Goal: Task Accomplishment & Management: Use online tool/utility

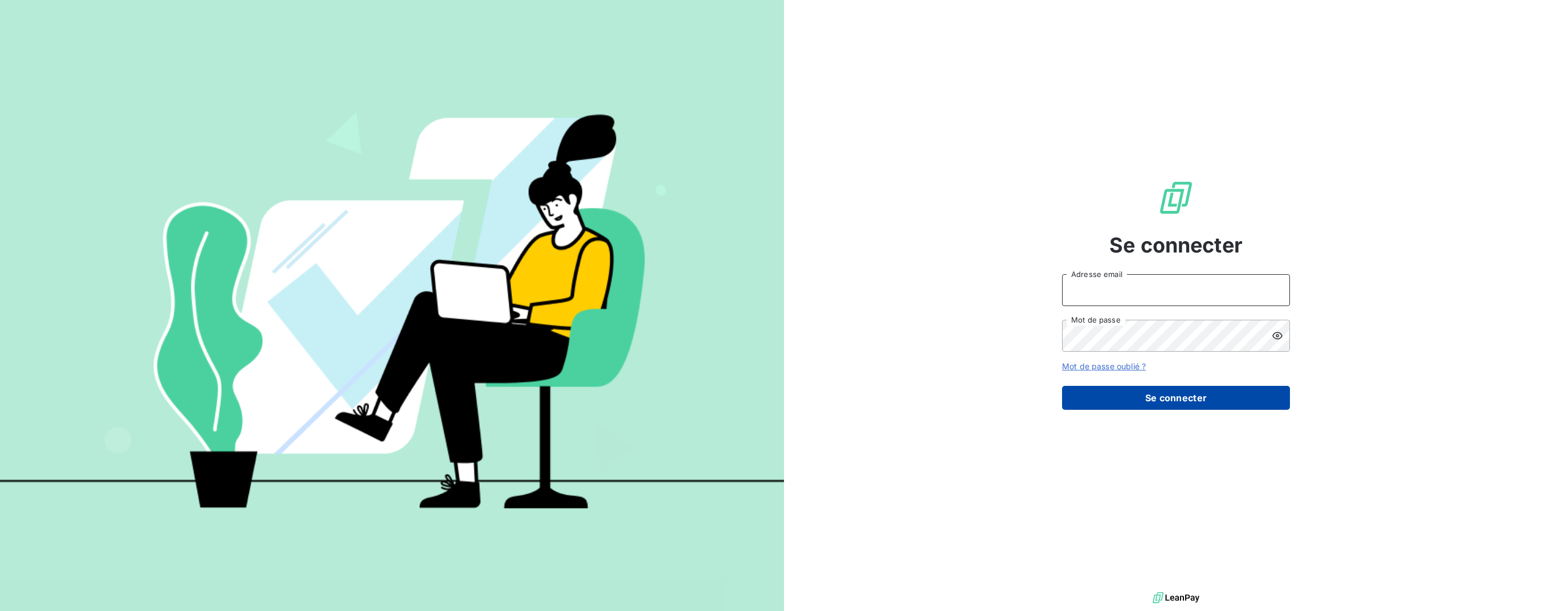
type input "[EMAIL_ADDRESS][DOMAIN_NAME]"
click at [1191, 396] on button "Se connecter" at bounding box center [1176, 398] width 228 height 24
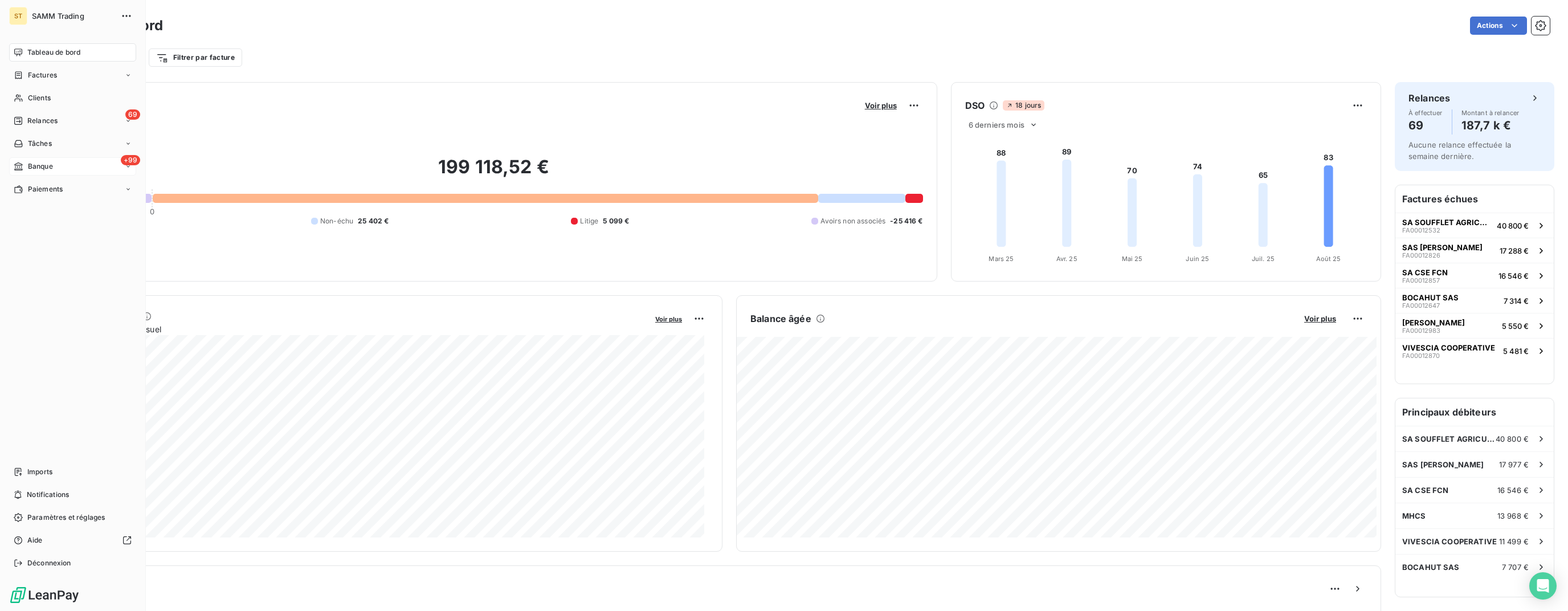
click at [44, 168] on span "Banque" at bounding box center [40, 166] width 25 height 10
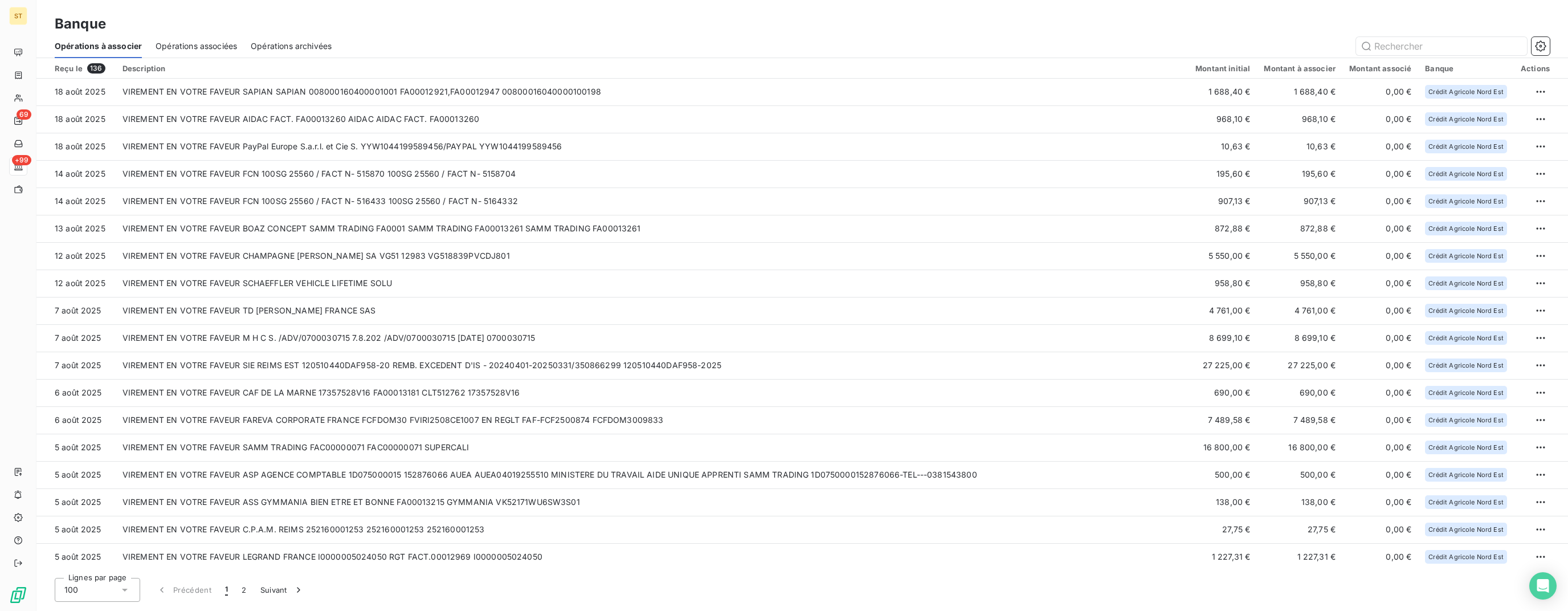
scroll to position [114, 0]
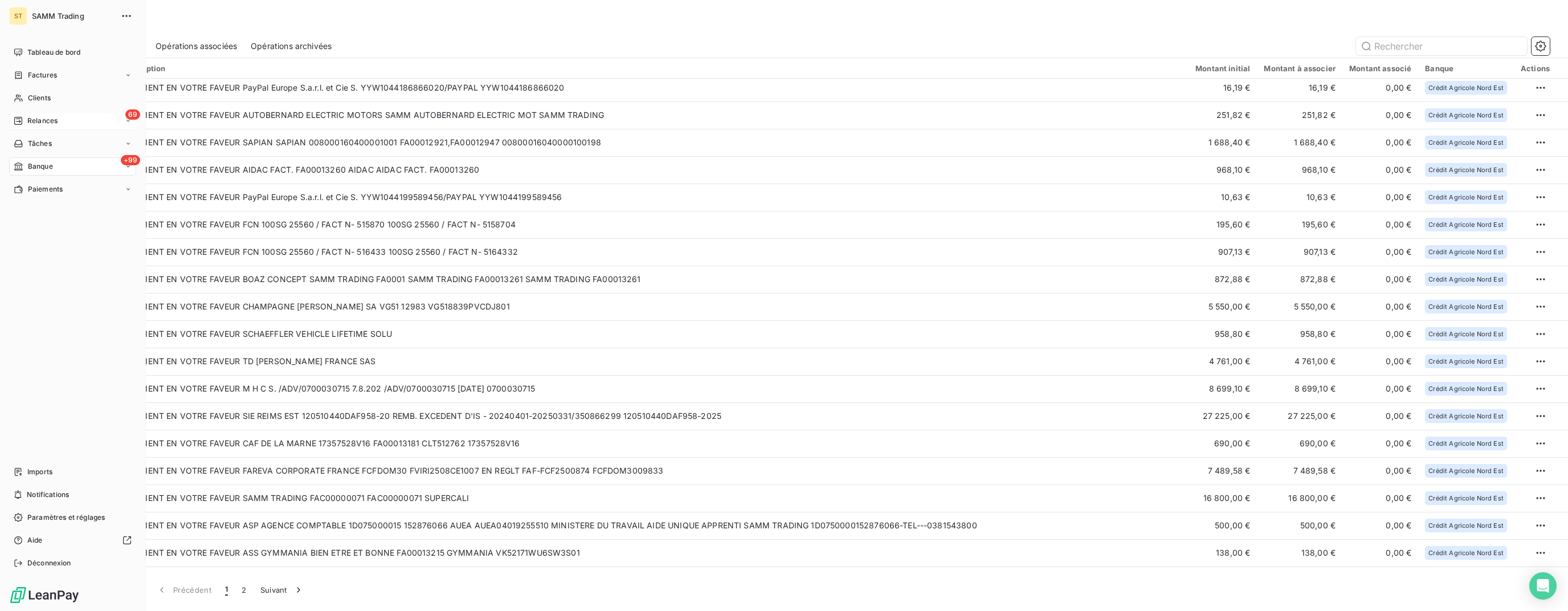
click at [41, 123] on span "Relances" at bounding box center [42, 121] width 30 height 10
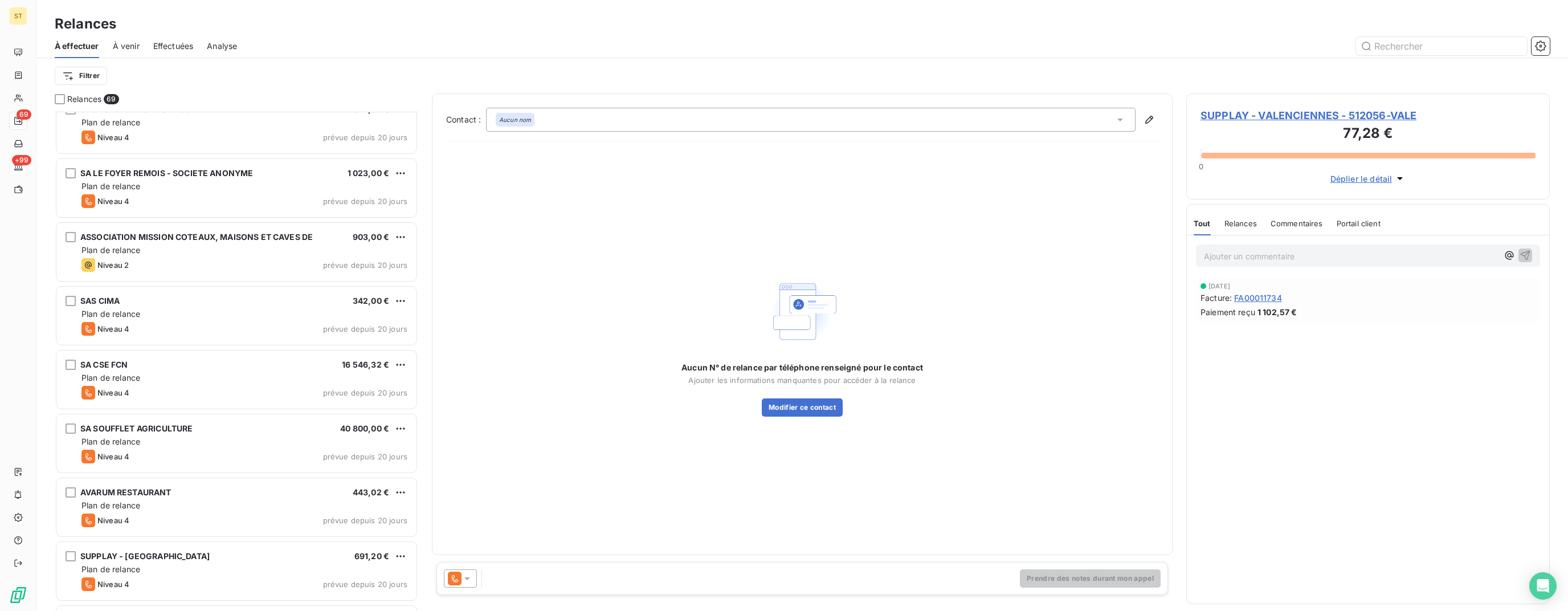
scroll to position [1169, 0]
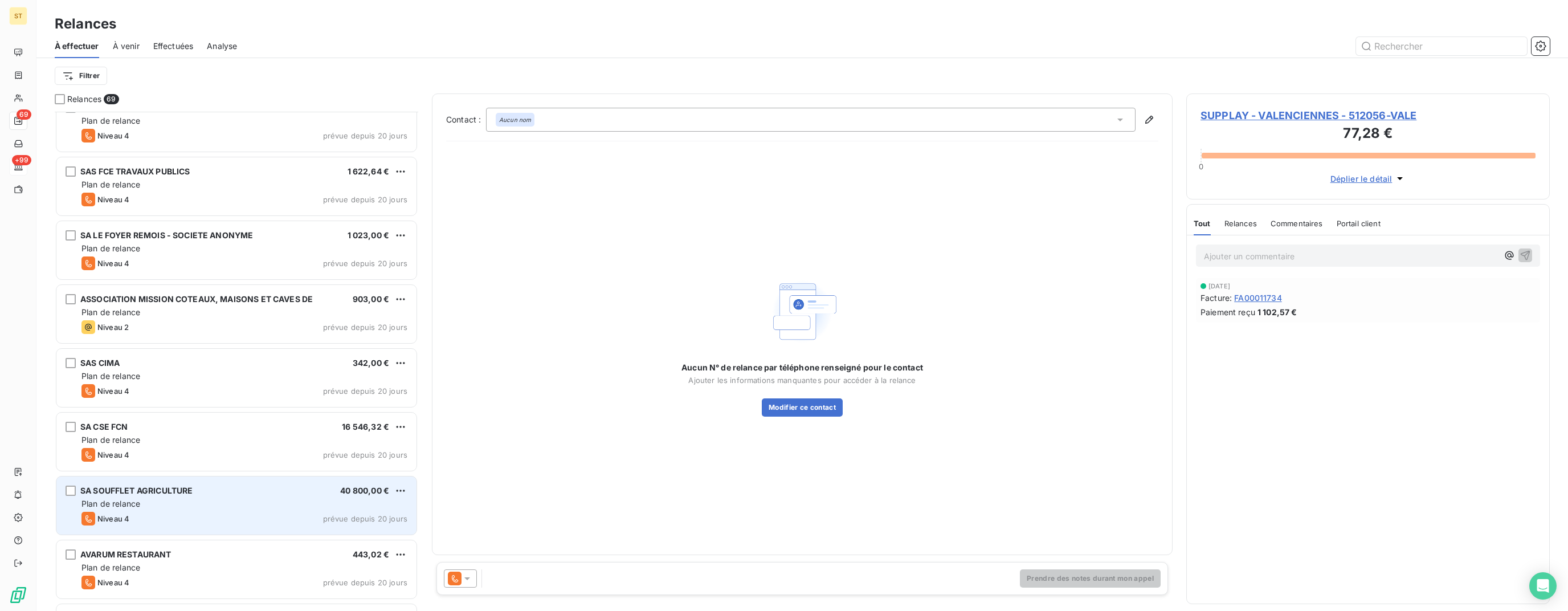
click at [208, 498] on div "Plan de relance" at bounding box center [244, 504] width 326 height 11
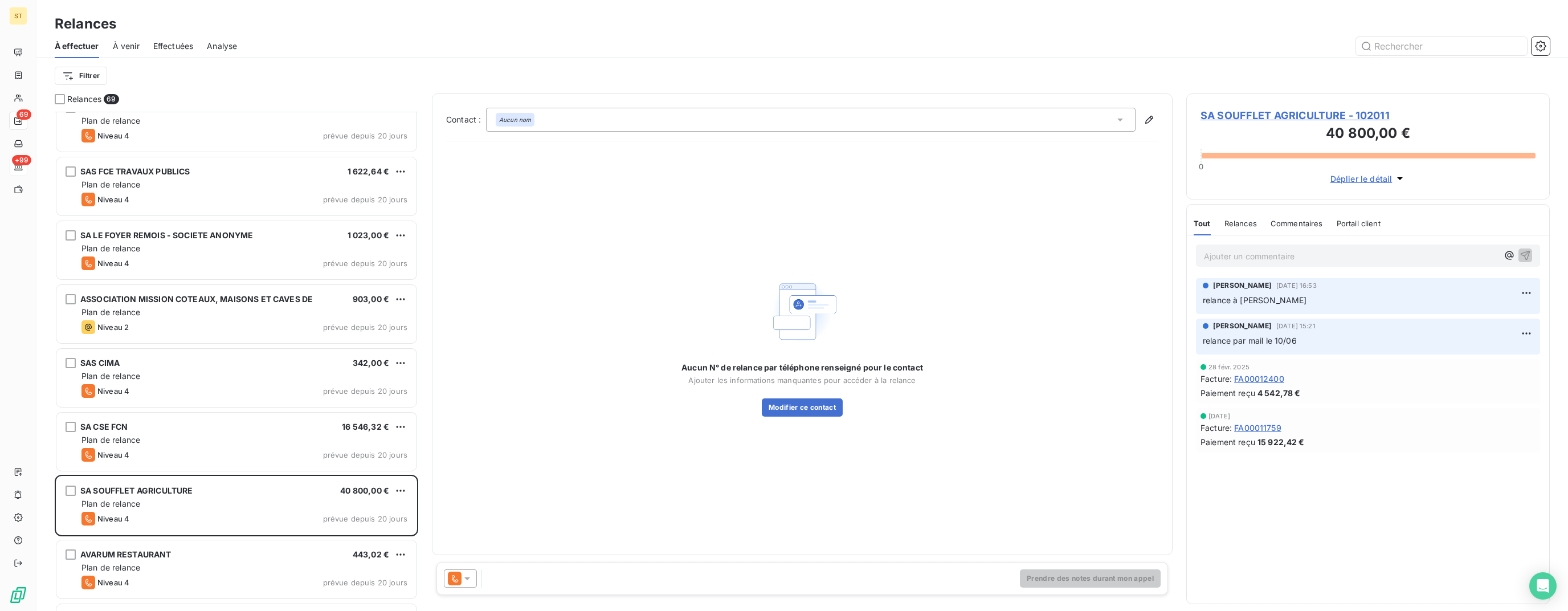
click at [1237, 120] on span "SA SOUFFLET AGRICULTURE - 102011" at bounding box center [1368, 116] width 335 height 16
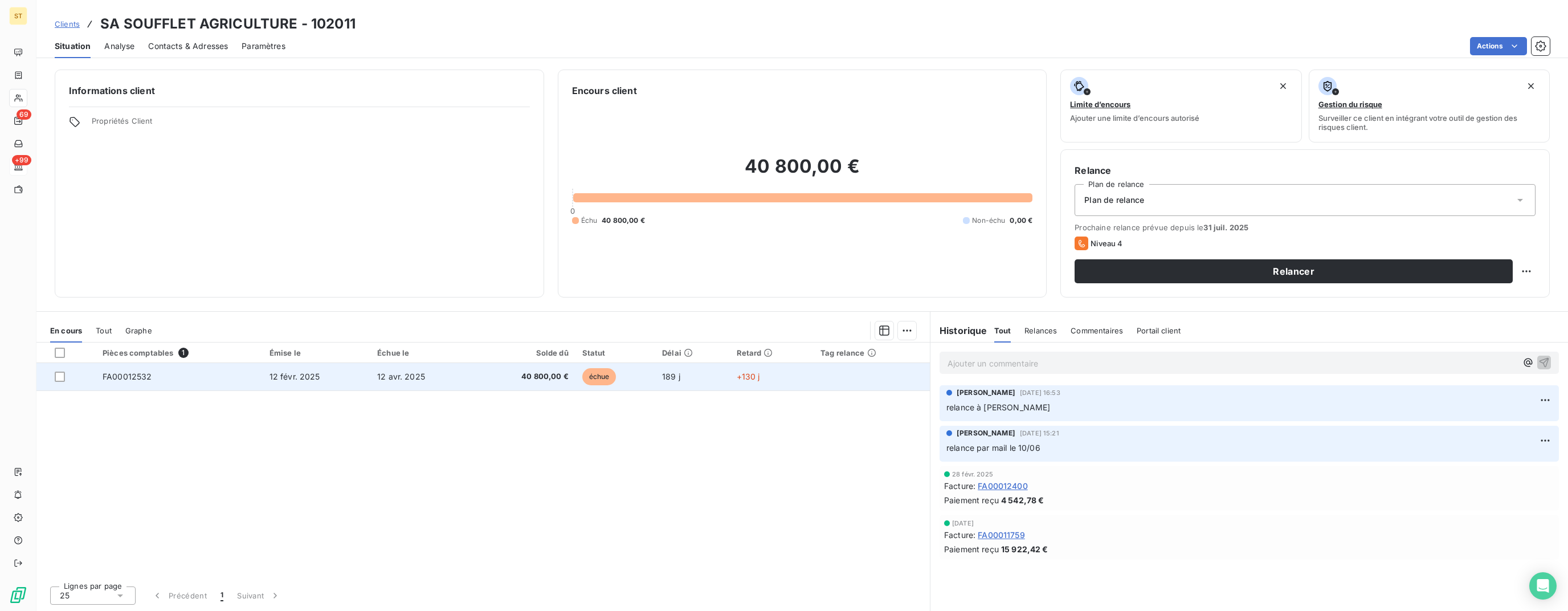
click at [477, 380] on td "40 800,00 €" at bounding box center [524, 376] width 102 height 27
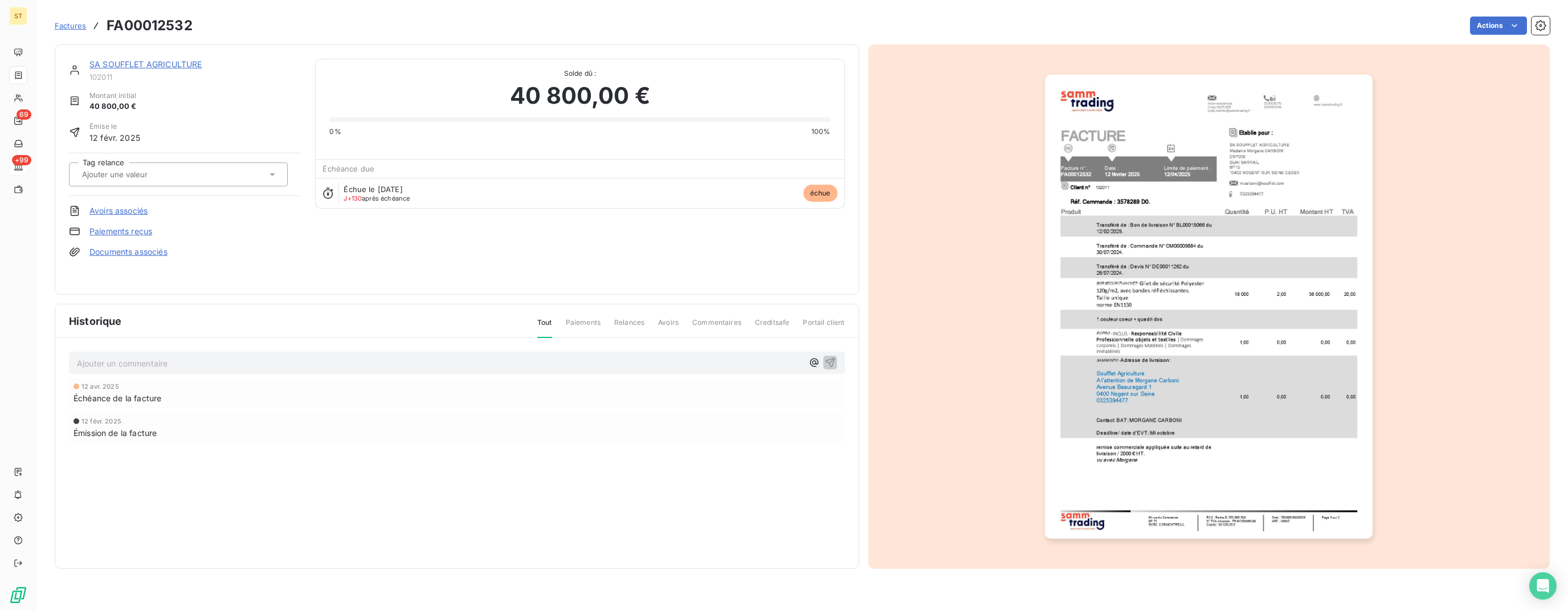
click at [1126, 238] on img "button" at bounding box center [1209, 307] width 328 height 464
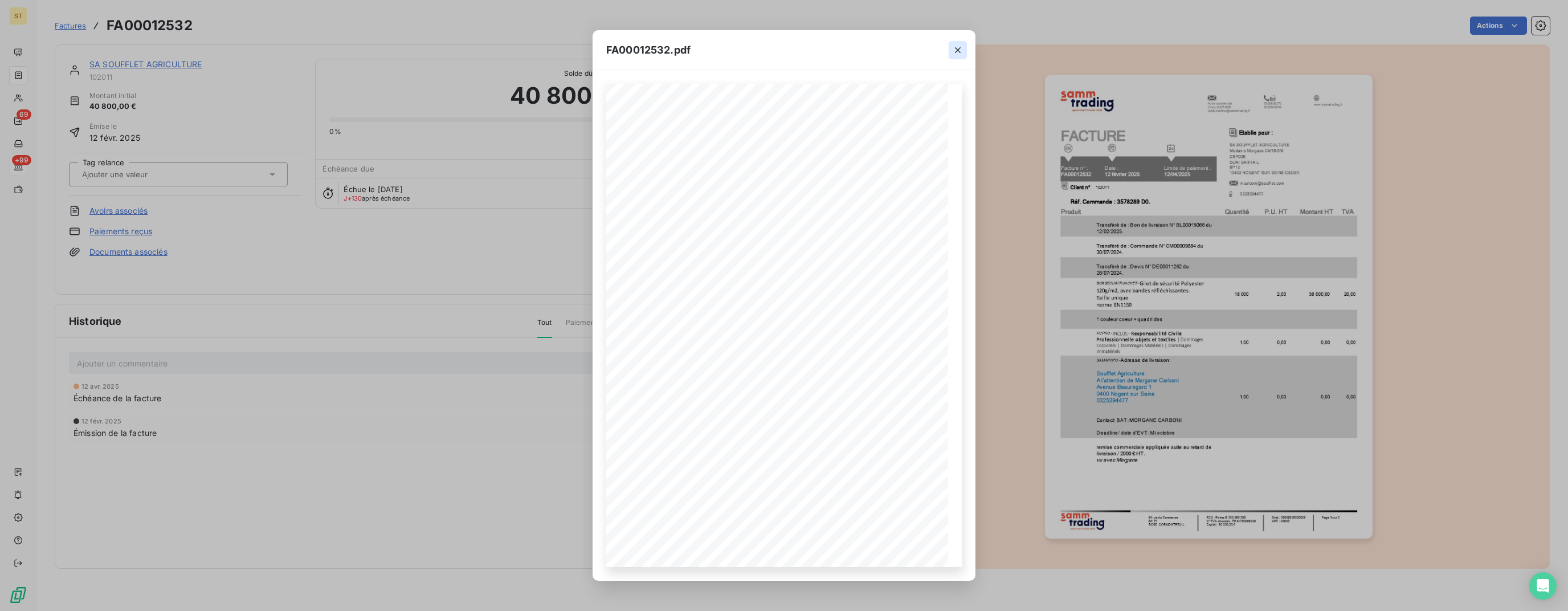
click at [955, 44] on button "button" at bounding box center [958, 50] width 19 height 19
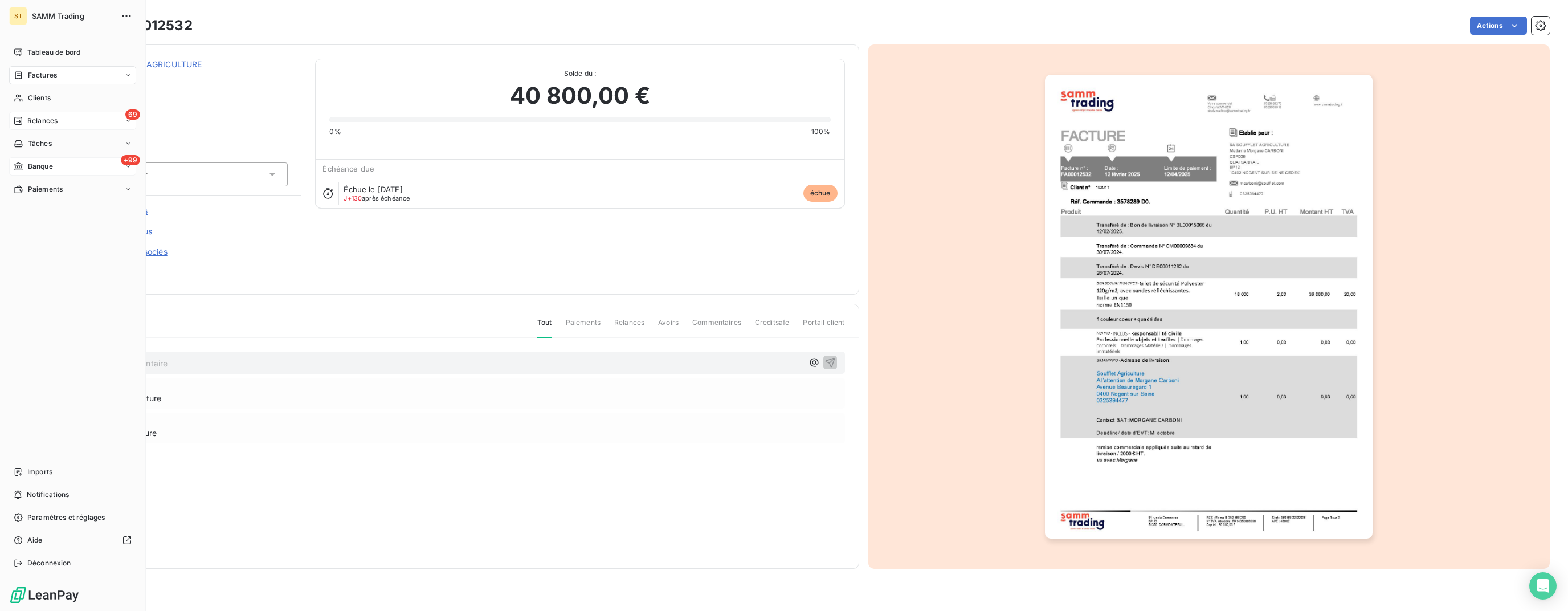
click at [46, 118] on span "Relances" at bounding box center [42, 121] width 30 height 10
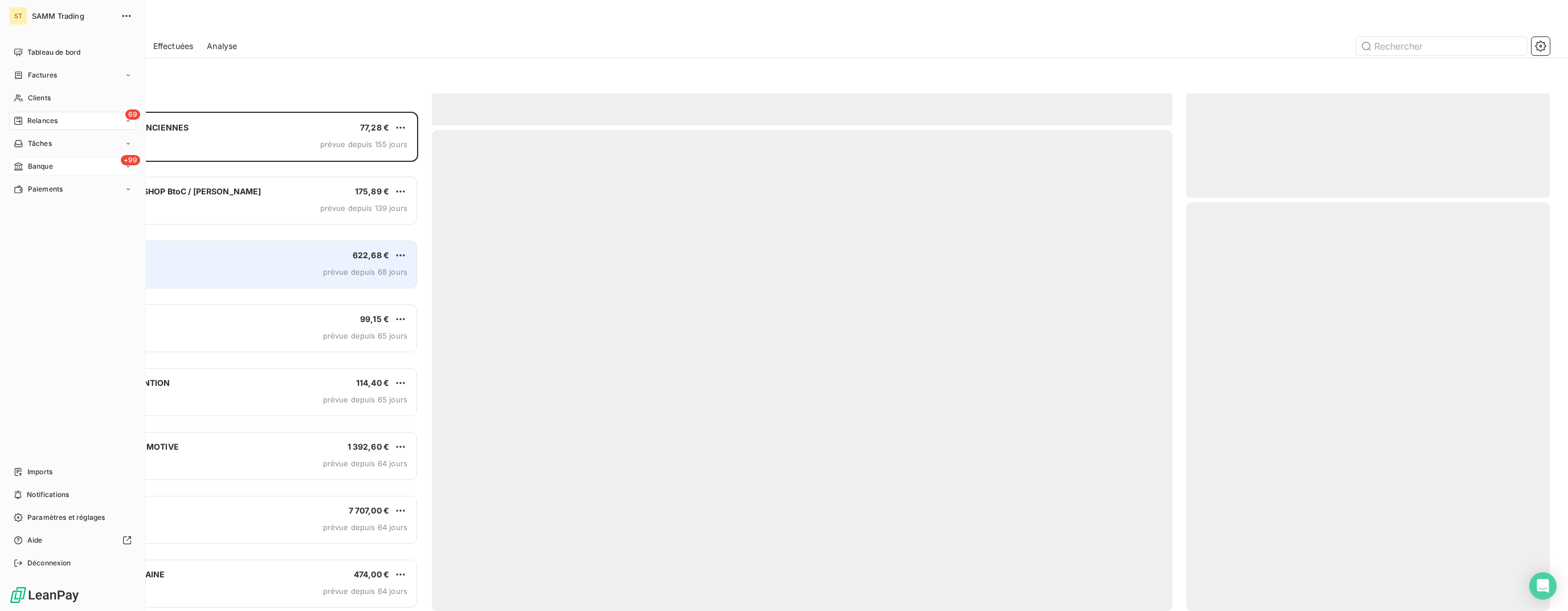
scroll to position [490, 354]
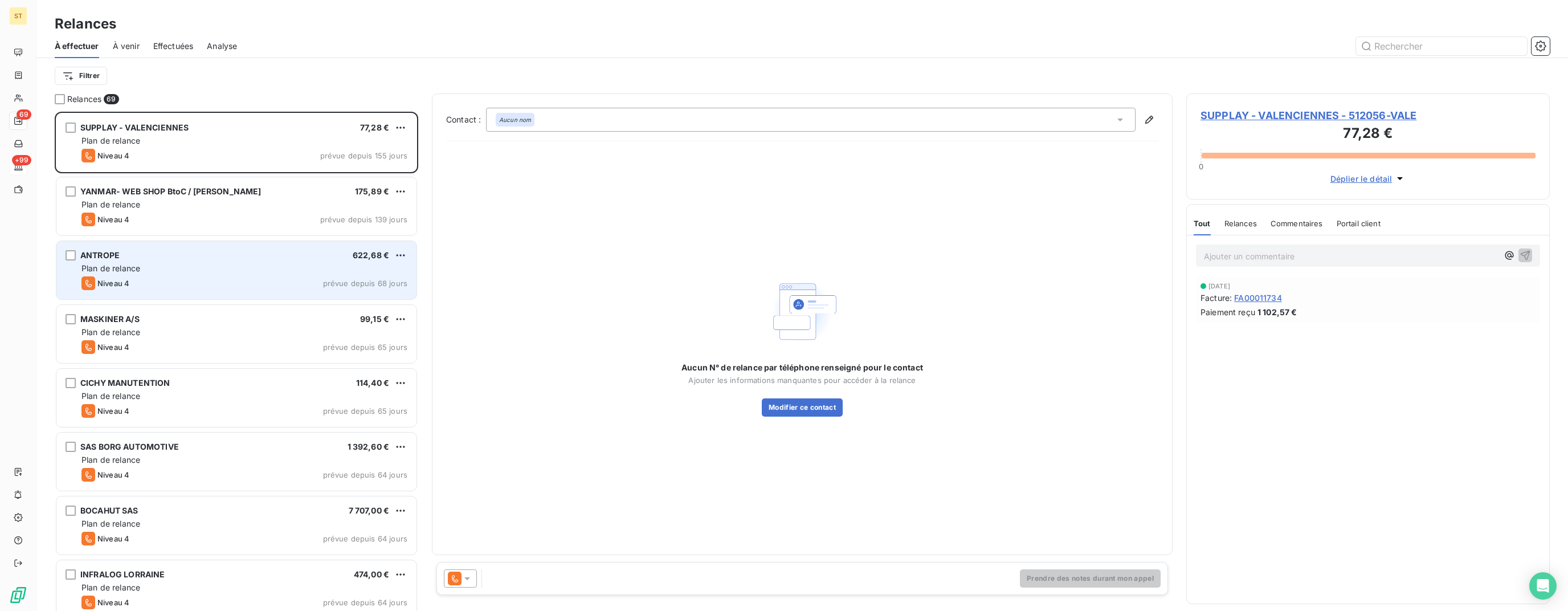
click at [231, 273] on div "Plan de relance" at bounding box center [244, 268] width 326 height 11
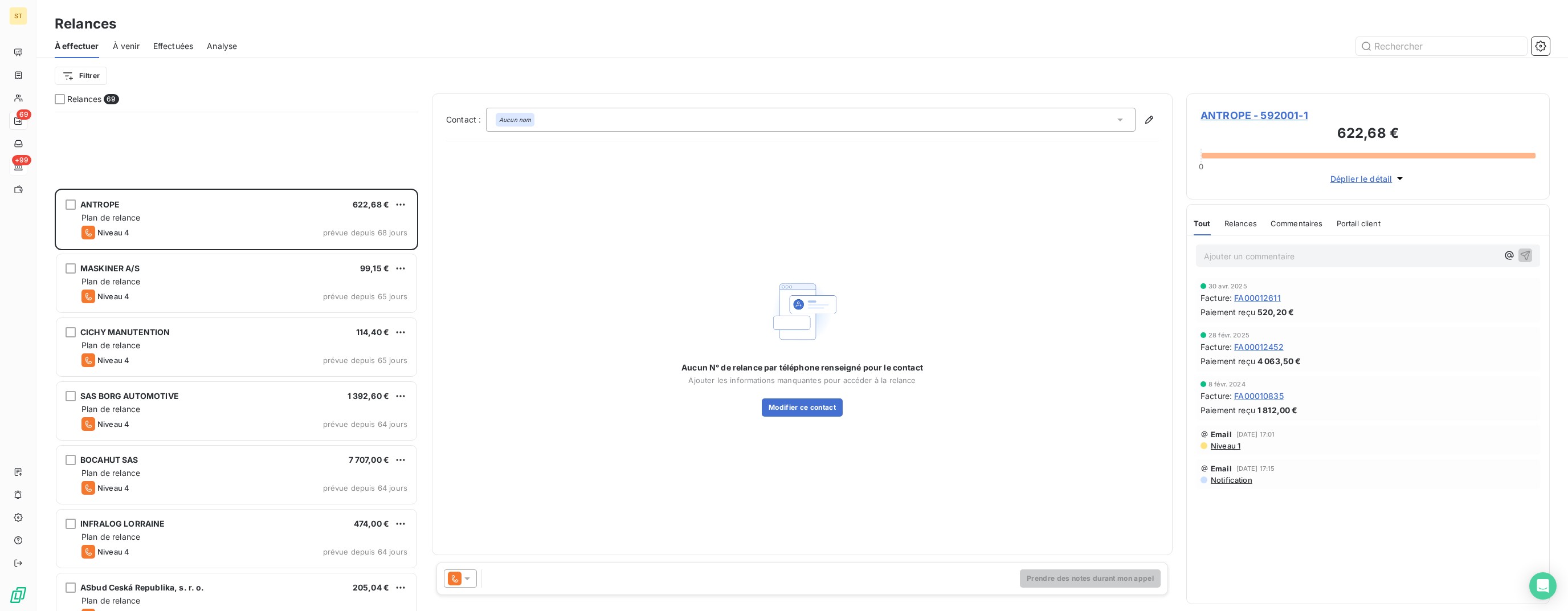
scroll to position [228, 0]
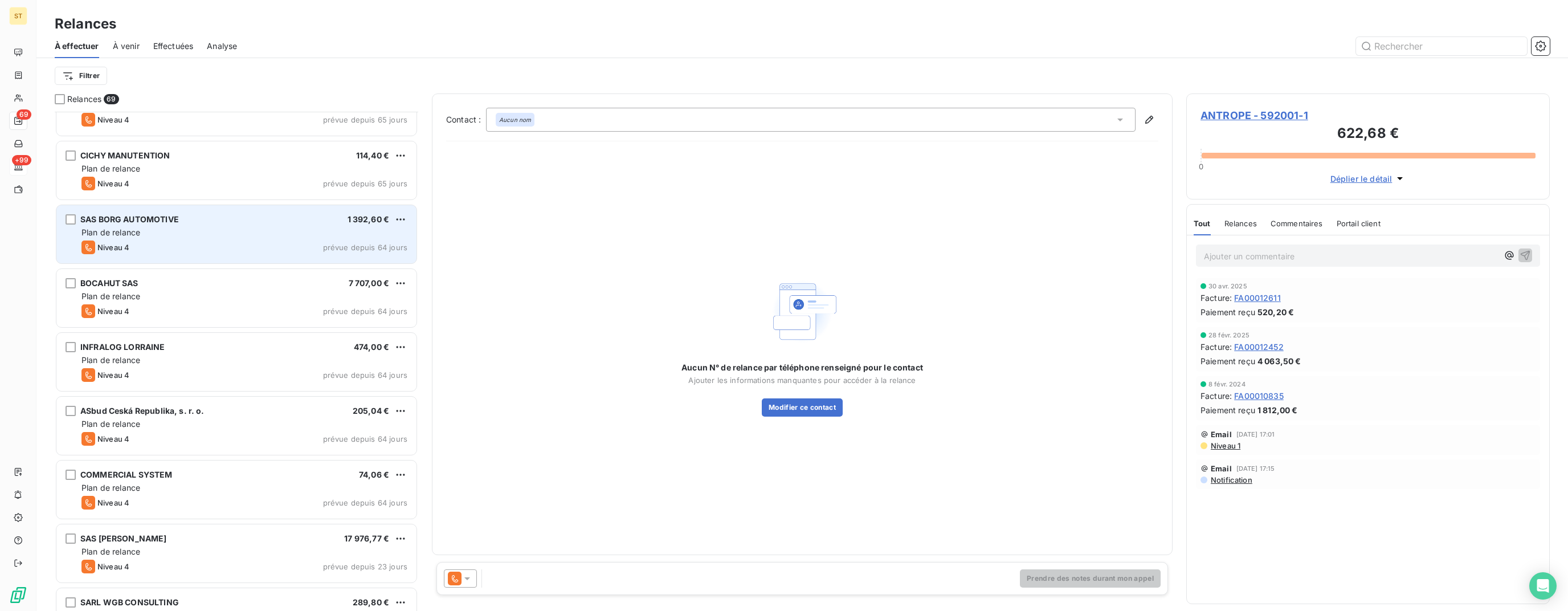
click at [235, 242] on div "Niveau 4 prévue depuis 64 jours" at bounding box center [244, 247] width 326 height 14
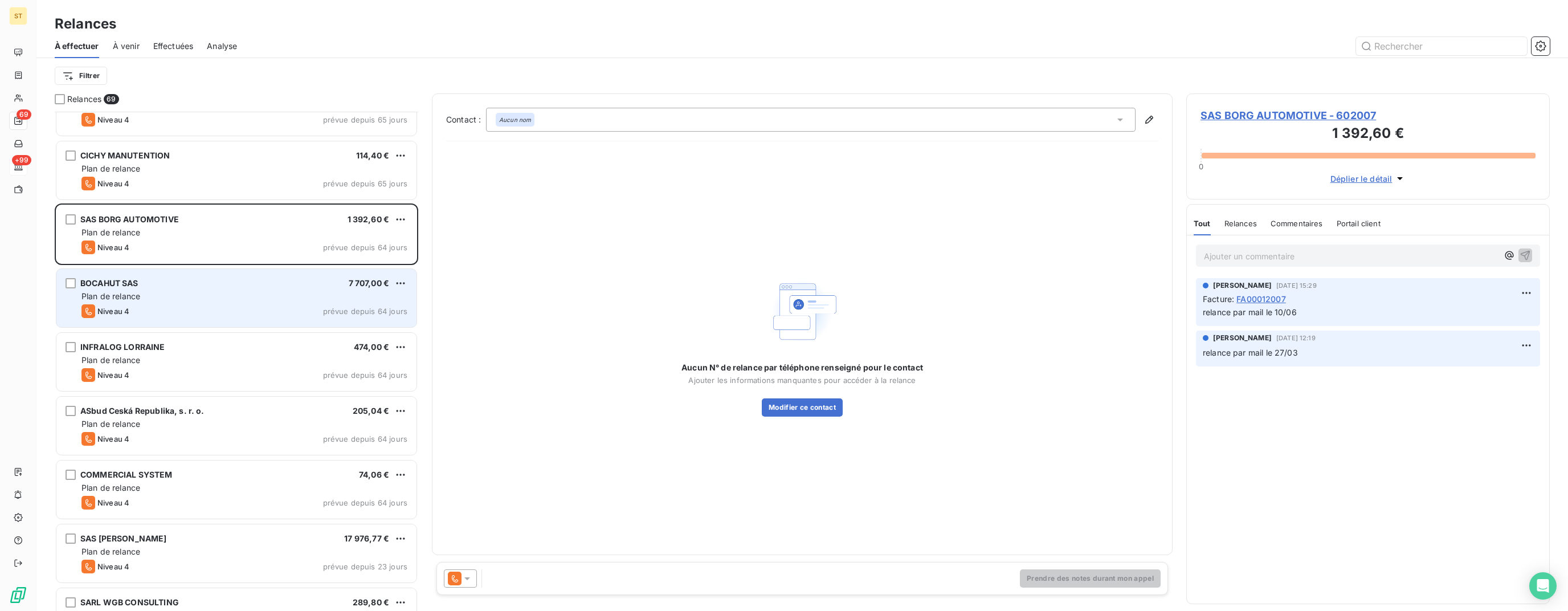
click at [230, 293] on div "Plan de relance" at bounding box center [244, 296] width 326 height 11
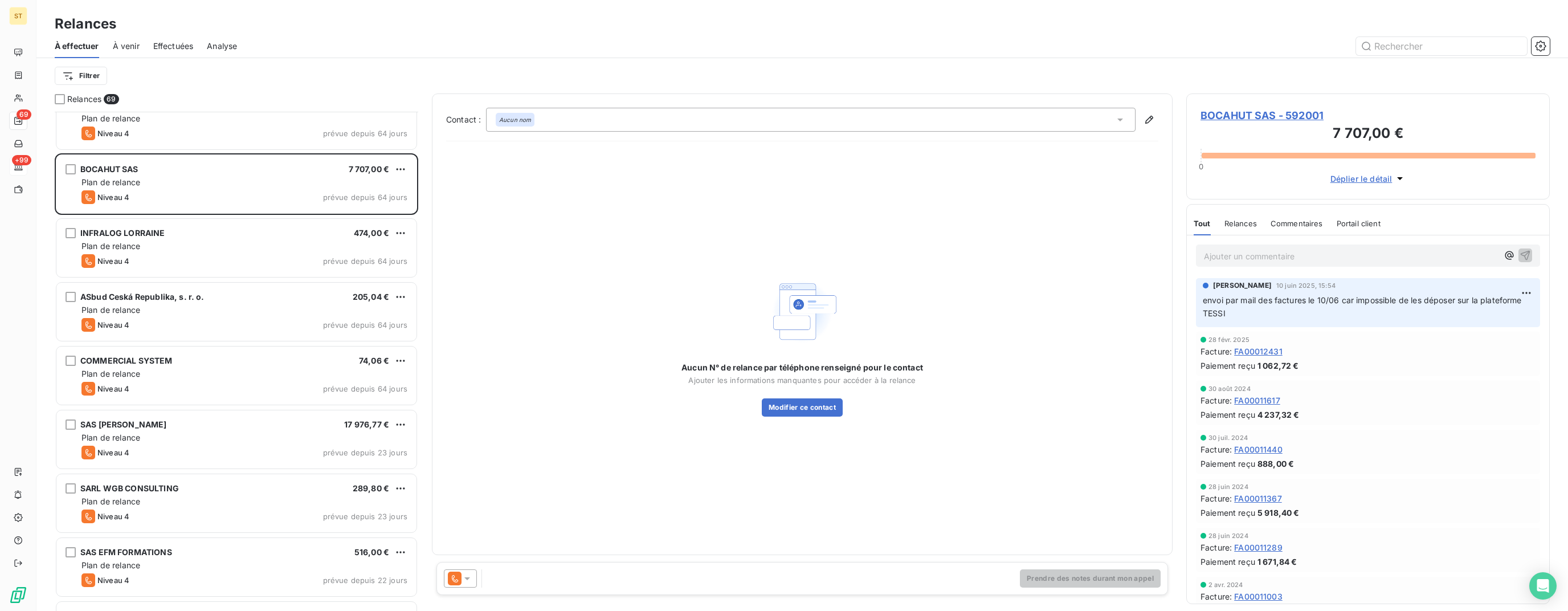
scroll to position [455, 0]
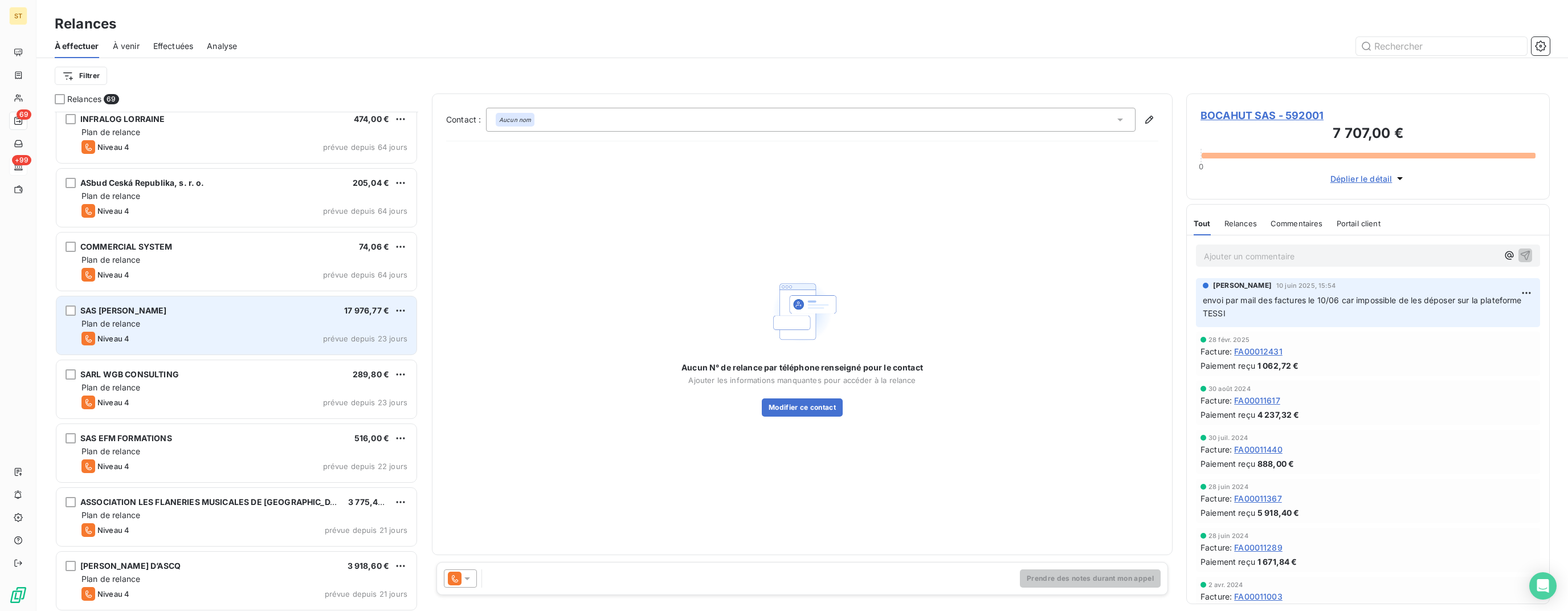
click at [255, 333] on div "Niveau 4 prévue depuis 23 jours" at bounding box center [244, 338] width 326 height 14
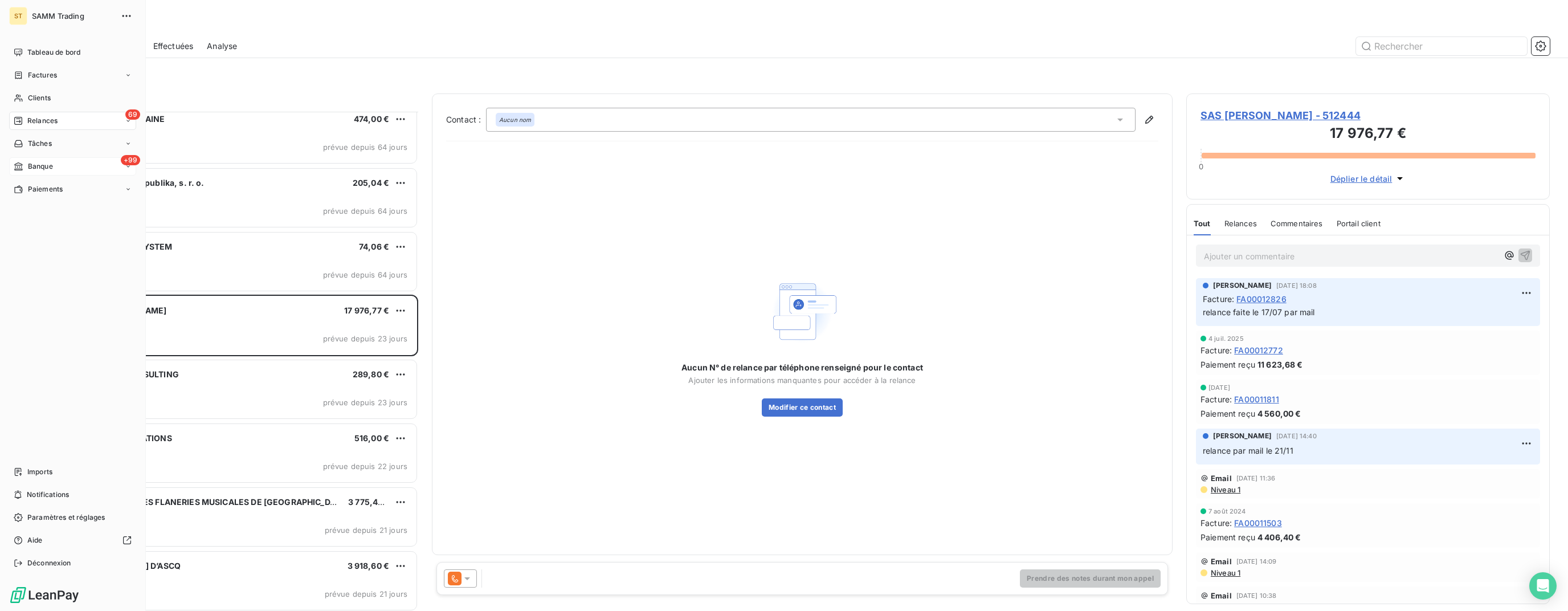
click at [49, 171] on span "Banque" at bounding box center [40, 166] width 25 height 10
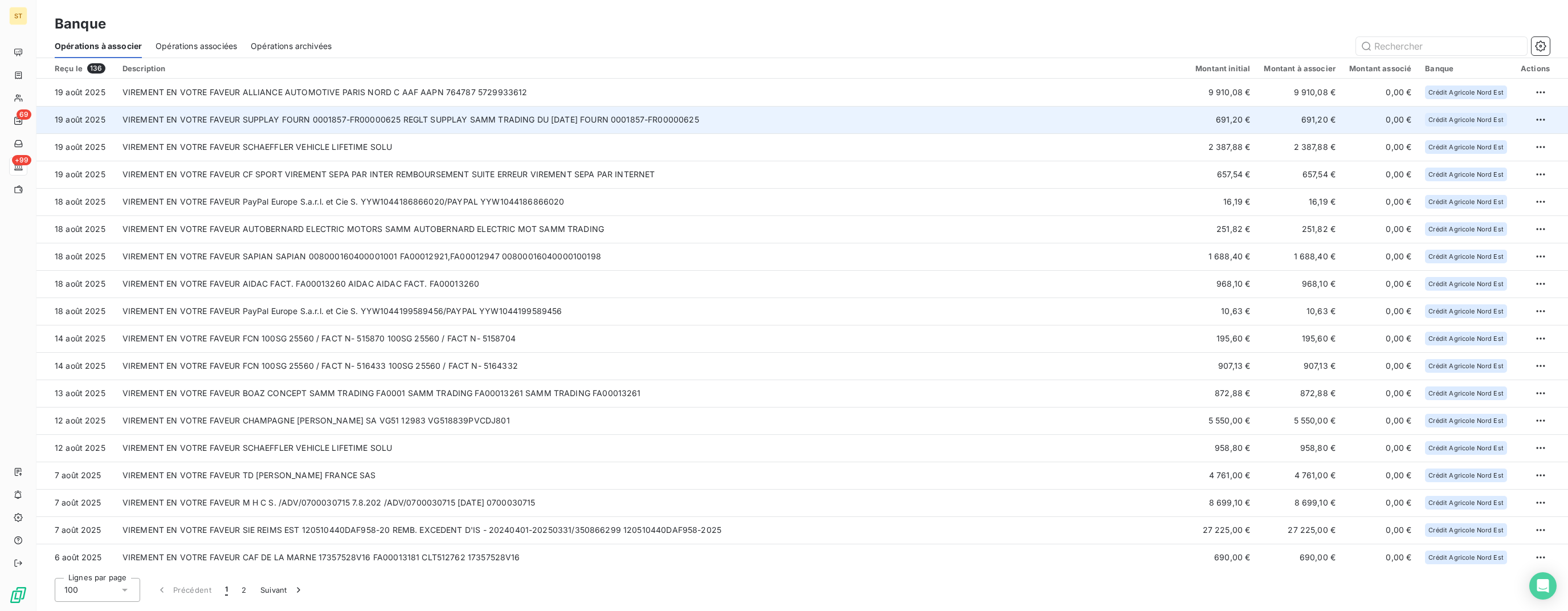
click at [360, 114] on td "VIREMENT EN VOTRE FAVEUR SUPPLAY FOURN 0001857-FR00000625 REGLT SUPPLAY SAMM TR…" at bounding box center [652, 119] width 1073 height 27
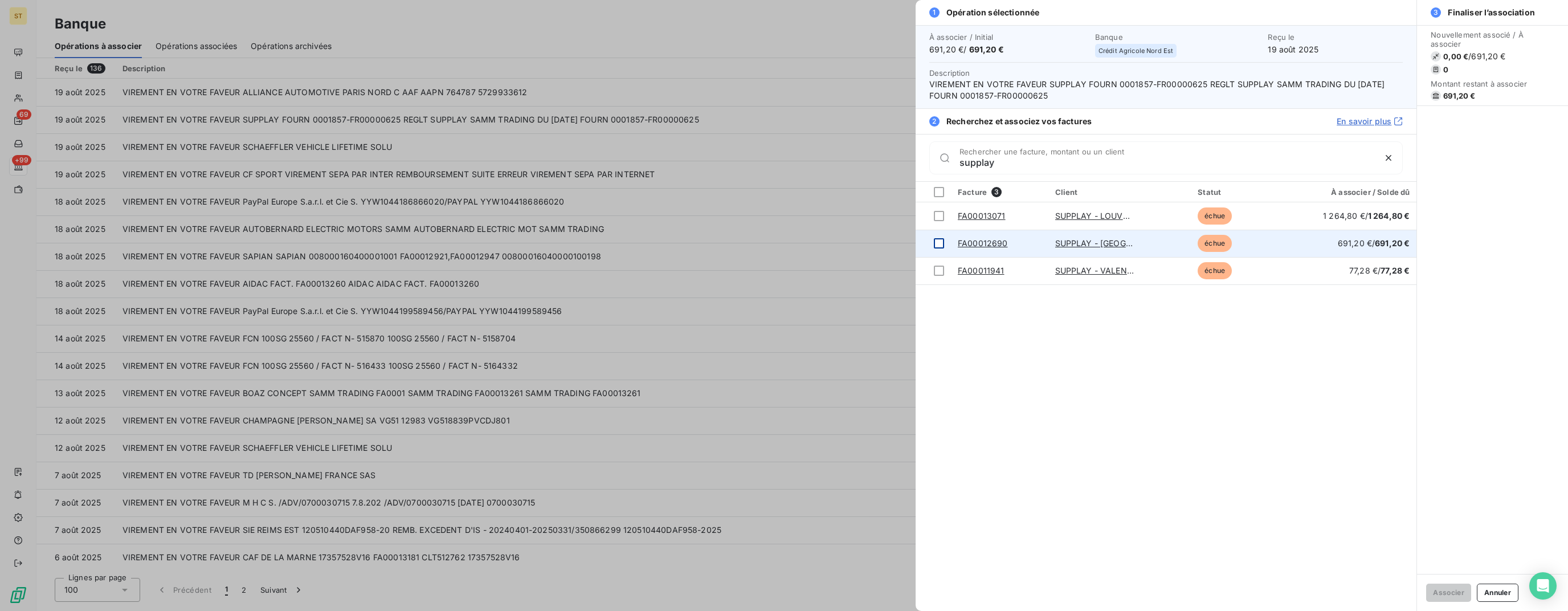
type input "supplay"
click at [931, 248] on td at bounding box center [933, 243] width 35 height 27
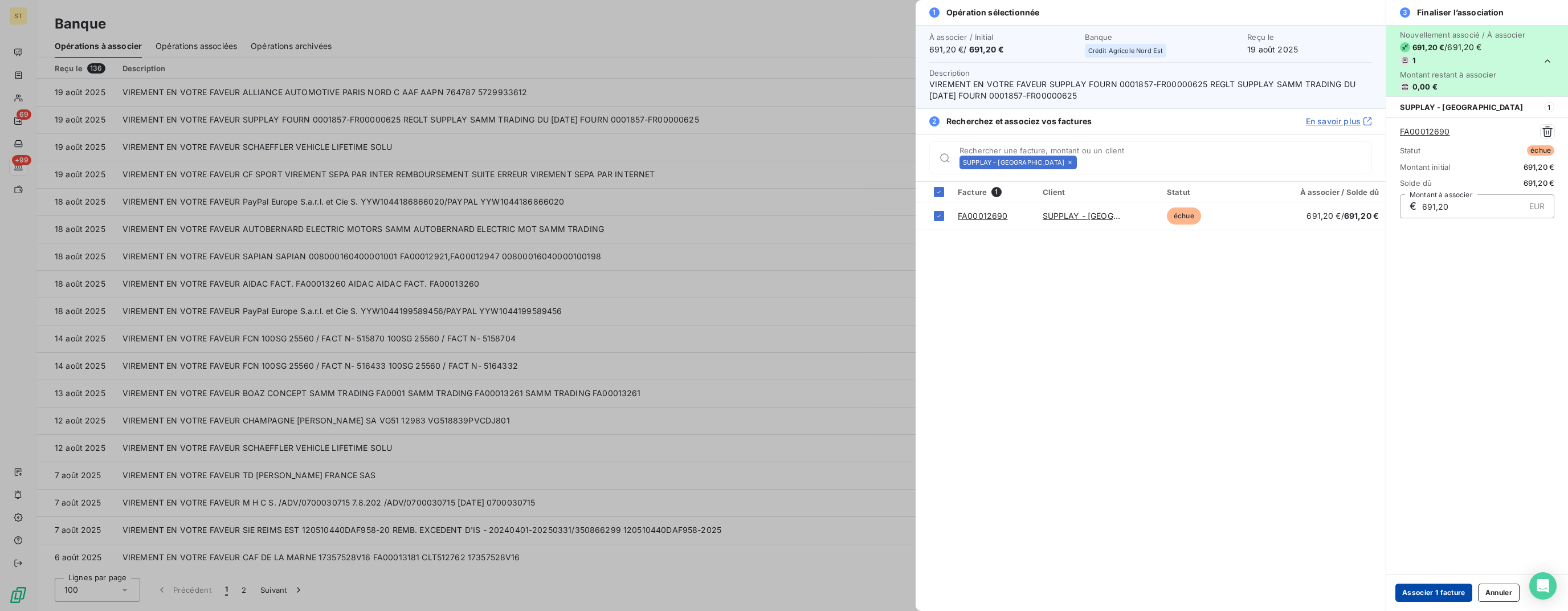
click at [1438, 600] on button "Associer 1 facture" at bounding box center [1434, 592] width 77 height 19
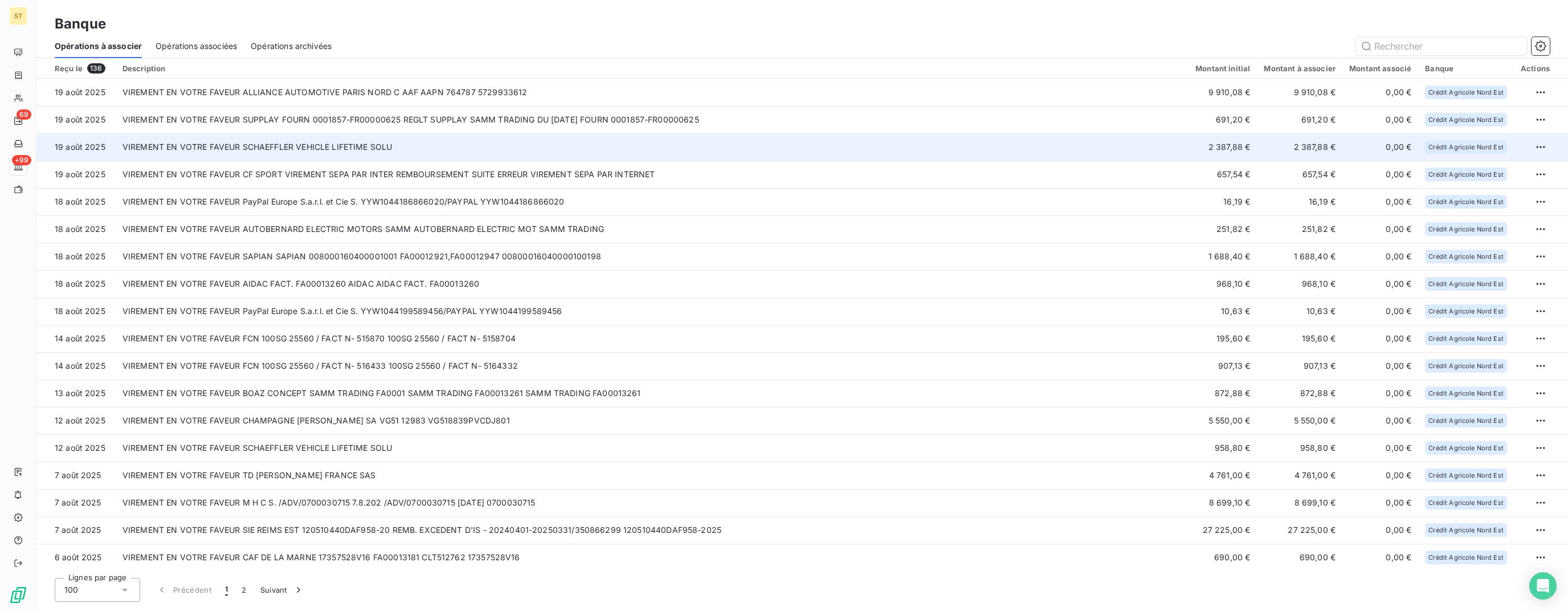
click at [292, 141] on td "VIREMENT EN VOTRE FAVEUR SCHAEFFLER VEHICLE LIFETIME SOLU" at bounding box center [652, 147] width 1073 height 27
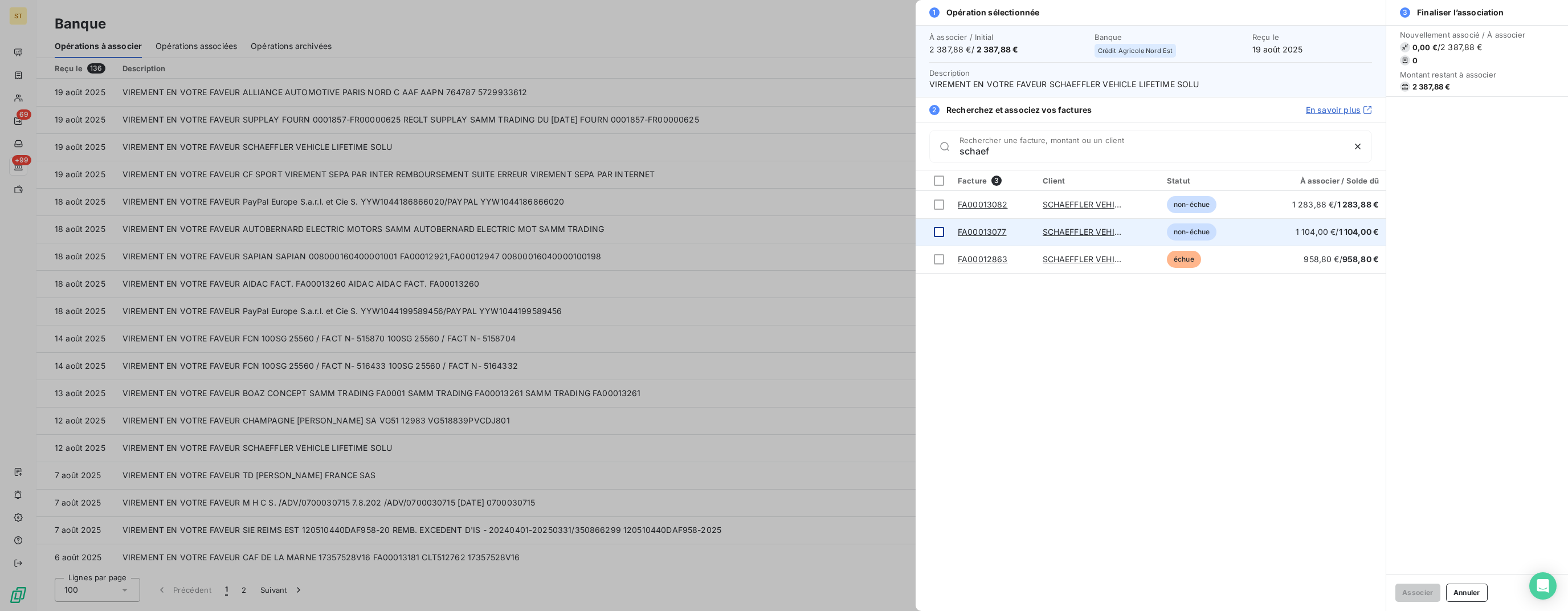
type input "schaef"
click at [932, 230] on td at bounding box center [933, 232] width 35 height 27
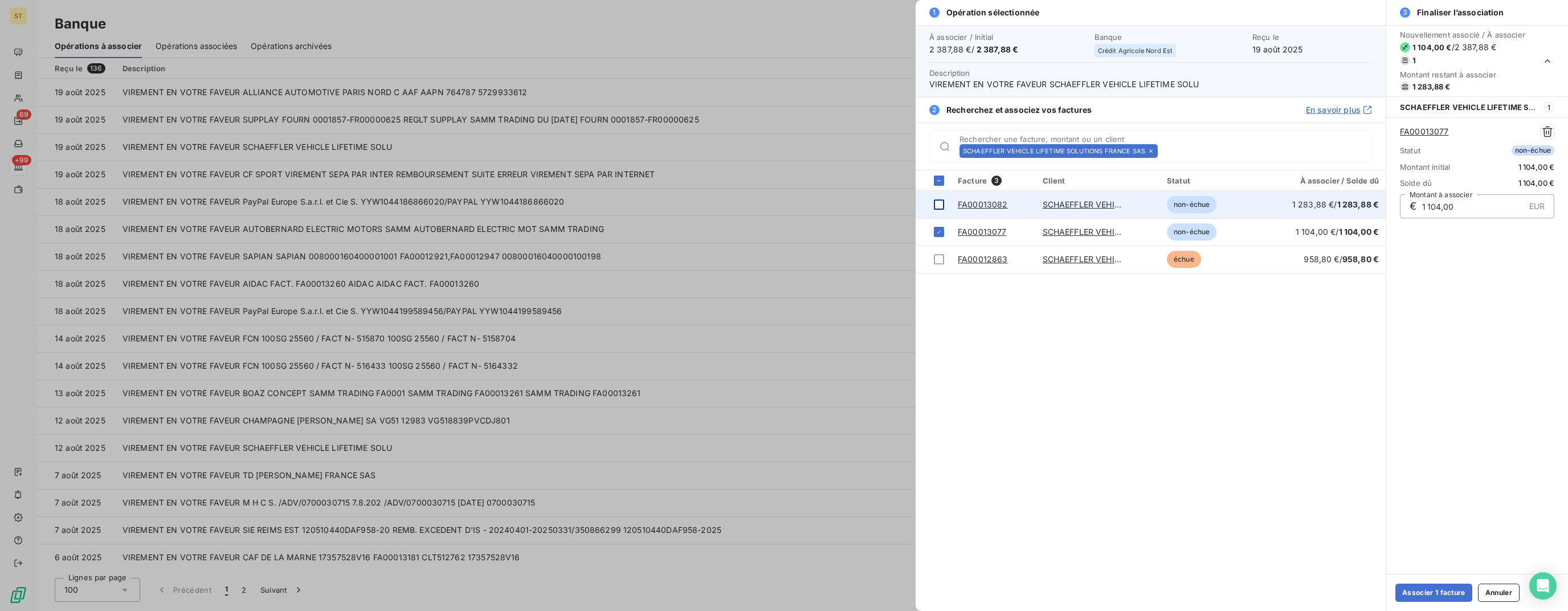
click at [941, 203] on div at bounding box center [939, 204] width 10 height 10
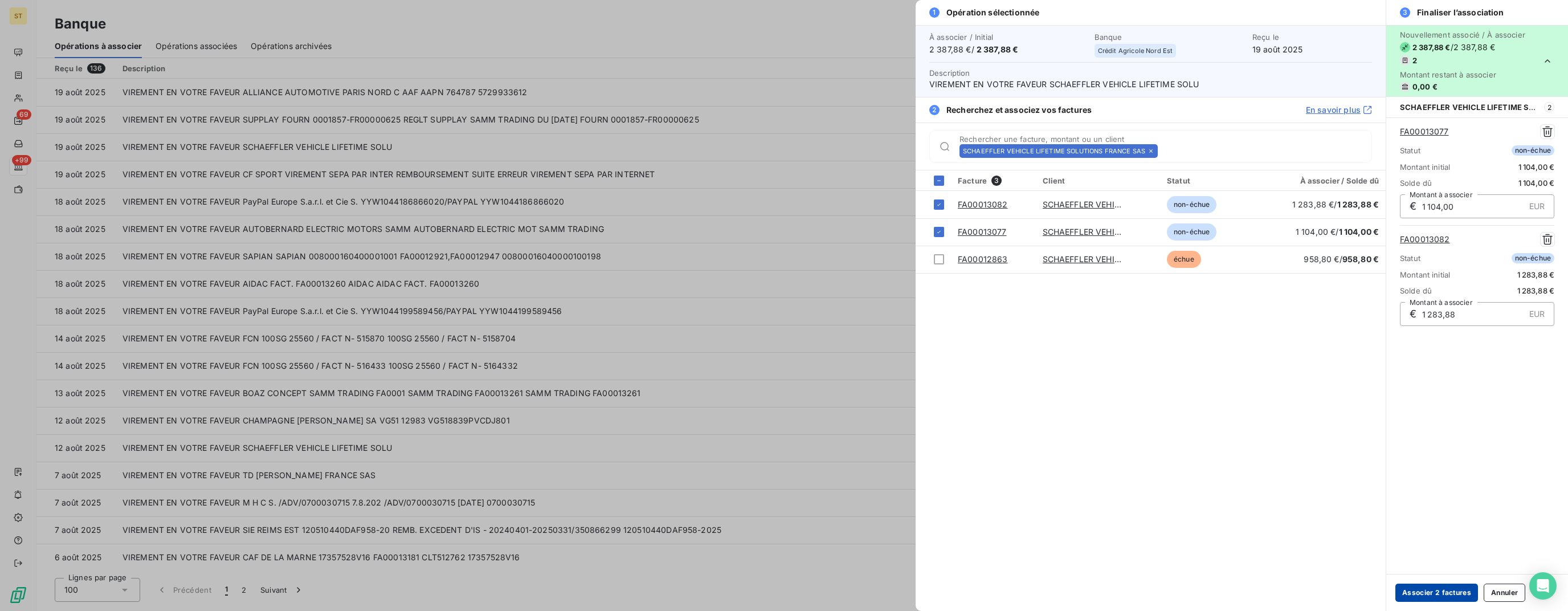
click at [1440, 591] on button "Associer 2 factures" at bounding box center [1437, 592] width 83 height 19
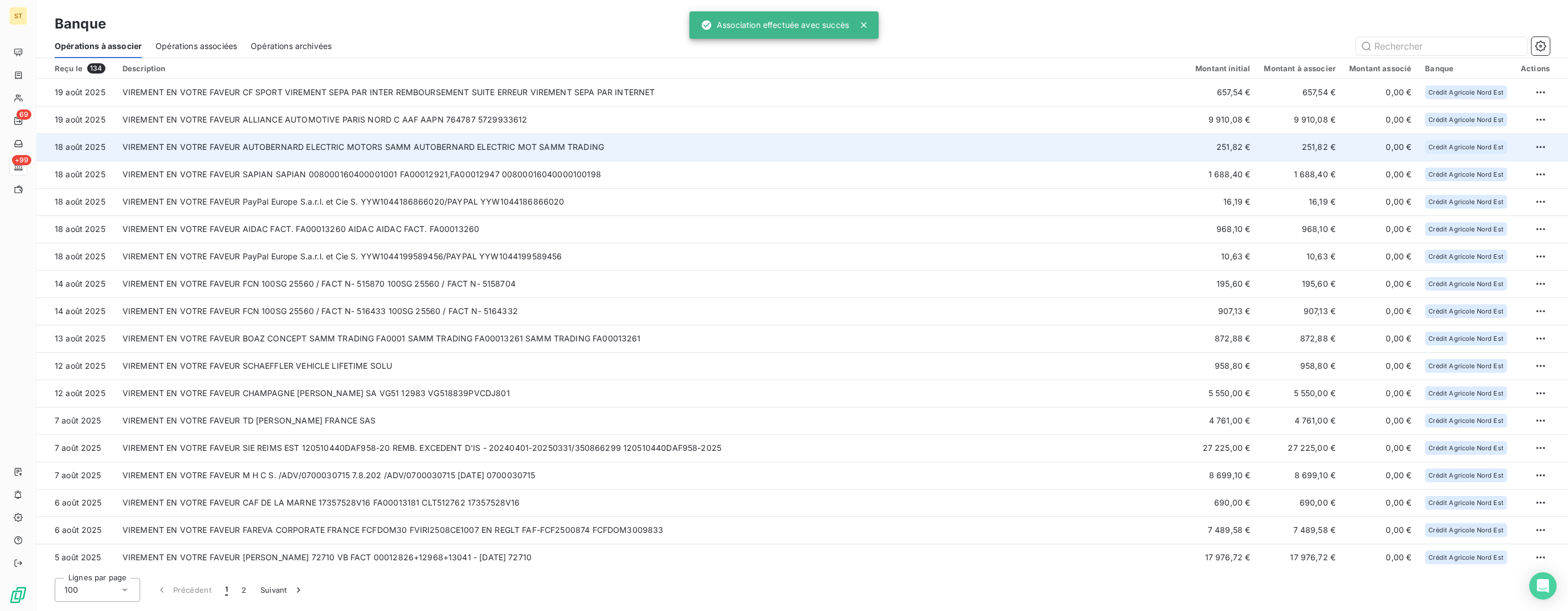
click at [378, 148] on td "VIREMENT EN VOTRE FAVEUR AUTOBERNARD ELECTRIC MOTORS SAMM AUTOBERNARD ELECTRIC …" at bounding box center [652, 147] width 1073 height 27
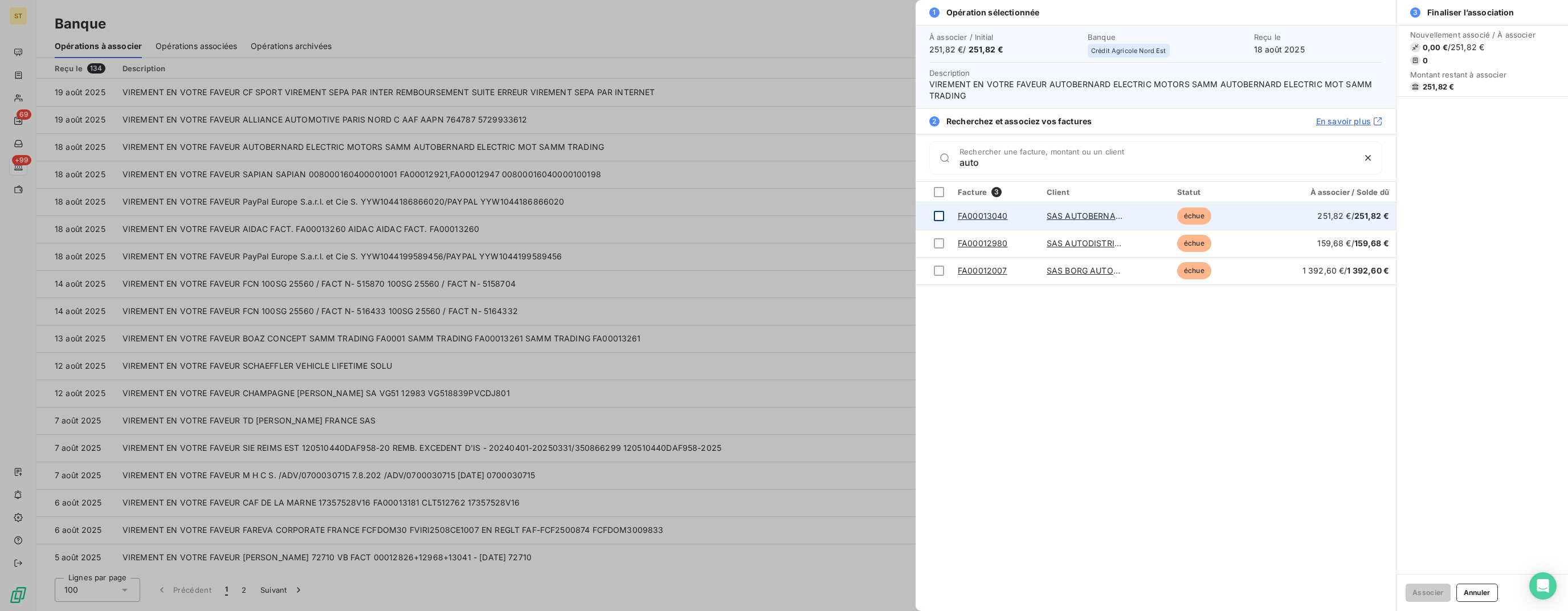
type input "auto"
click at [941, 216] on div at bounding box center [939, 216] width 10 height 10
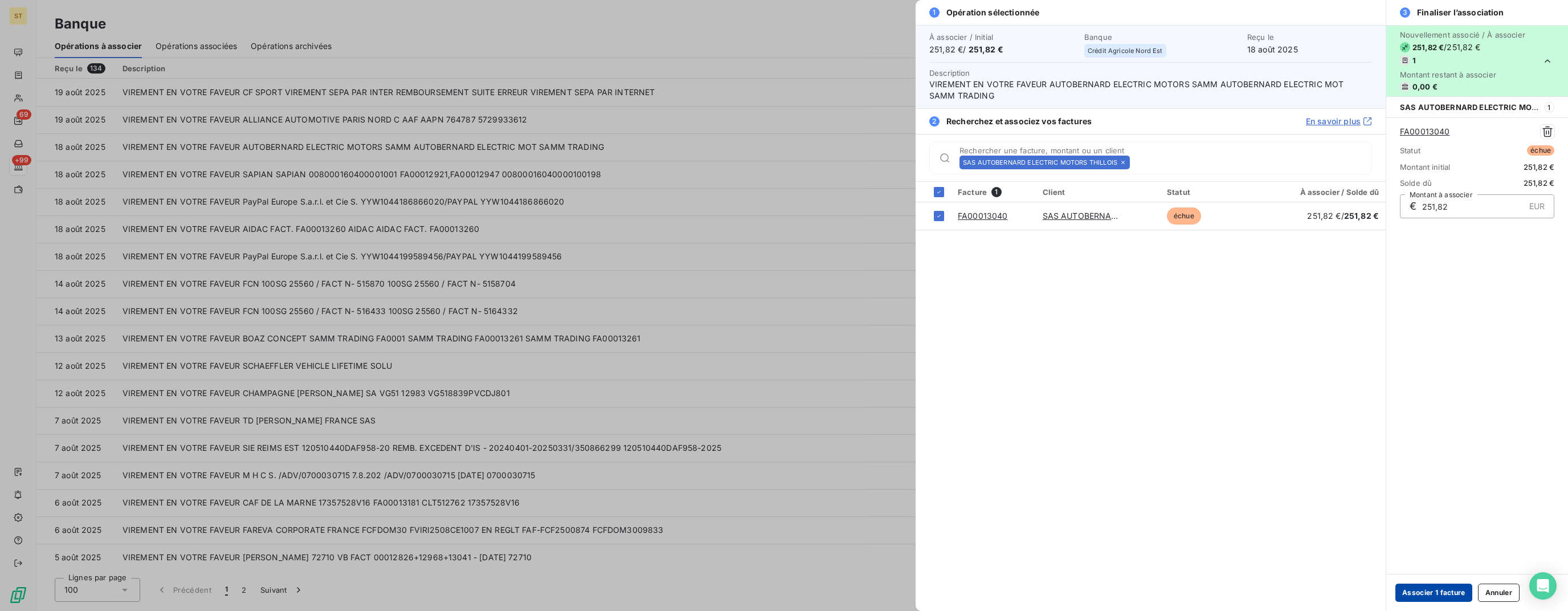
click at [1431, 590] on button "Associer 1 facture" at bounding box center [1434, 592] width 77 height 19
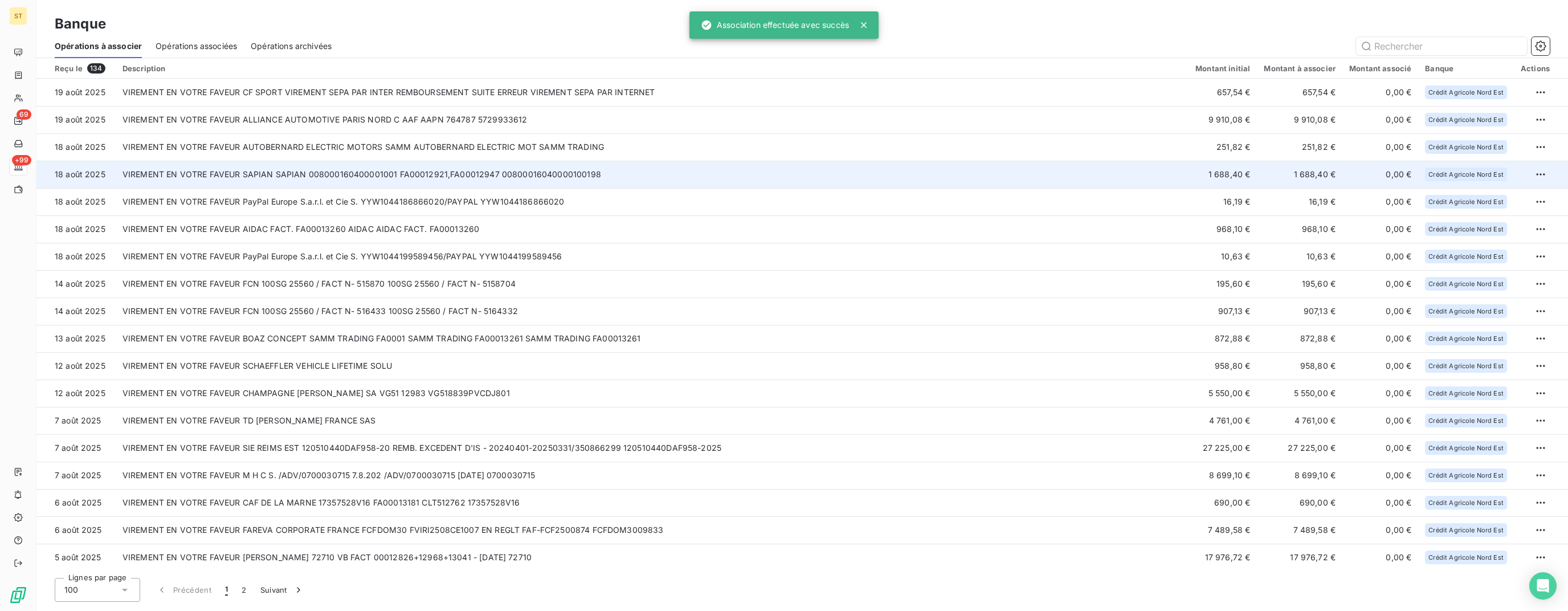
click at [318, 171] on td "VIREMENT EN VOTRE FAVEUR SAPIAN SAPIAN 008000160400001001 FA00012921,FA00012947…" at bounding box center [652, 174] width 1073 height 27
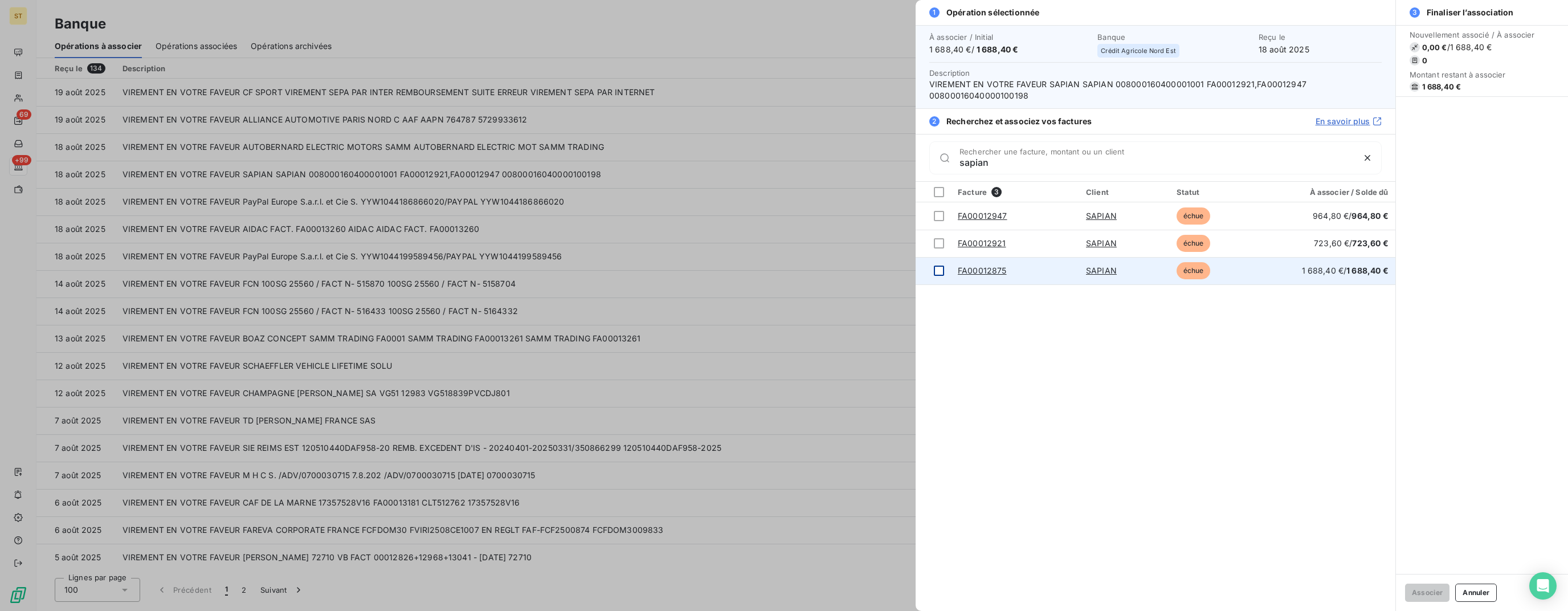
type input "sapian"
click at [941, 272] on div at bounding box center [939, 271] width 10 height 10
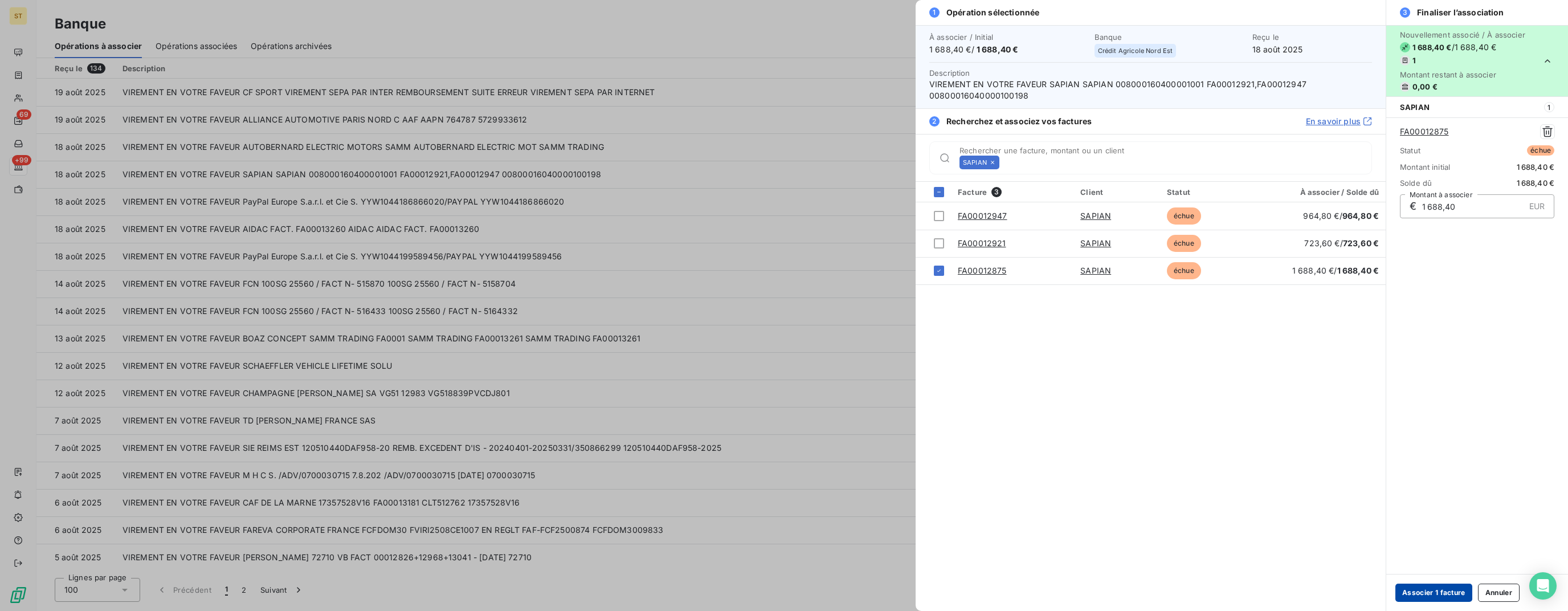
click at [1441, 592] on button "Associer 1 facture" at bounding box center [1434, 592] width 77 height 19
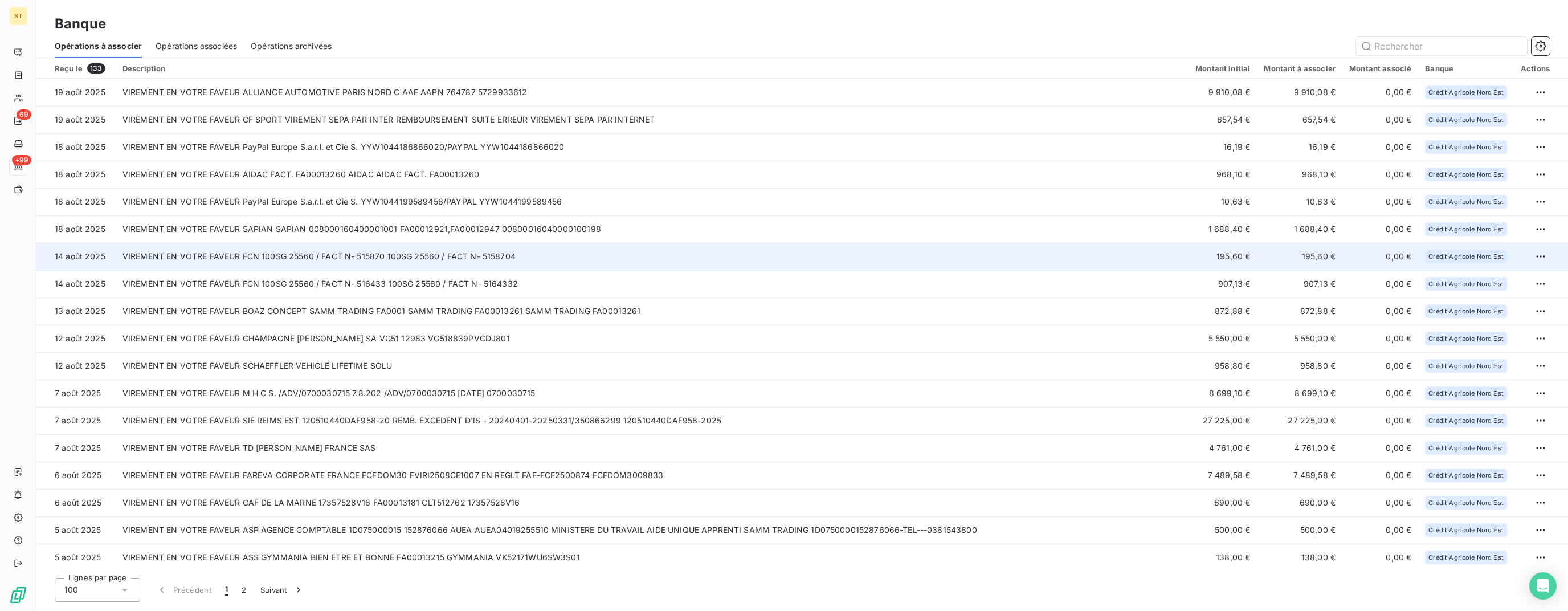
click at [560, 257] on td "VIREMENT EN VOTRE FAVEUR FCN 100SG 25560 / FACT N- 515870 100SG 25560 / FACT N-…" at bounding box center [652, 256] width 1073 height 27
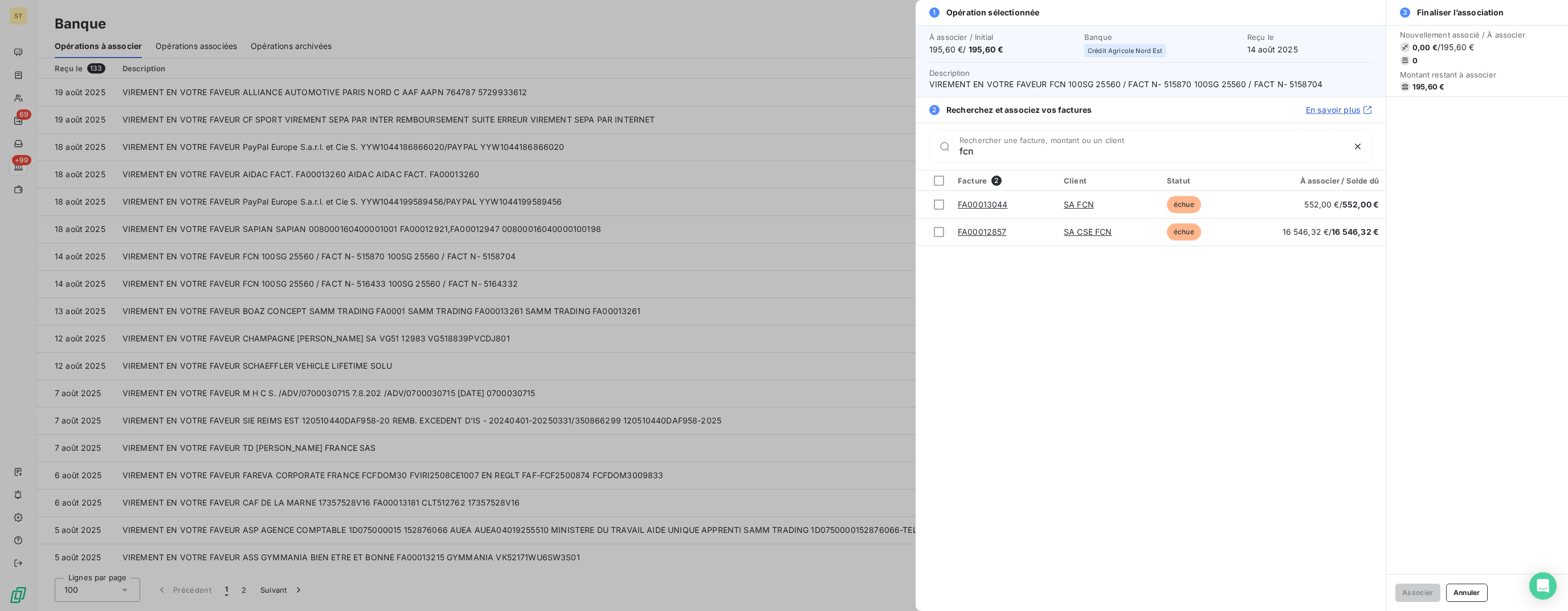
type input "fcn"
click at [809, 220] on div at bounding box center [784, 306] width 1568 height 611
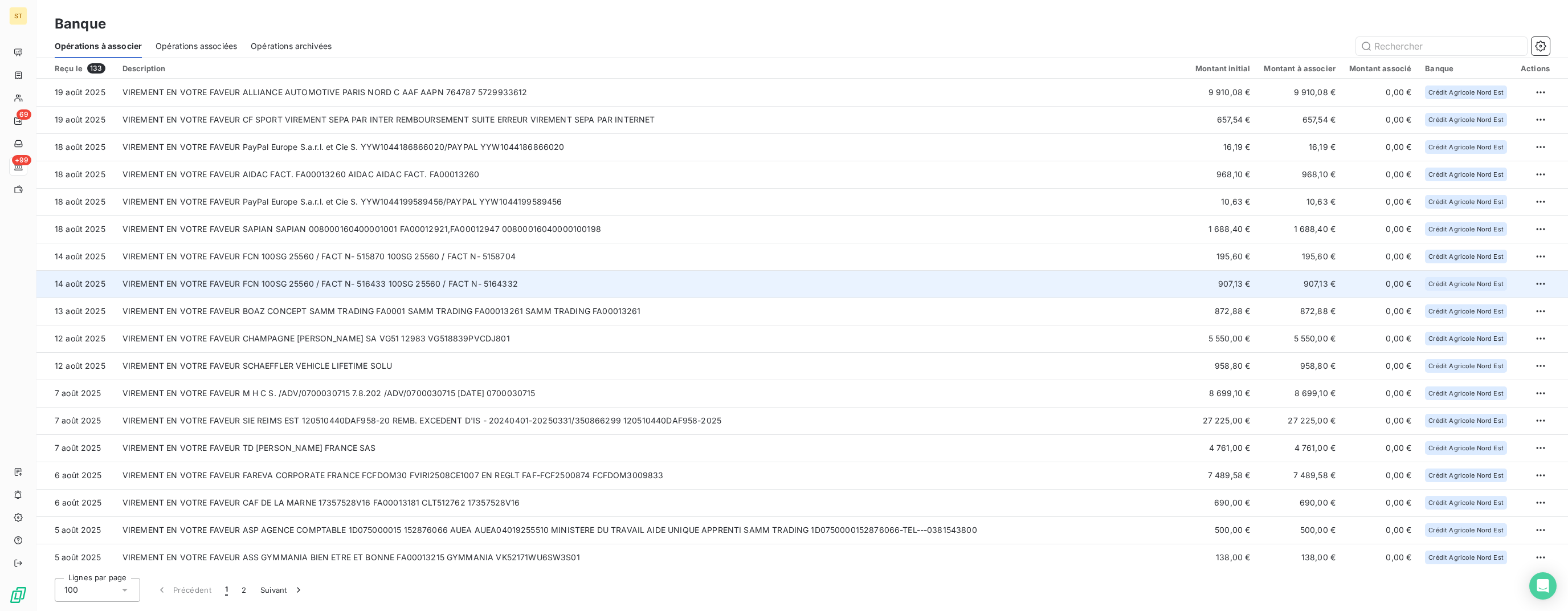
click at [368, 288] on td "VIREMENT EN VOTRE FAVEUR FCN 100SG 25560 / FACT N- 516433 100SG 25560 / FACT N-…" at bounding box center [652, 283] width 1073 height 27
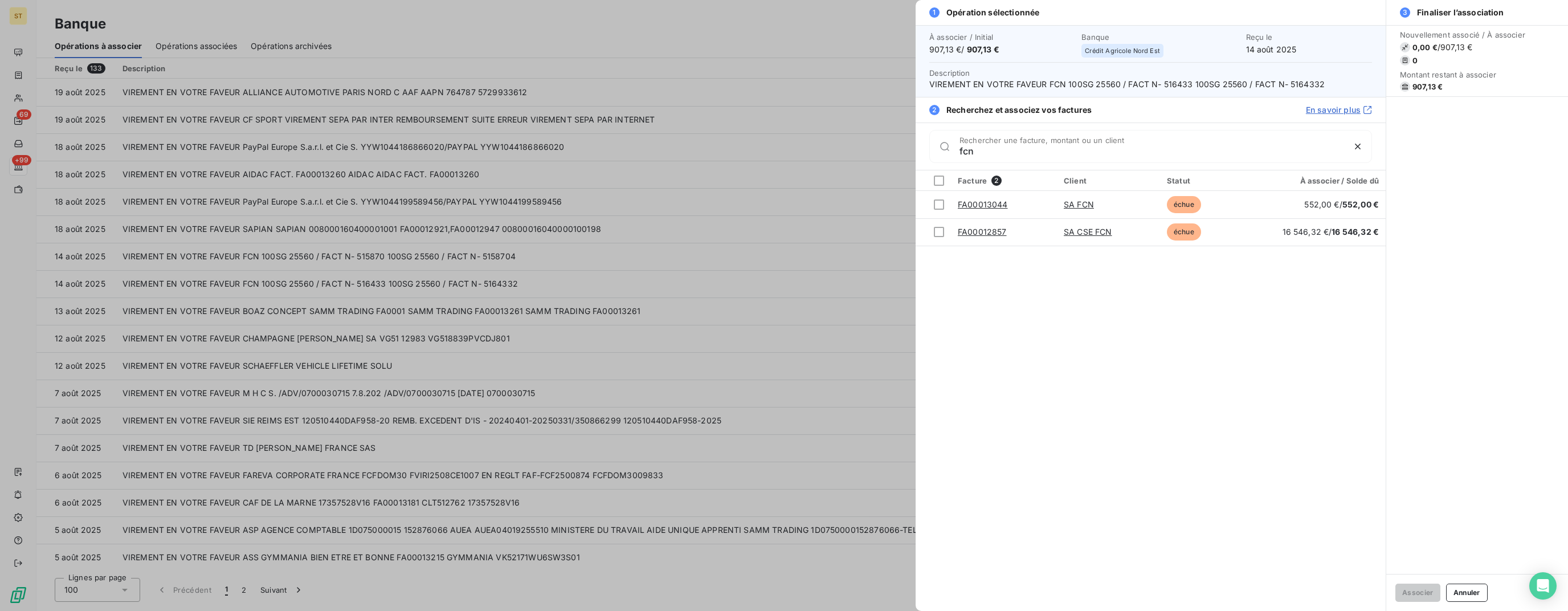
type input "fcn"
click at [760, 264] on div at bounding box center [784, 306] width 1568 height 611
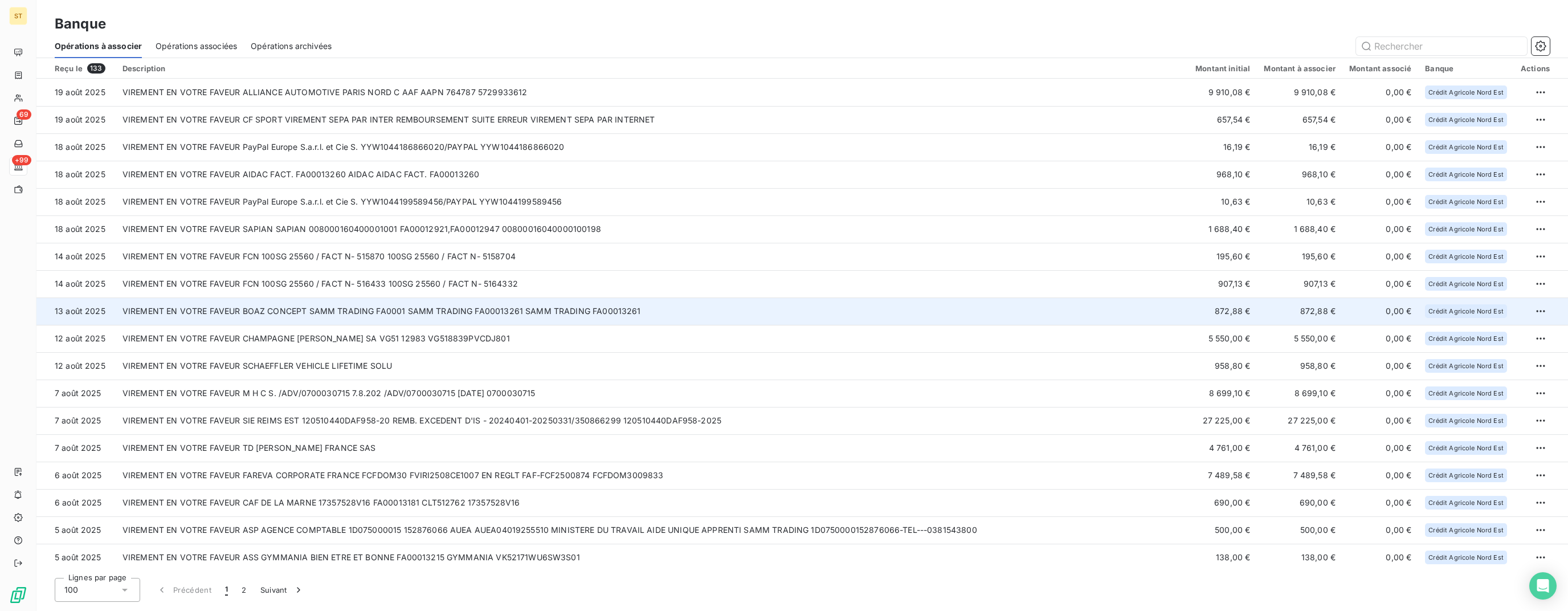
click at [419, 317] on td "VIREMENT EN VOTRE FAVEUR BOAZ CONCEPT SAMM TRADING FA0001 SAMM TRADING FA000132…" at bounding box center [652, 311] width 1073 height 27
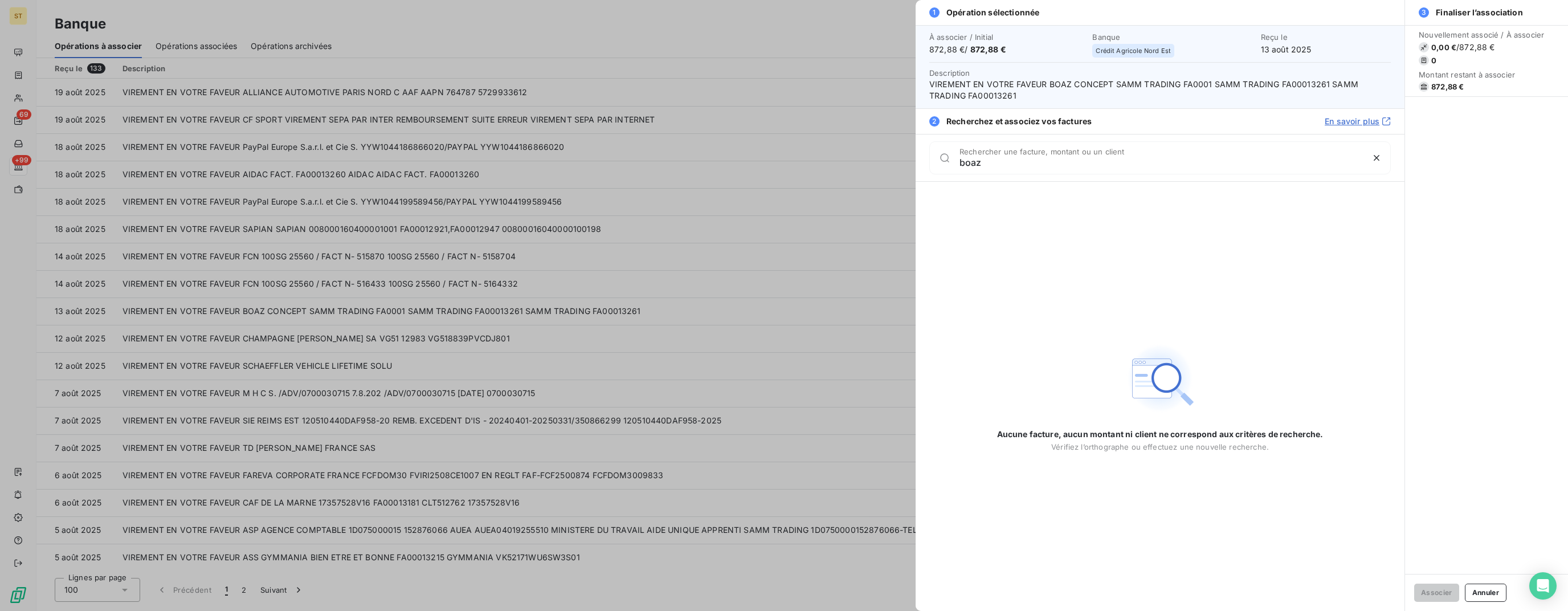
type input "boaz"
click at [574, 138] on div at bounding box center [784, 306] width 1568 height 611
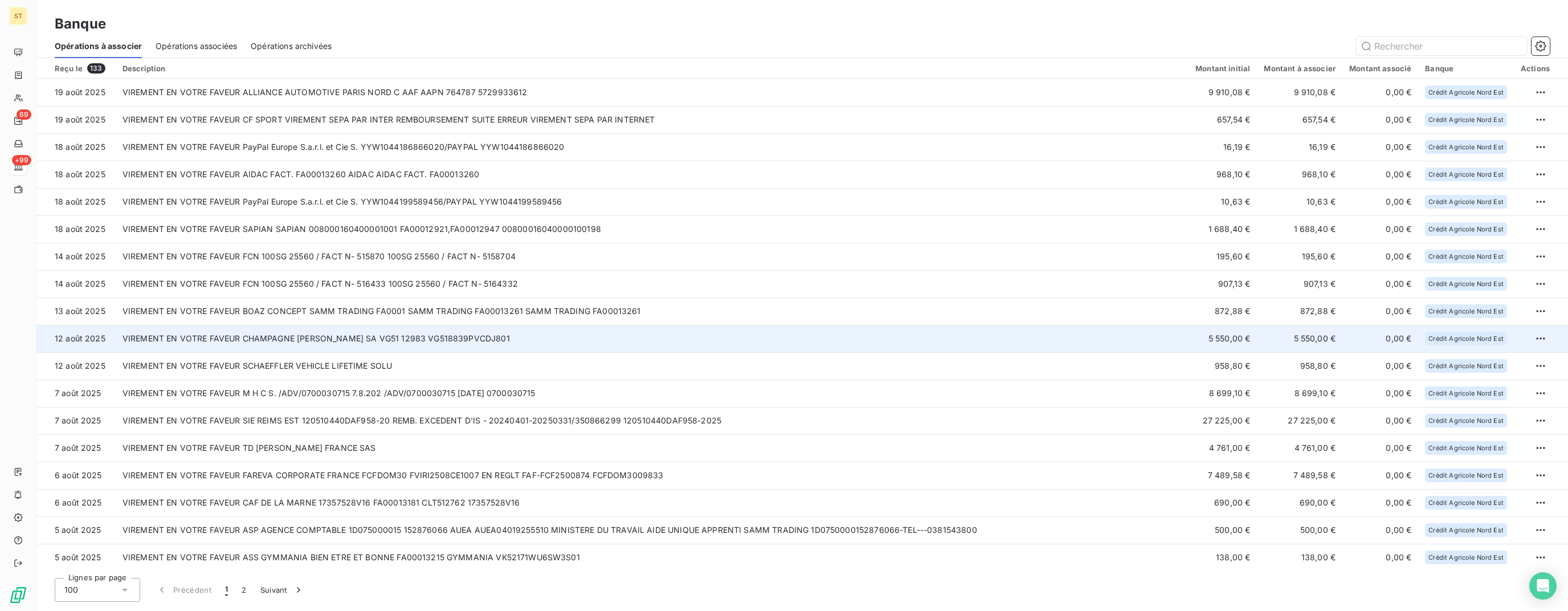
click at [520, 340] on td "VIREMENT EN VOTRE FAVEUR CHAMPAGNE [PERSON_NAME] SA VG51 12983 VG518839PVCDJ801" at bounding box center [652, 338] width 1073 height 27
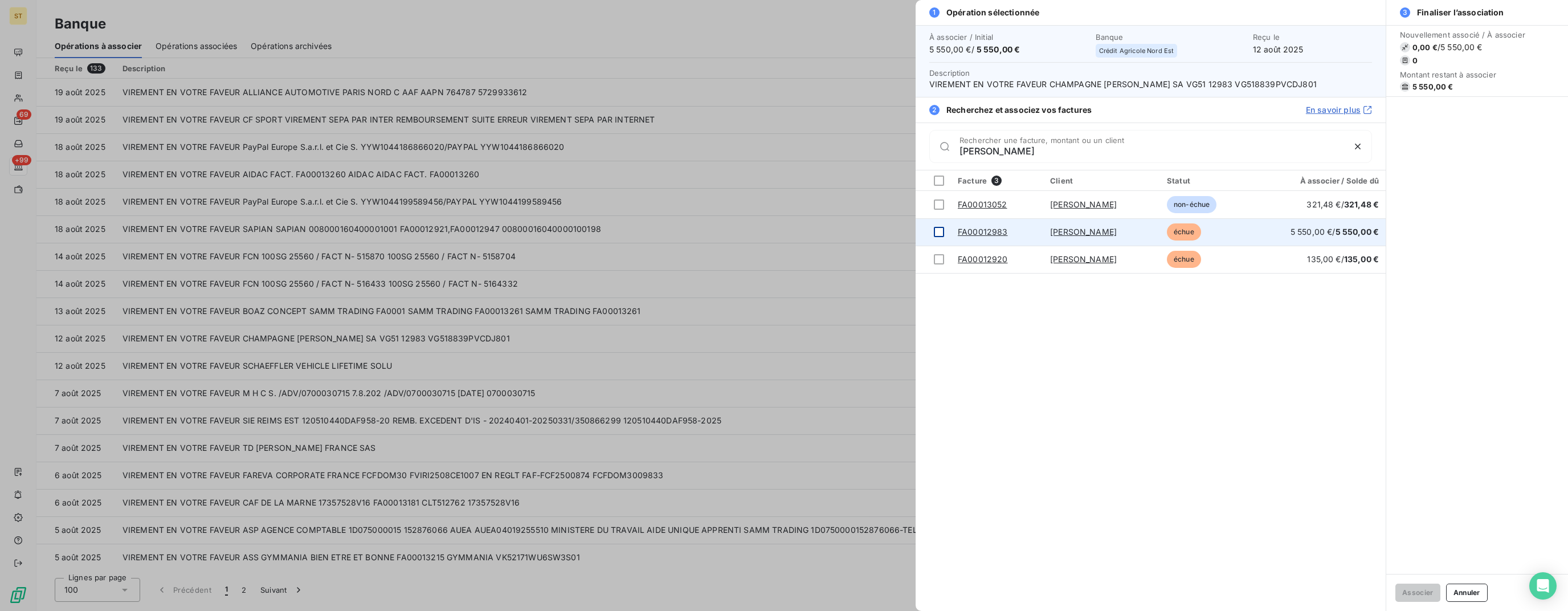
type input "[PERSON_NAME]"
click at [938, 229] on div at bounding box center [939, 232] width 10 height 10
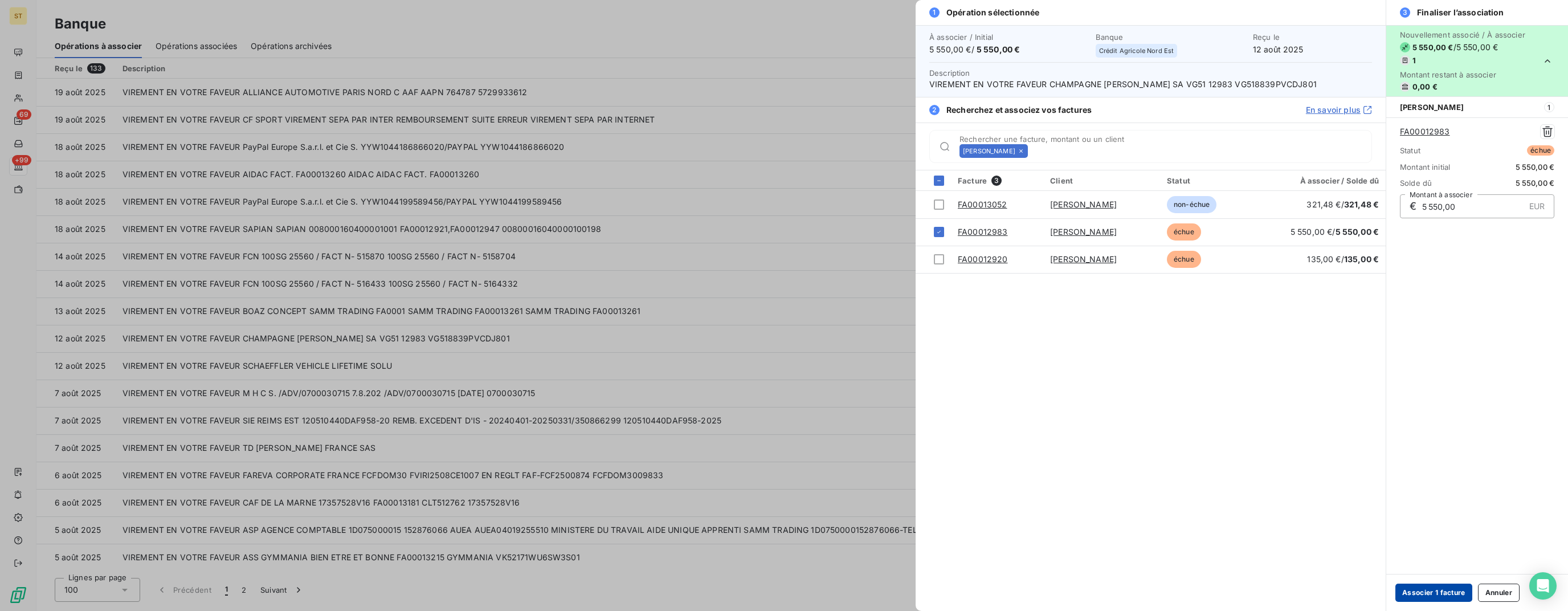
click at [1441, 590] on button "Associer 1 facture" at bounding box center [1434, 592] width 77 height 19
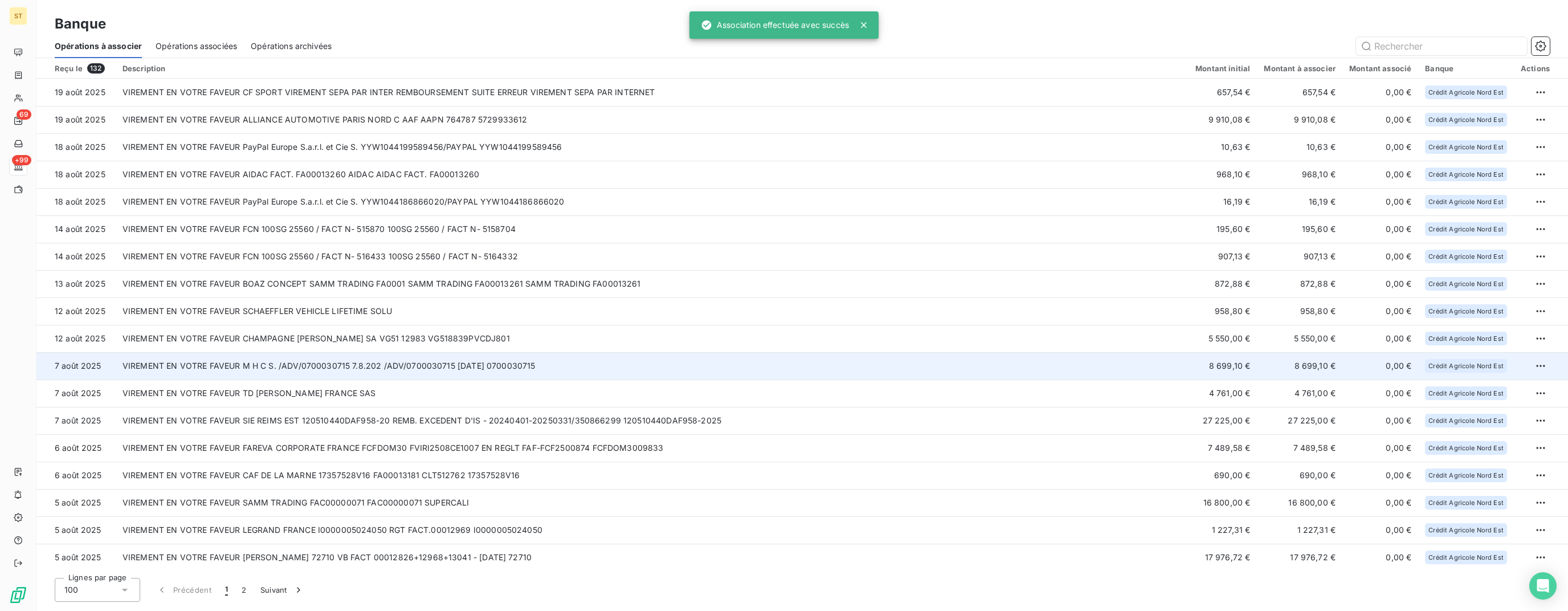
click at [561, 372] on td "VIREMENT EN VOTRE FAVEUR M H C S. /ADV/0700030715 7.8.202 /ADV/0700030715 [DATE…" at bounding box center [652, 365] width 1073 height 27
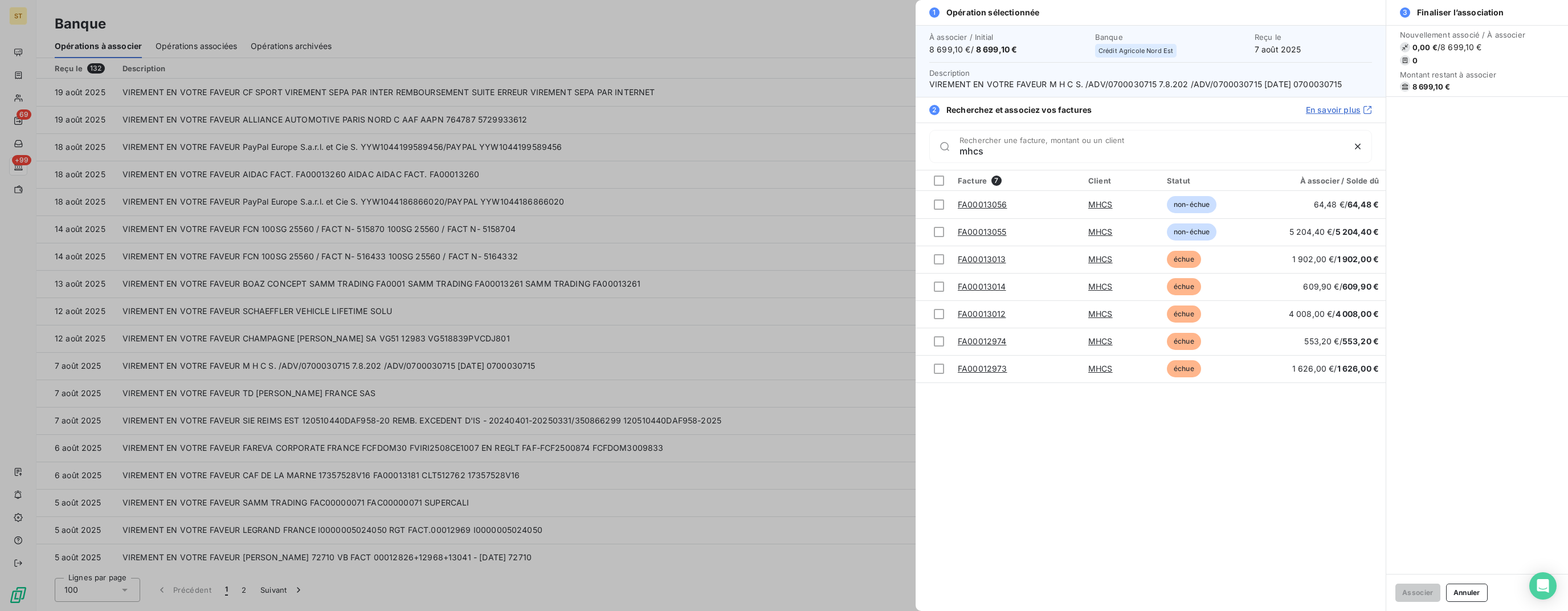
type input "mhcs"
click at [554, 313] on div at bounding box center [784, 306] width 1568 height 611
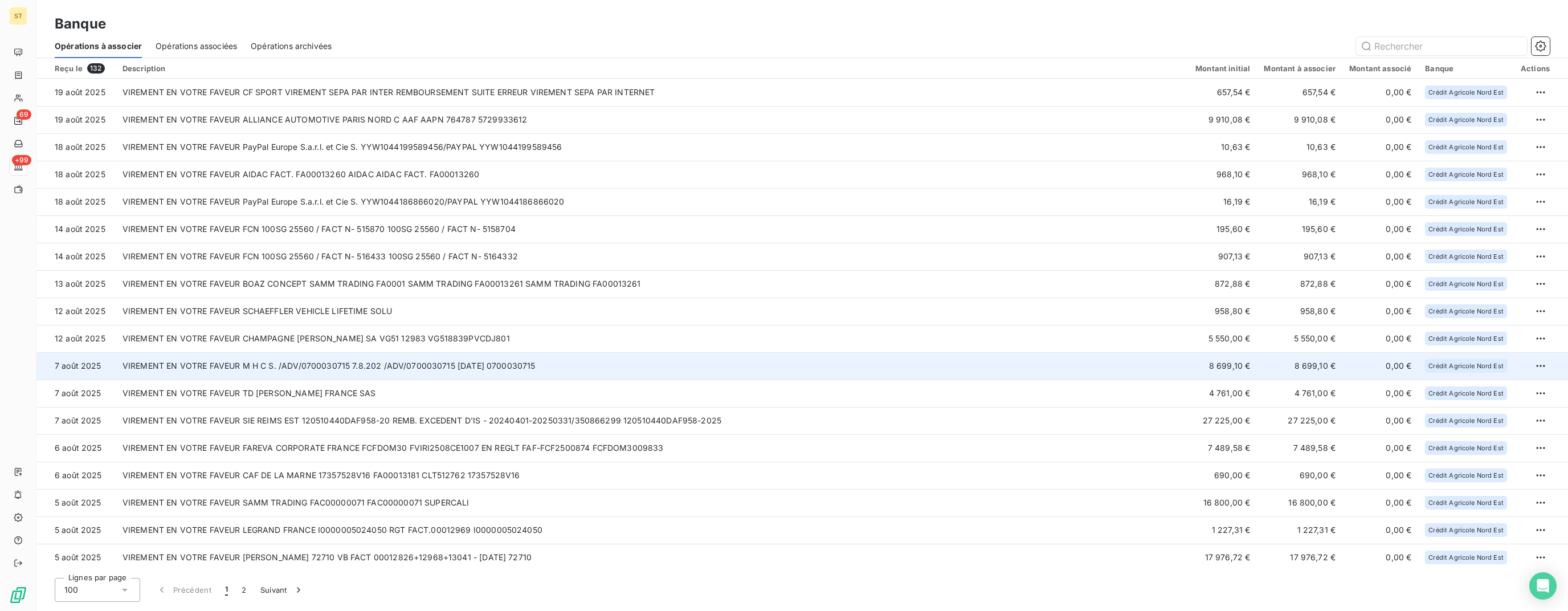
click at [563, 365] on td "VIREMENT EN VOTRE FAVEUR M H C S. /ADV/0700030715 7.8.202 /ADV/0700030715 [DATE…" at bounding box center [652, 365] width 1073 height 27
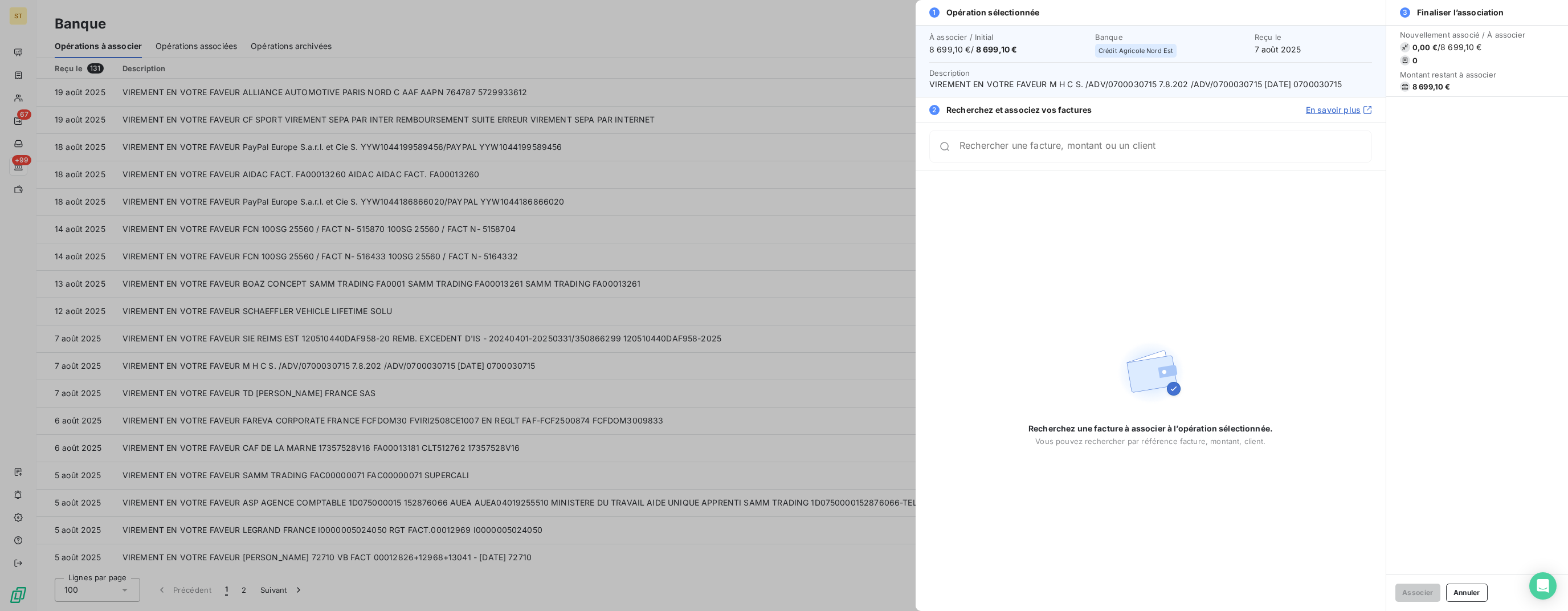
click at [1082, 157] on div "Rechercher une facture, montant ou un client" at bounding box center [1151, 146] width 443 height 33
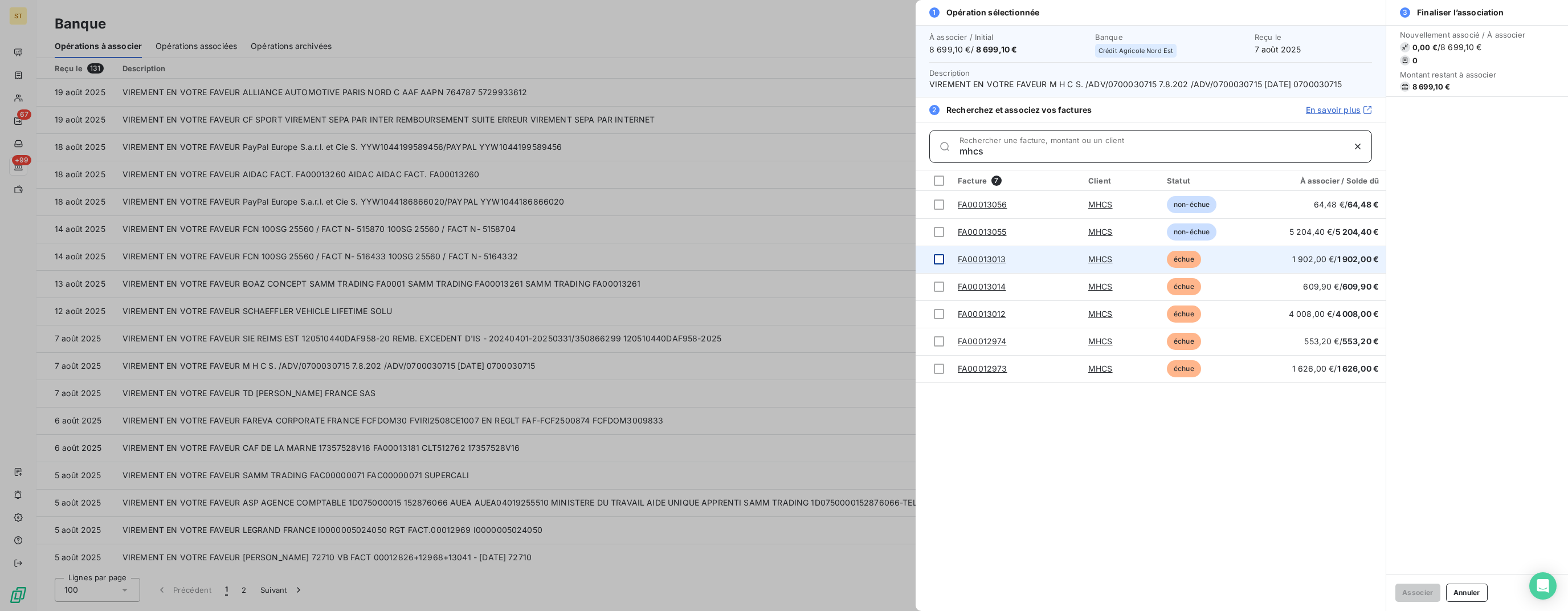
type input "mhcs"
click at [940, 260] on div at bounding box center [939, 259] width 10 height 10
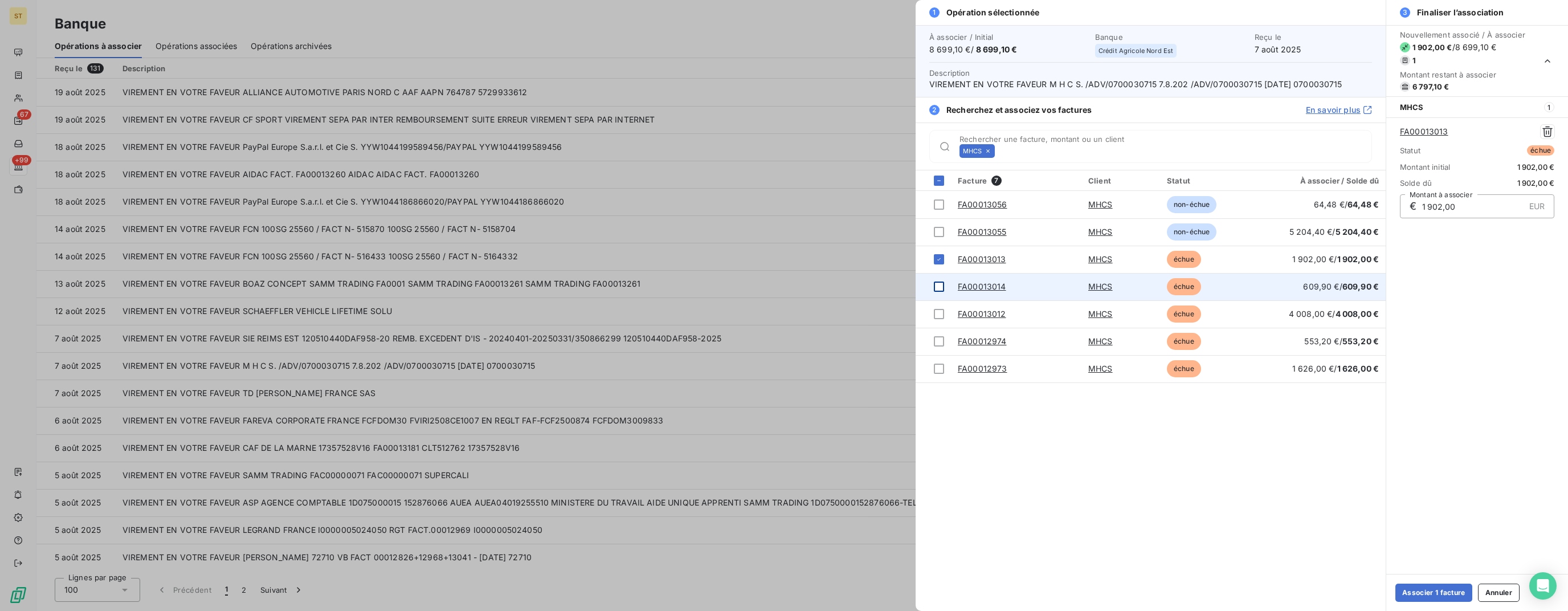
click at [936, 284] on div at bounding box center [939, 286] width 10 height 10
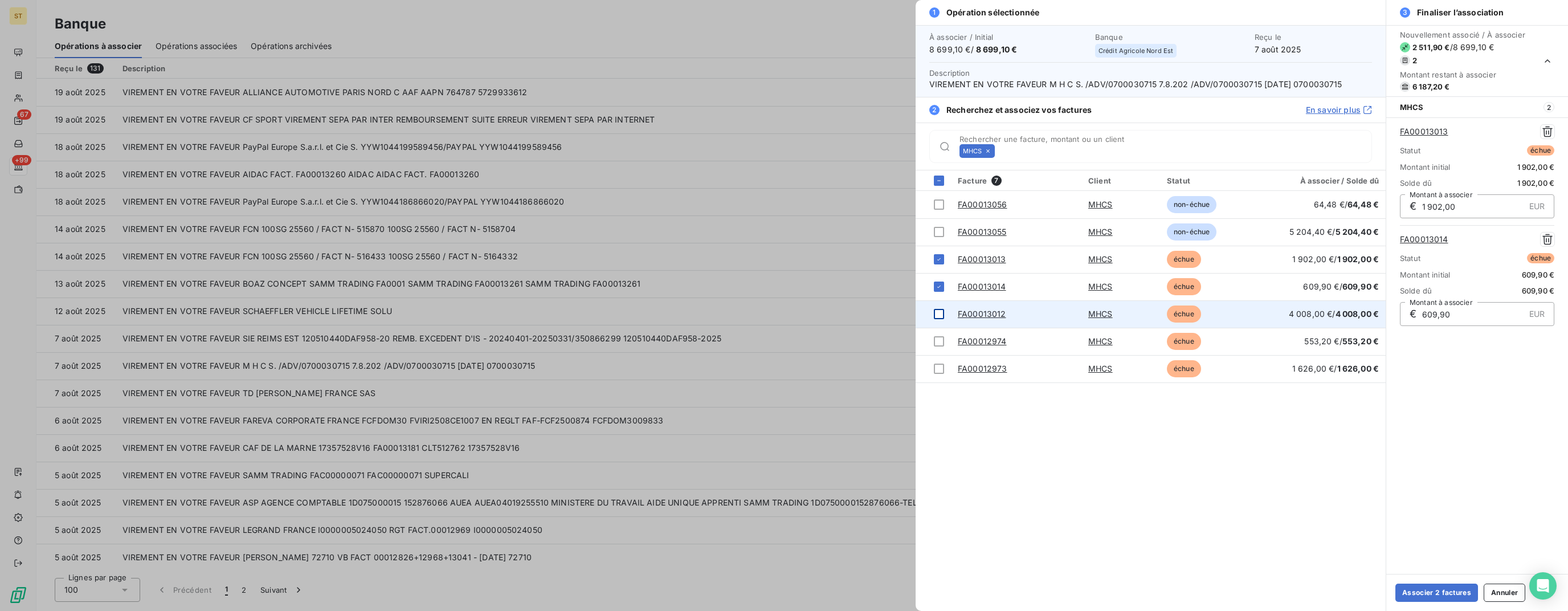
click at [939, 315] on div at bounding box center [939, 314] width 10 height 10
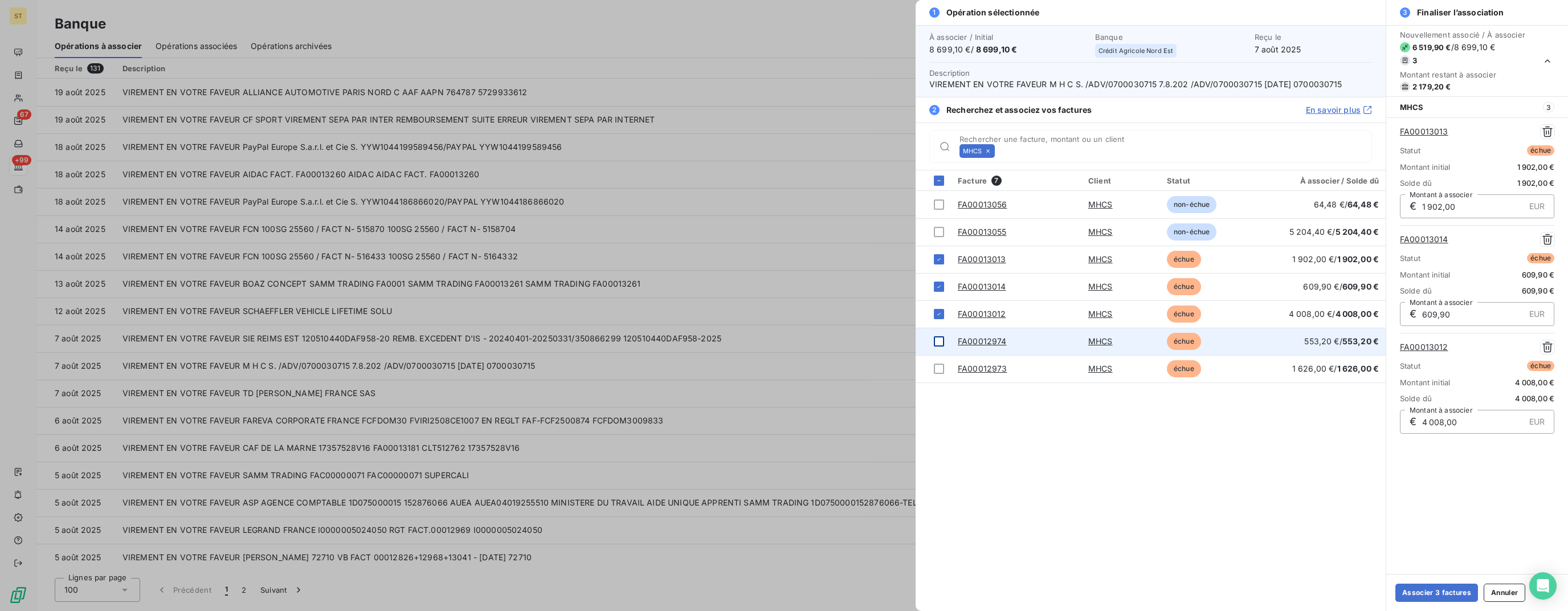
click at [939, 334] on td at bounding box center [933, 341] width 35 height 27
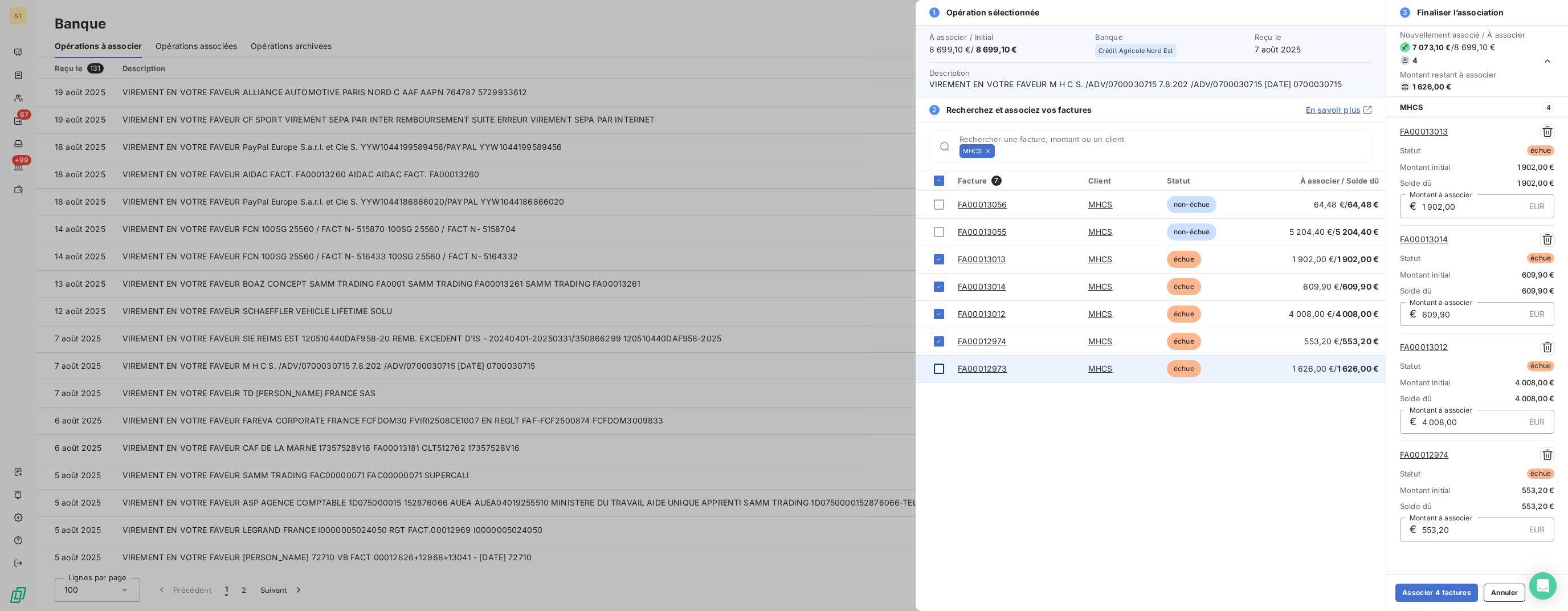
click at [939, 370] on div at bounding box center [939, 368] width 10 height 10
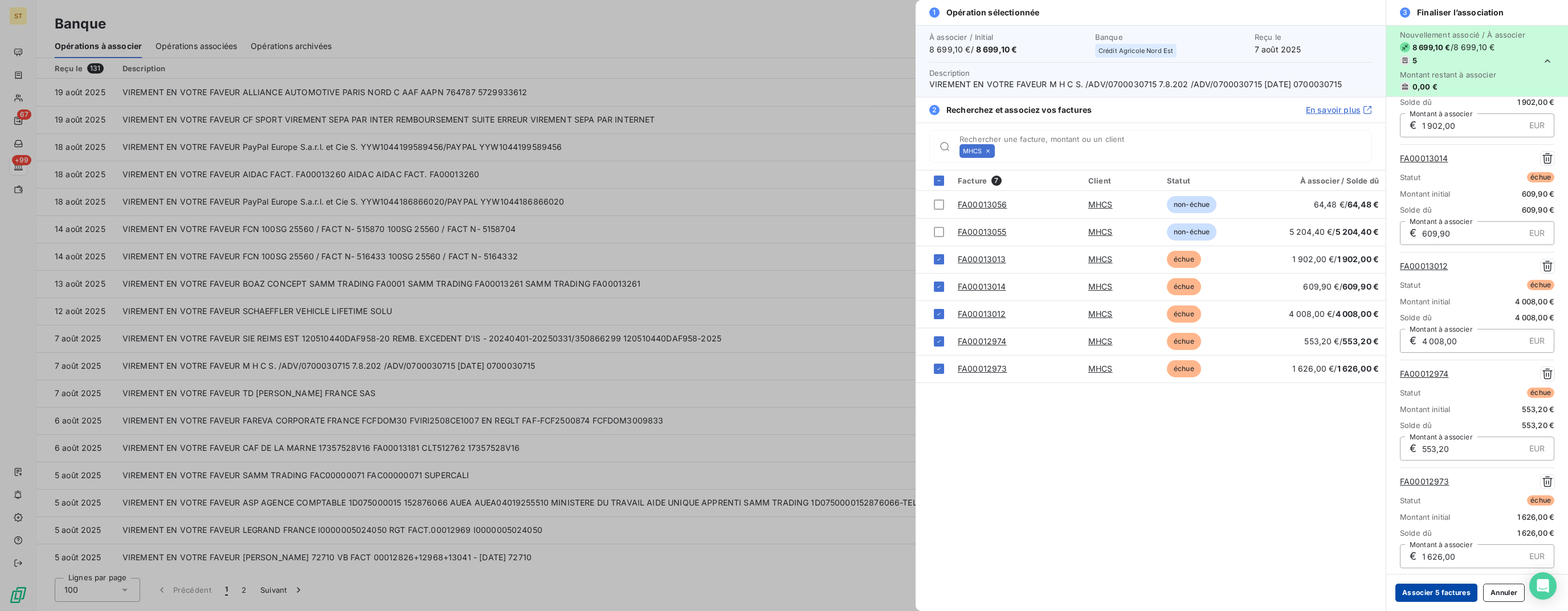
click at [1447, 595] on button "Associer 5 factures" at bounding box center [1437, 592] width 82 height 19
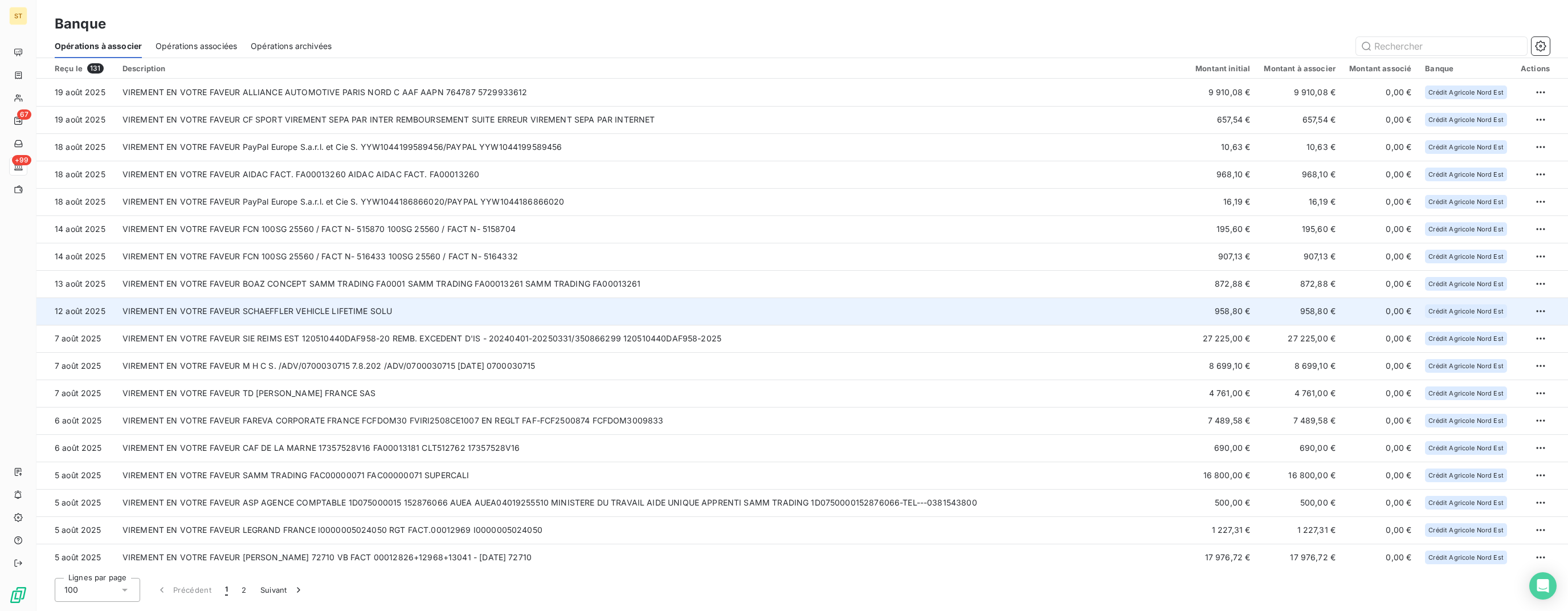
click at [454, 318] on td "VIREMENT EN VOTRE FAVEUR SCHAEFFLER VEHICLE LIFETIME SOLU" at bounding box center [652, 311] width 1073 height 27
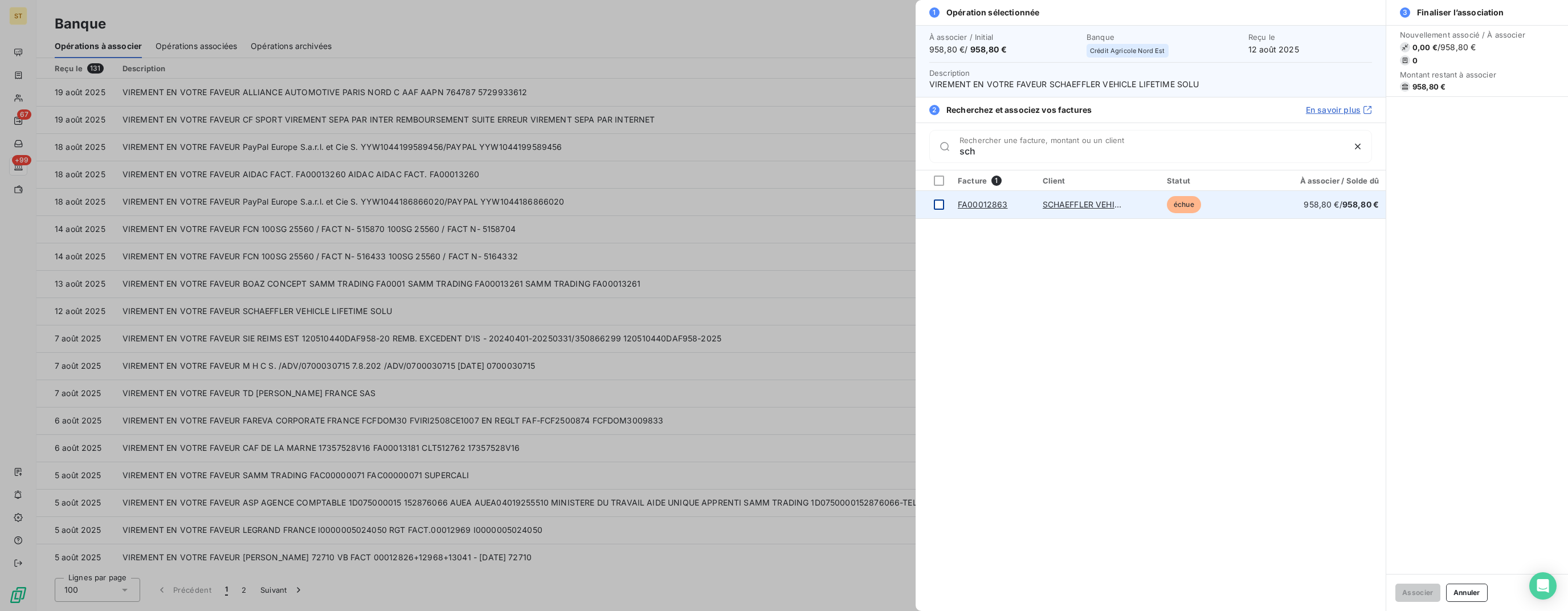
type input "sch"
click at [937, 205] on div at bounding box center [939, 204] width 10 height 10
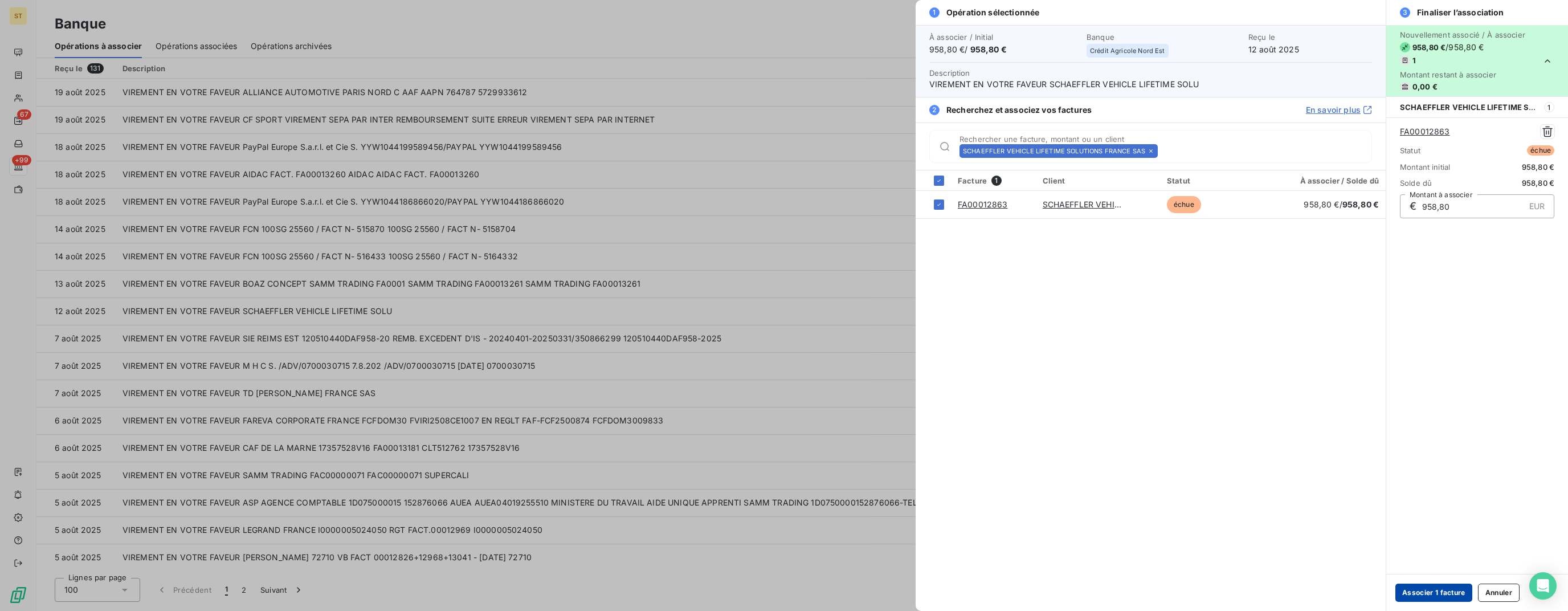
click at [1448, 588] on button "Associer 1 facture" at bounding box center [1434, 592] width 77 height 19
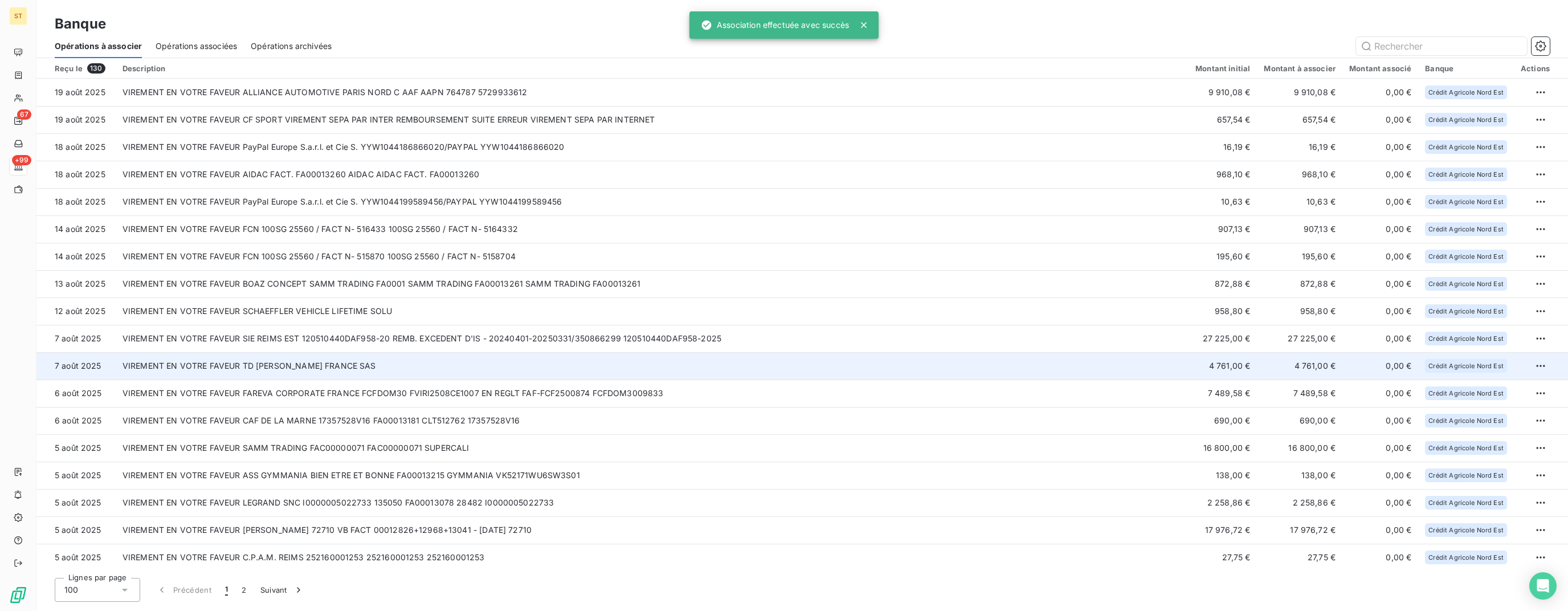
click at [419, 366] on td "VIREMENT EN VOTRE FAVEUR TD [PERSON_NAME] FRANCE SAS" at bounding box center [652, 365] width 1073 height 27
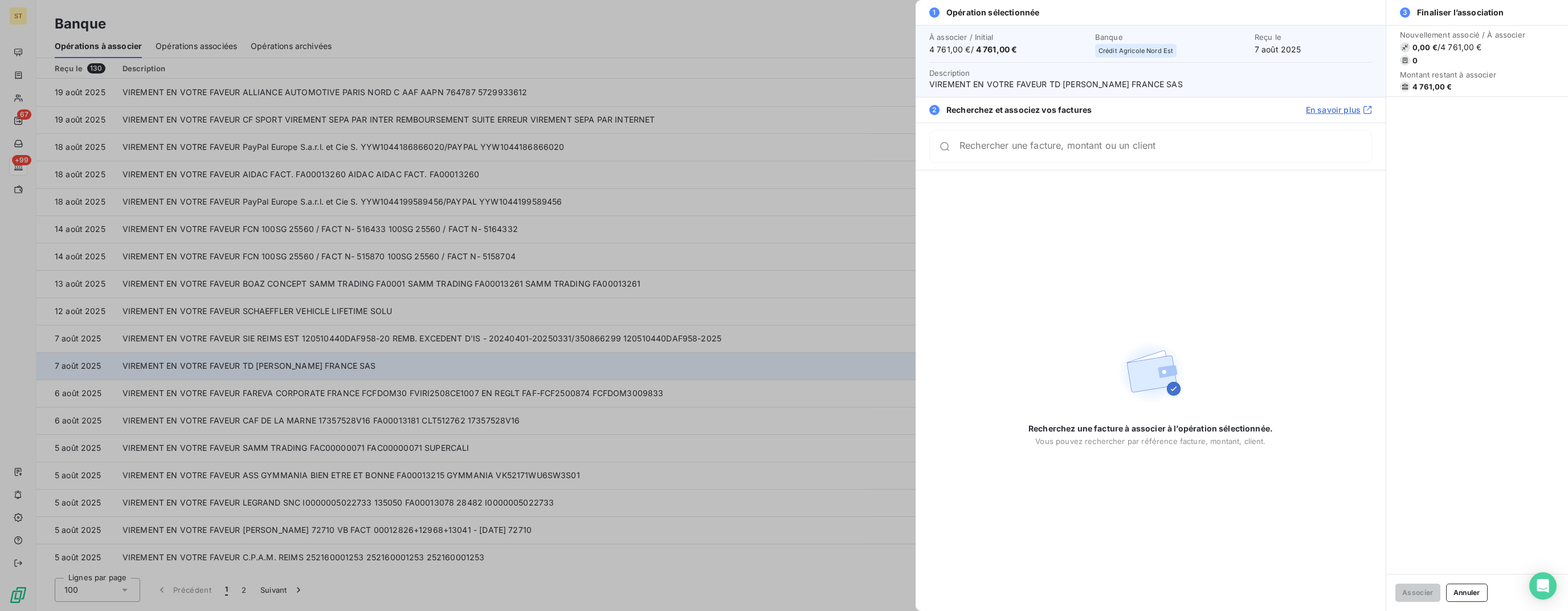
click at [523, 351] on div at bounding box center [784, 306] width 1568 height 611
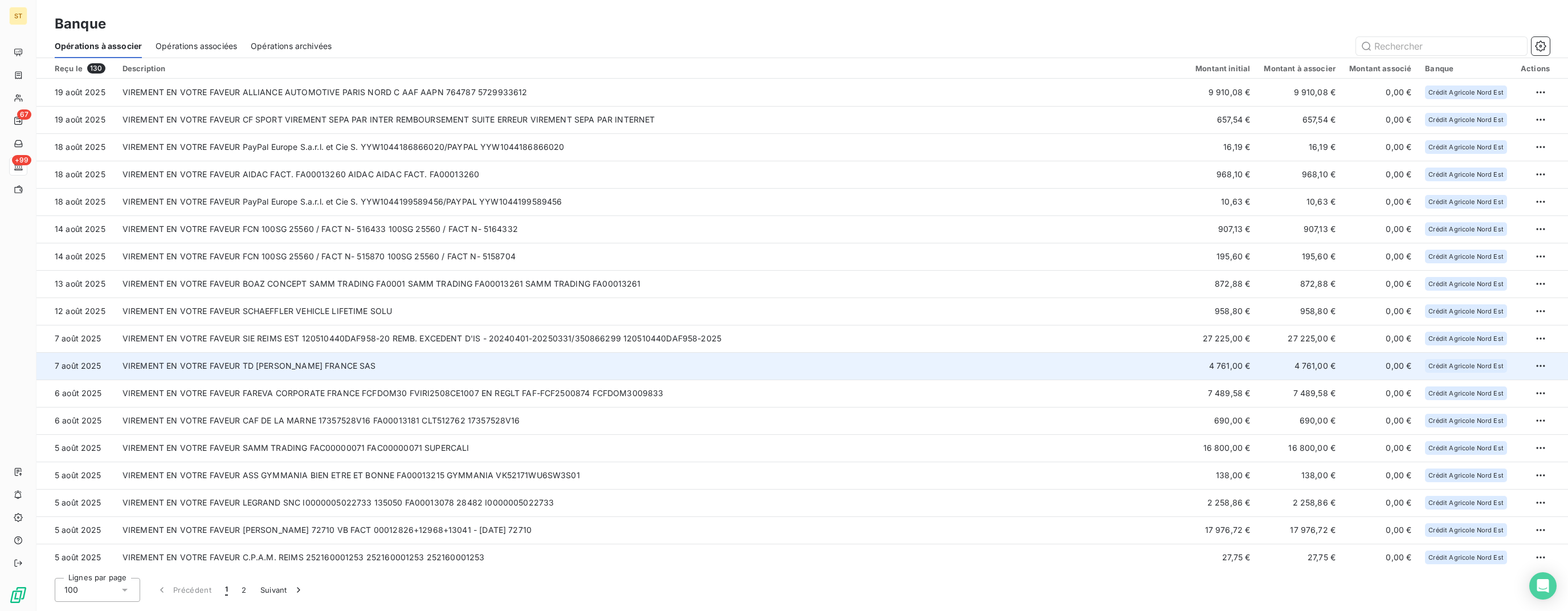
click at [446, 363] on td "VIREMENT EN VOTRE FAVEUR TD [PERSON_NAME] FRANCE SAS" at bounding box center [652, 365] width 1073 height 27
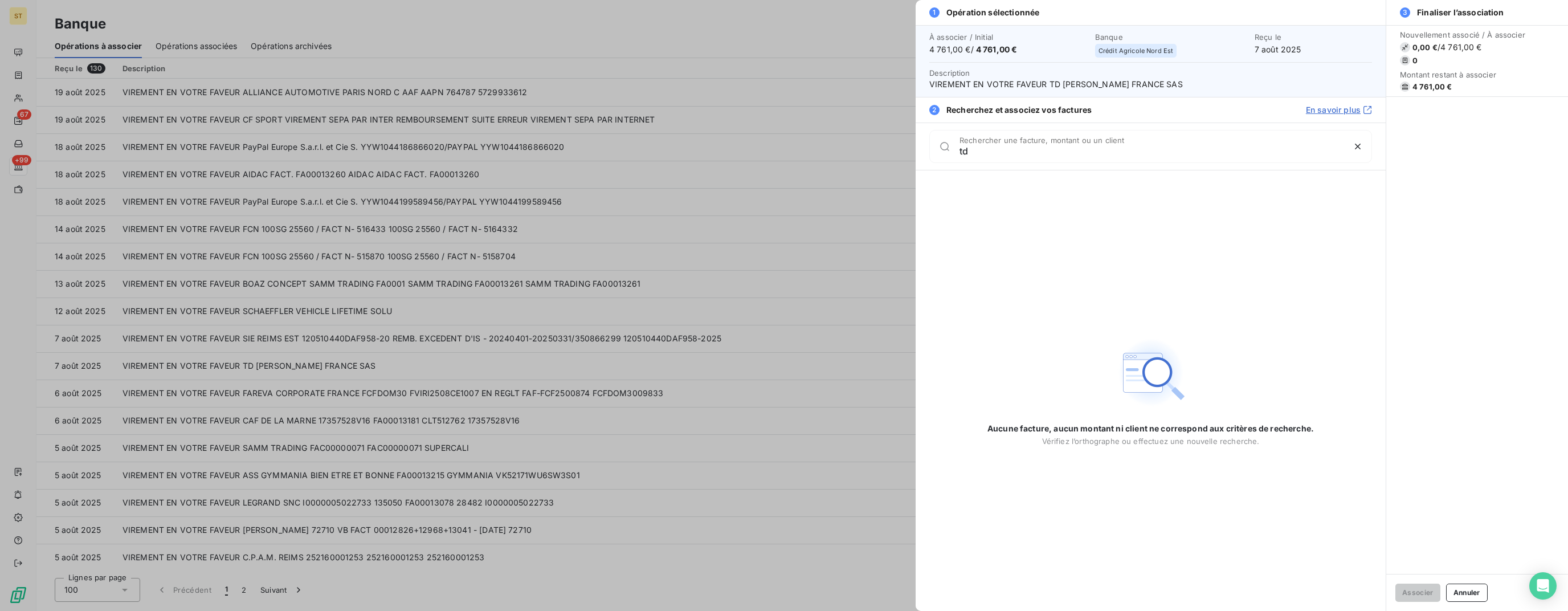
type input "td"
click at [695, 215] on div at bounding box center [784, 306] width 1568 height 611
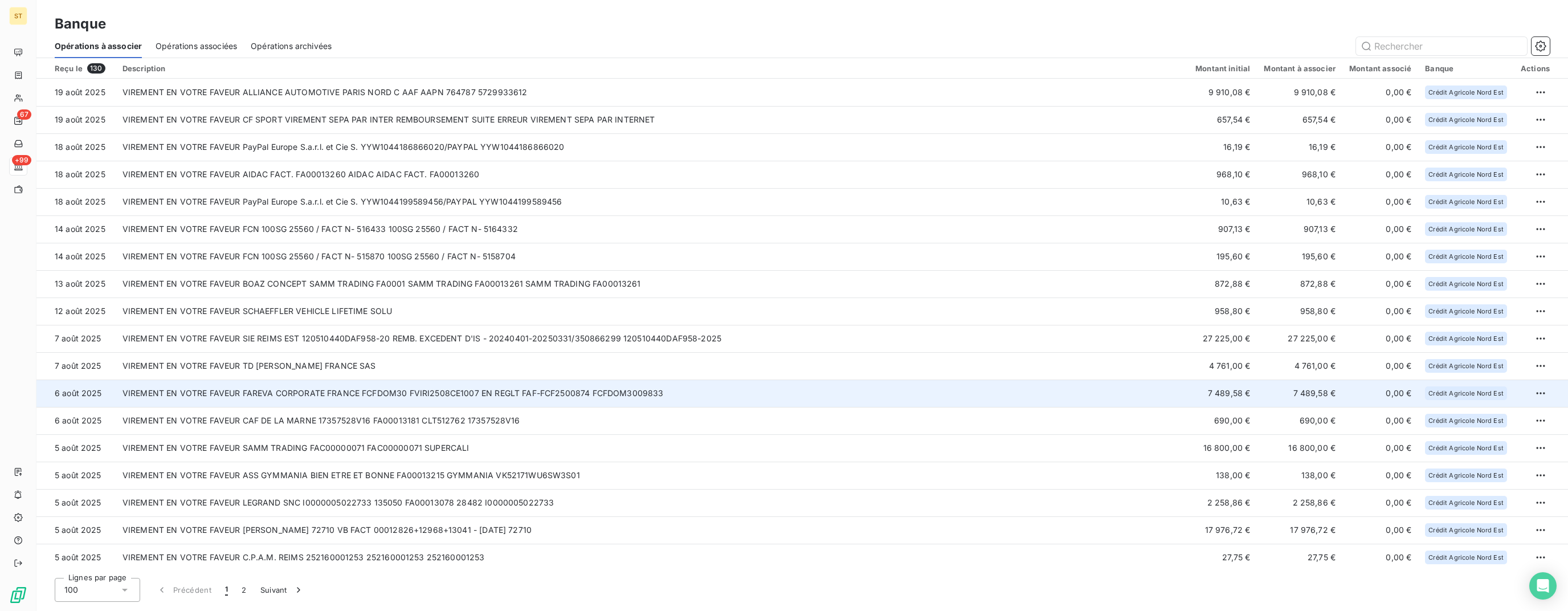
click at [394, 394] on td "VIREMENT EN VOTRE FAVEUR FAREVA CORPORATE FRANCE FCFDOM30 FVIRI2508CE1007 EN RE…" at bounding box center [652, 393] width 1073 height 27
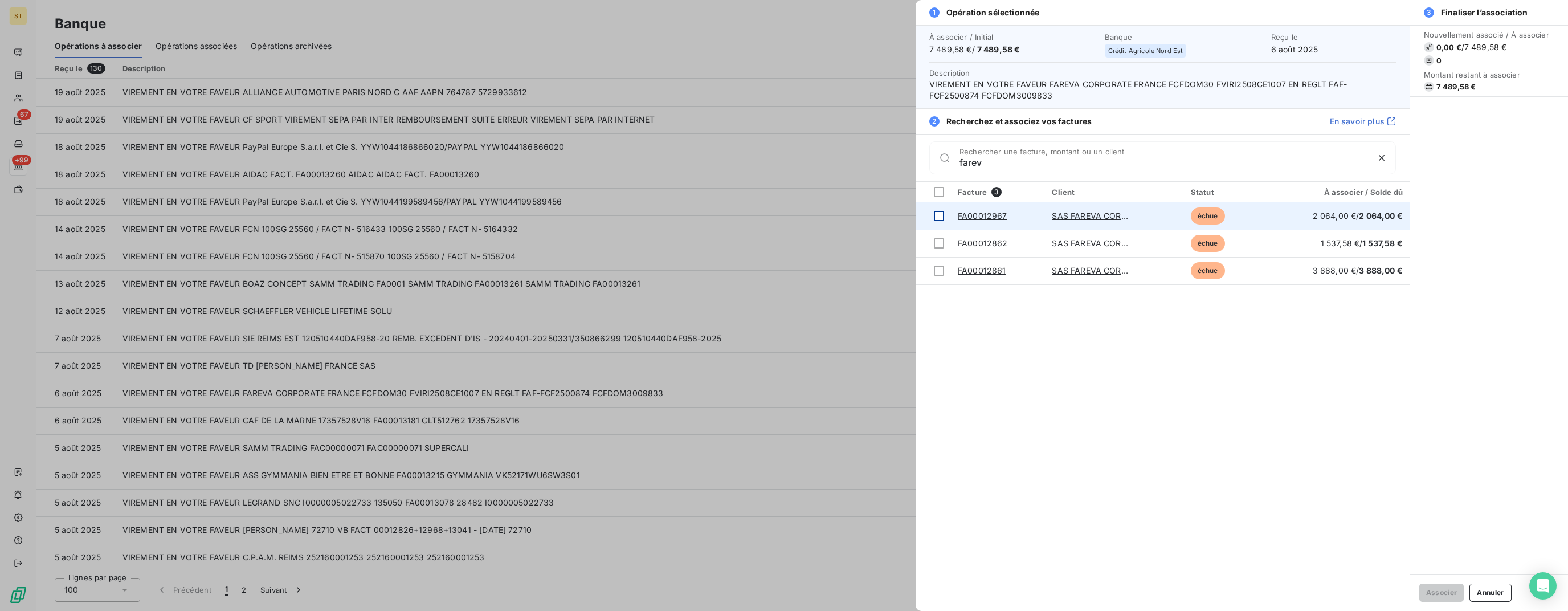
type input "farev"
click at [943, 214] on div at bounding box center [939, 216] width 10 height 10
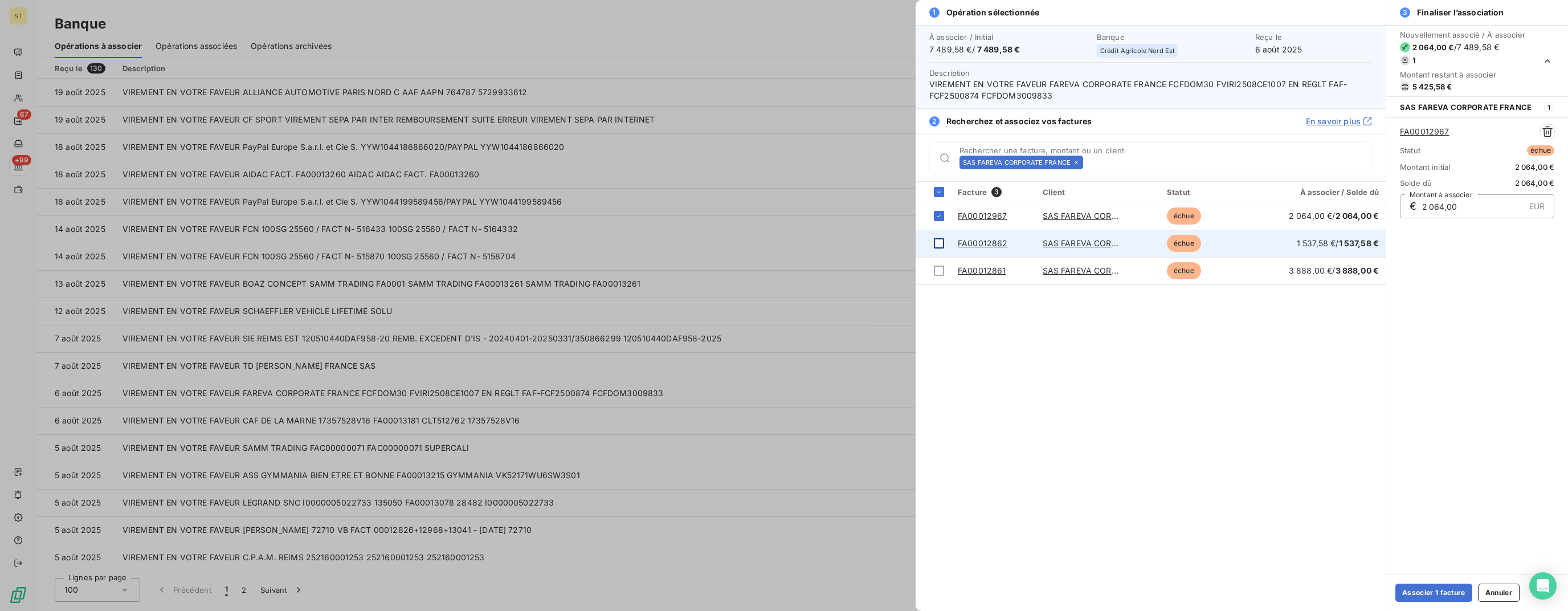
click at [939, 238] on div at bounding box center [939, 243] width 10 height 10
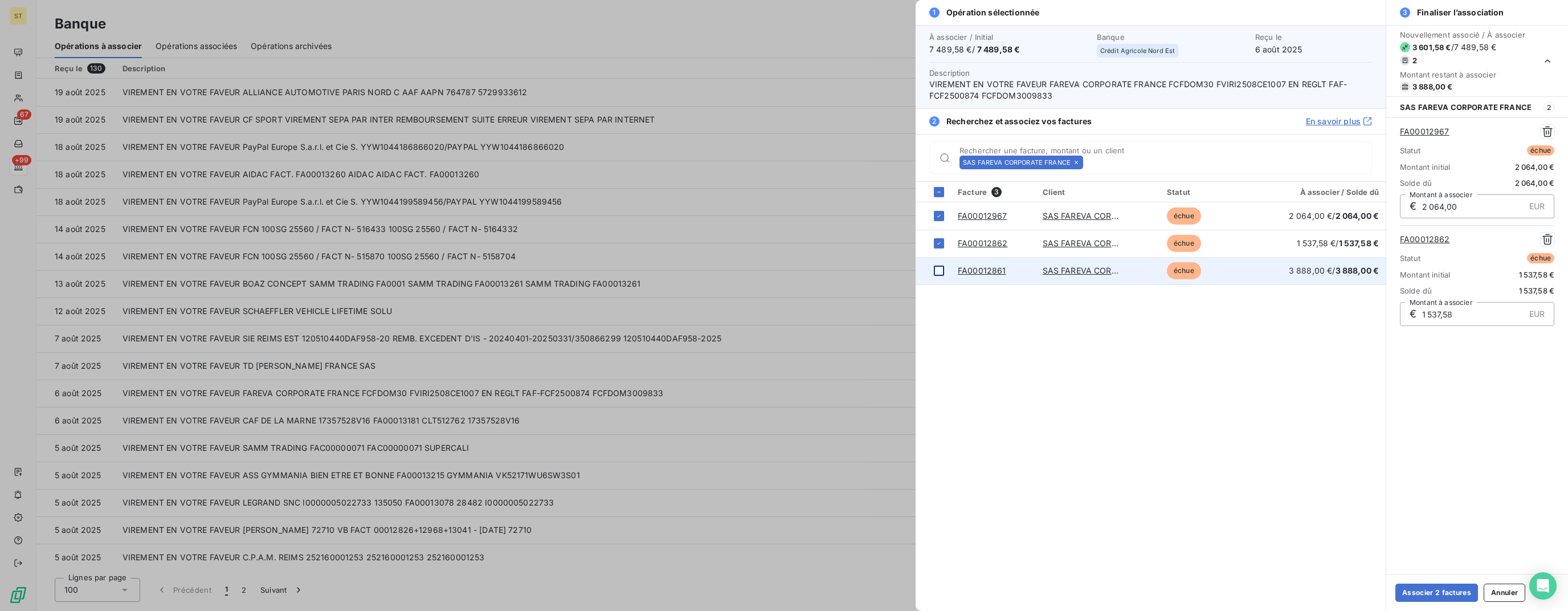
click at [940, 273] on div at bounding box center [939, 271] width 10 height 10
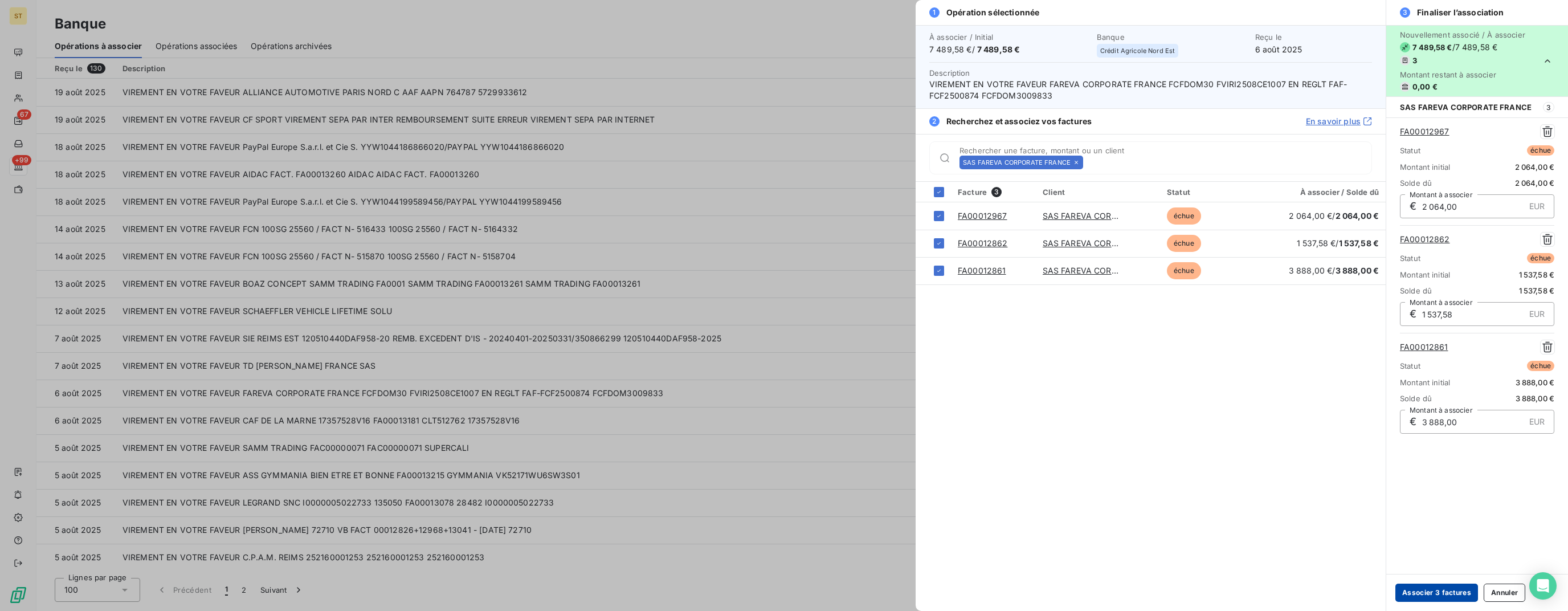
click at [1434, 595] on button "Associer 3 factures" at bounding box center [1437, 592] width 83 height 19
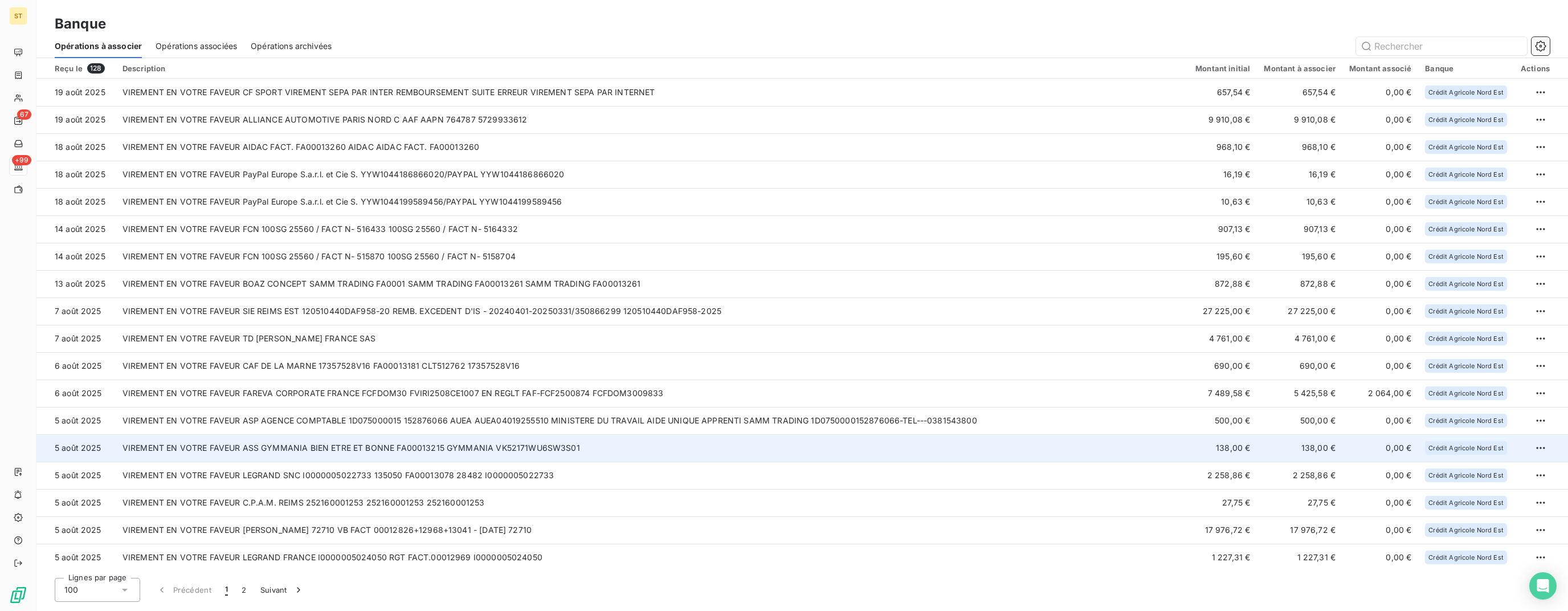
click at [296, 451] on td "VIREMENT EN VOTRE FAVEUR ASS GYMMANIA BIEN ETRE ET BONNE FA00013215 GYMMANIA VK…" at bounding box center [652, 448] width 1073 height 27
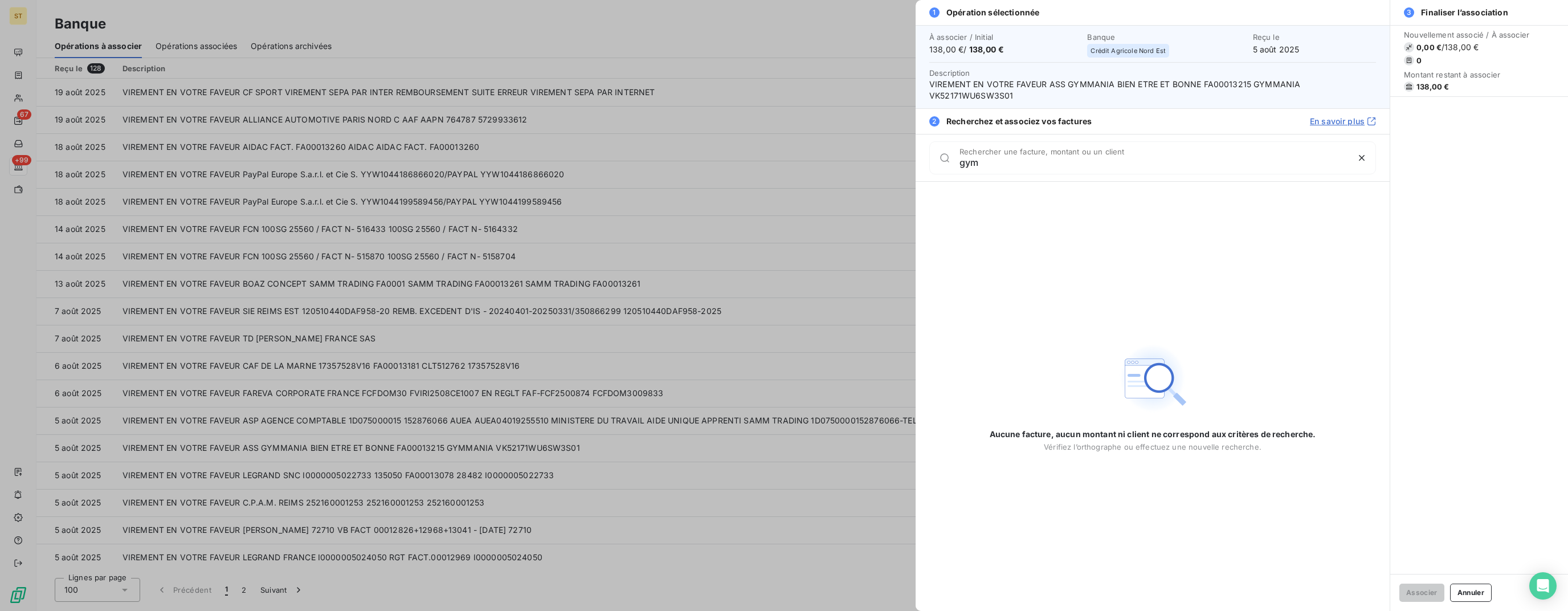
type input "gym"
click at [625, 394] on div at bounding box center [784, 306] width 1568 height 611
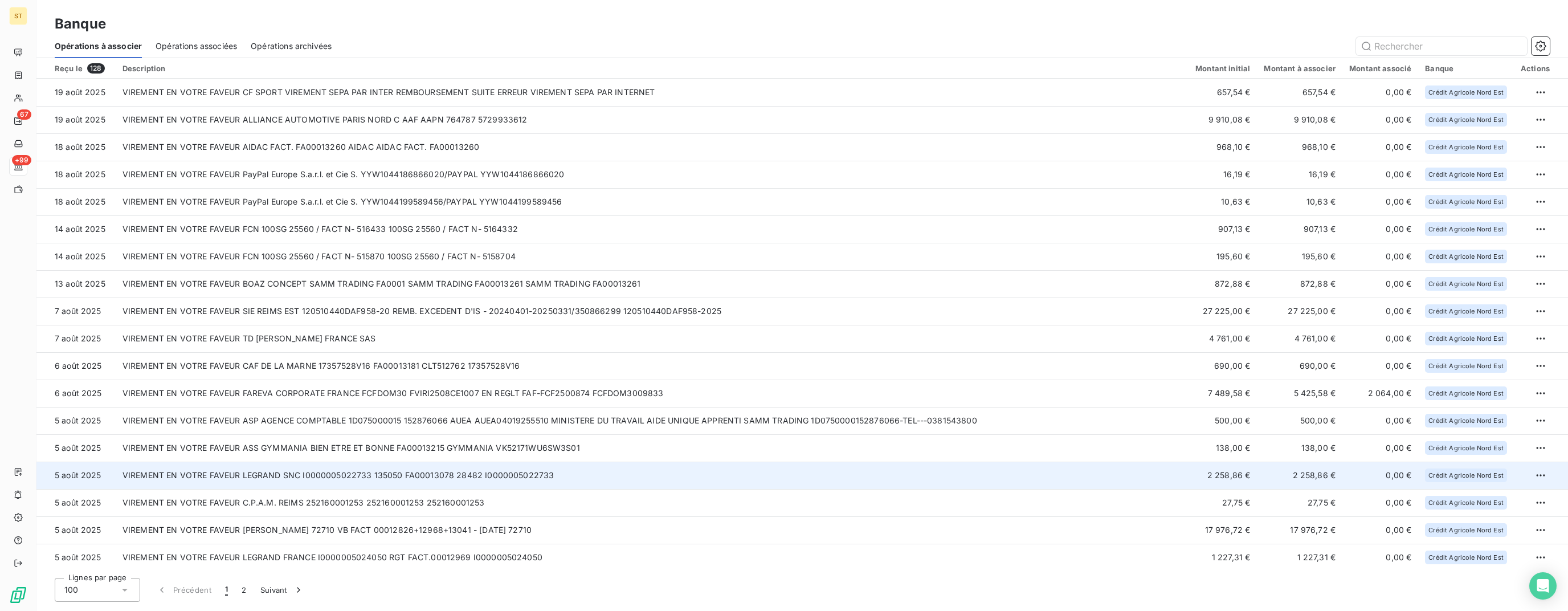
click at [461, 475] on td "VIREMENT EN VOTRE FAVEUR LEGRAND SNC I0000005022733 135050 FA00013078 28482 I00…" at bounding box center [652, 475] width 1073 height 27
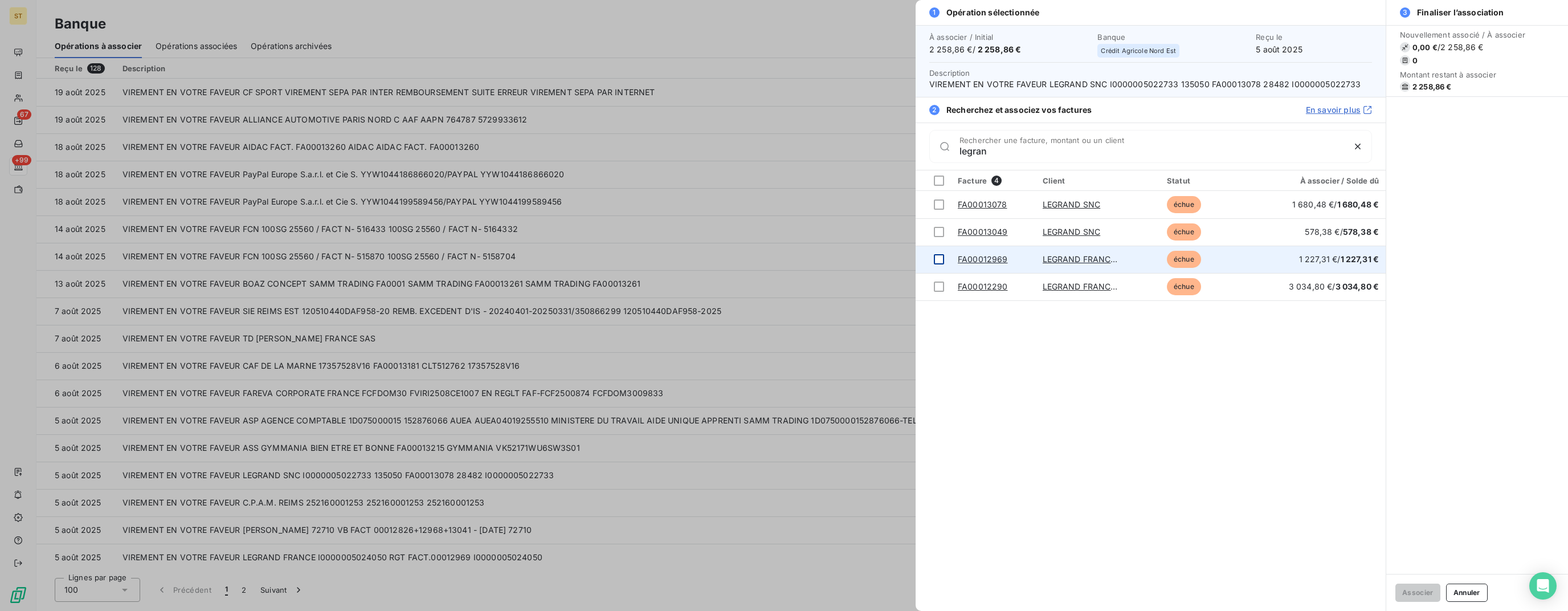
type input "legran"
click at [943, 260] on div at bounding box center [939, 259] width 10 height 10
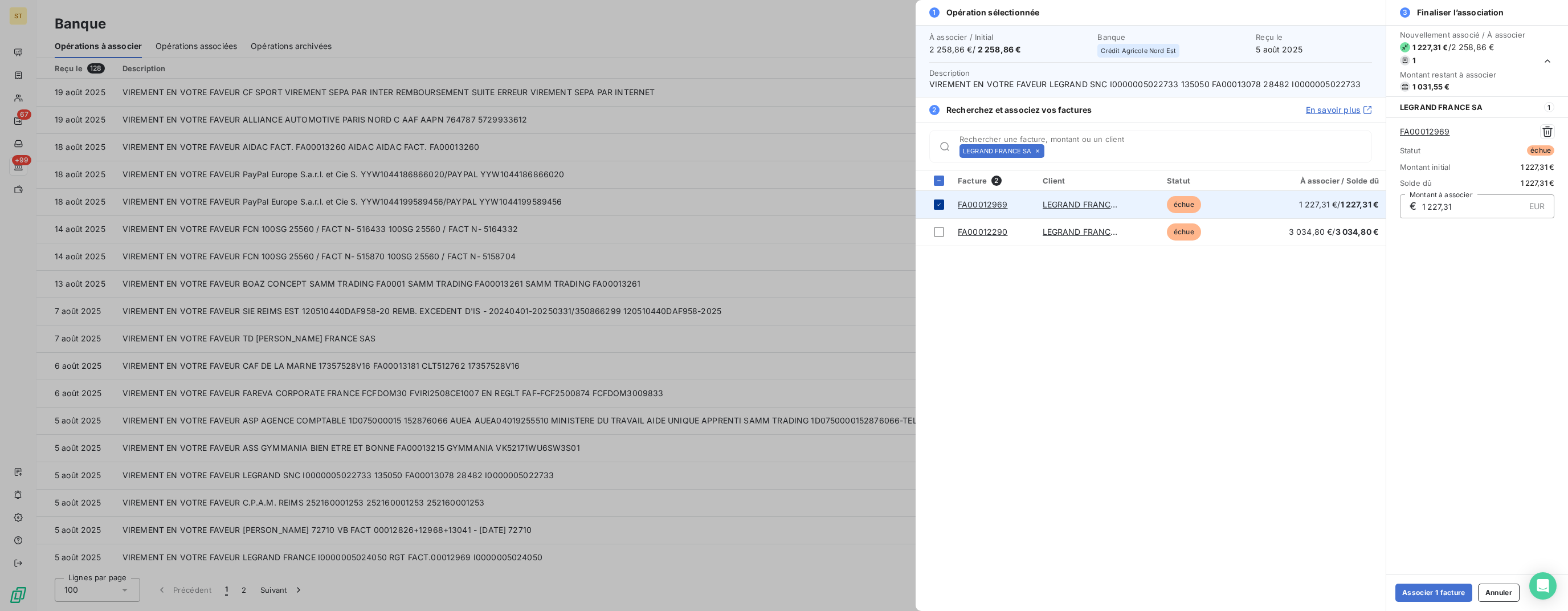
click at [938, 203] on icon at bounding box center [940, 205] width 7 height 7
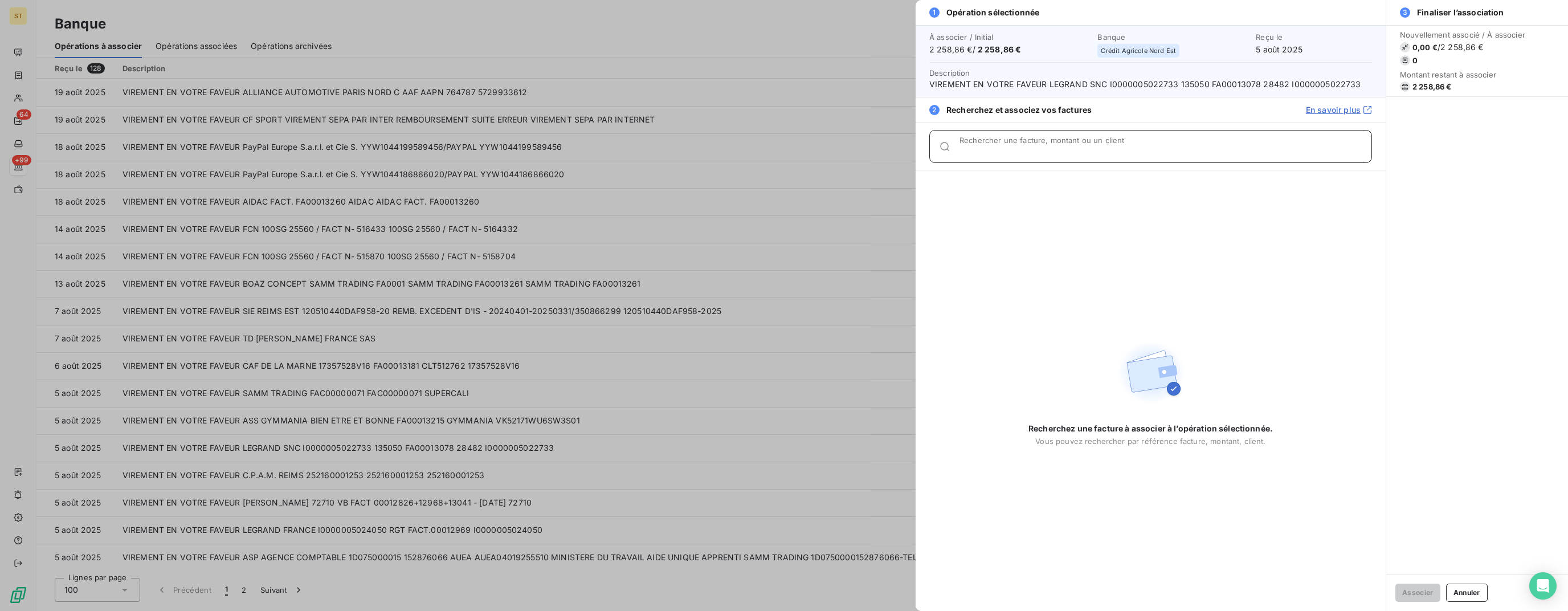
click at [1048, 149] on input "Rechercher une facture, montant ou un client" at bounding box center [1165, 151] width 412 height 11
type input "l"
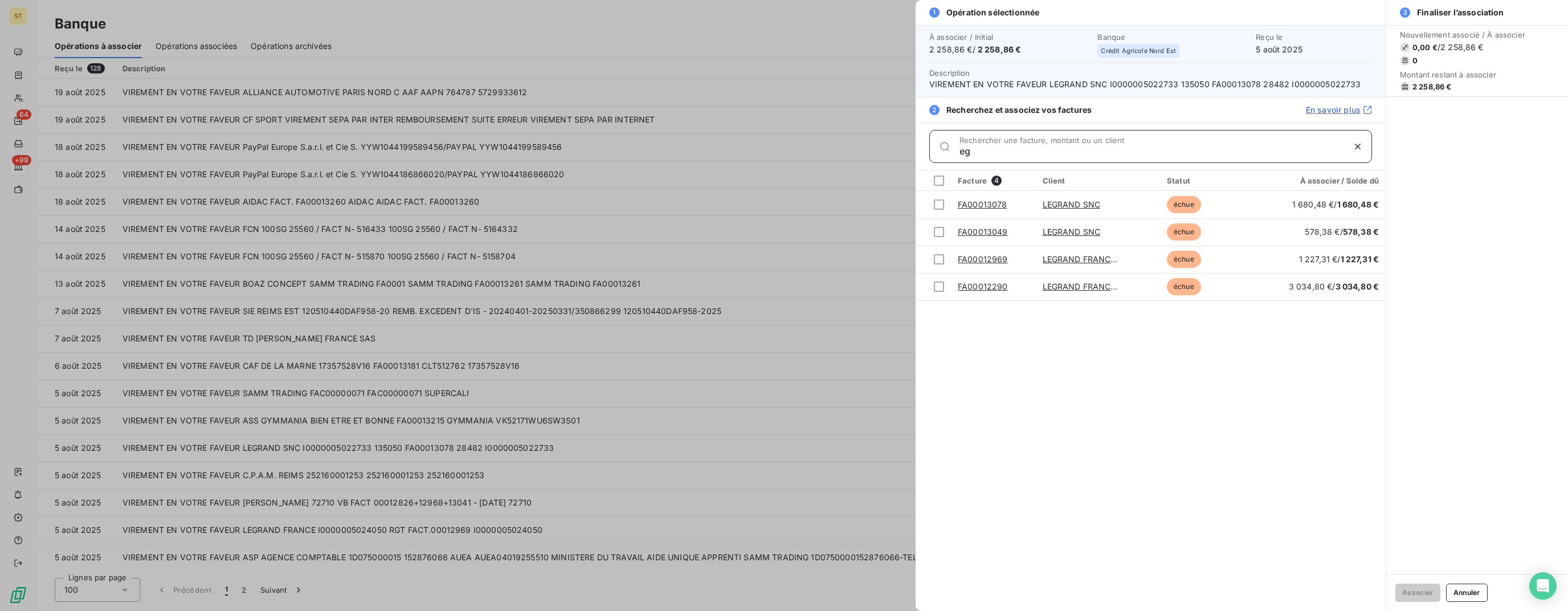
type input "e"
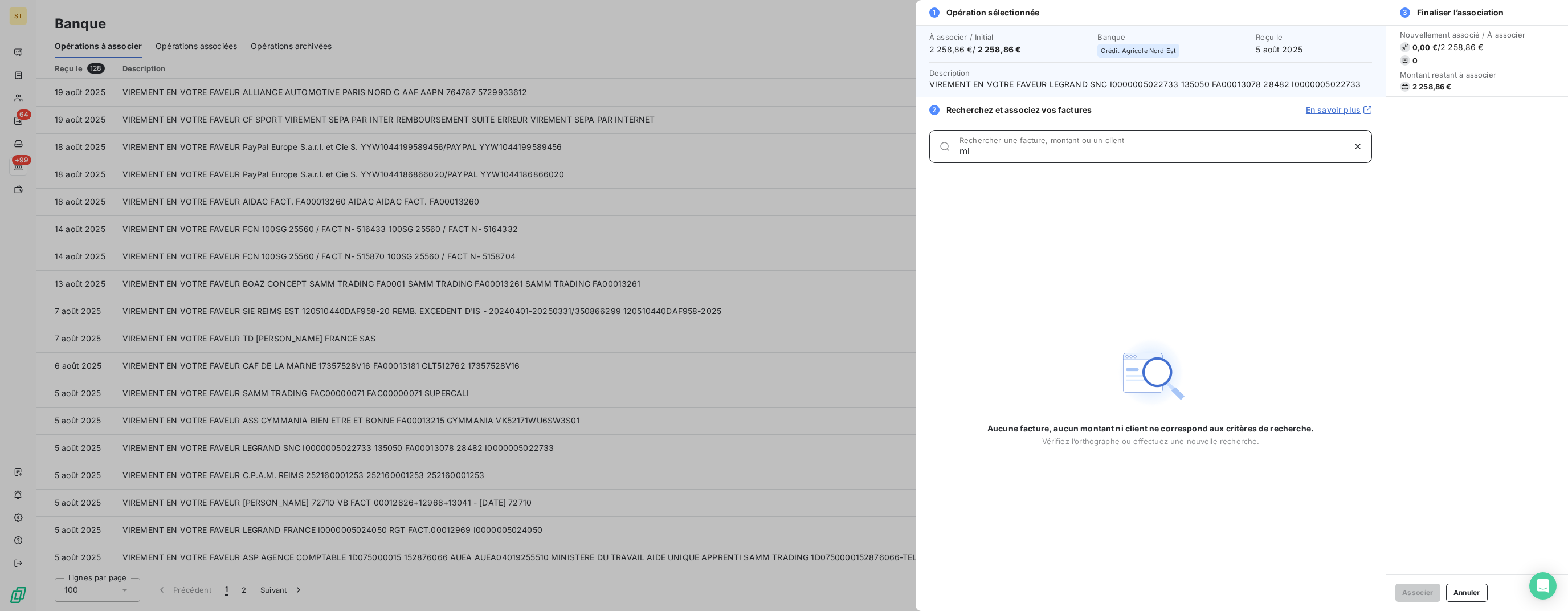
type input "m"
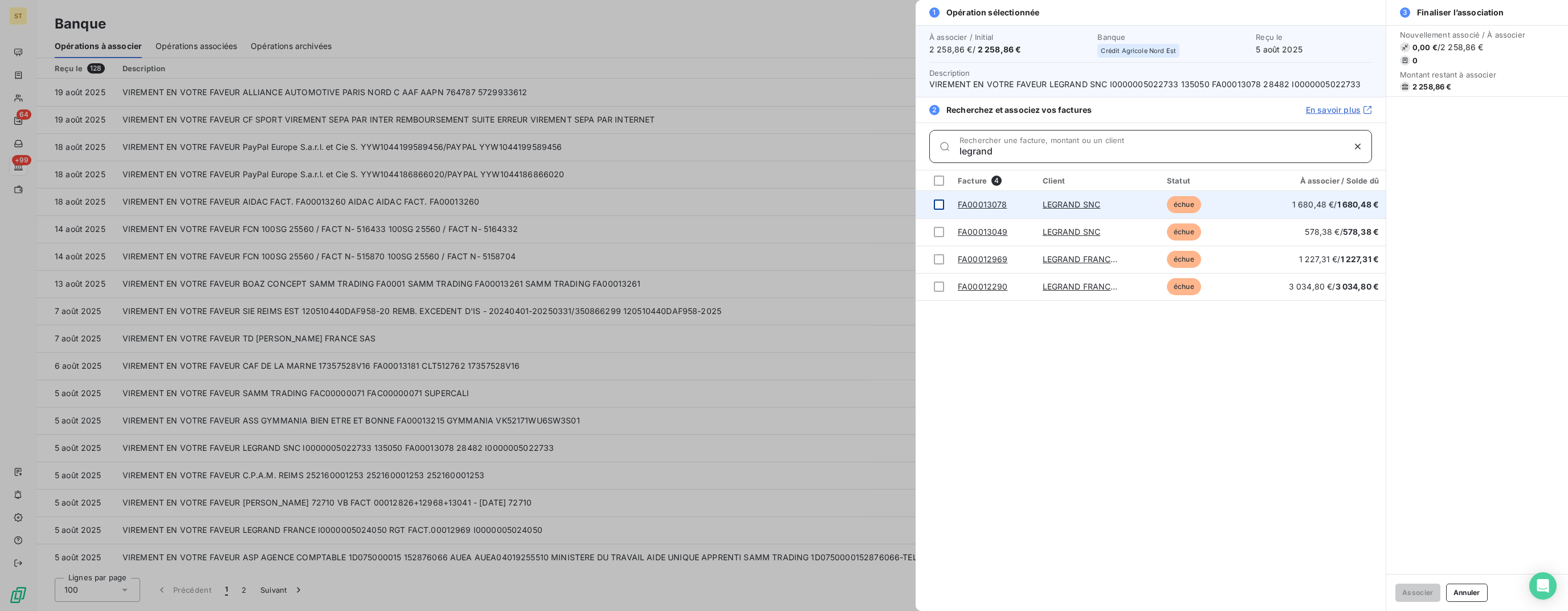
type input "legrand"
click at [939, 202] on div at bounding box center [939, 204] width 10 height 10
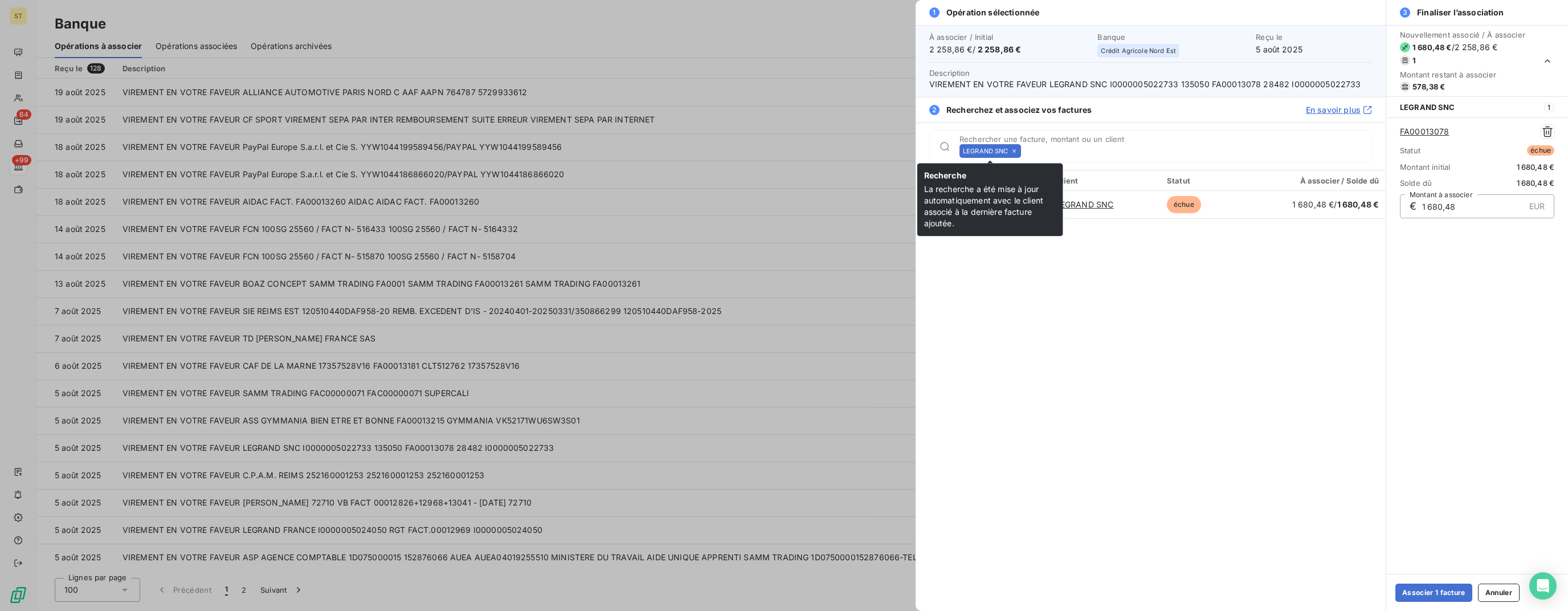
click at [1017, 153] on icon at bounding box center [1015, 151] width 7 height 7
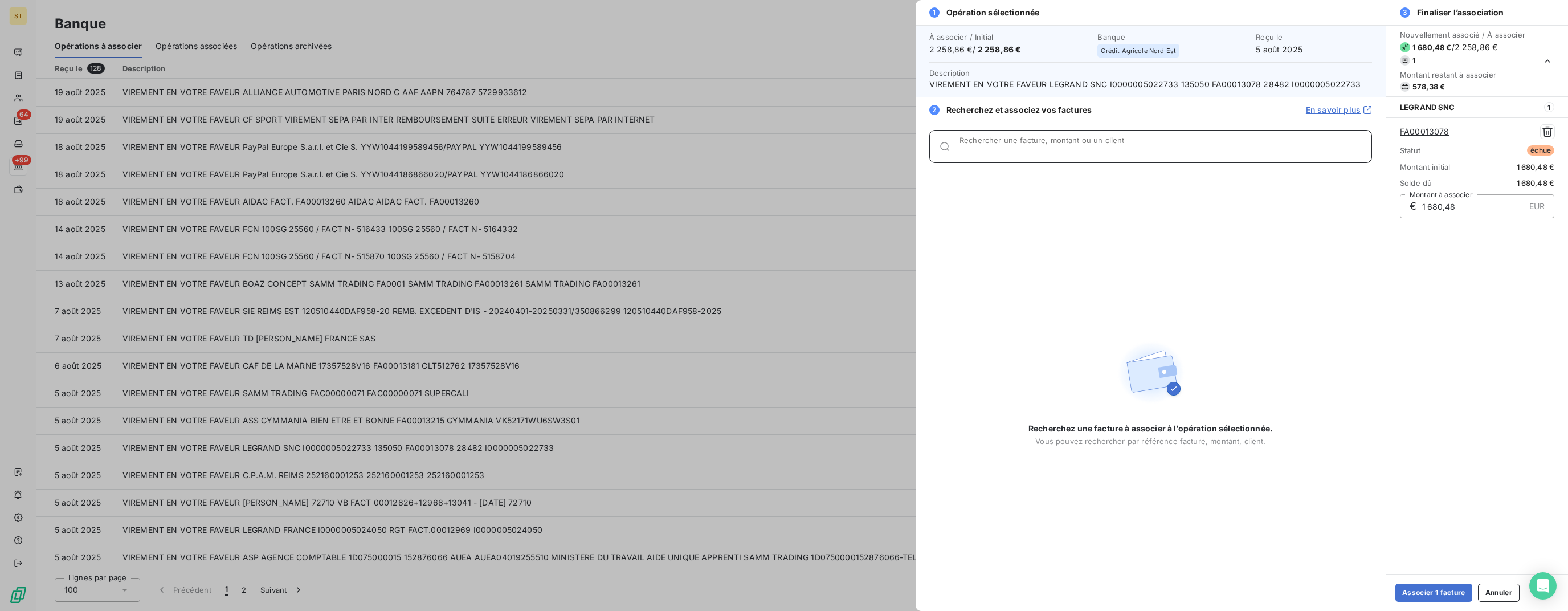
click at [1028, 151] on input "Rechercher une facture, montant ou un client" at bounding box center [1165, 151] width 412 height 11
type input "e"
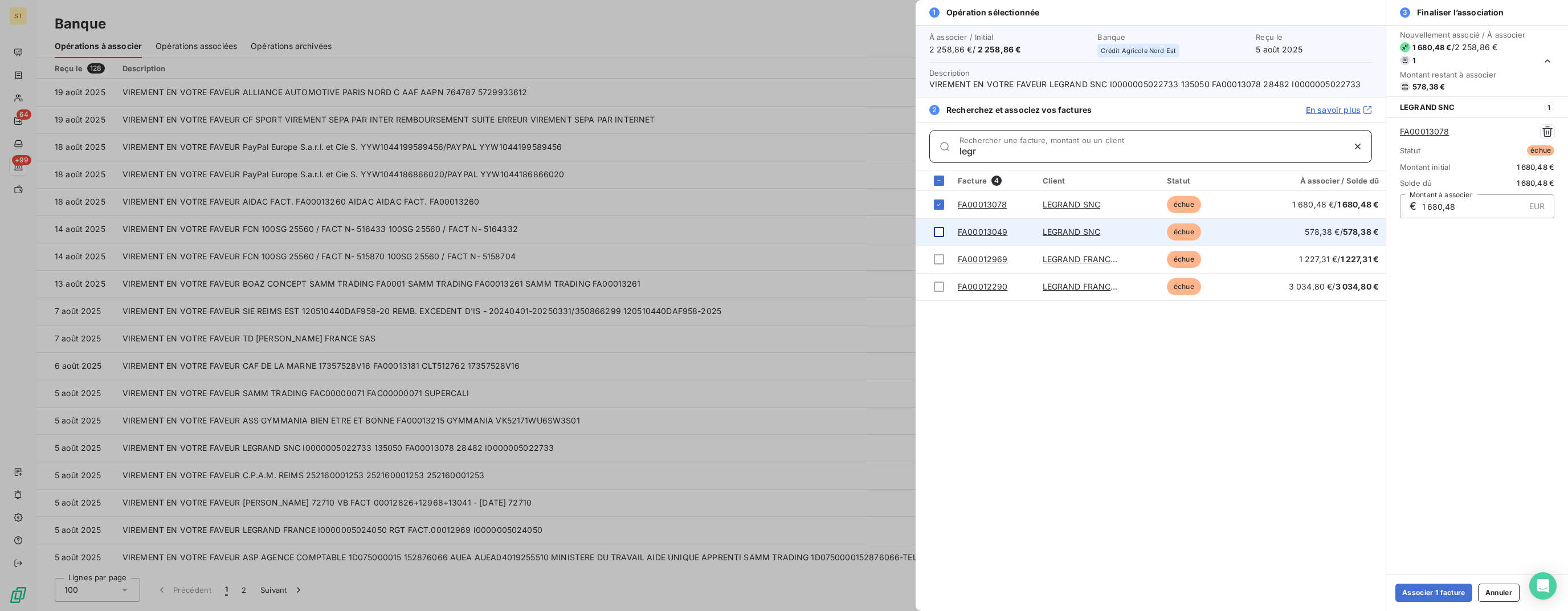
type input "legr"
click at [938, 230] on div at bounding box center [939, 232] width 10 height 10
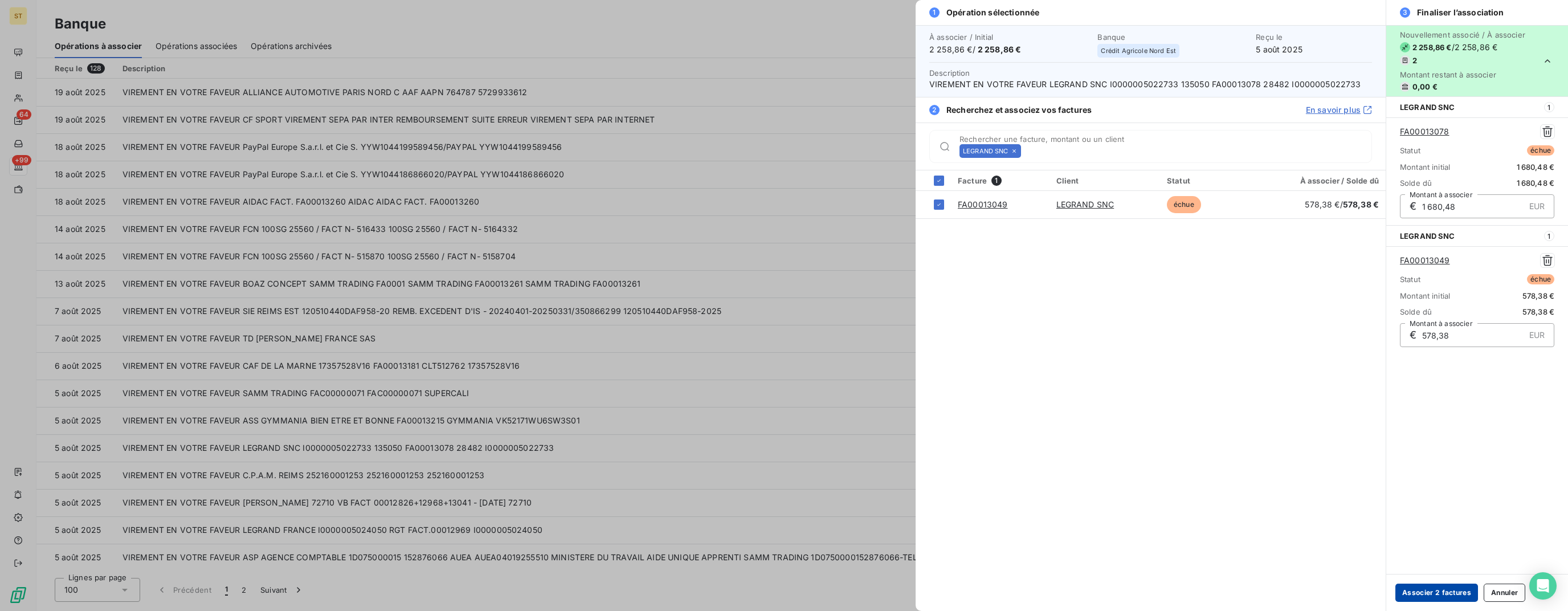
click at [1448, 595] on button "Associer 2 factures" at bounding box center [1437, 592] width 83 height 19
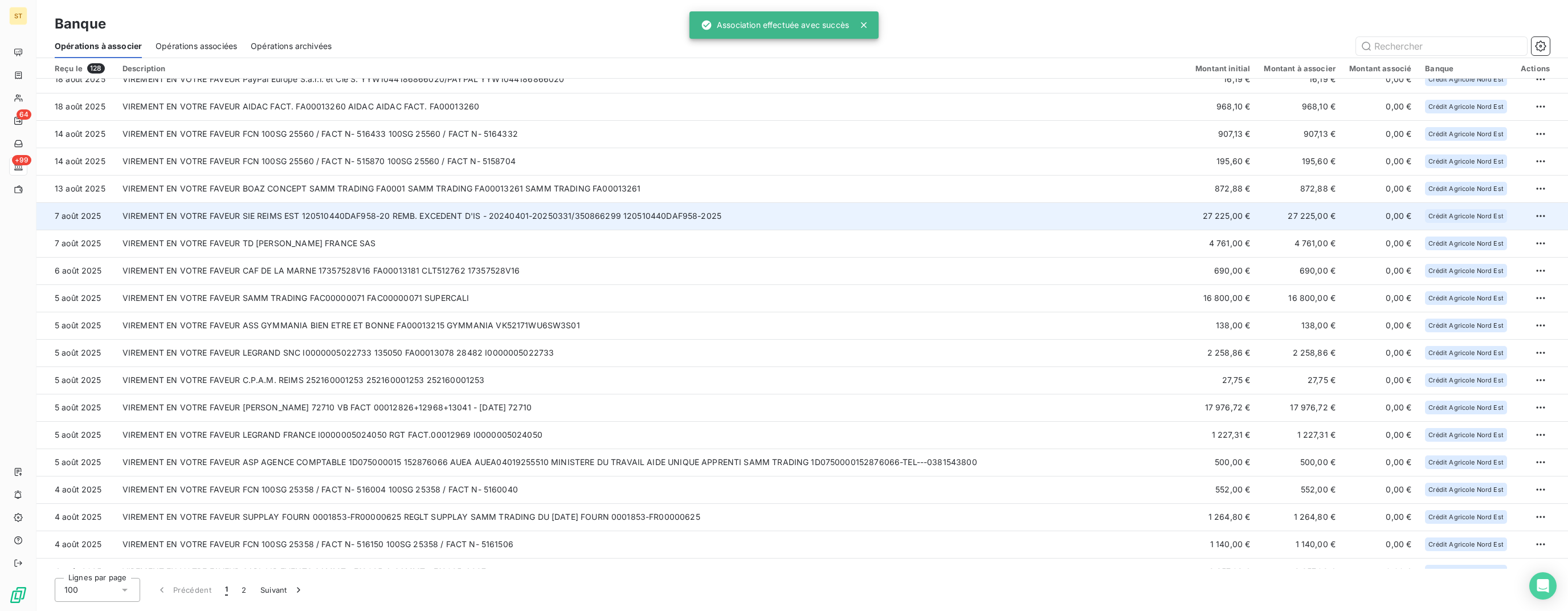
scroll to position [114, 0]
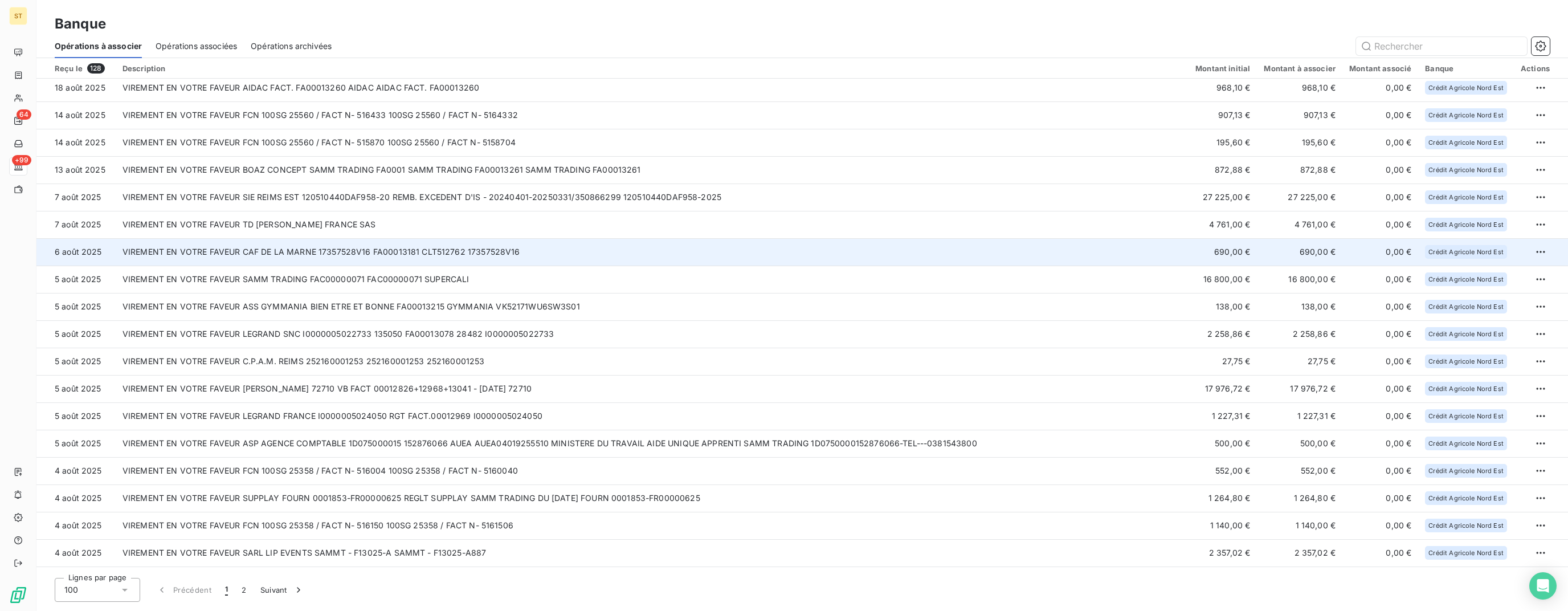
click at [368, 258] on td "VIREMENT EN VOTRE FAVEUR CAF DE LA MARNE 17357528V16 FA00013181 CLT512762 17357…" at bounding box center [652, 252] width 1073 height 27
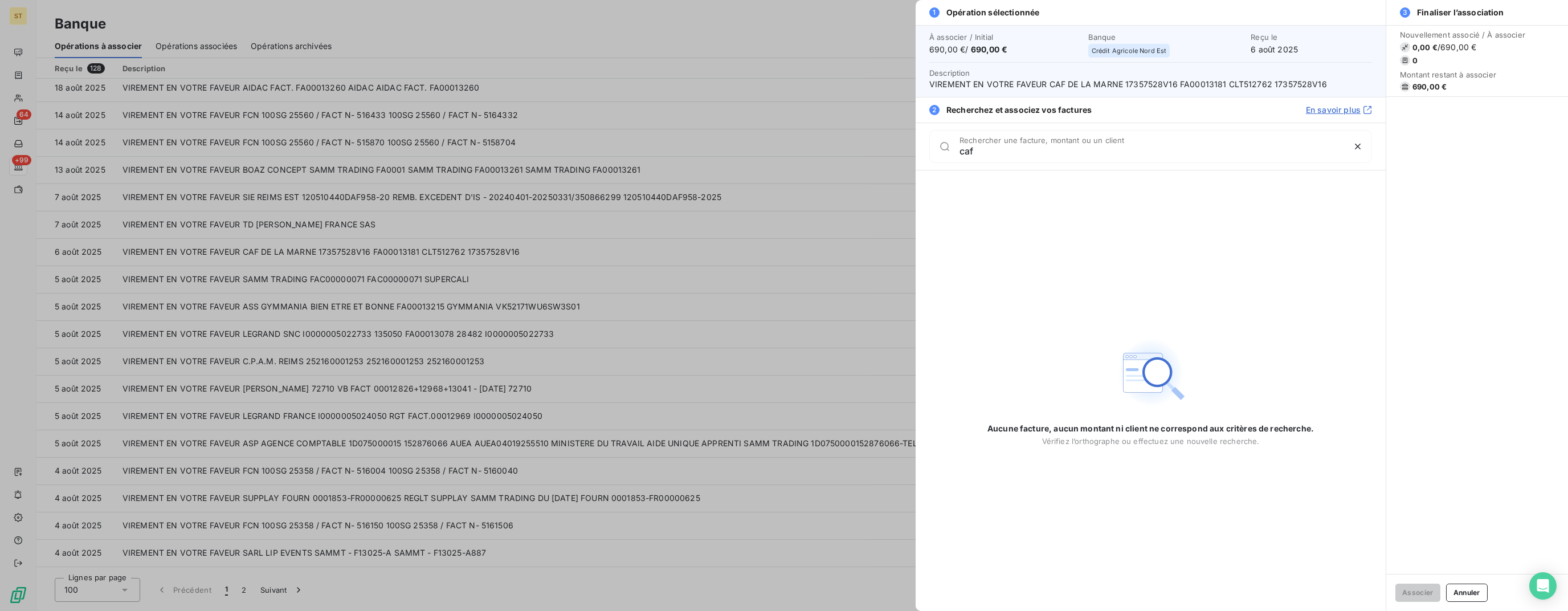
type input "caf"
click at [605, 214] on div at bounding box center [784, 306] width 1568 height 611
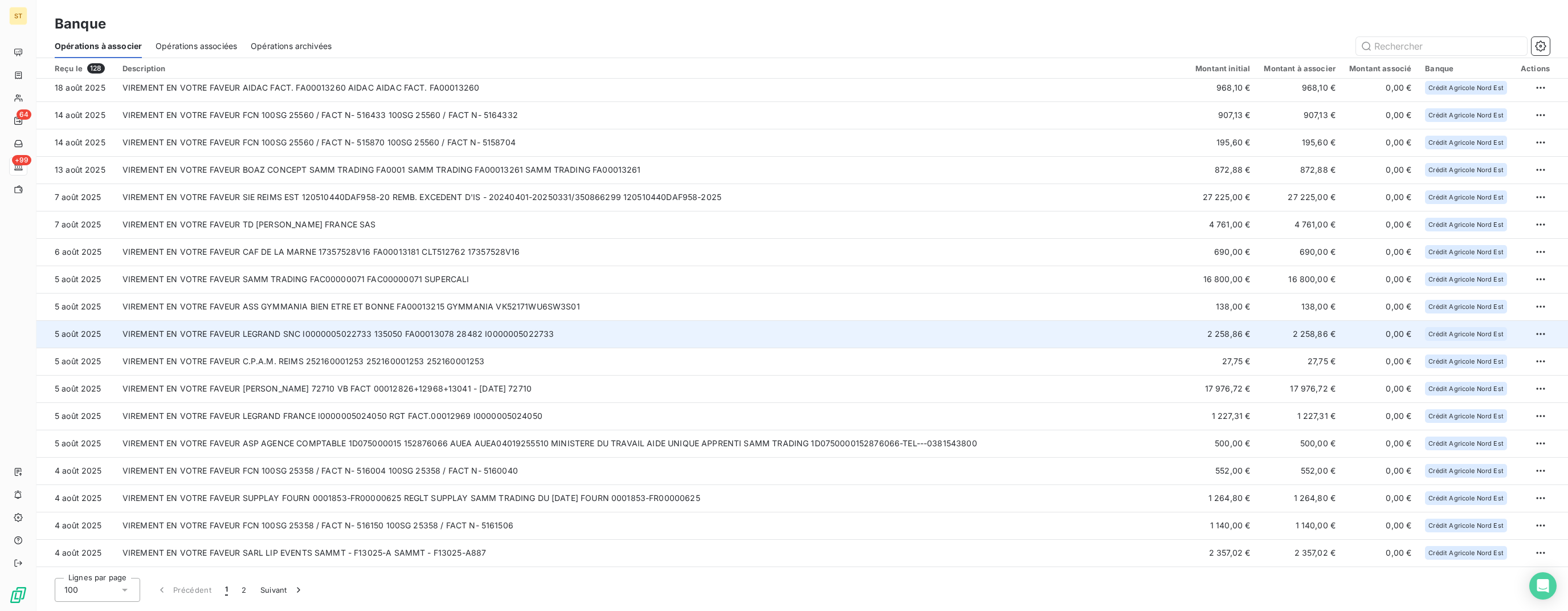
click at [516, 335] on td "VIREMENT EN VOTRE FAVEUR LEGRAND SNC I0000005022733 135050 FA00013078 28482 I00…" at bounding box center [652, 334] width 1073 height 27
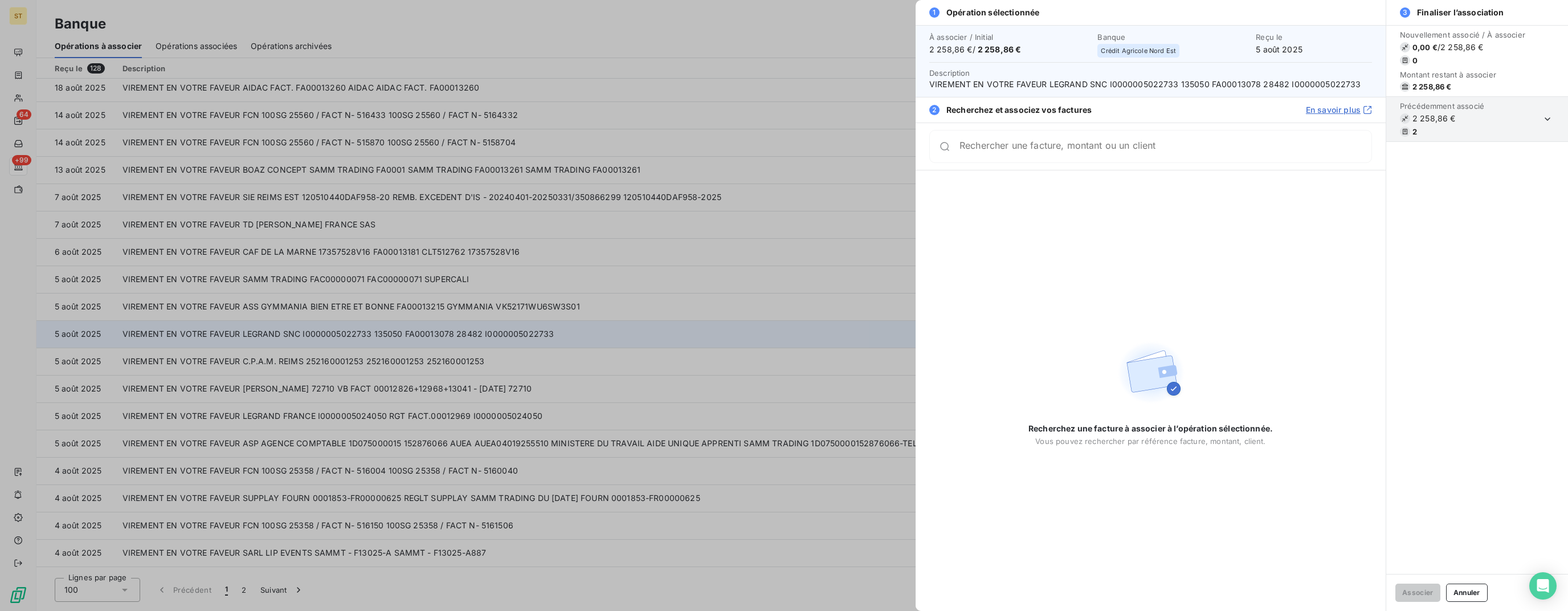
click at [516, 335] on div at bounding box center [784, 306] width 1568 height 611
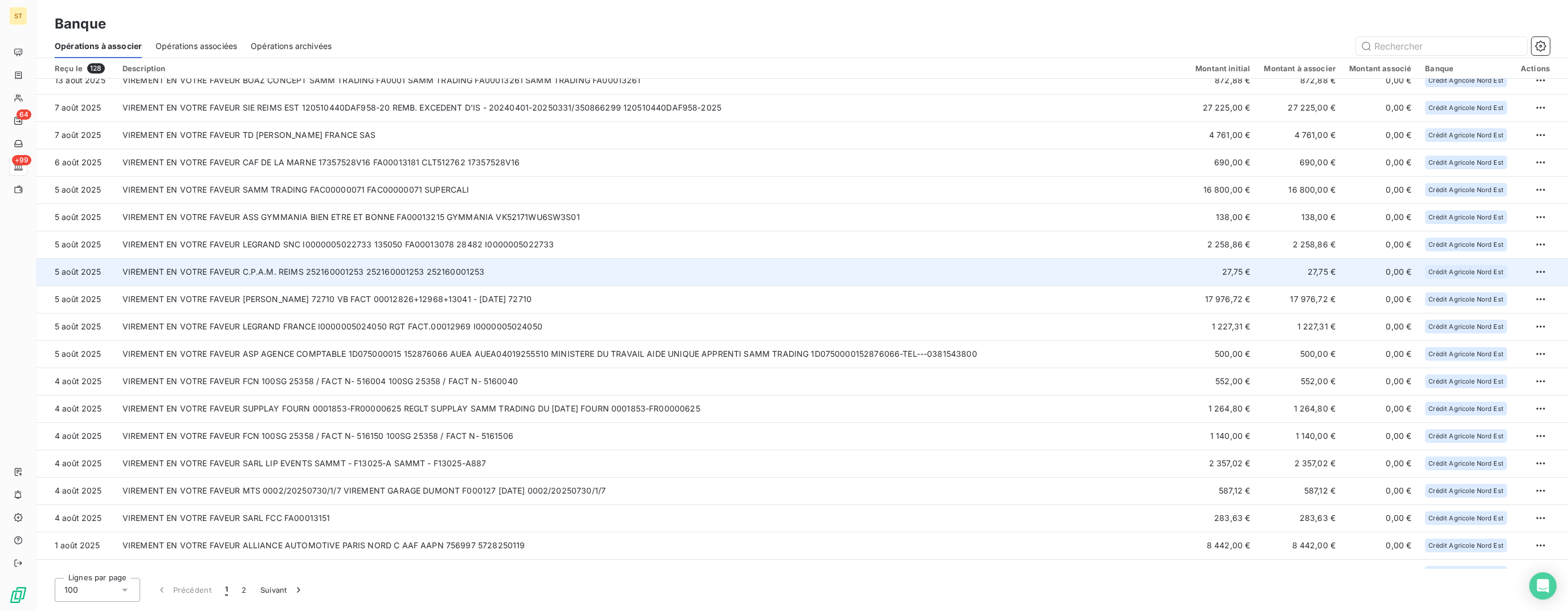
scroll to position [228, 0]
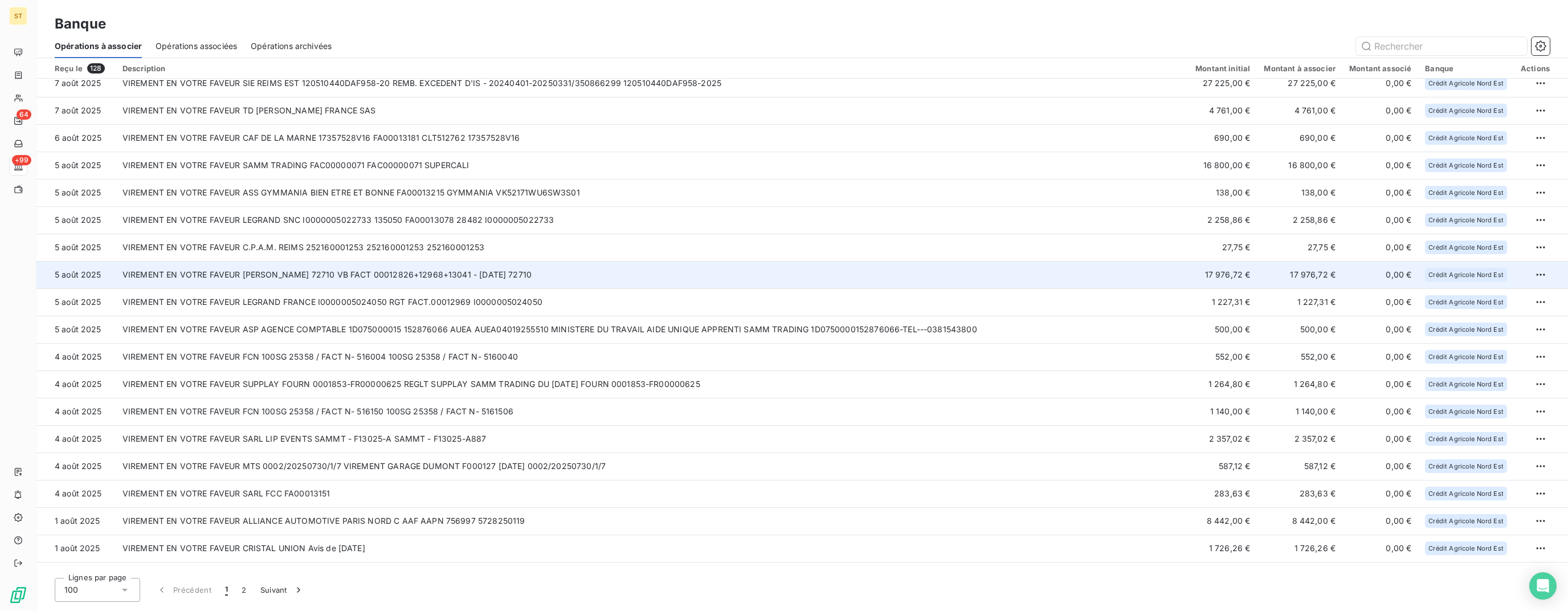
click at [396, 281] on td "VIREMENT EN VOTRE FAVEUR [PERSON_NAME] 72710 VB FACT 00012826+12968+13041 - [DA…" at bounding box center [652, 275] width 1073 height 27
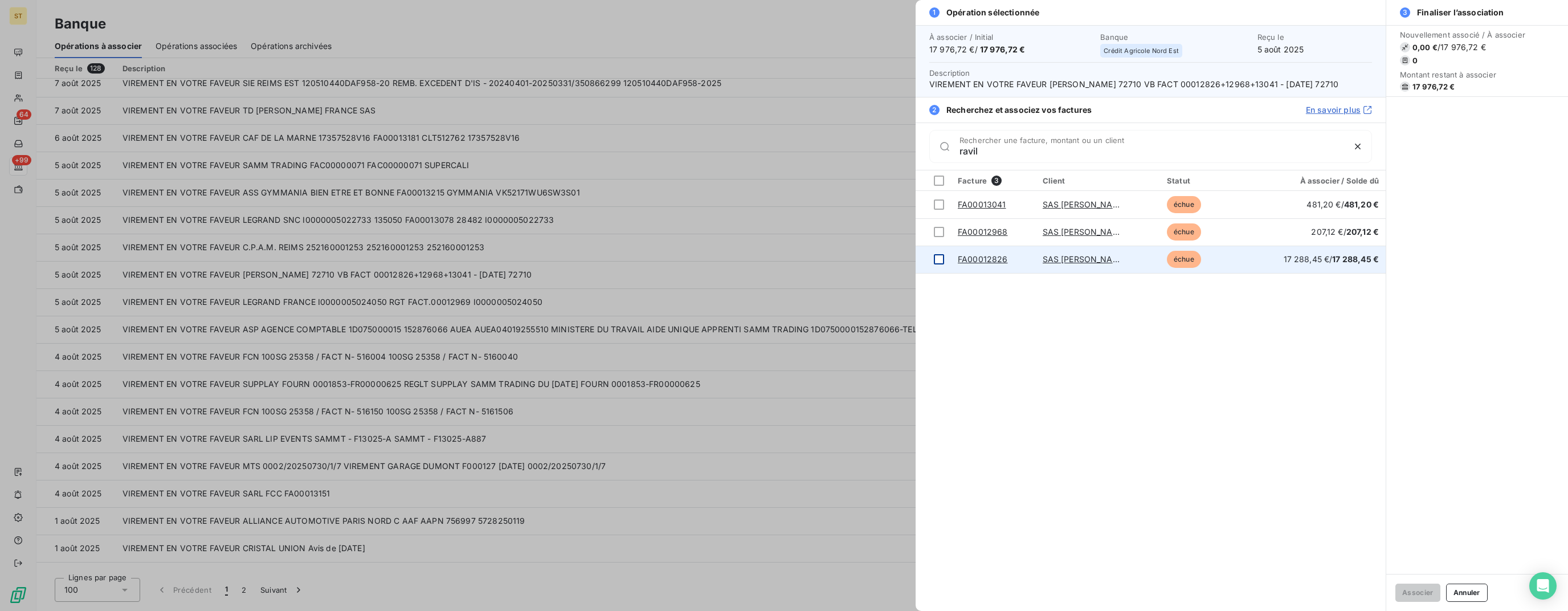
type input "ravil"
click at [940, 261] on div at bounding box center [939, 259] width 10 height 10
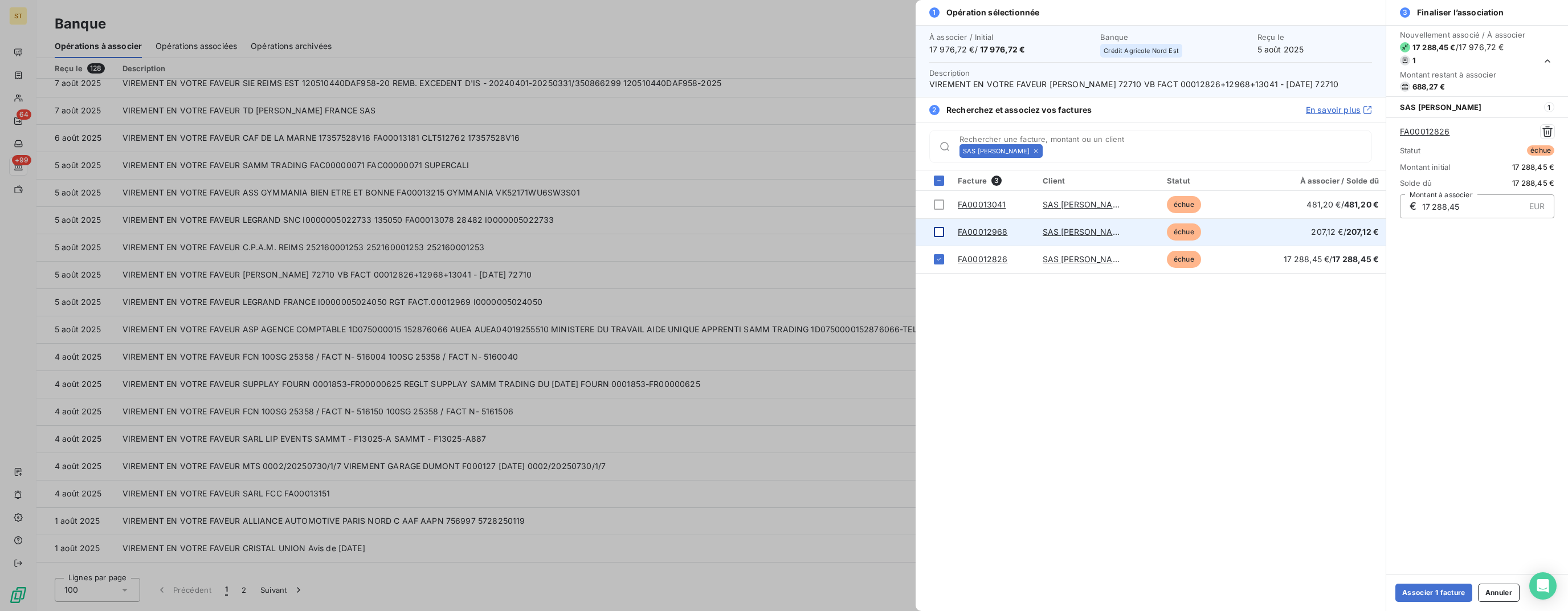
click at [941, 230] on div at bounding box center [939, 232] width 10 height 10
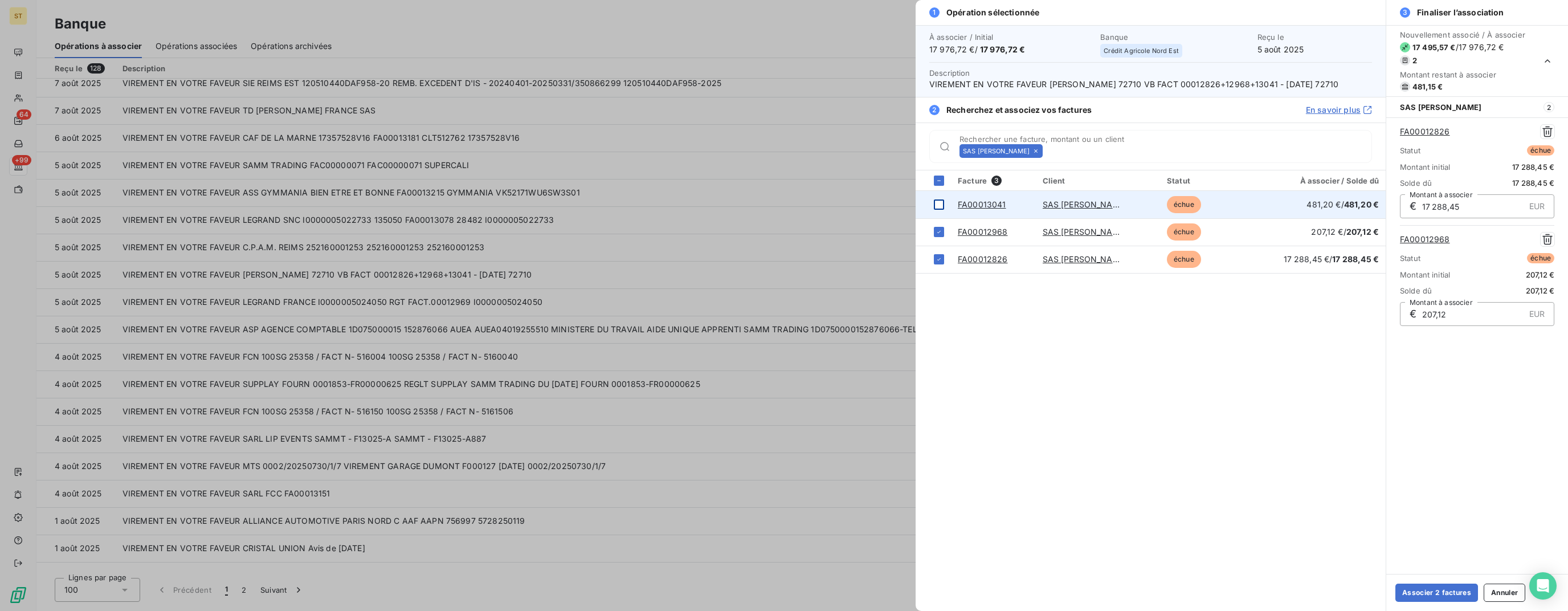
click at [940, 203] on div at bounding box center [939, 204] width 10 height 10
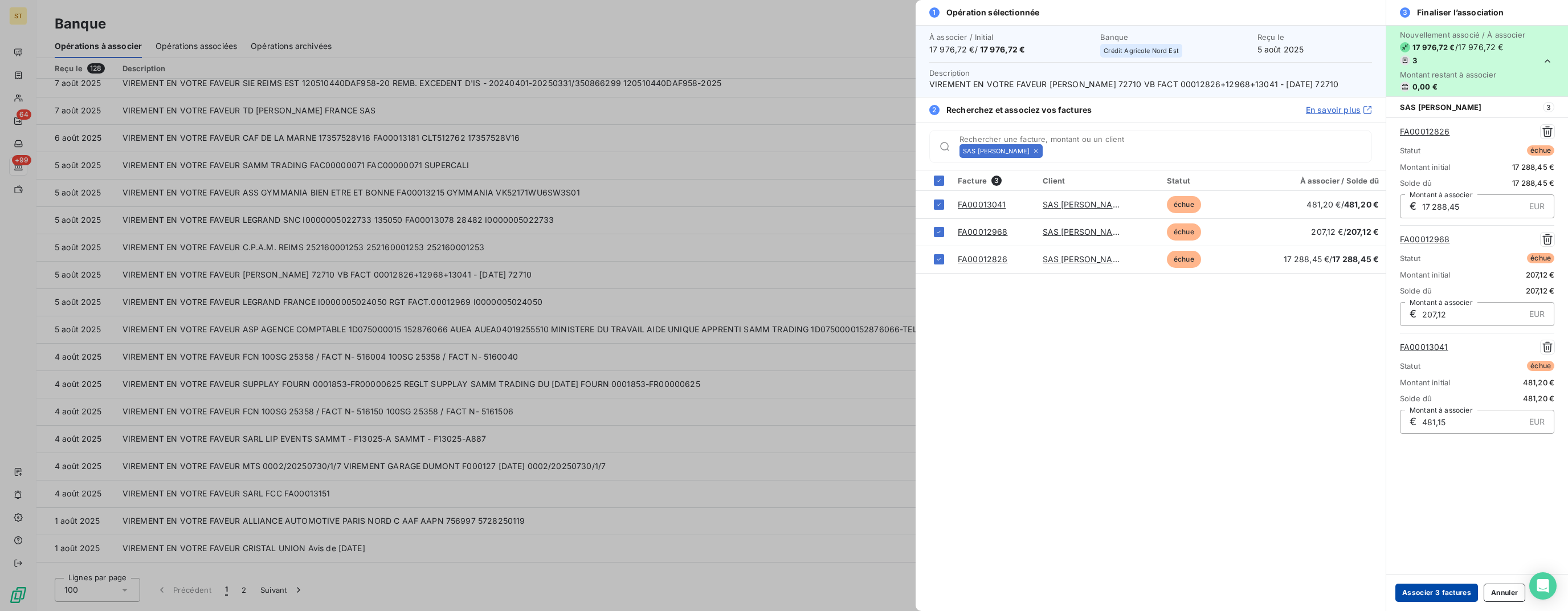
click at [1444, 589] on button "Associer 3 factures" at bounding box center [1437, 592] width 83 height 19
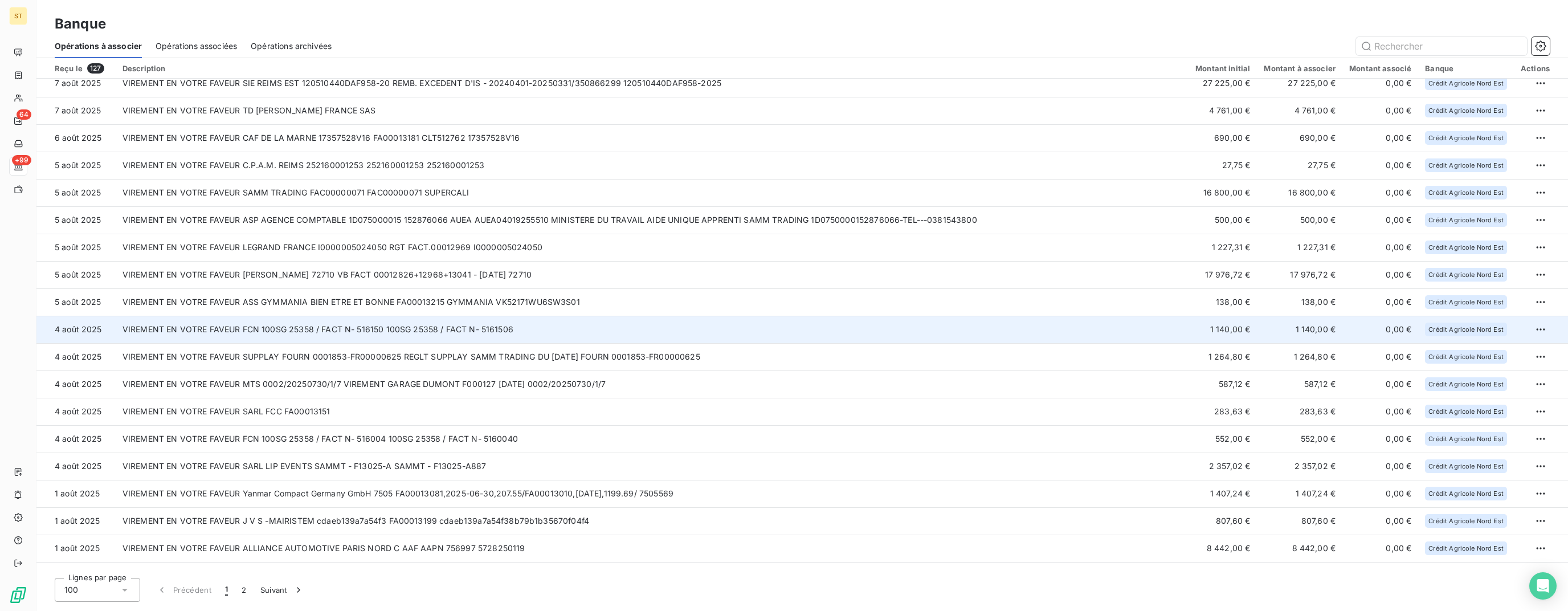
click at [511, 335] on td "VIREMENT EN VOTRE FAVEUR FCN 100SG 25358 / FACT N- 516150 100SG 25358 / FACT N-…" at bounding box center [652, 329] width 1073 height 27
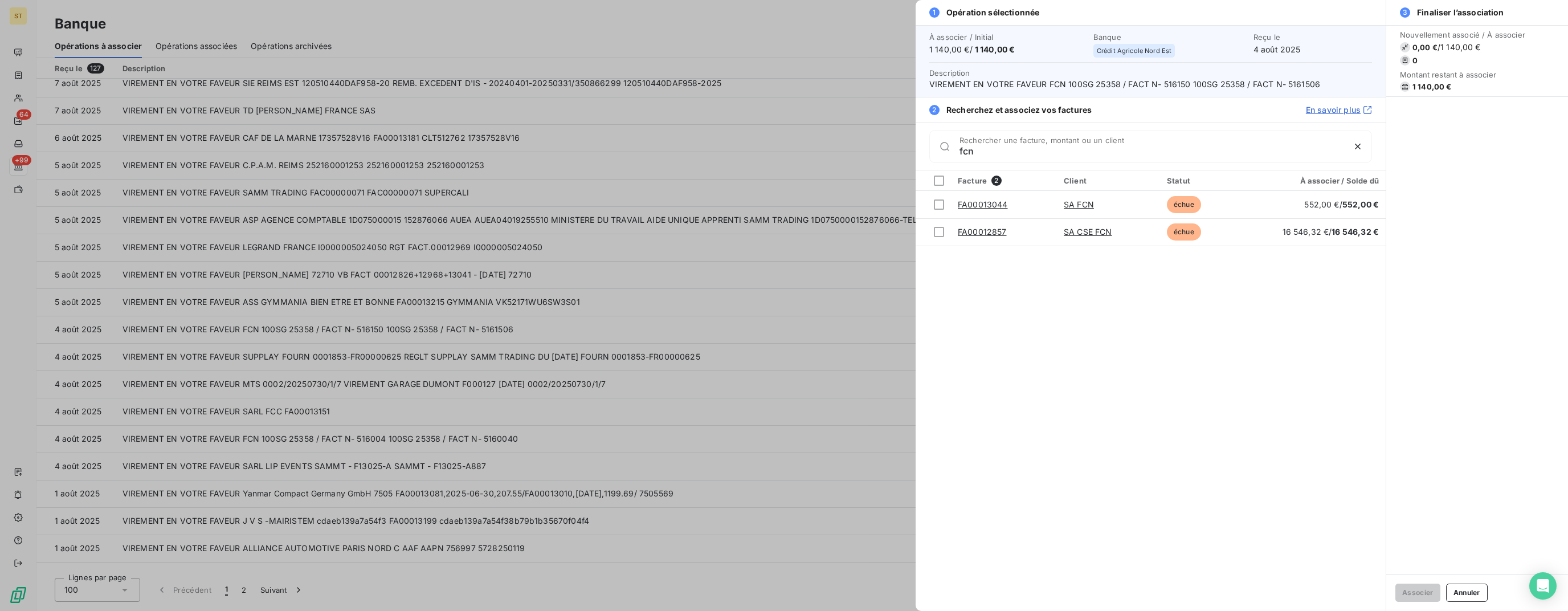
type input "fcn"
click at [845, 238] on div at bounding box center [784, 306] width 1568 height 611
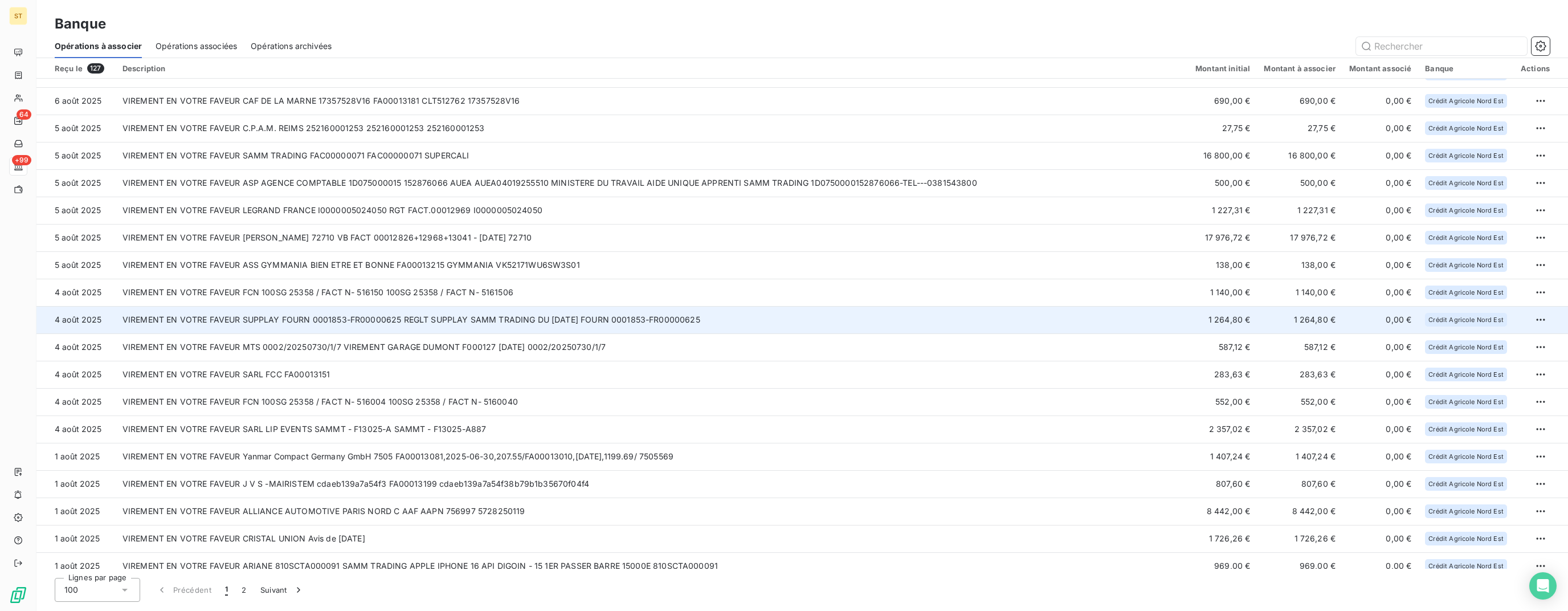
scroll to position [285, 0]
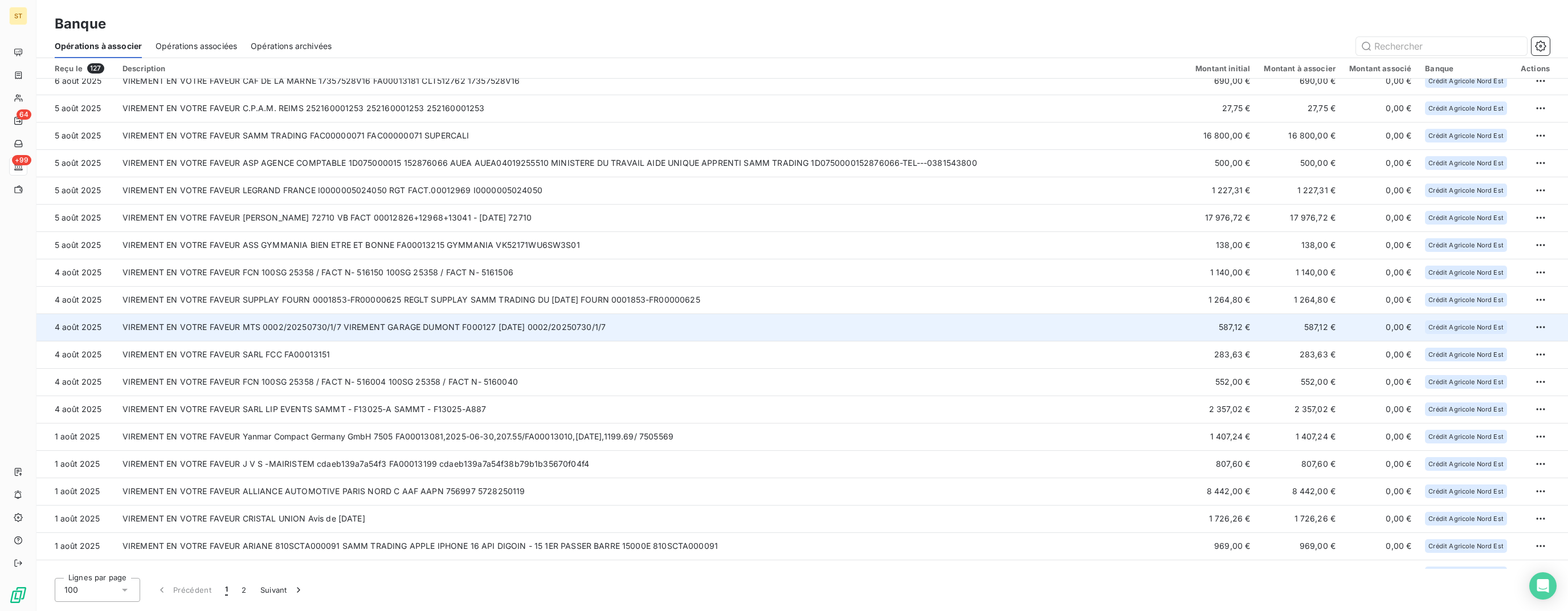
click at [473, 327] on td "VIREMENT EN VOTRE FAVEUR MTS 0002/20250730/1/7 VIREMENT GARAGE DUMONT F000127 […" at bounding box center [652, 327] width 1073 height 27
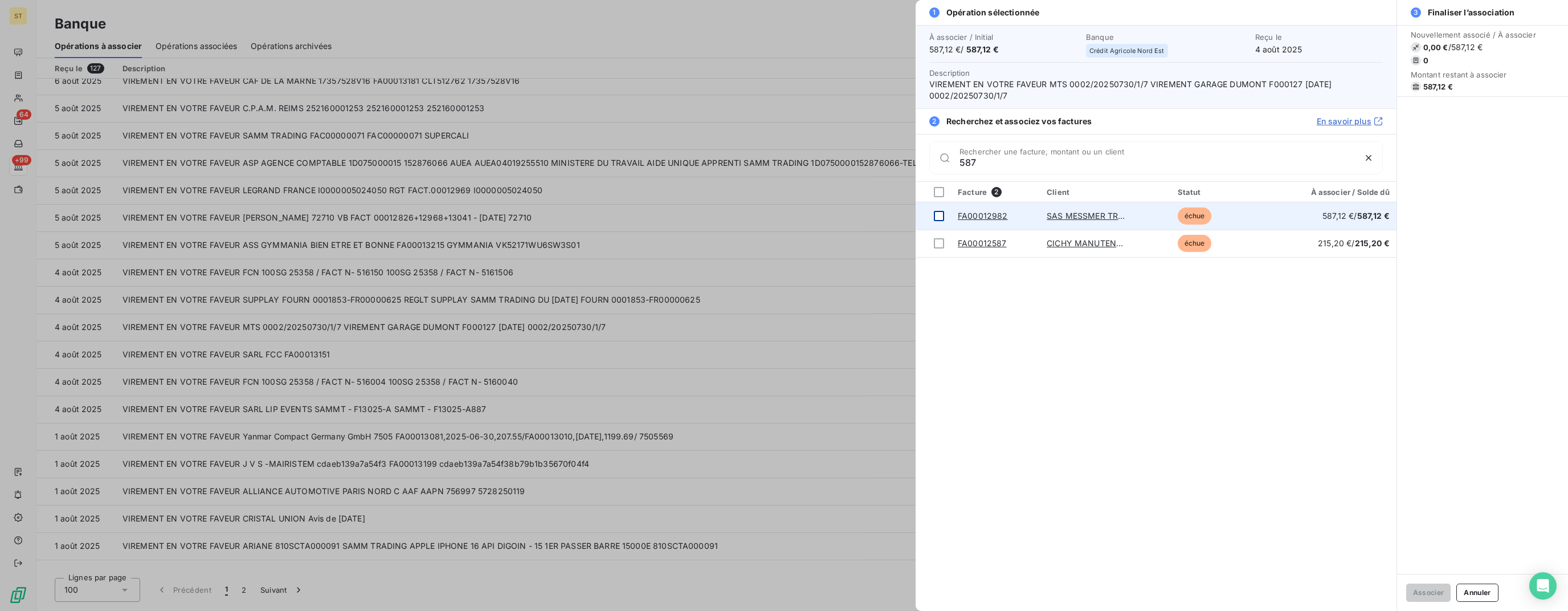
type input "587"
click at [930, 219] on td at bounding box center [933, 216] width 35 height 27
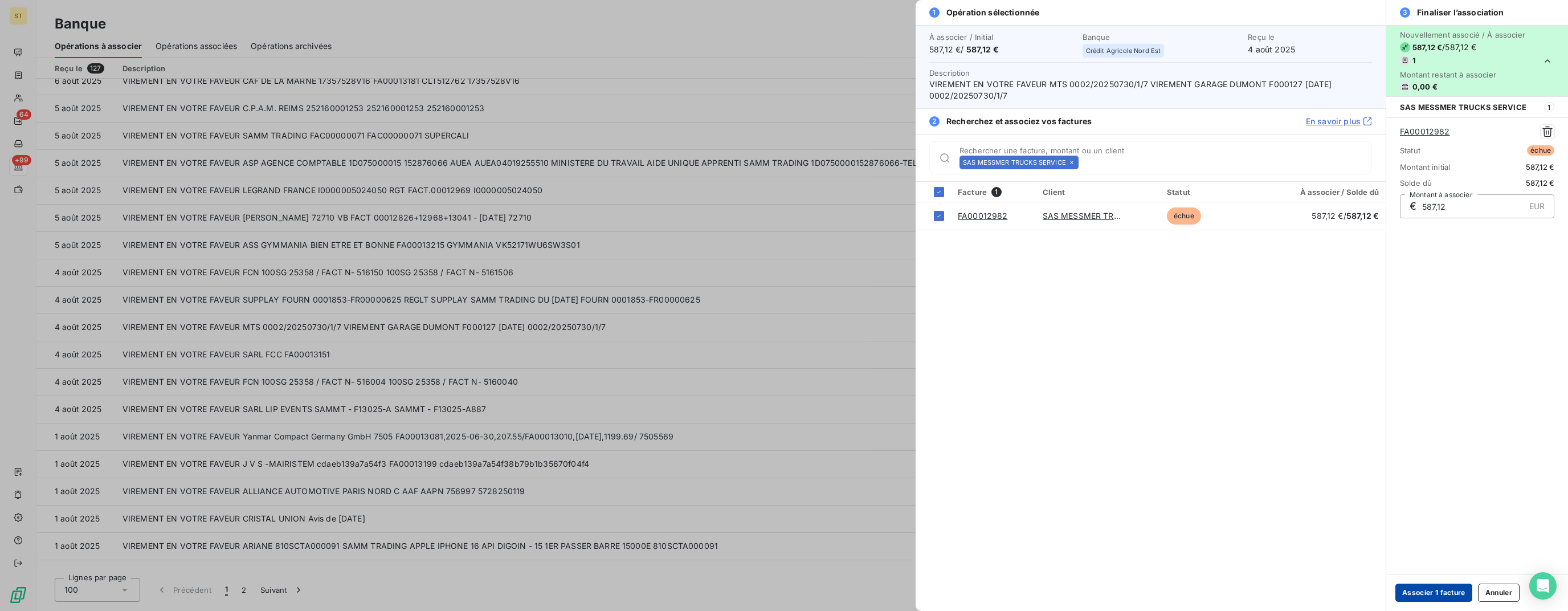
click at [1435, 587] on button "Associer 1 facture" at bounding box center [1434, 592] width 77 height 19
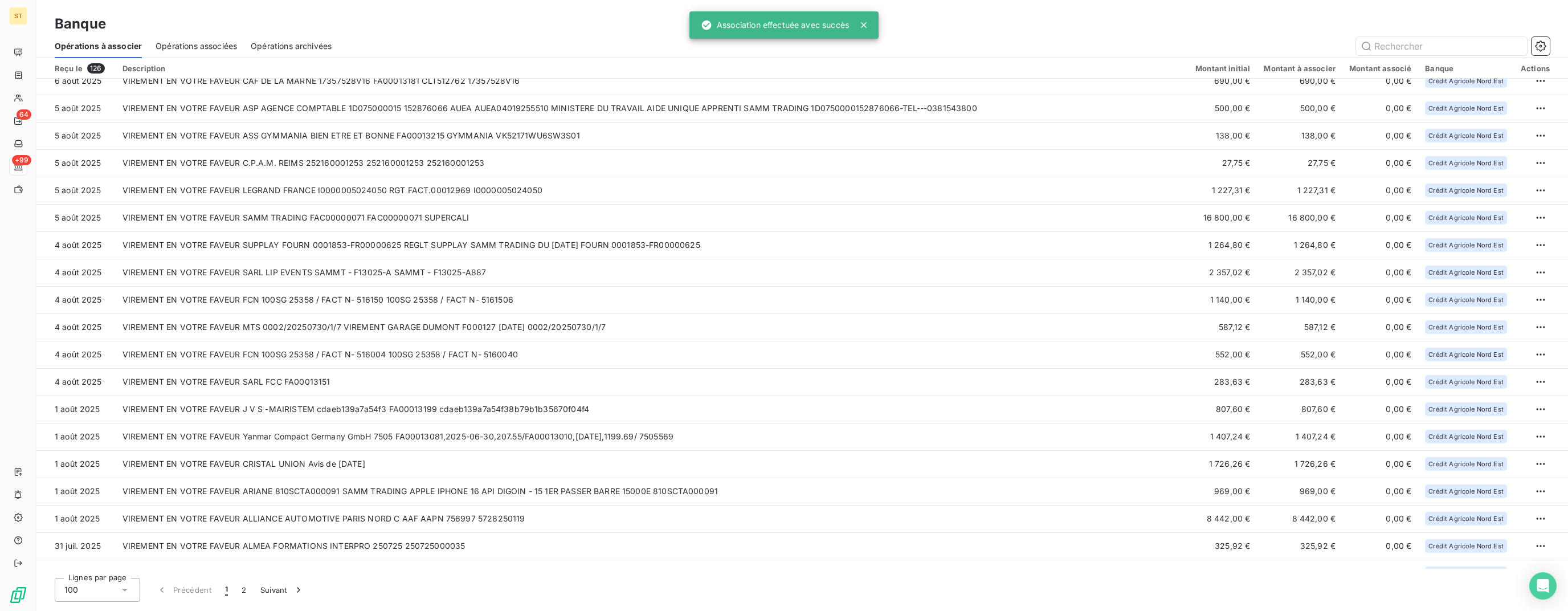
click at [325, 378] on td "VIREMENT EN VOTRE FAVEUR SARL FCC FA00013151" at bounding box center [652, 382] width 1073 height 27
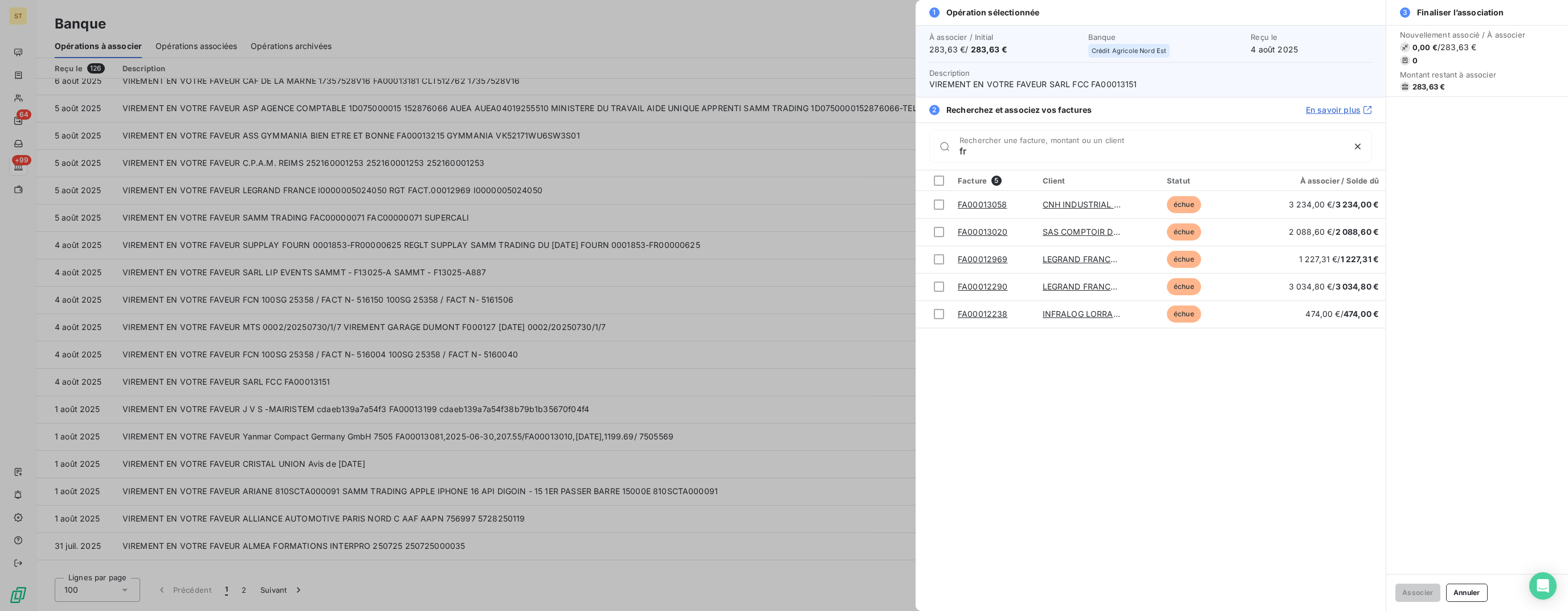
type input "f"
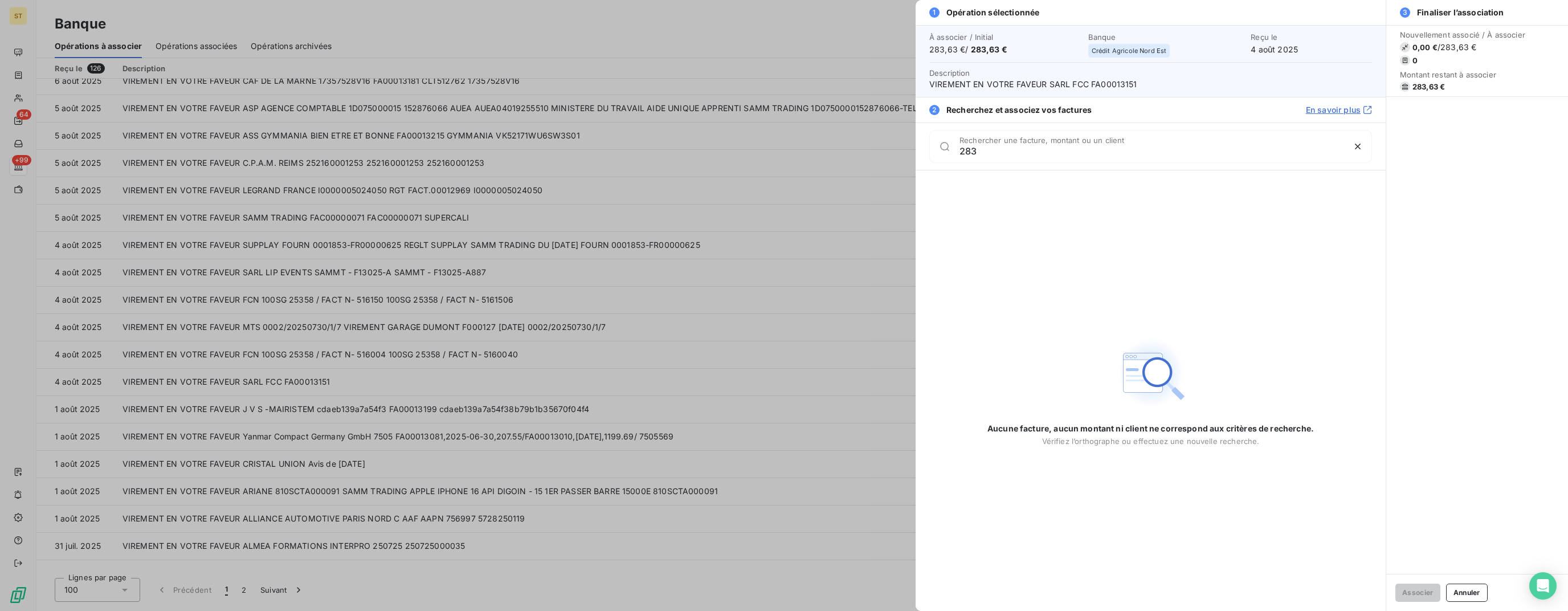
type input "283"
click at [668, 261] on div at bounding box center [784, 306] width 1568 height 611
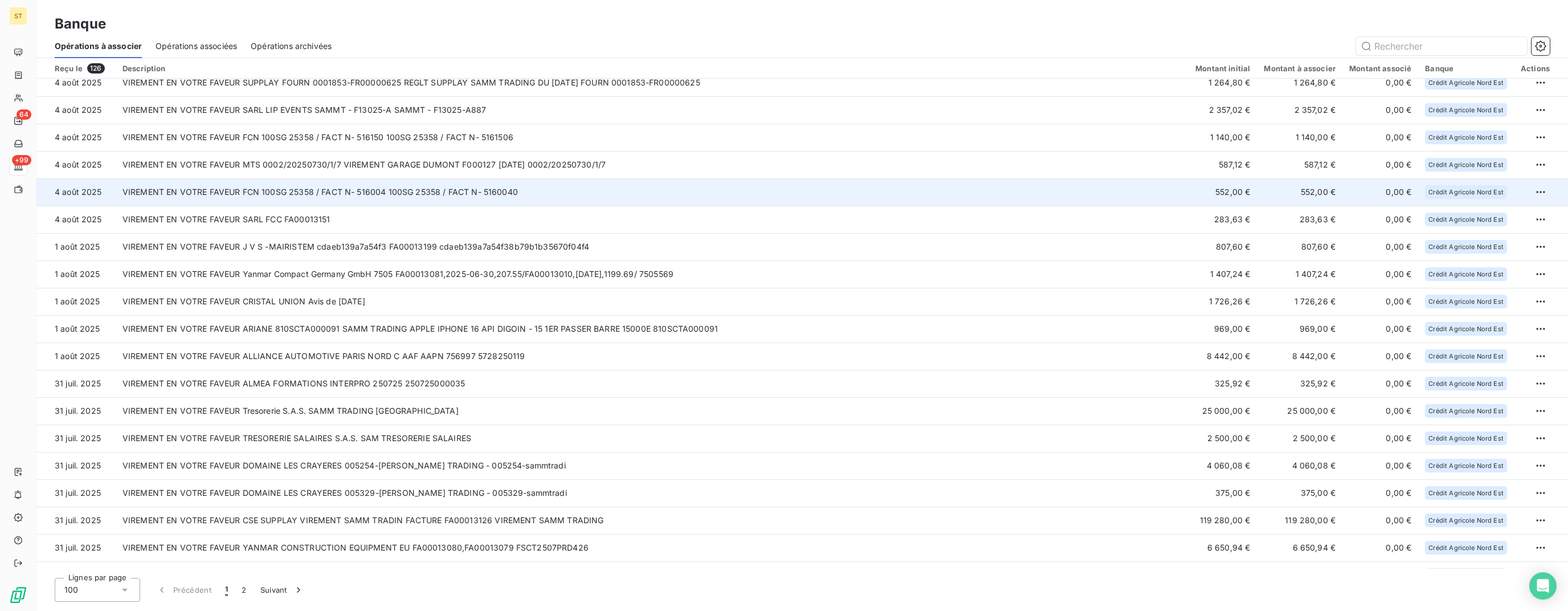
scroll to position [455, 0]
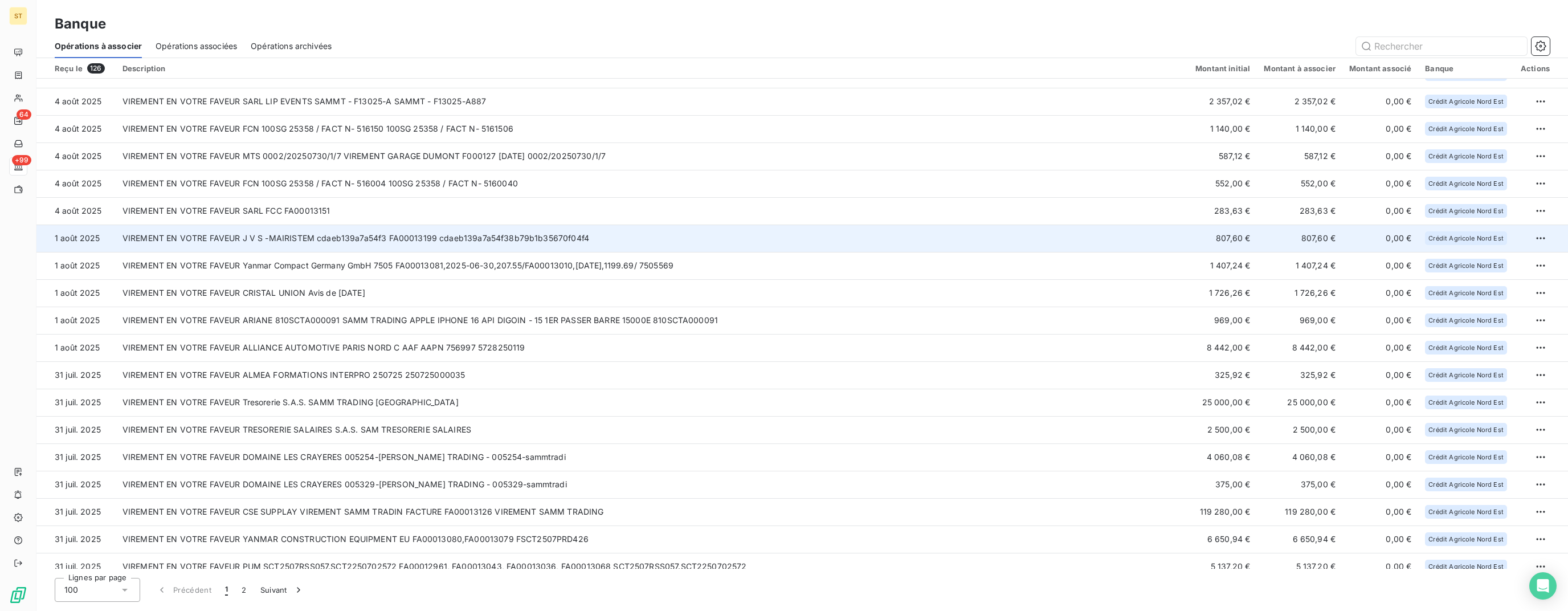
click at [367, 227] on td "VIREMENT EN VOTRE FAVEUR J V S -MAIRISTEM cdaeb139a7a54f3 FA00013199 cdaeb139a7…" at bounding box center [652, 238] width 1073 height 27
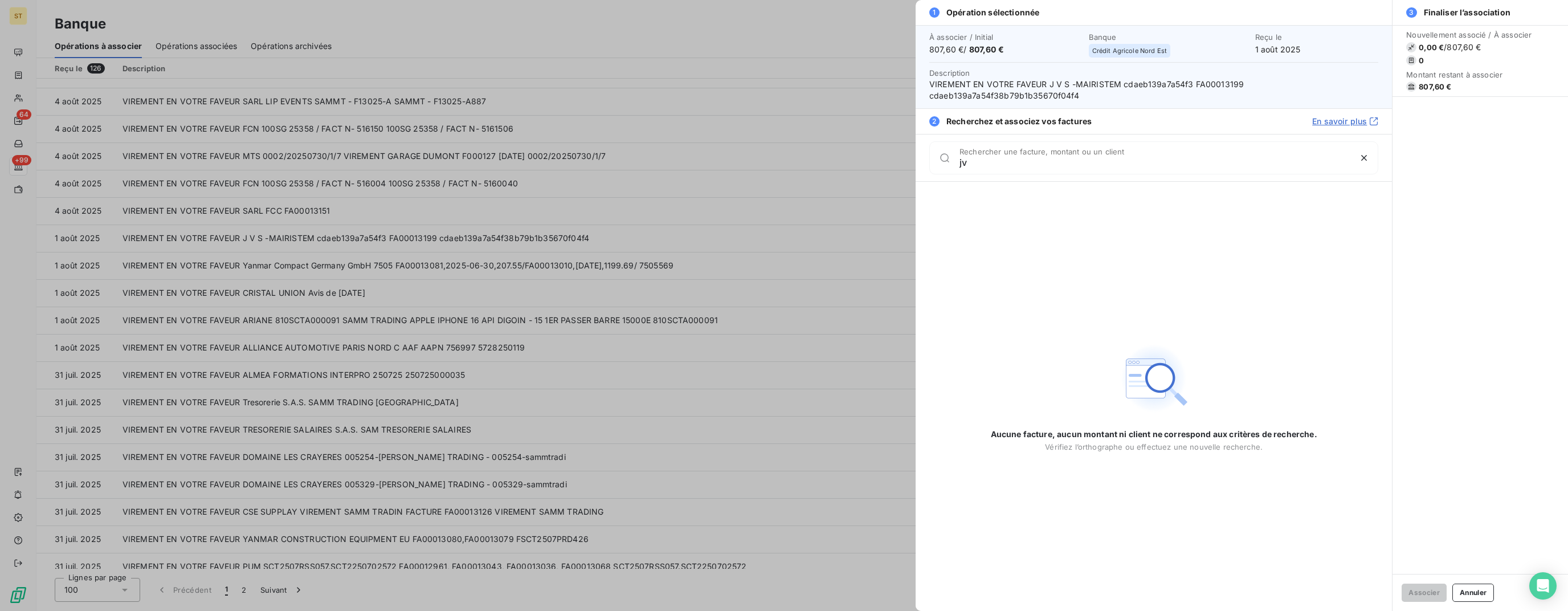
type input "jvs"
drag, startPoint x: 988, startPoint y: 167, endPoint x: 877, endPoint y: 166, distance: 111.0
click at [893, 610] on div "1 Opération sélectionnée À associer / Initial 807,60 € / 807,60 € Banque Crédit…" at bounding box center [784, 611] width 1568 height 0
type input "j"
type input "[PERSON_NAME]"
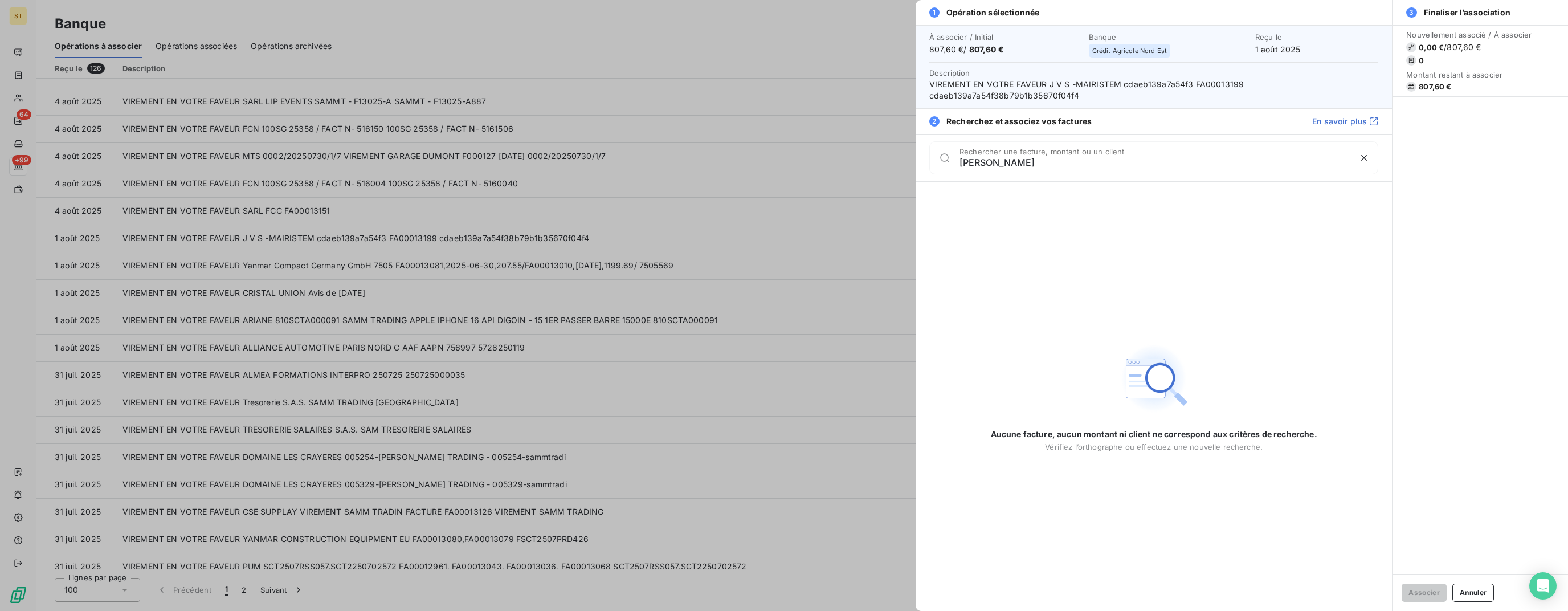
click at [809, 261] on div at bounding box center [784, 306] width 1568 height 611
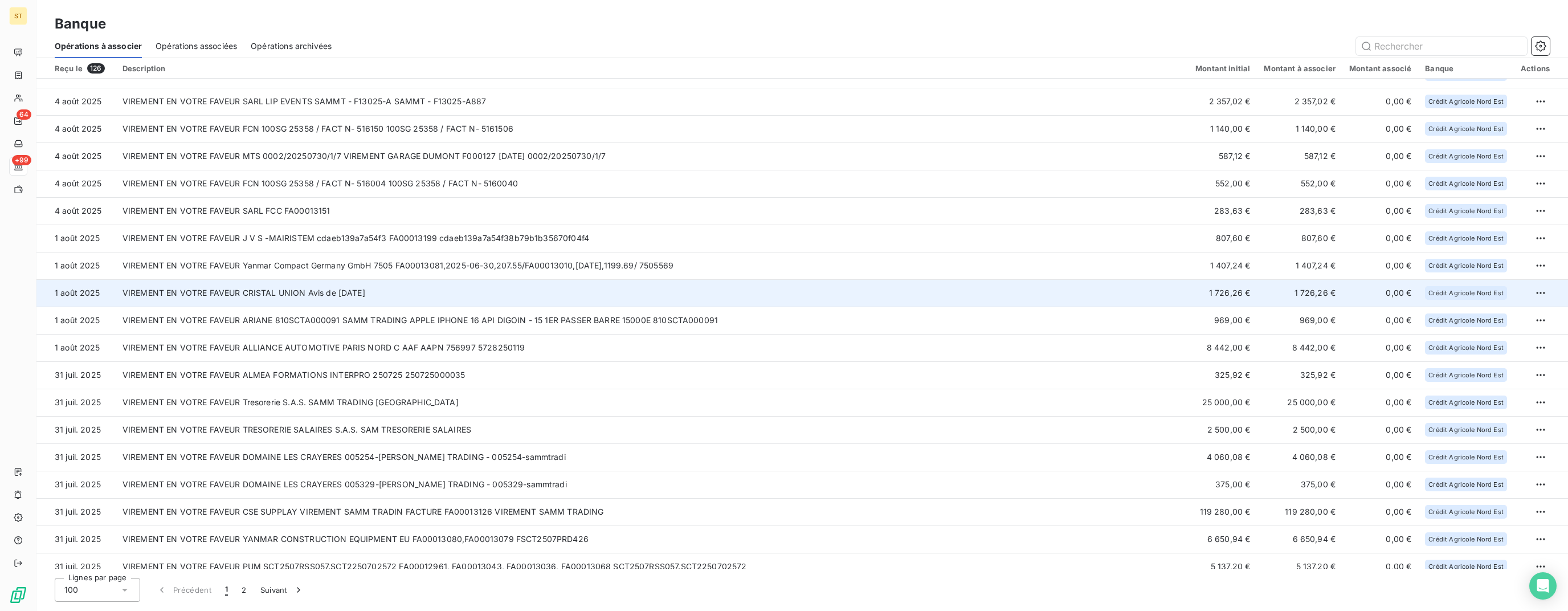
click at [403, 298] on td "VIREMENT EN VOTRE FAVEUR CRISTAL UNION Avis de [DATE]" at bounding box center [652, 293] width 1073 height 27
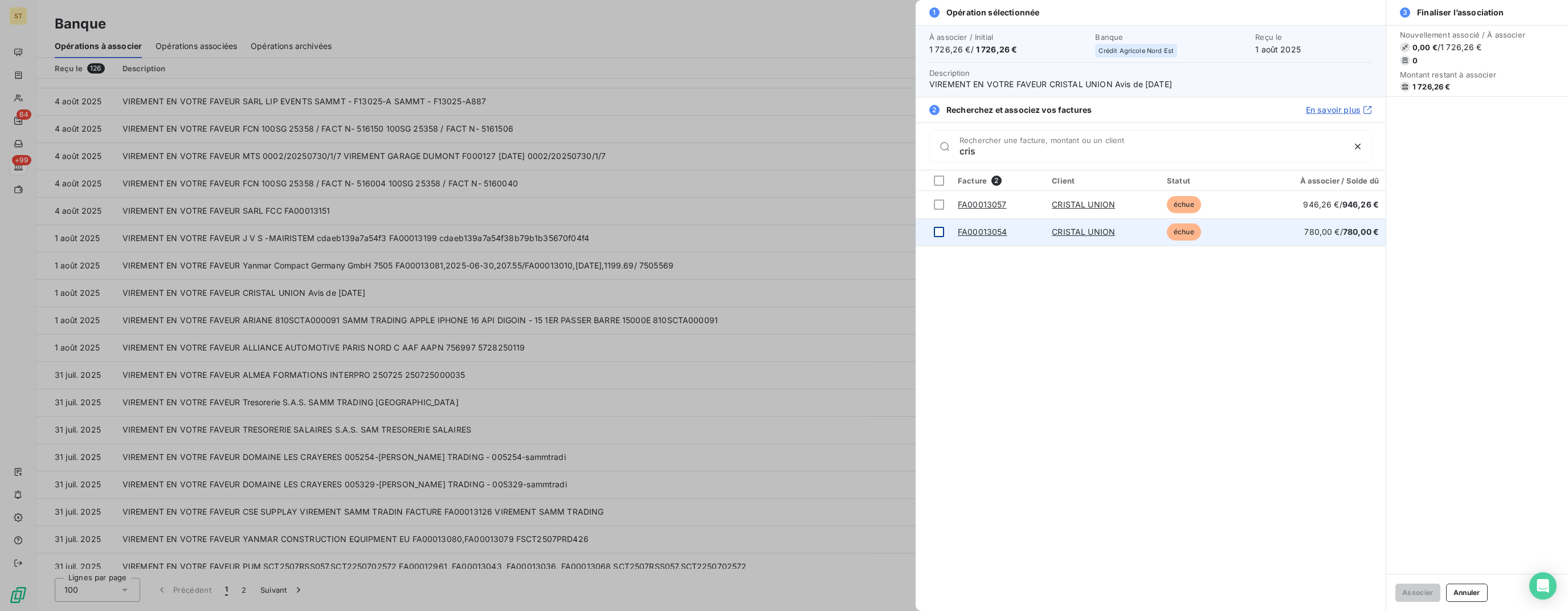
type input "cris"
click at [939, 233] on div at bounding box center [939, 232] width 10 height 10
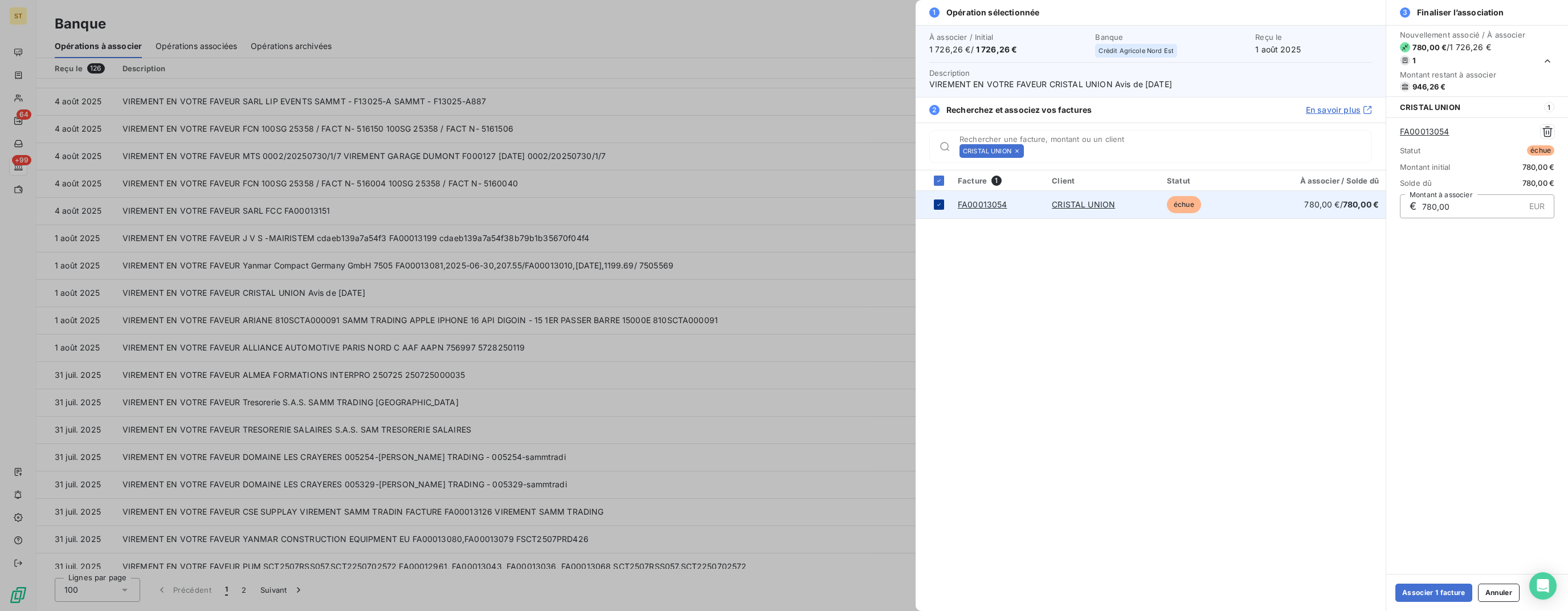
click at [939, 207] on icon at bounding box center [940, 205] width 7 height 7
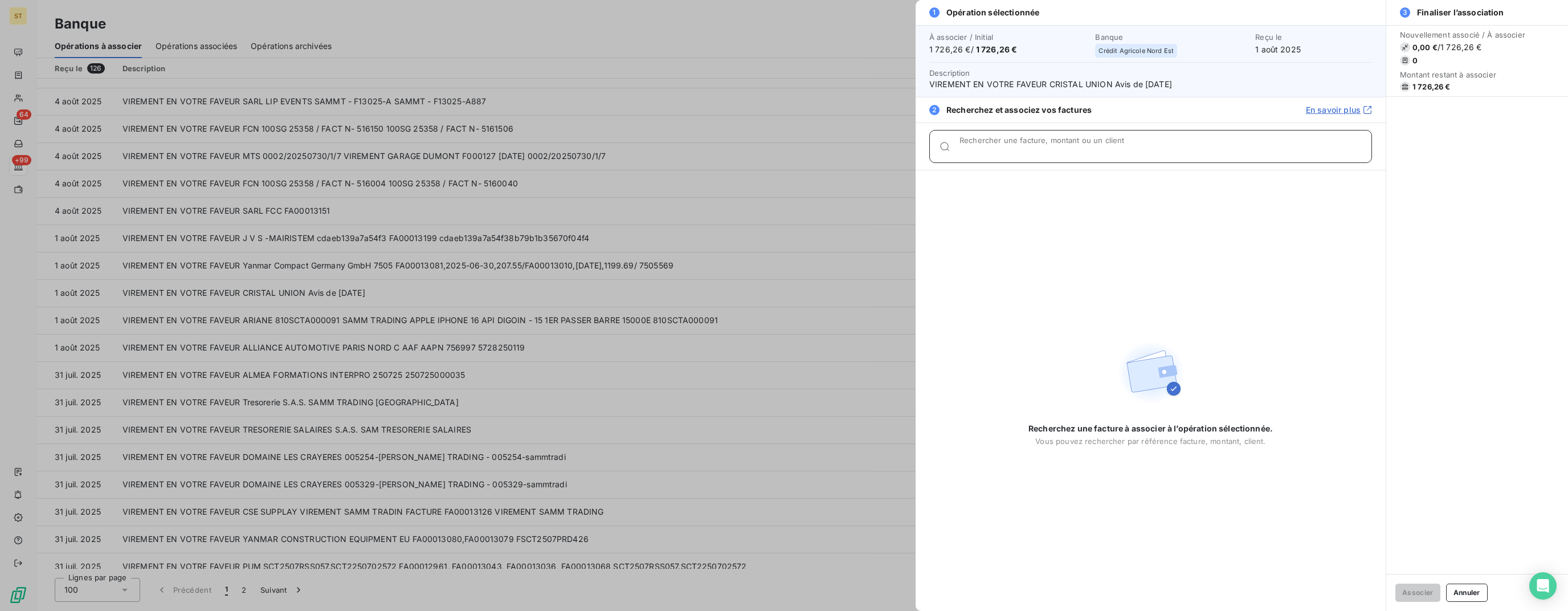
click at [1045, 143] on div "Rechercher une facture, montant ou un client" at bounding box center [1165, 146] width 412 height 11
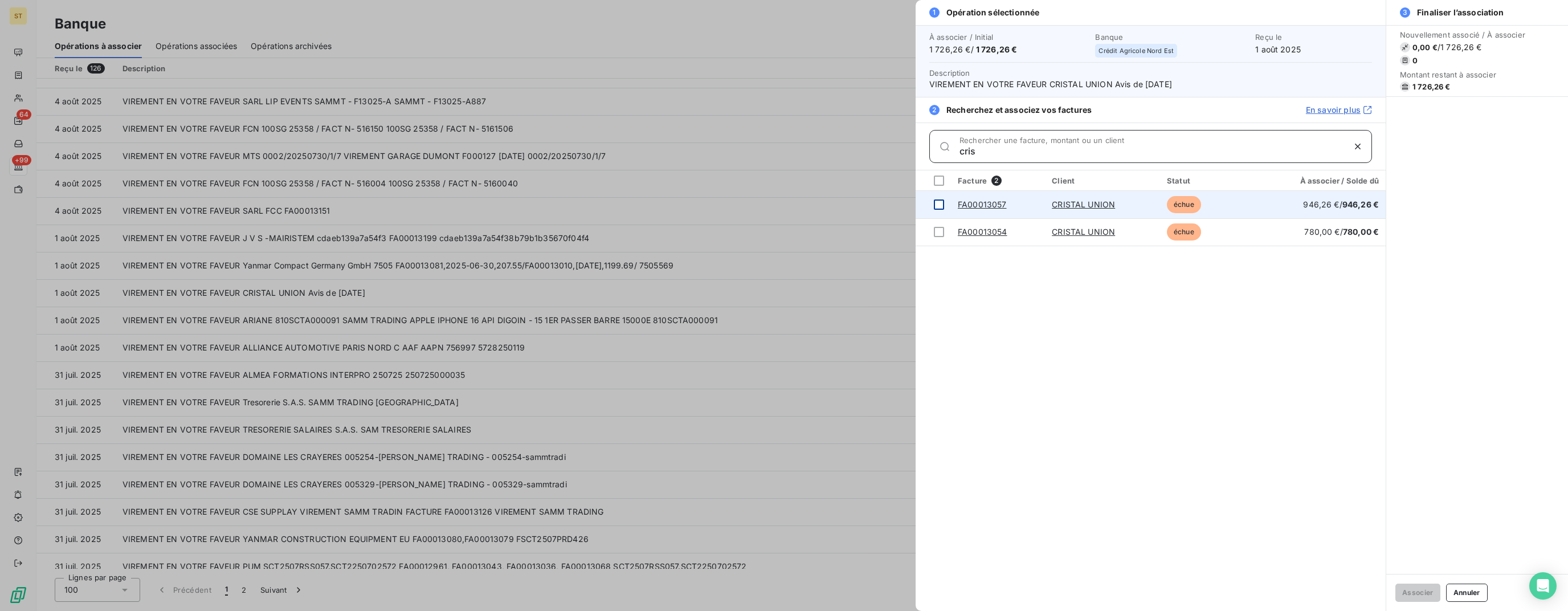
type input "cris"
click at [939, 203] on div at bounding box center [939, 204] width 10 height 10
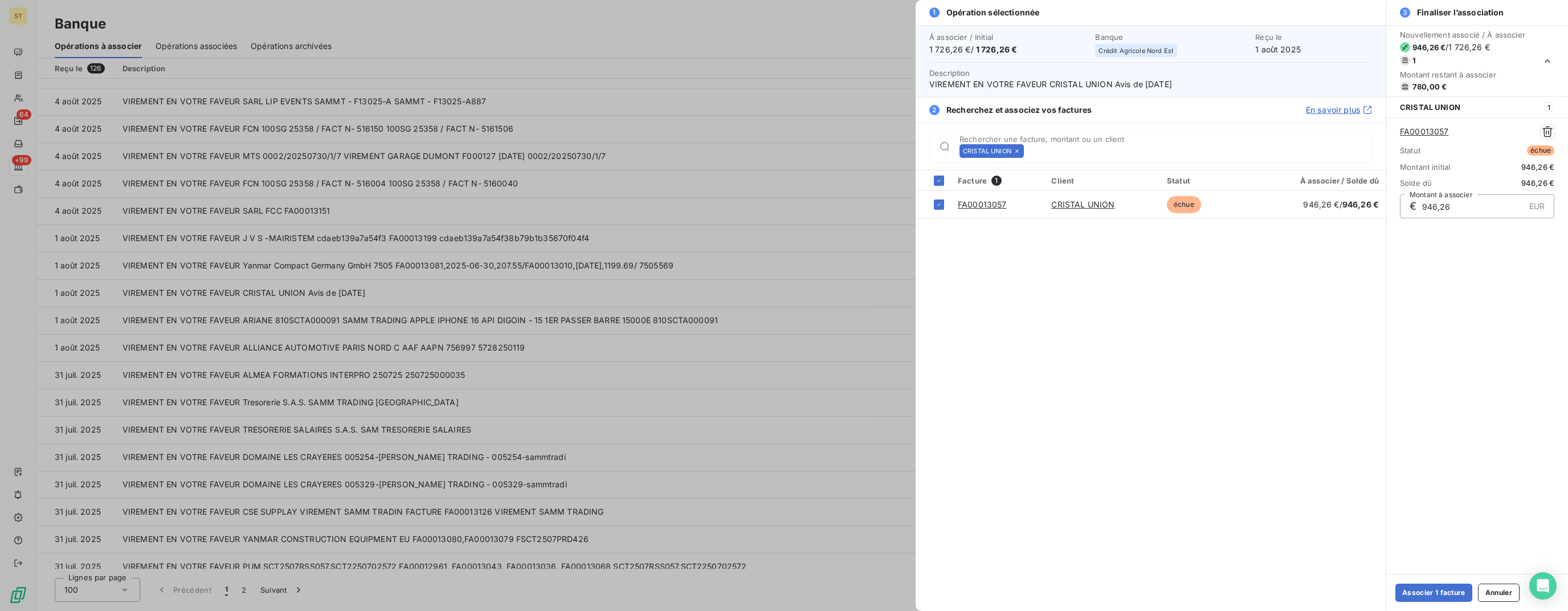
click at [1022, 151] on div "CRISTAL UNION" at bounding box center [992, 151] width 64 height 14
click at [1019, 151] on icon at bounding box center [1017, 151] width 7 height 7
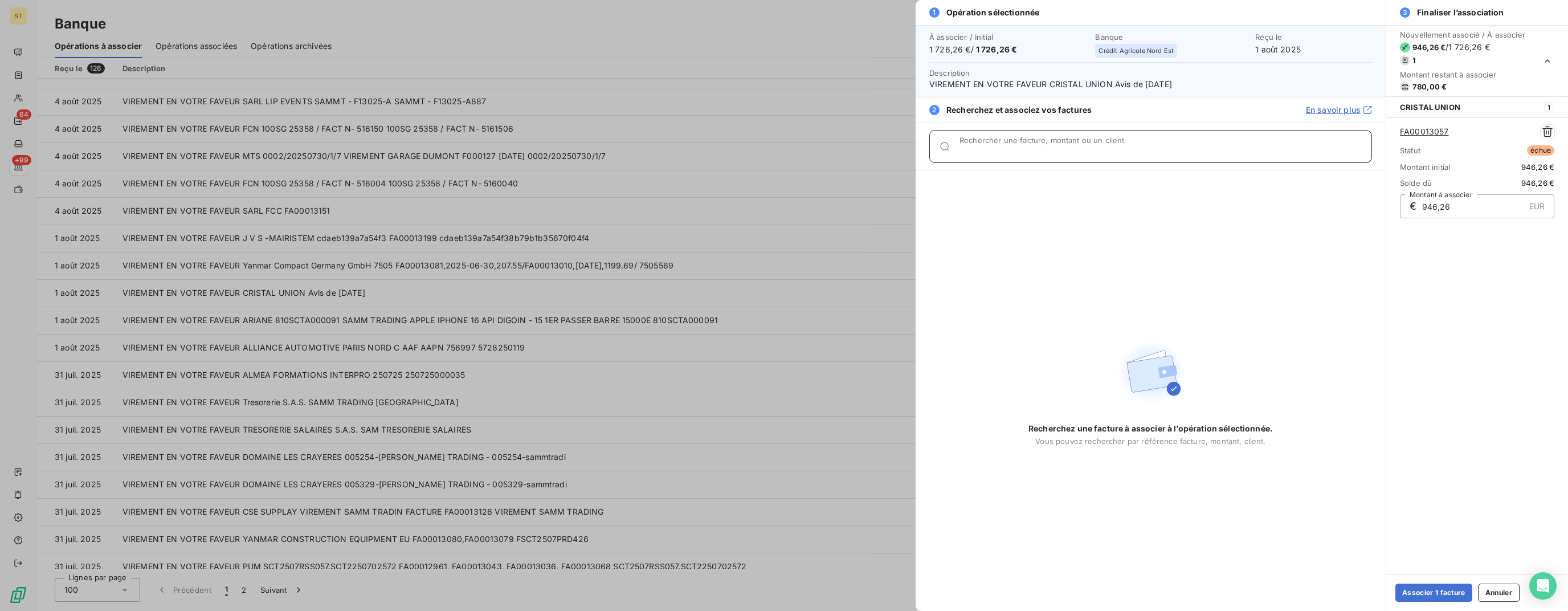
click at [1040, 147] on input "Rechercher une facture, montant ou un client" at bounding box center [1165, 151] width 412 height 11
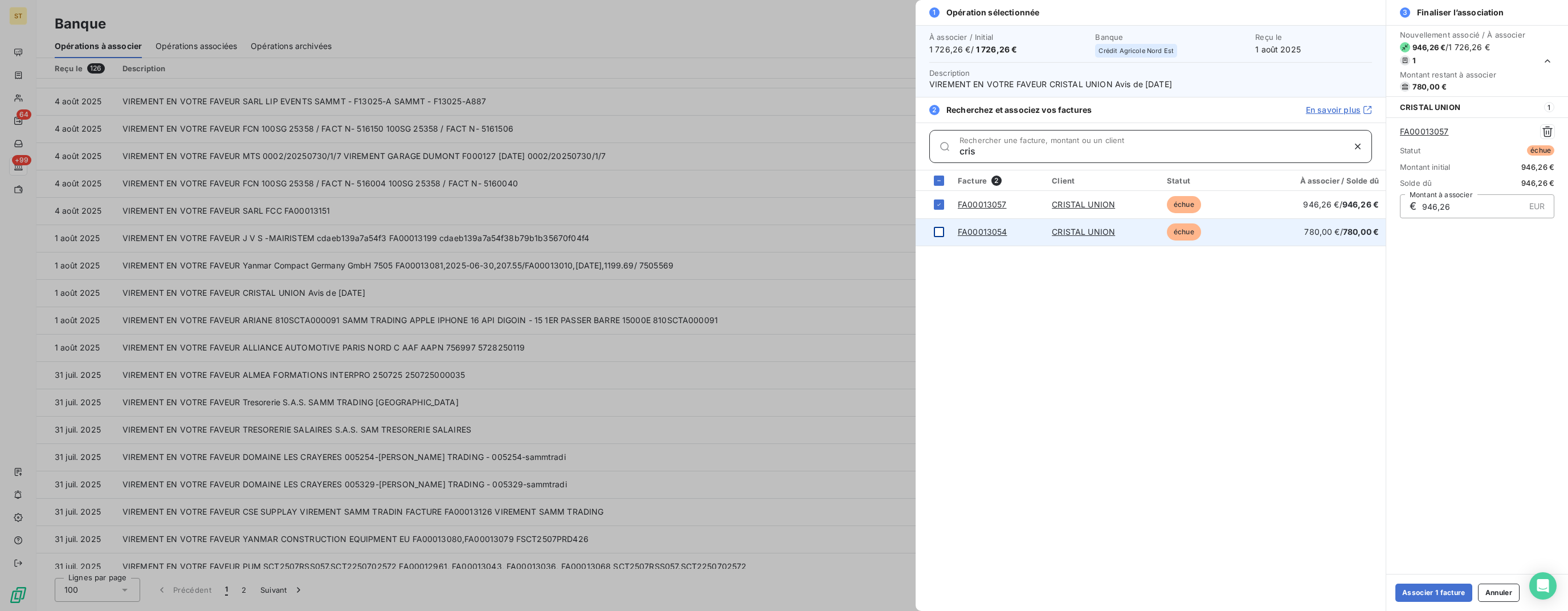
type input "cris"
click at [939, 232] on div at bounding box center [939, 232] width 10 height 10
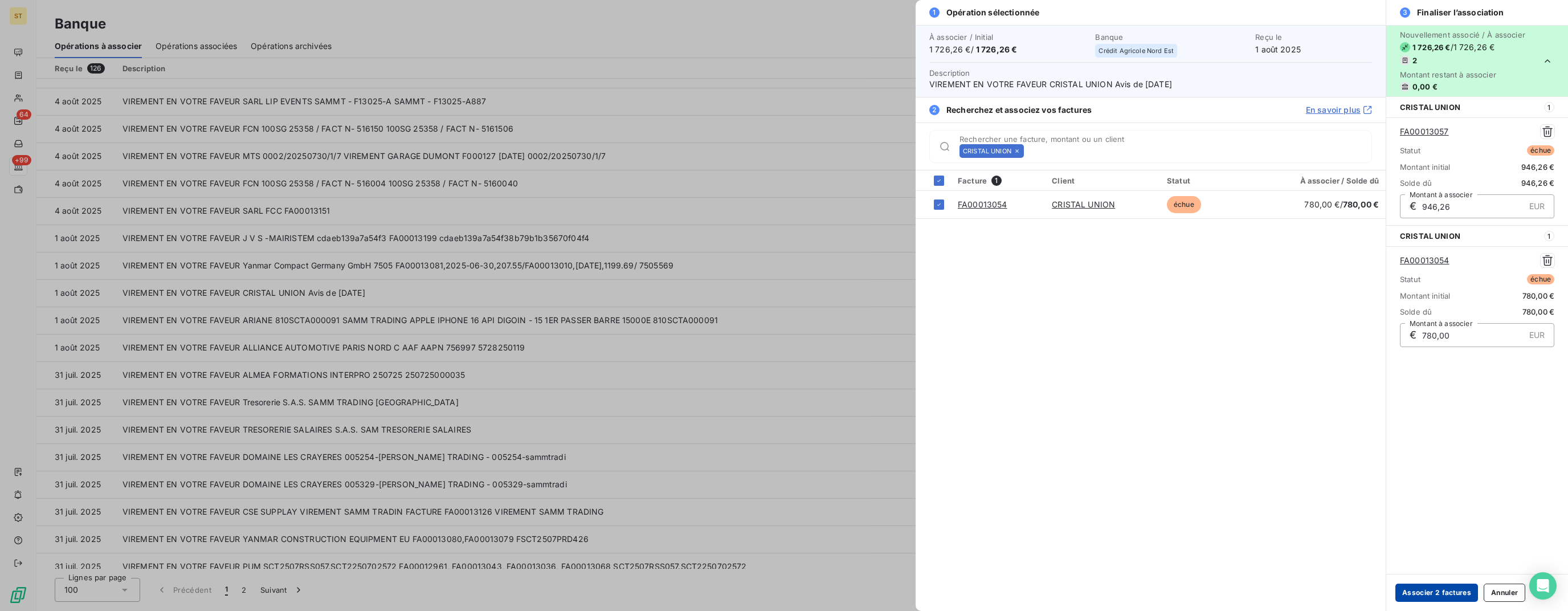
click at [1425, 594] on button "Associer 2 factures" at bounding box center [1437, 592] width 83 height 19
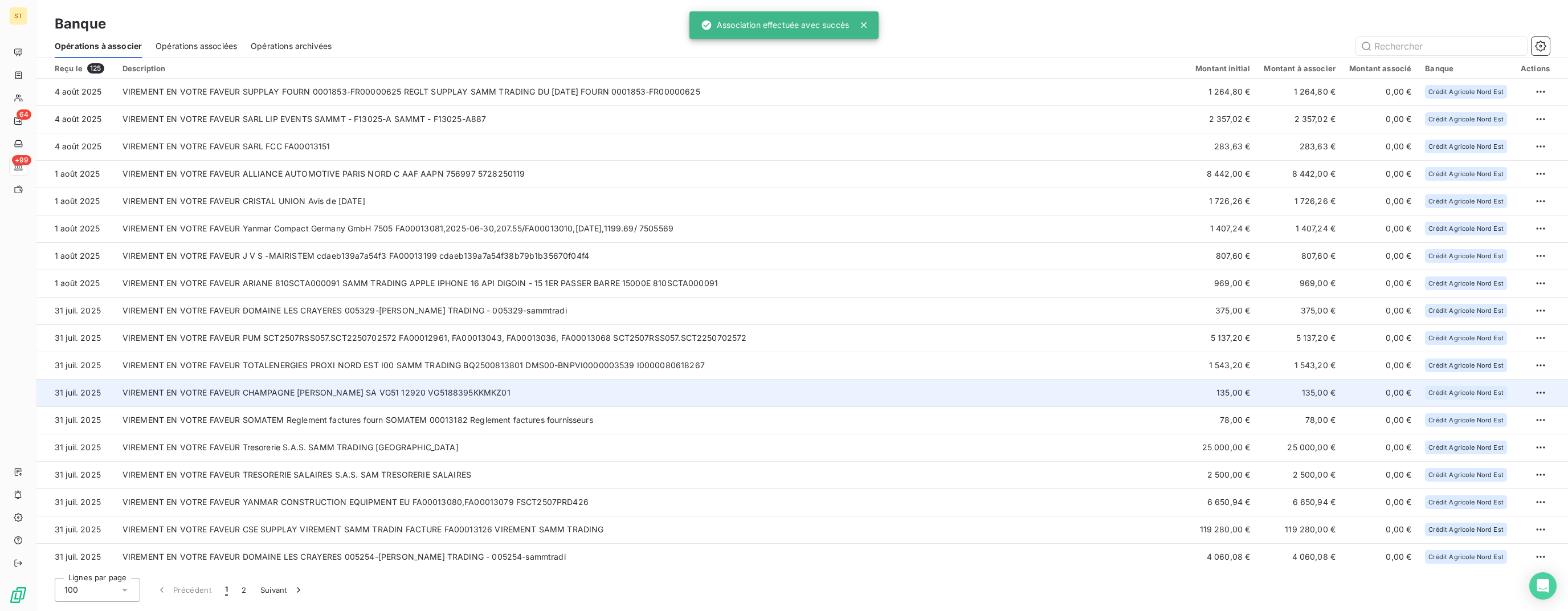
scroll to position [512, 0]
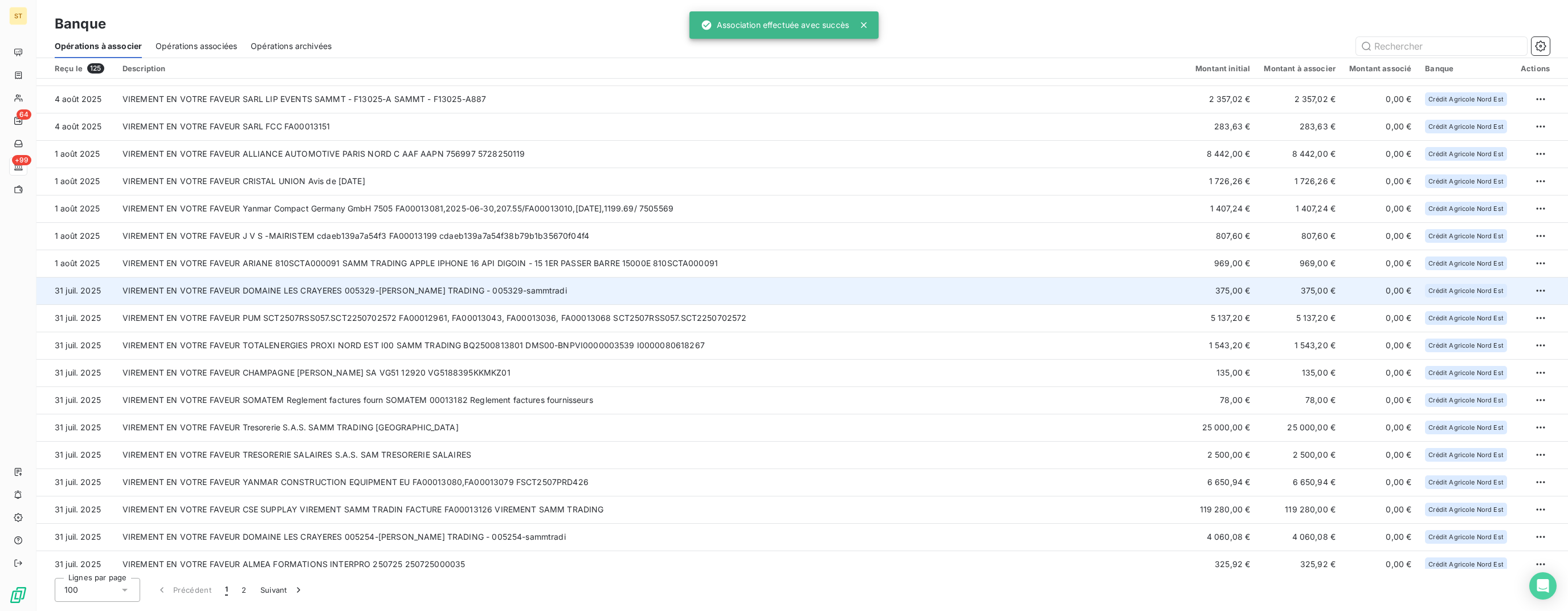
click at [535, 293] on td "VIREMENT EN VOTRE FAVEUR DOMAINE LES CRAYERES 005329-[PERSON_NAME] TRADING - 00…" at bounding box center [652, 291] width 1073 height 27
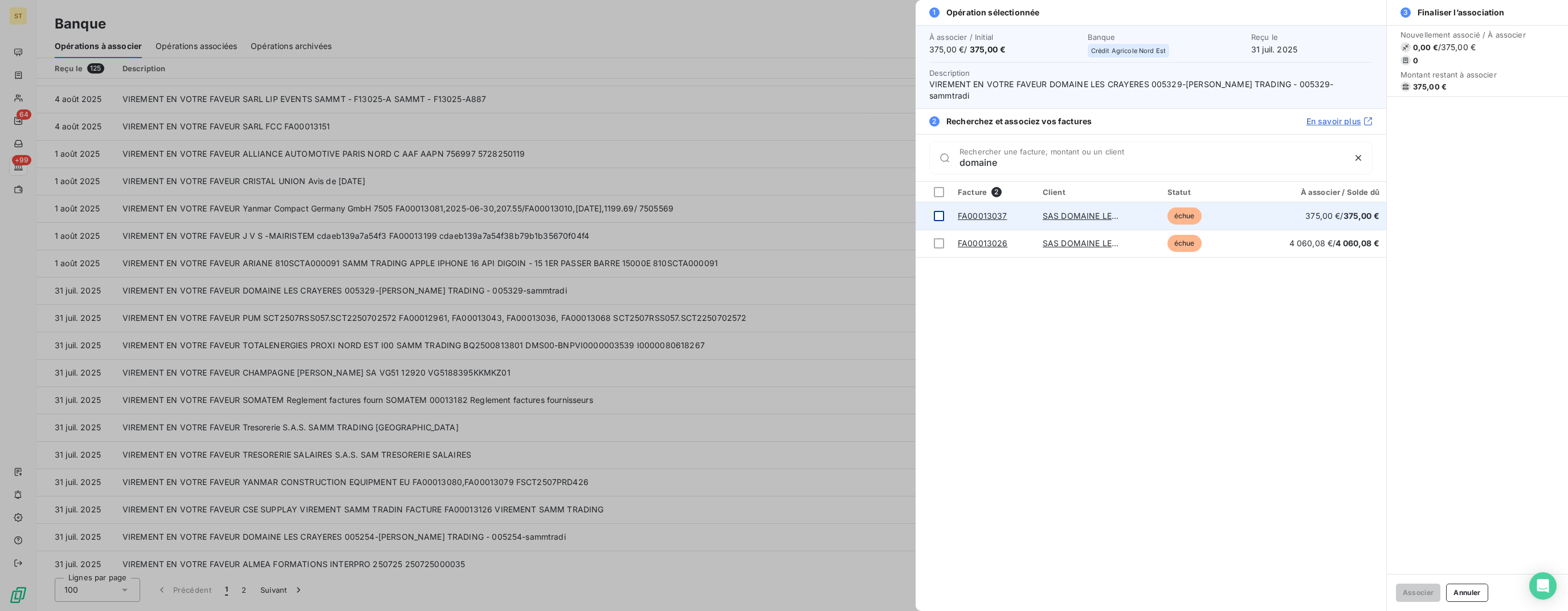
type input "domaine"
click at [939, 211] on div at bounding box center [939, 216] width 10 height 10
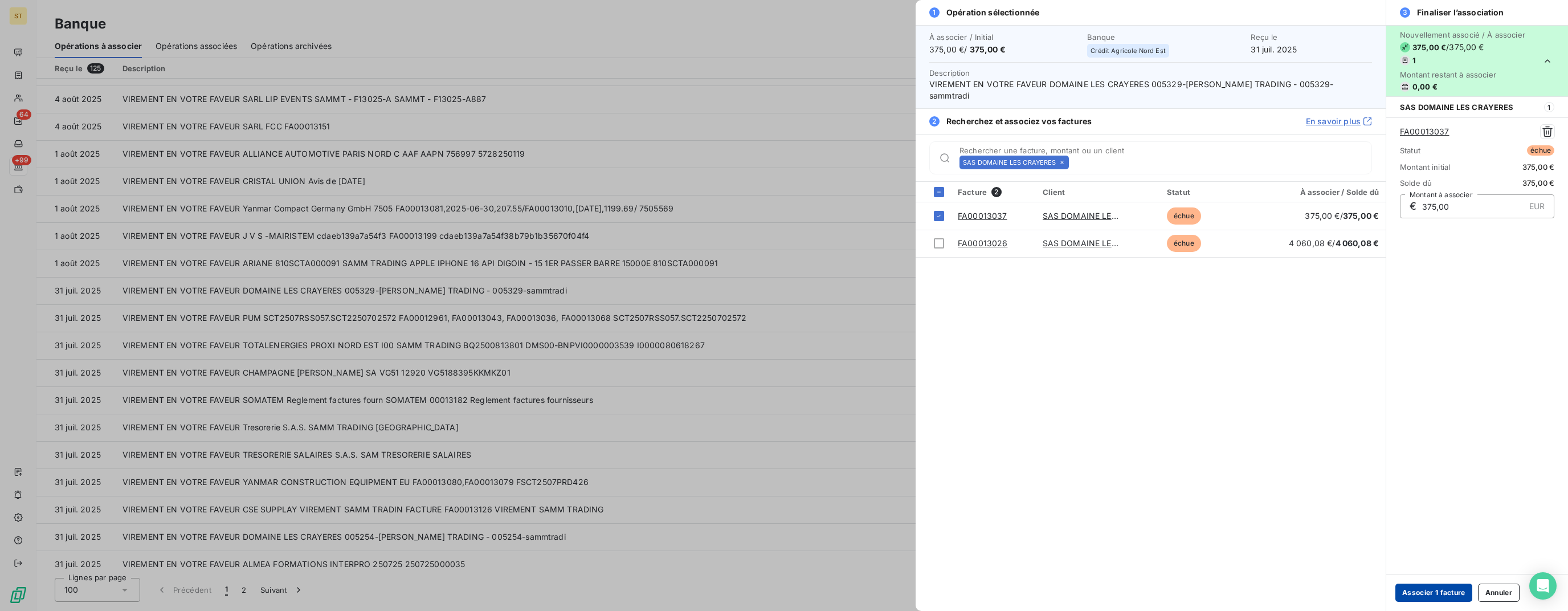
click at [1432, 590] on button "Associer 1 facture" at bounding box center [1434, 592] width 77 height 19
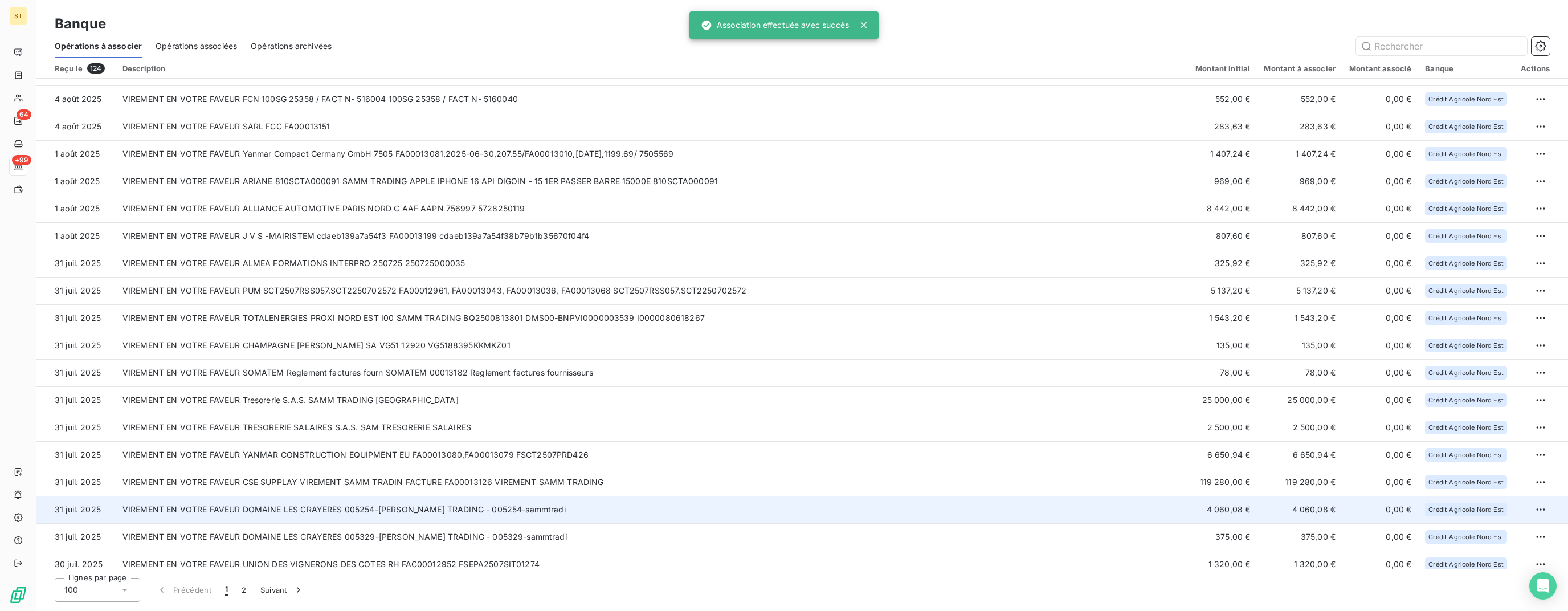
scroll to position [458, 0]
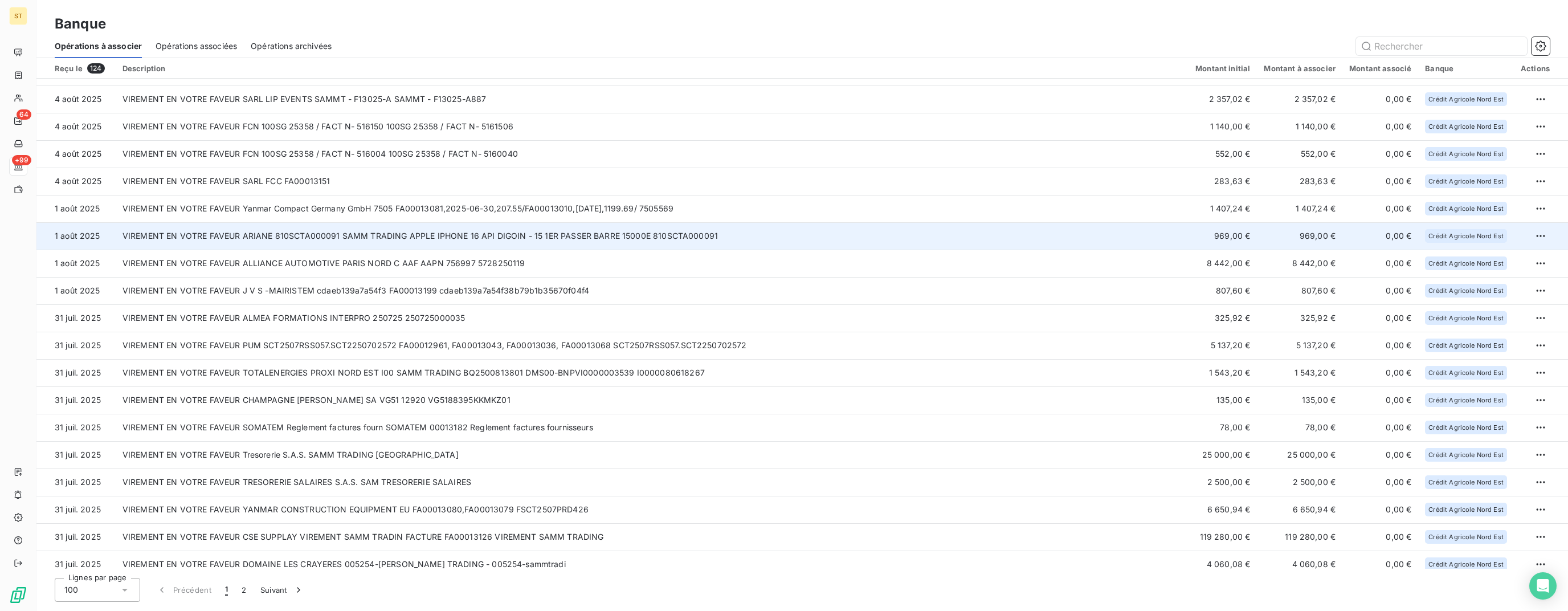
click at [532, 236] on td "VIREMENT EN VOTRE FAVEUR ARIANE 810SCTA000091 SAMM TRADING APPLE IPHONE 16 API …" at bounding box center [652, 236] width 1073 height 27
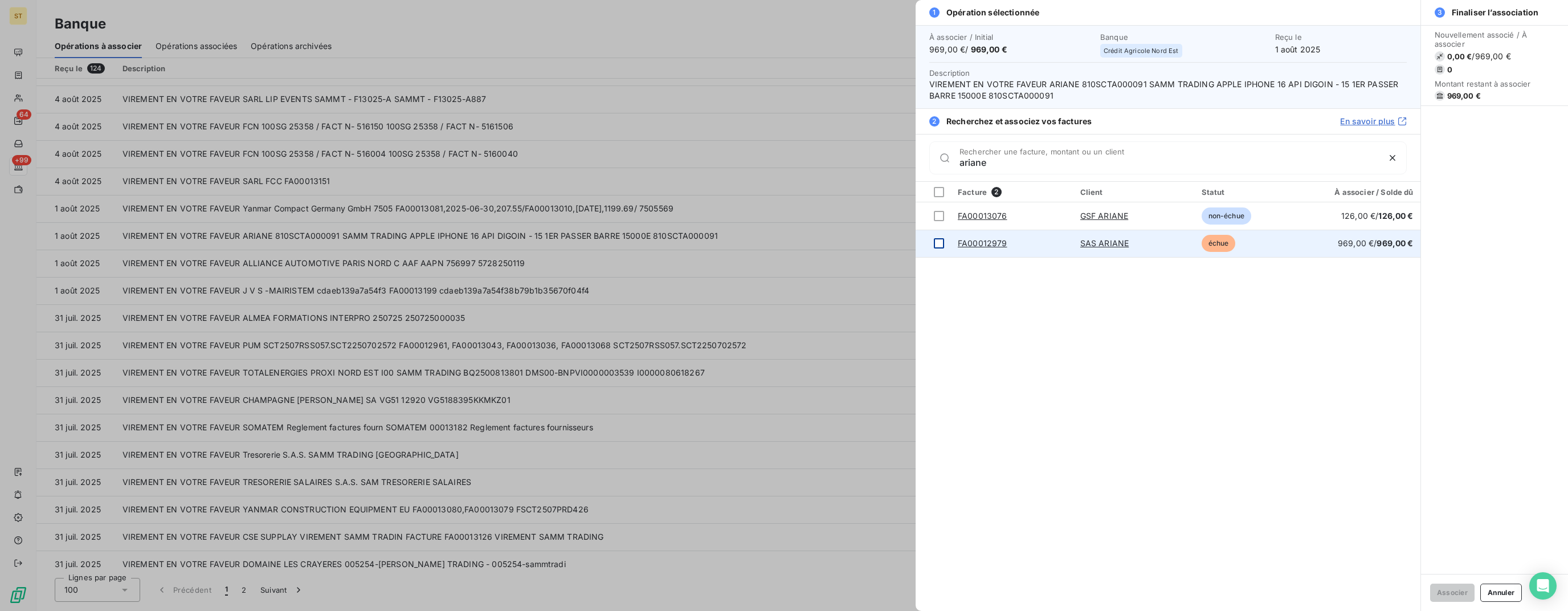
type input "ariane"
click at [934, 242] on div at bounding box center [939, 243] width 10 height 10
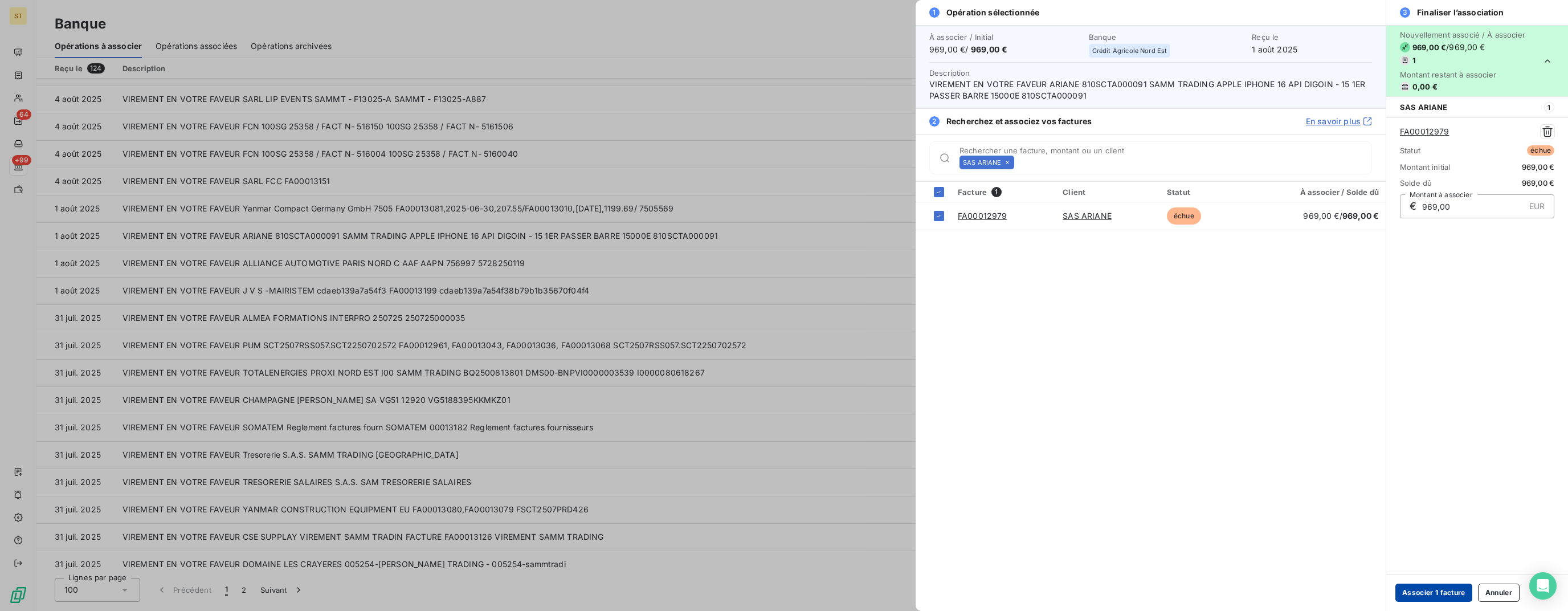
click at [1437, 587] on button "Associer 1 facture" at bounding box center [1434, 592] width 77 height 19
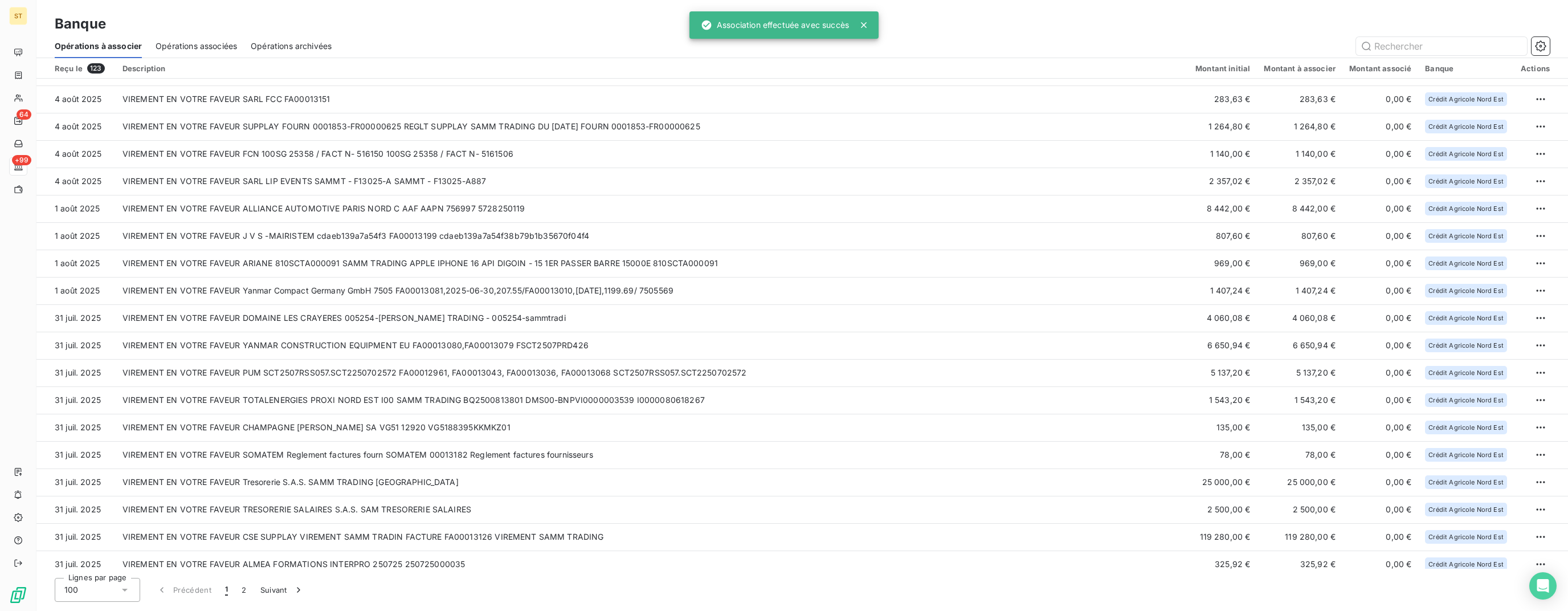
scroll to position [376, 0]
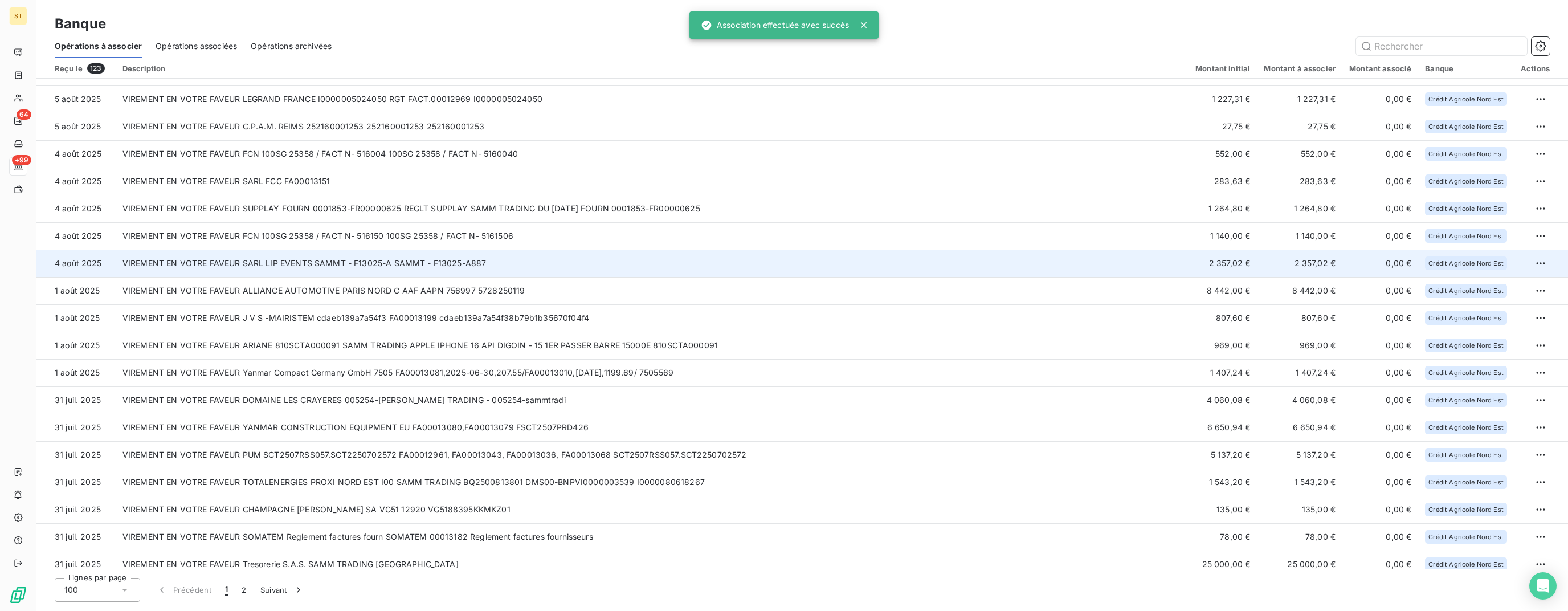
click at [374, 266] on td "VIREMENT EN VOTRE FAVEUR SARL LIP EVENTS SAMMT - F13025-A SAMMT - F13025-A887" at bounding box center [652, 263] width 1073 height 27
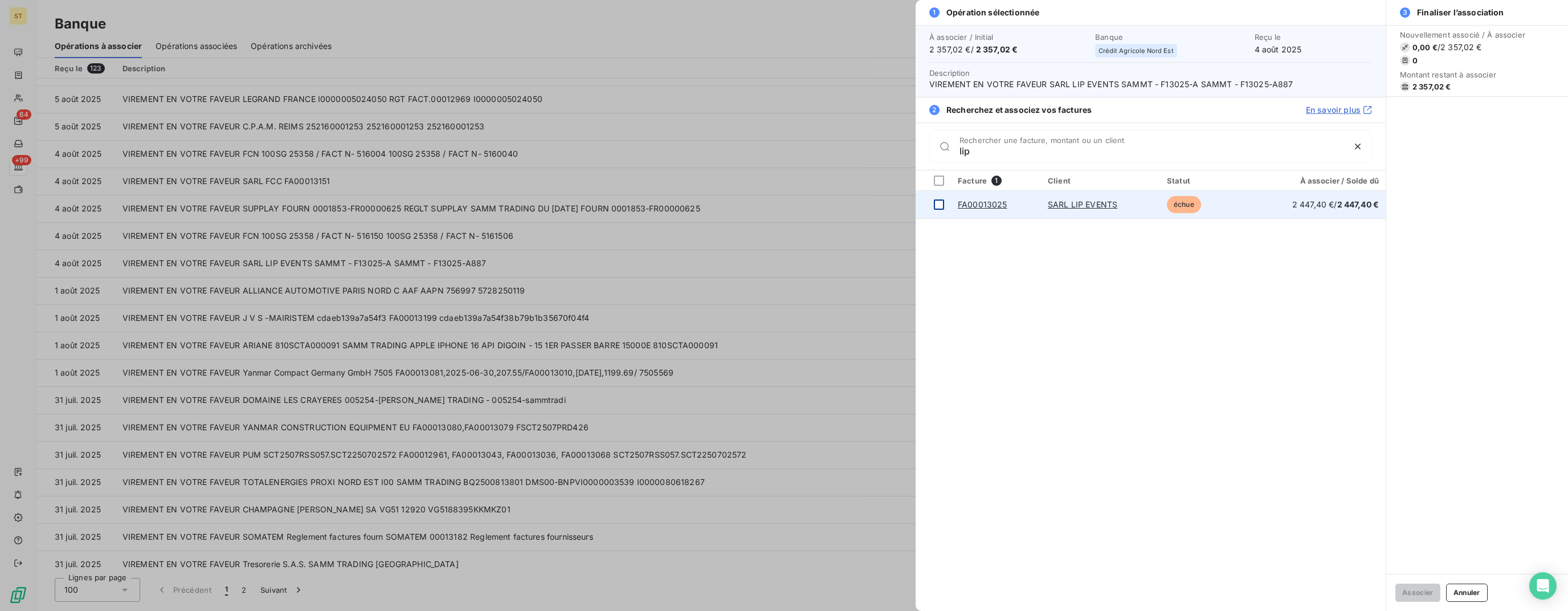
type input "lip"
click at [939, 202] on div at bounding box center [939, 204] width 10 height 10
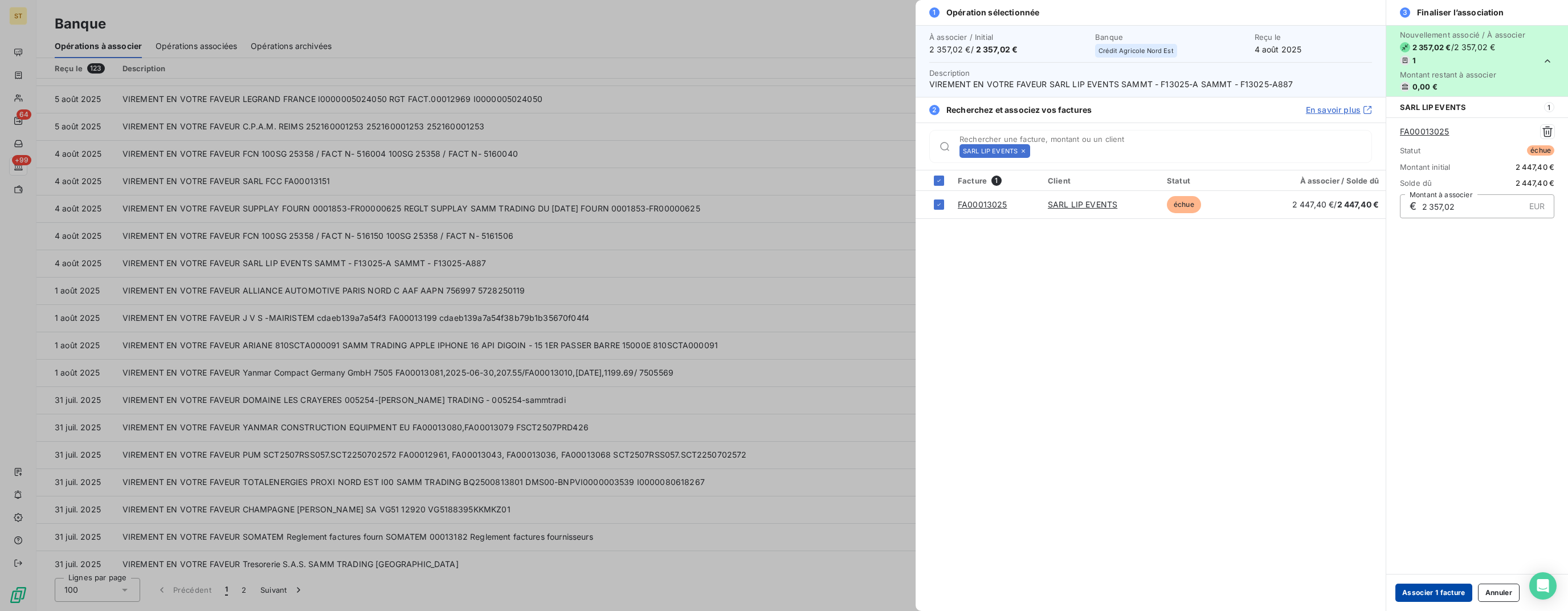
click at [1427, 590] on button "Associer 1 facture" at bounding box center [1434, 592] width 77 height 19
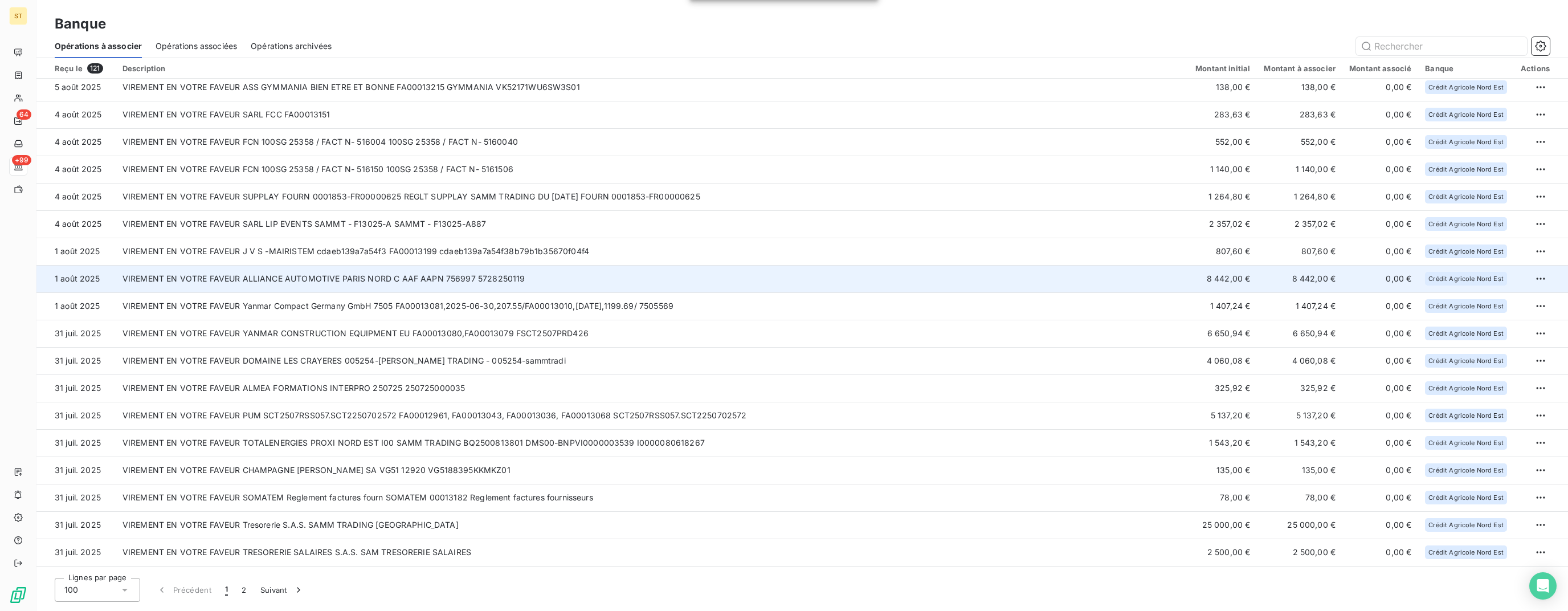
scroll to position [435, 0]
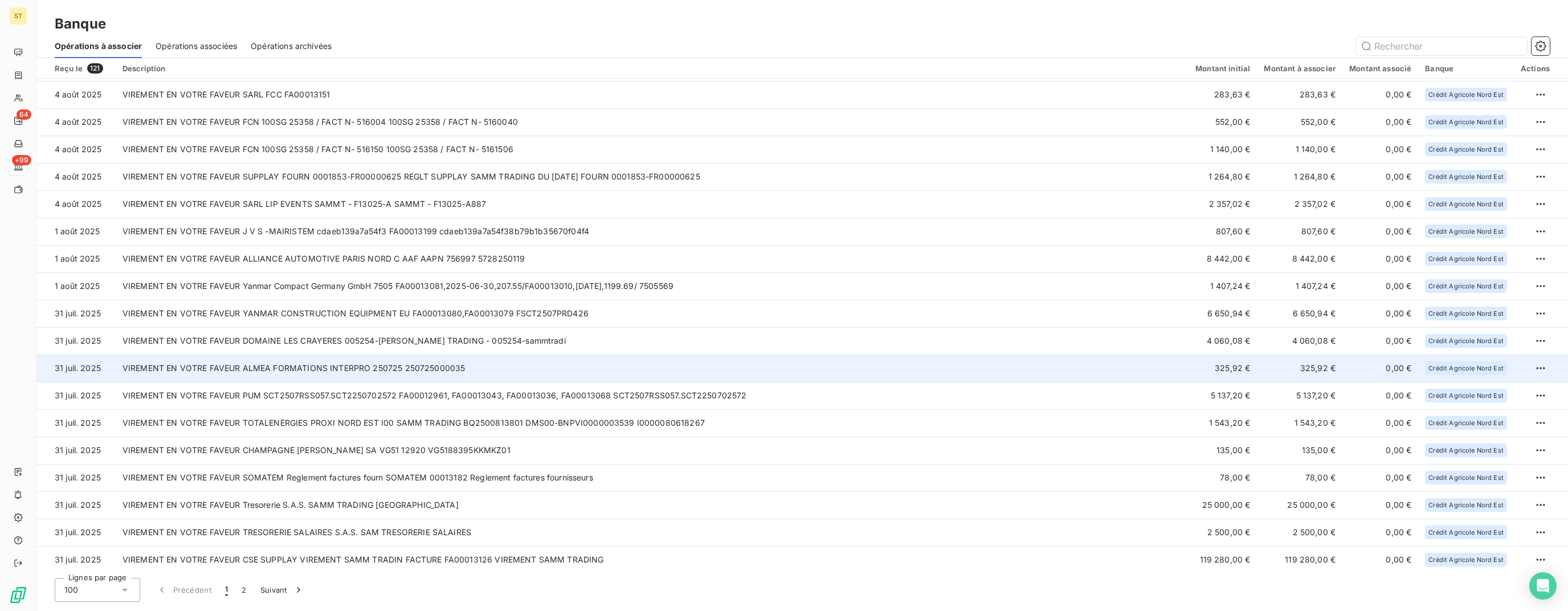
click at [506, 367] on td "VIREMENT EN VOTRE FAVEUR ALMEA FORMATIONS INTERPRO 250725 250725000035" at bounding box center [652, 368] width 1073 height 27
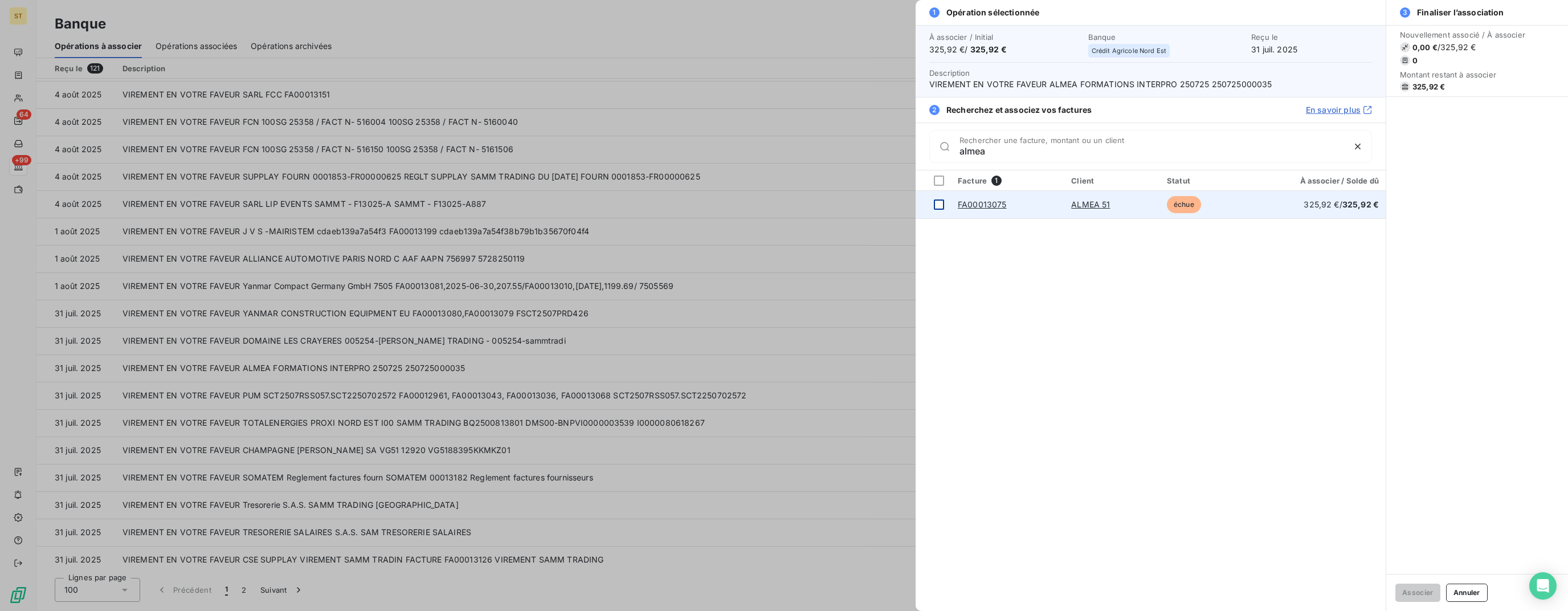
type input "almea"
click at [946, 203] on td at bounding box center [933, 204] width 35 height 27
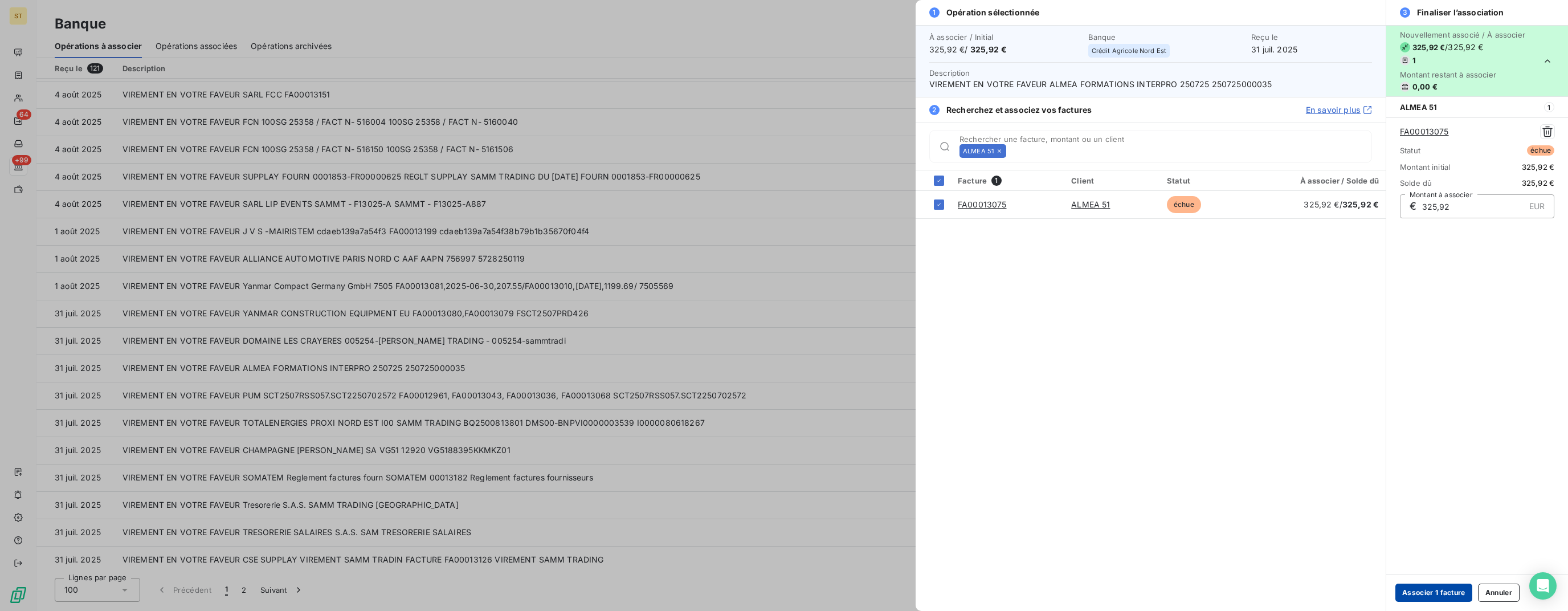
click at [1434, 591] on button "Associer 1 facture" at bounding box center [1434, 592] width 77 height 19
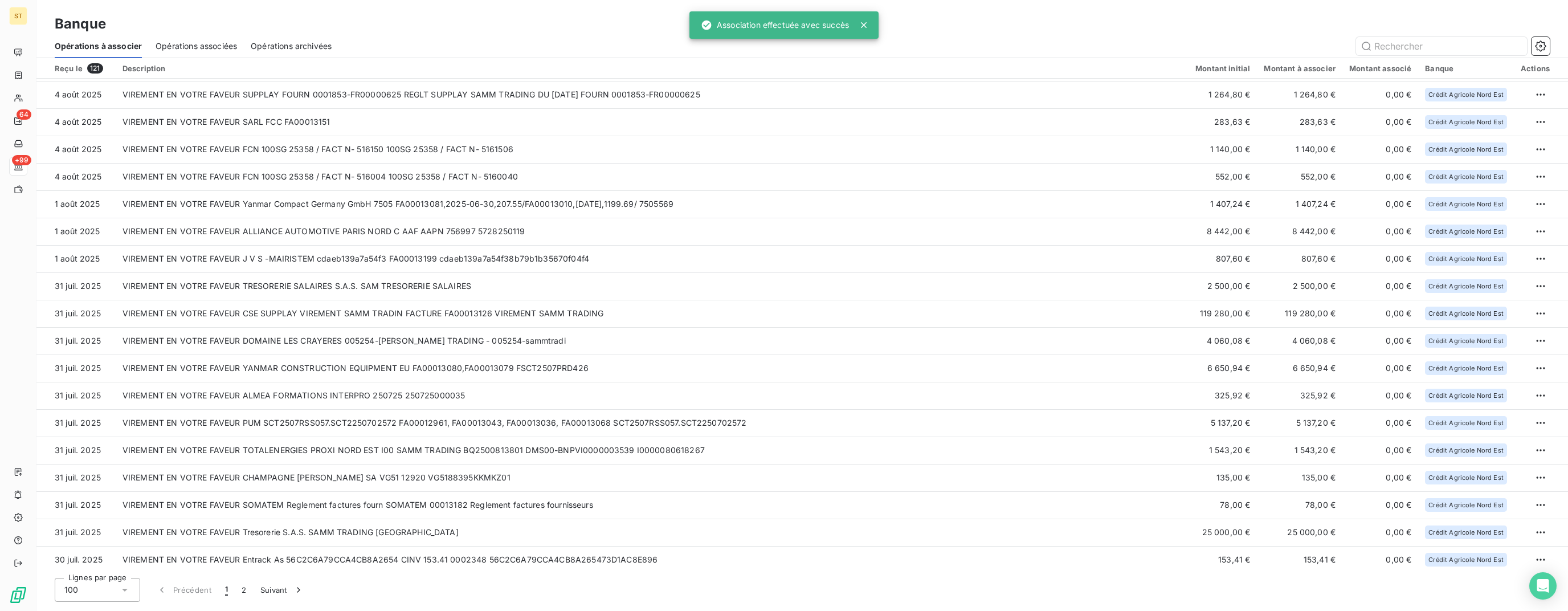
scroll to position [380, 0]
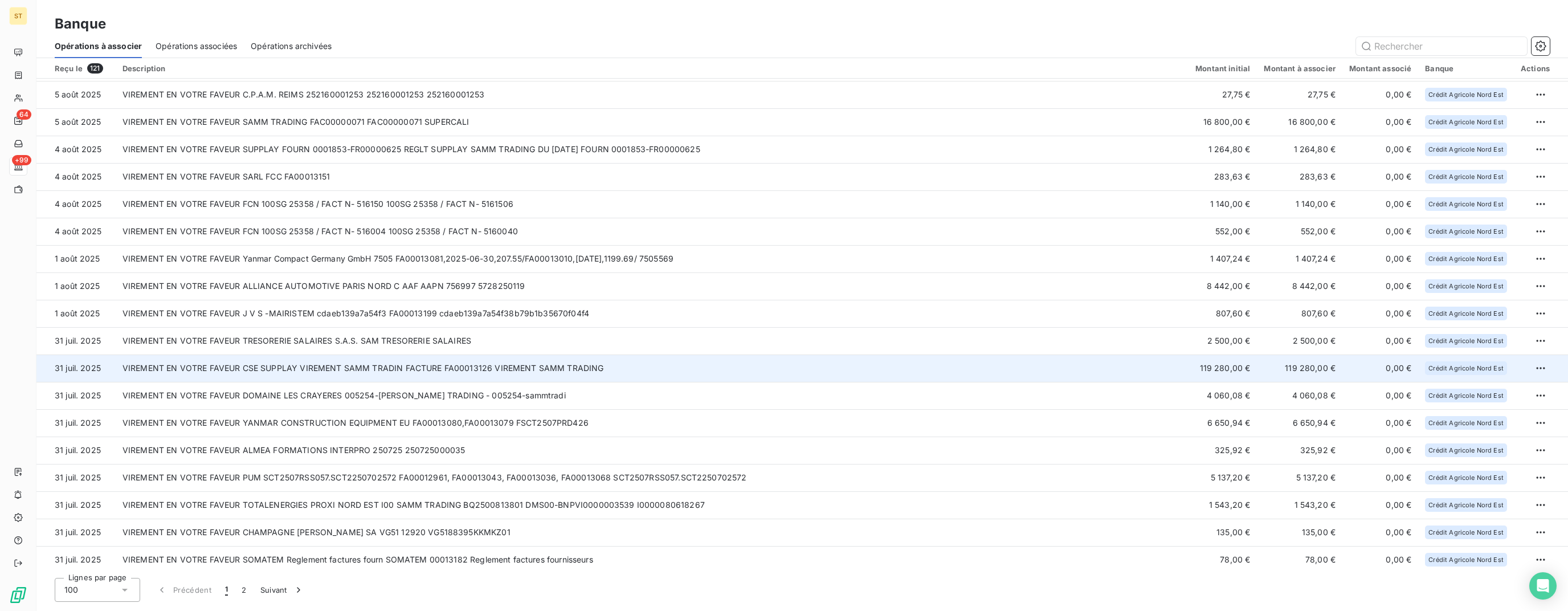
click at [391, 371] on td "VIREMENT EN VOTRE FAVEUR CSE SUPPLAY VIREMENT SAMM TRADIN FACTURE FA00013126 VI…" at bounding box center [652, 368] width 1073 height 27
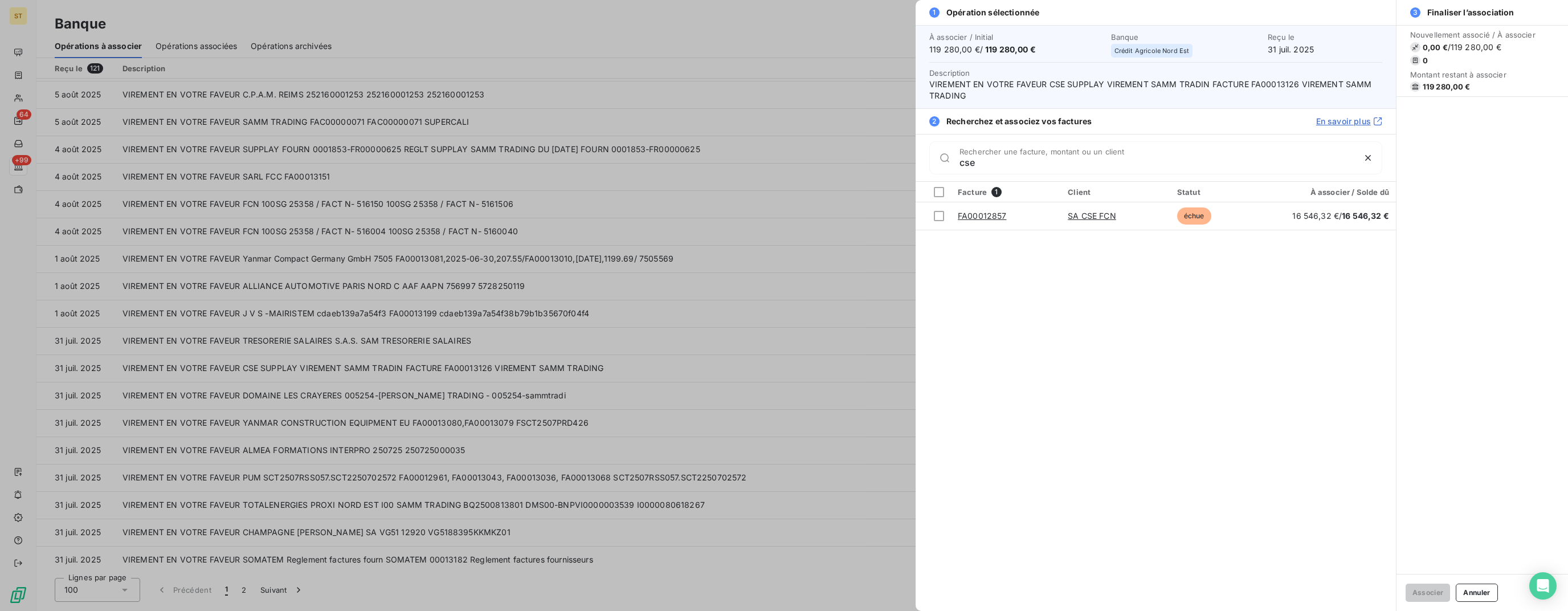
drag, startPoint x: 995, startPoint y: 167, endPoint x: 894, endPoint y: 167, distance: 101.0
click at [894, 610] on div "1 Opération sélectionnée À associer / Initial 119 280,00 € / 119 280,00 € Banqu…" at bounding box center [784, 611] width 1568 height 0
type input "s"
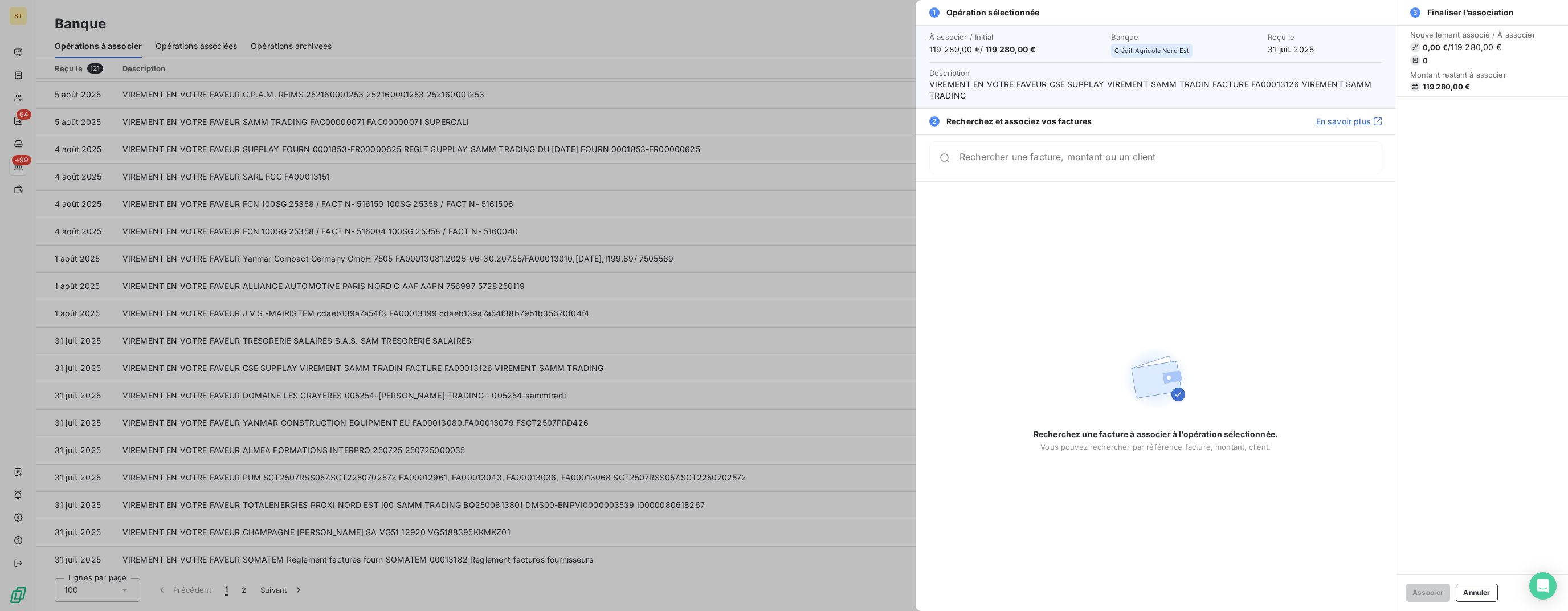
click at [894, 167] on div at bounding box center [784, 306] width 1568 height 611
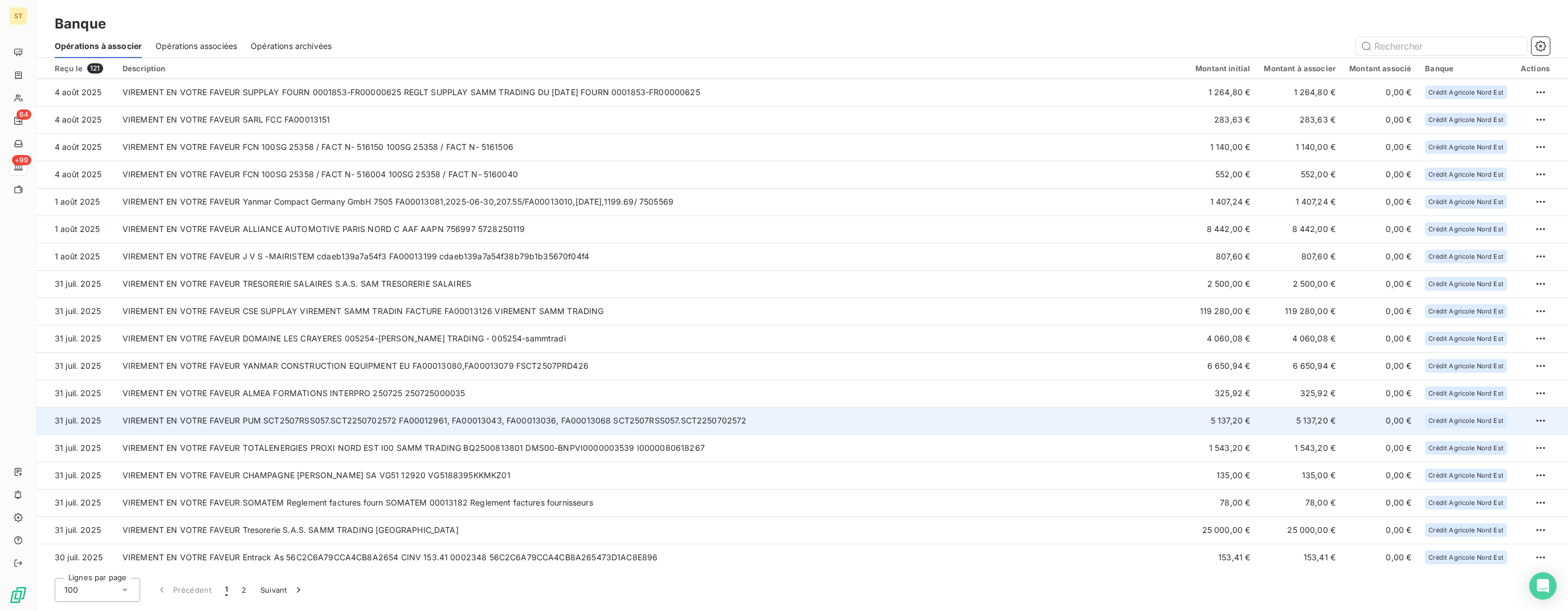
scroll to position [495, 0]
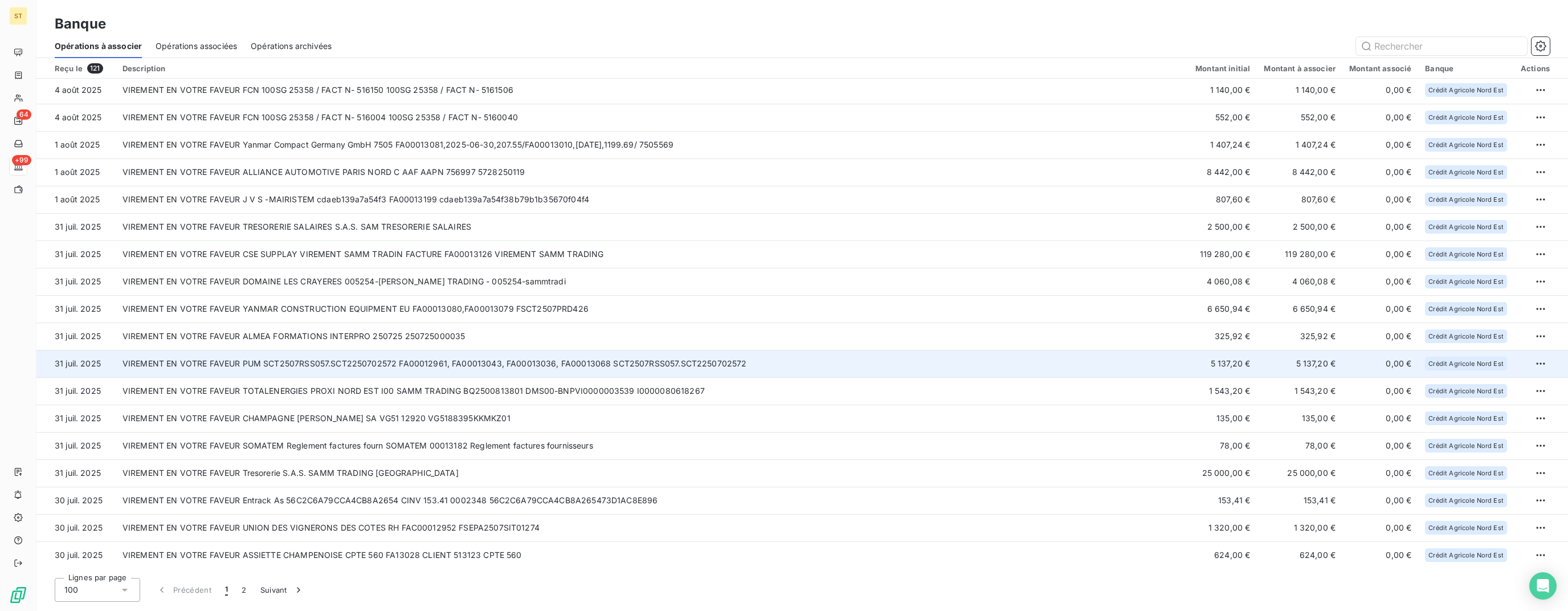
click at [515, 353] on td "VIREMENT EN VOTRE FAVEUR PUM SCT2507RSS057.SCT2250702572 FA00012961, FA00013043…" at bounding box center [652, 363] width 1073 height 27
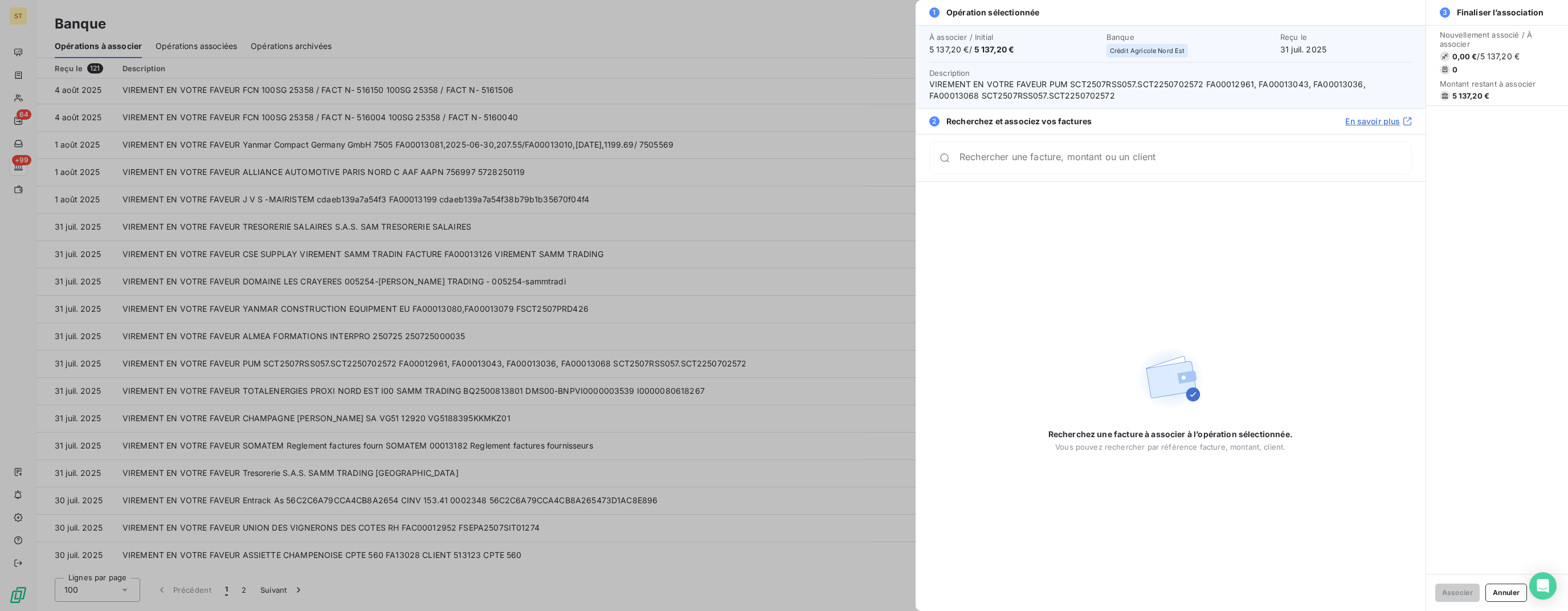
click at [506, 354] on div at bounding box center [784, 306] width 1568 height 611
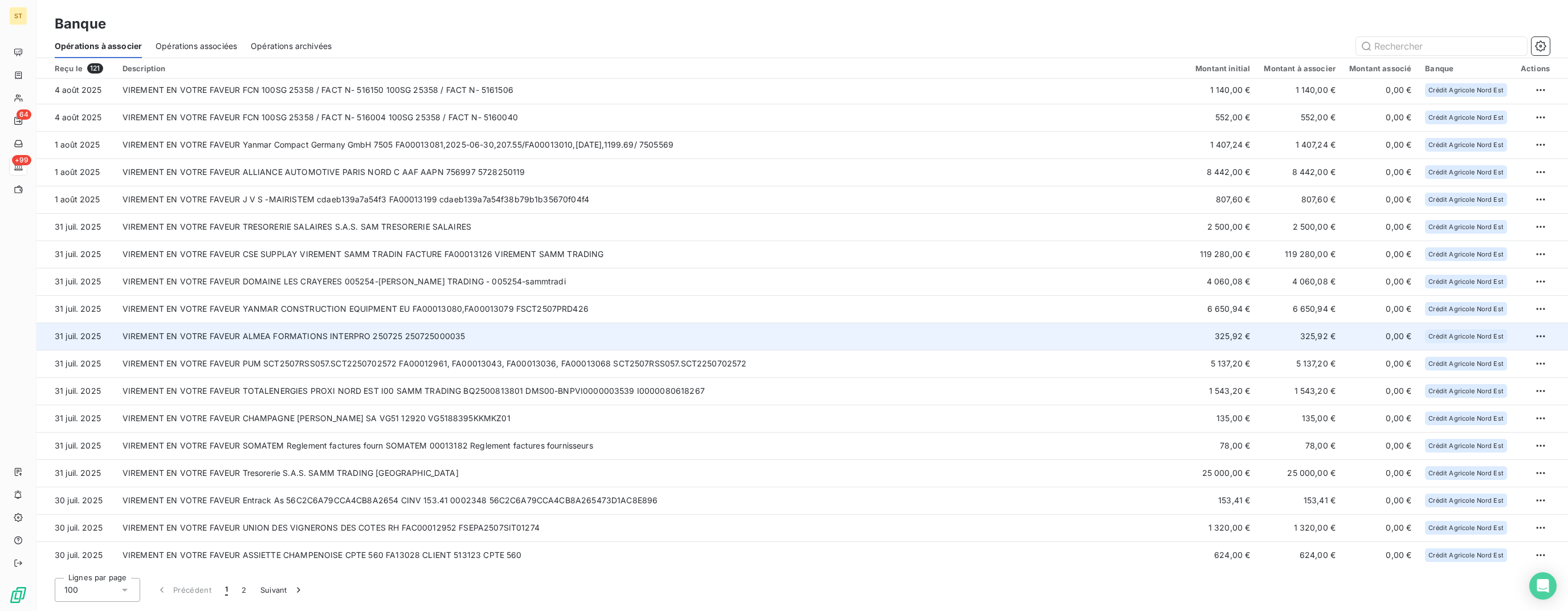
click at [506, 340] on td "VIREMENT EN VOTRE FAVEUR ALMEA FORMATIONS INTERPRO 250725 250725000035" at bounding box center [652, 336] width 1073 height 27
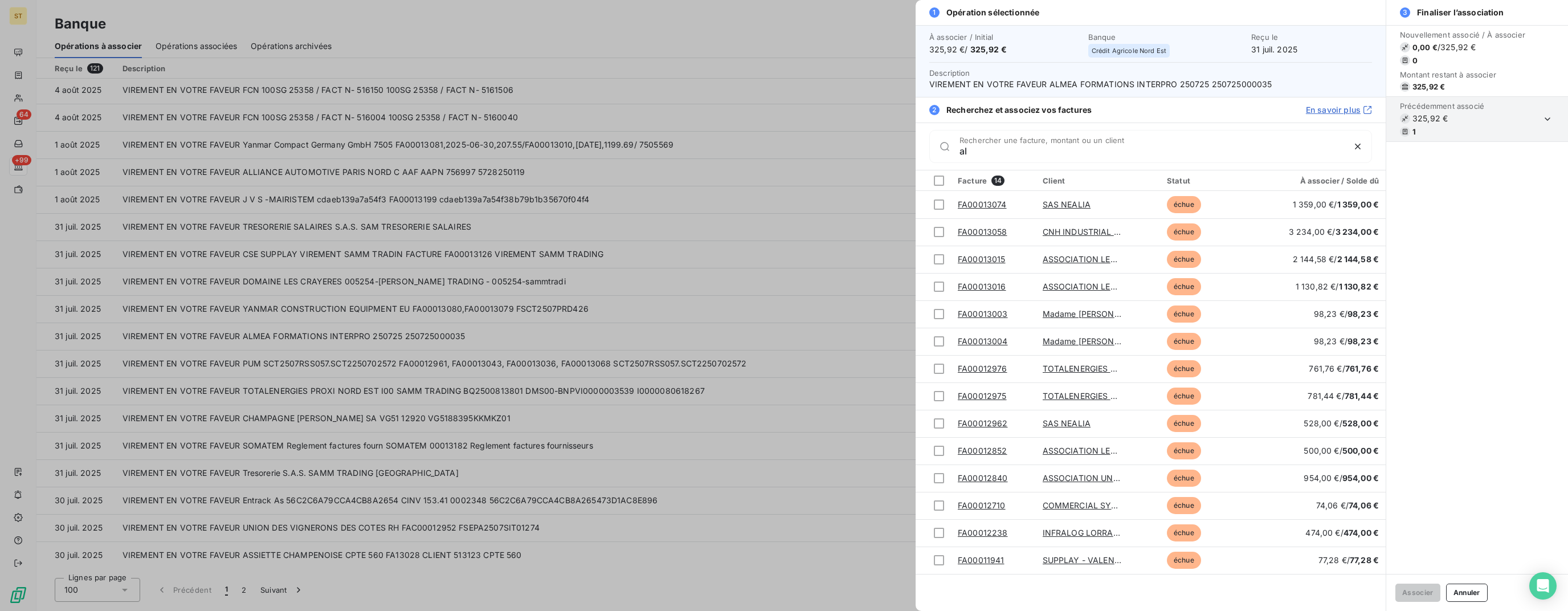
type input "a"
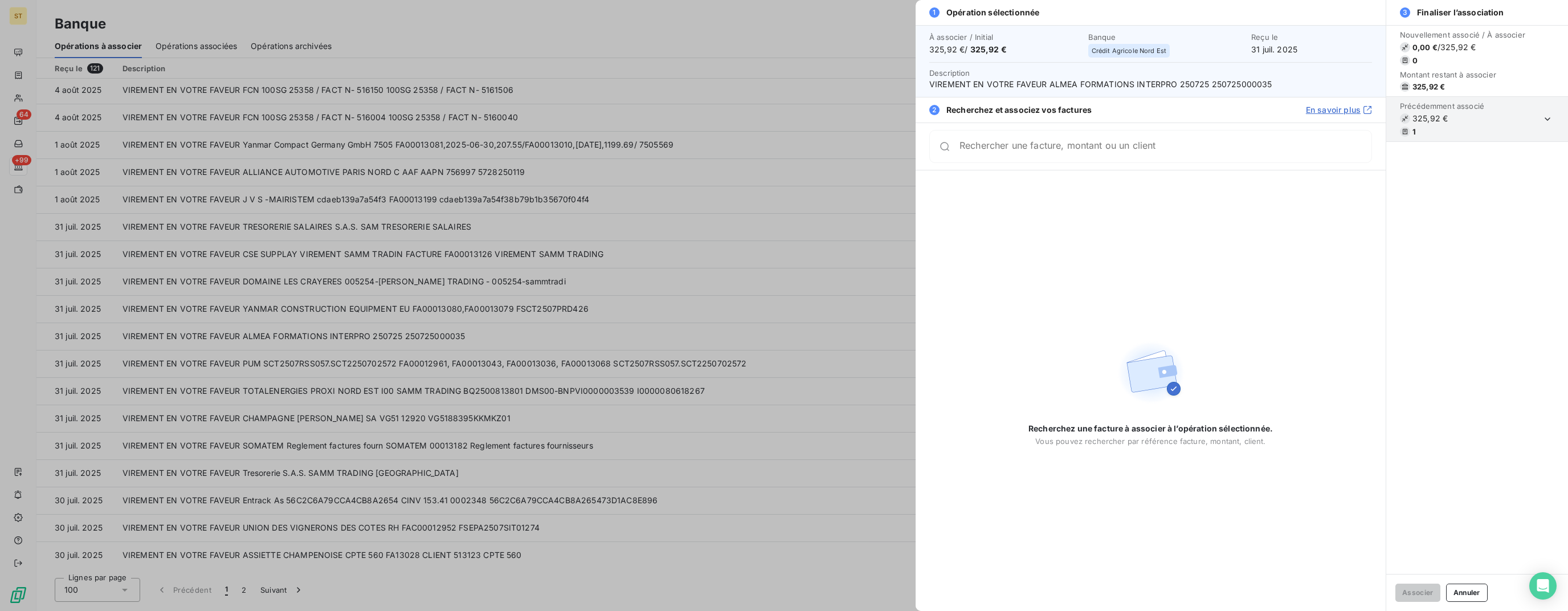
click at [750, 312] on div at bounding box center [784, 306] width 1568 height 611
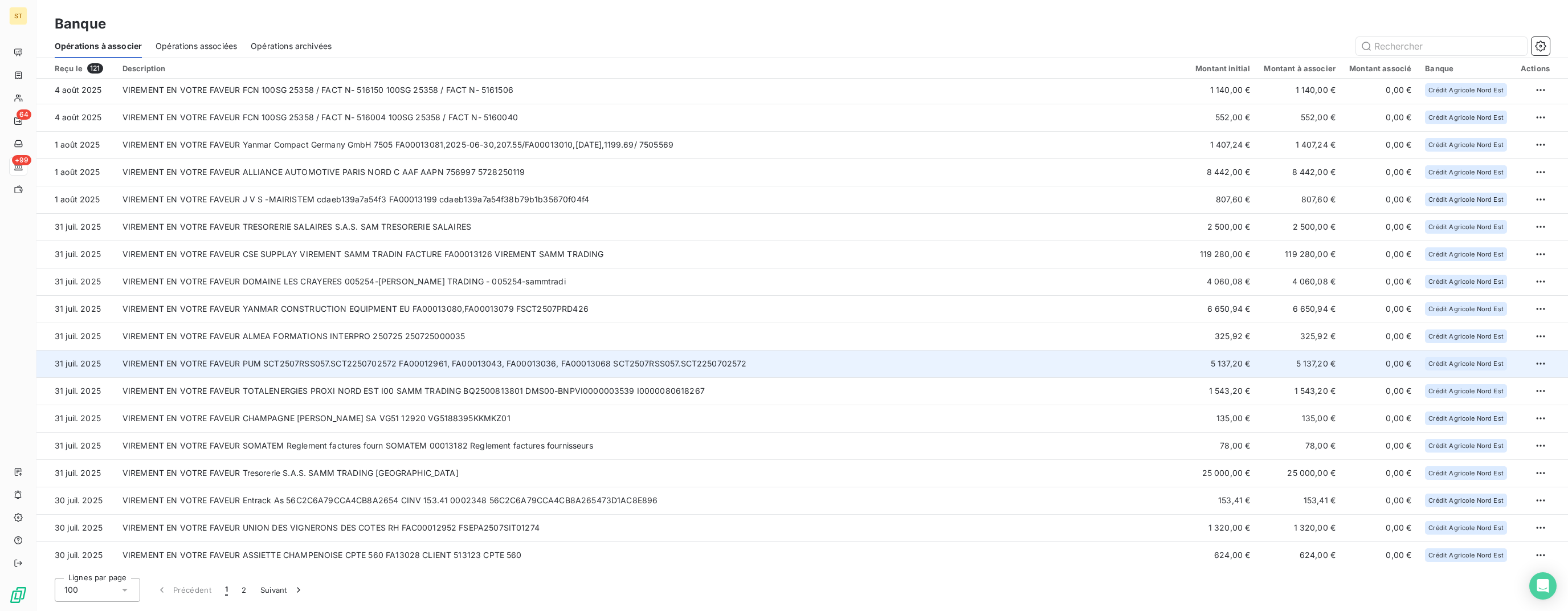
click at [526, 368] on td "VIREMENT EN VOTRE FAVEUR PUM SCT2507RSS057.SCT2250702572 FA00012961, FA00013043…" at bounding box center [652, 363] width 1073 height 27
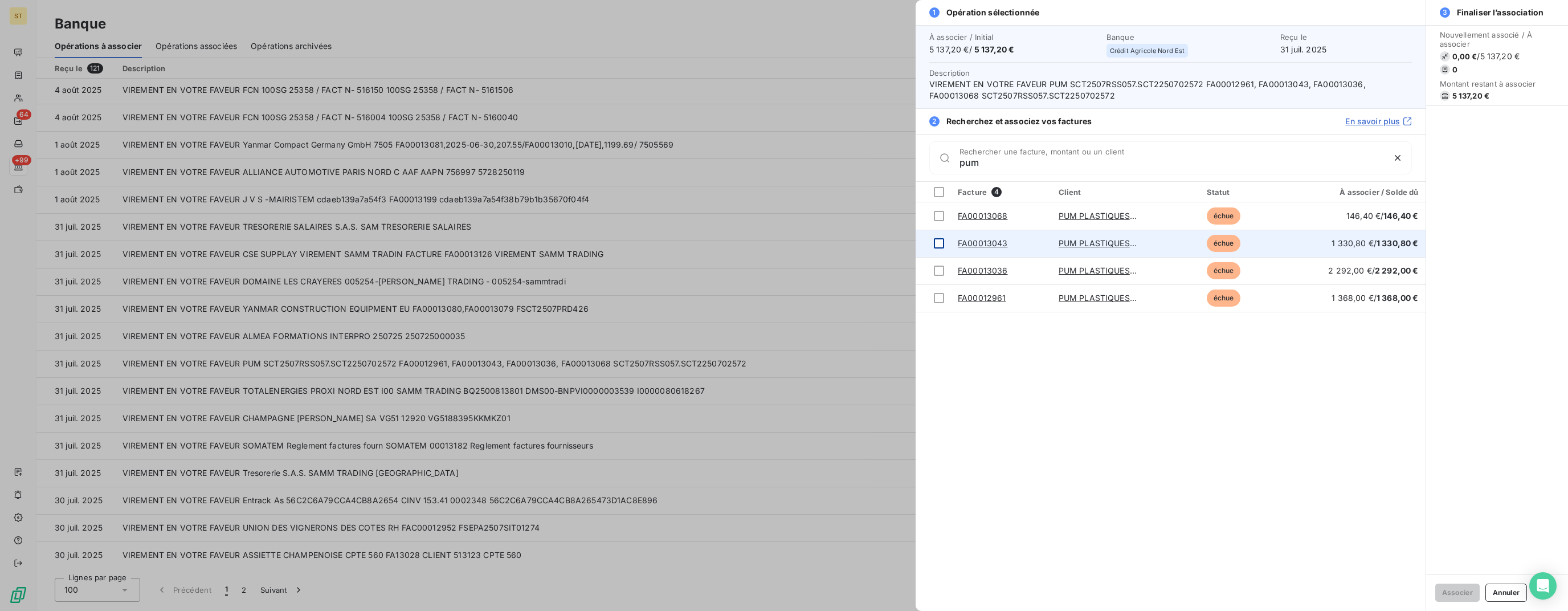
type input "pum"
click at [941, 243] on div at bounding box center [939, 243] width 10 height 10
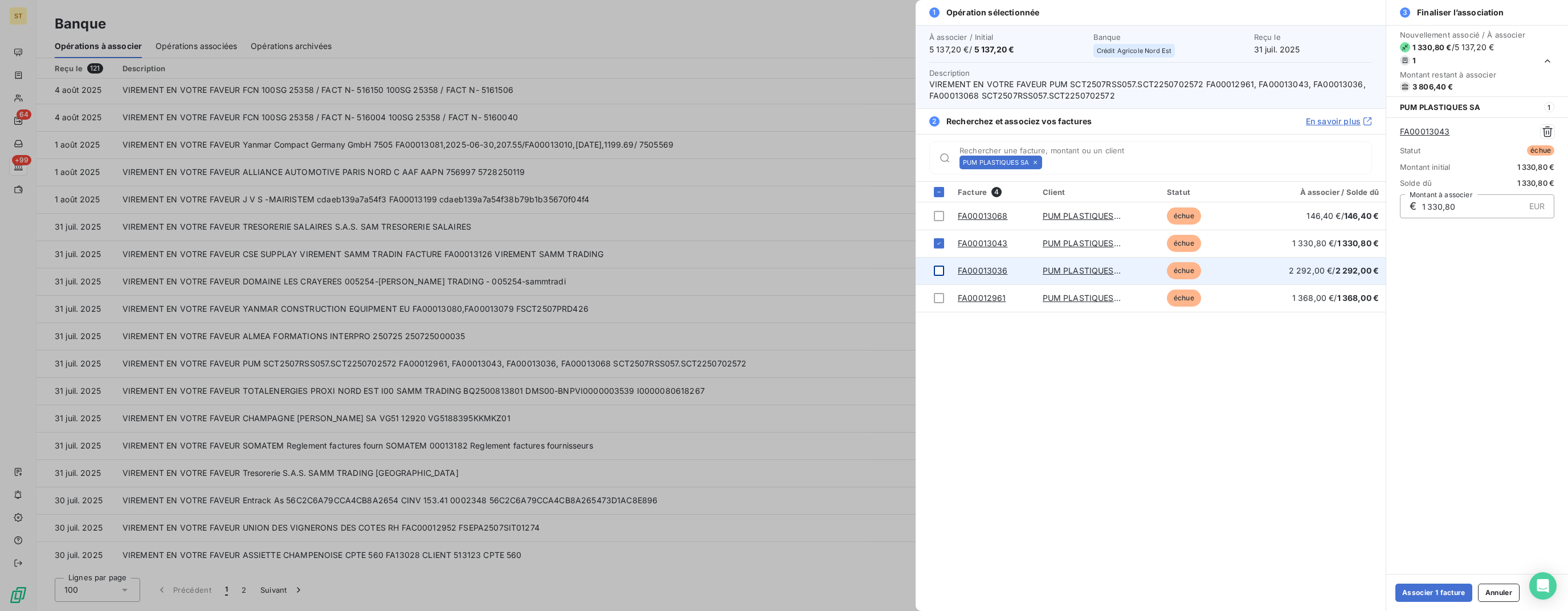
click at [938, 269] on div at bounding box center [939, 271] width 10 height 10
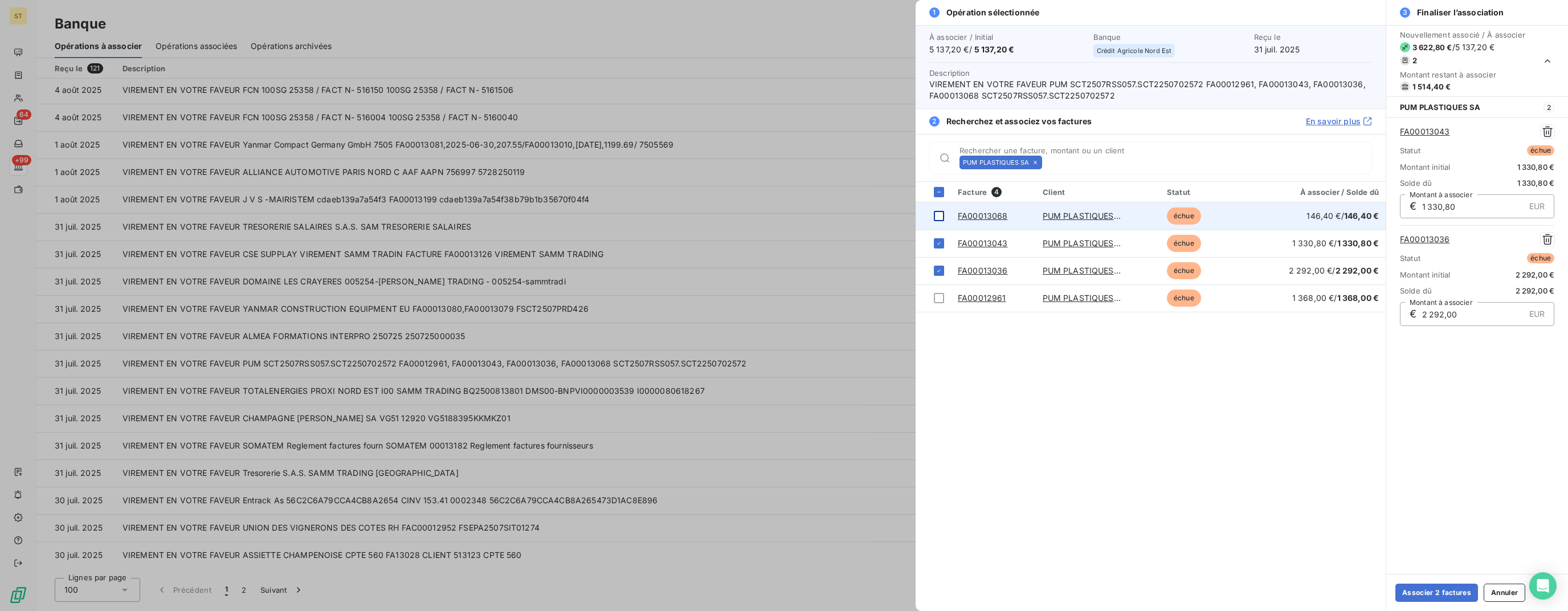
click at [939, 213] on div at bounding box center [939, 216] width 10 height 10
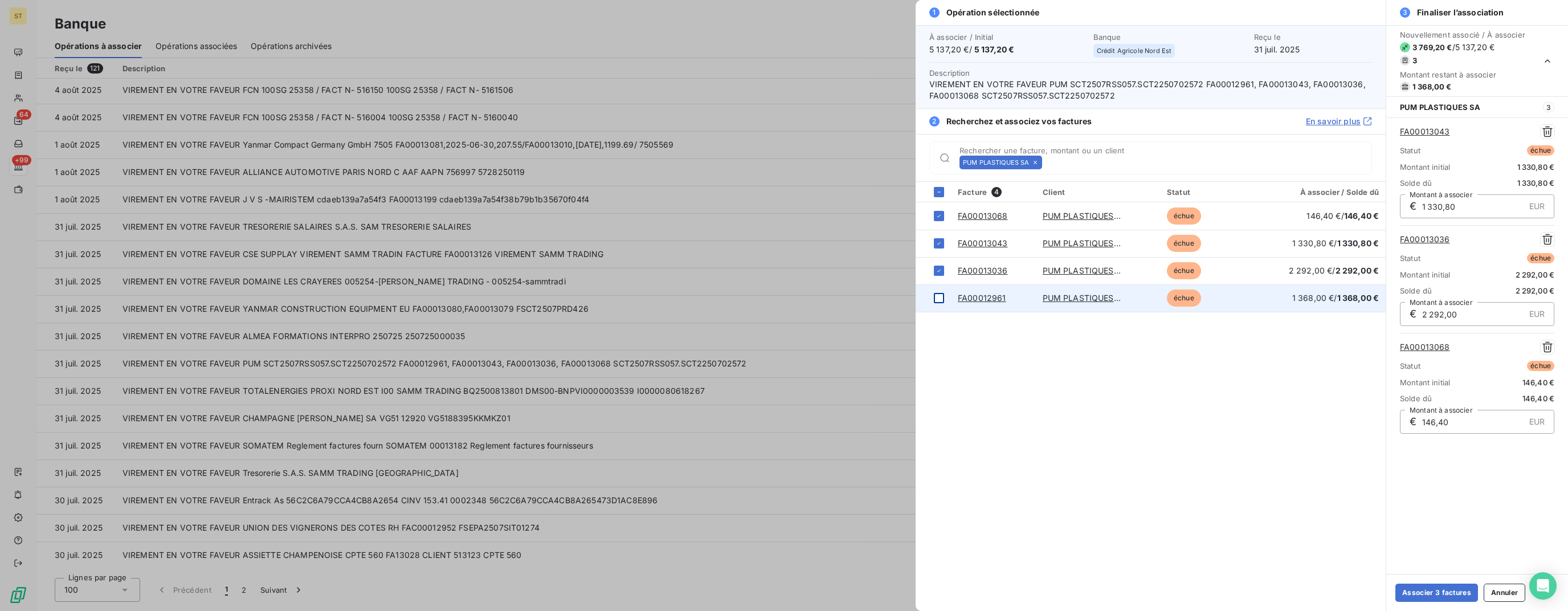
click at [941, 297] on div at bounding box center [939, 298] width 10 height 10
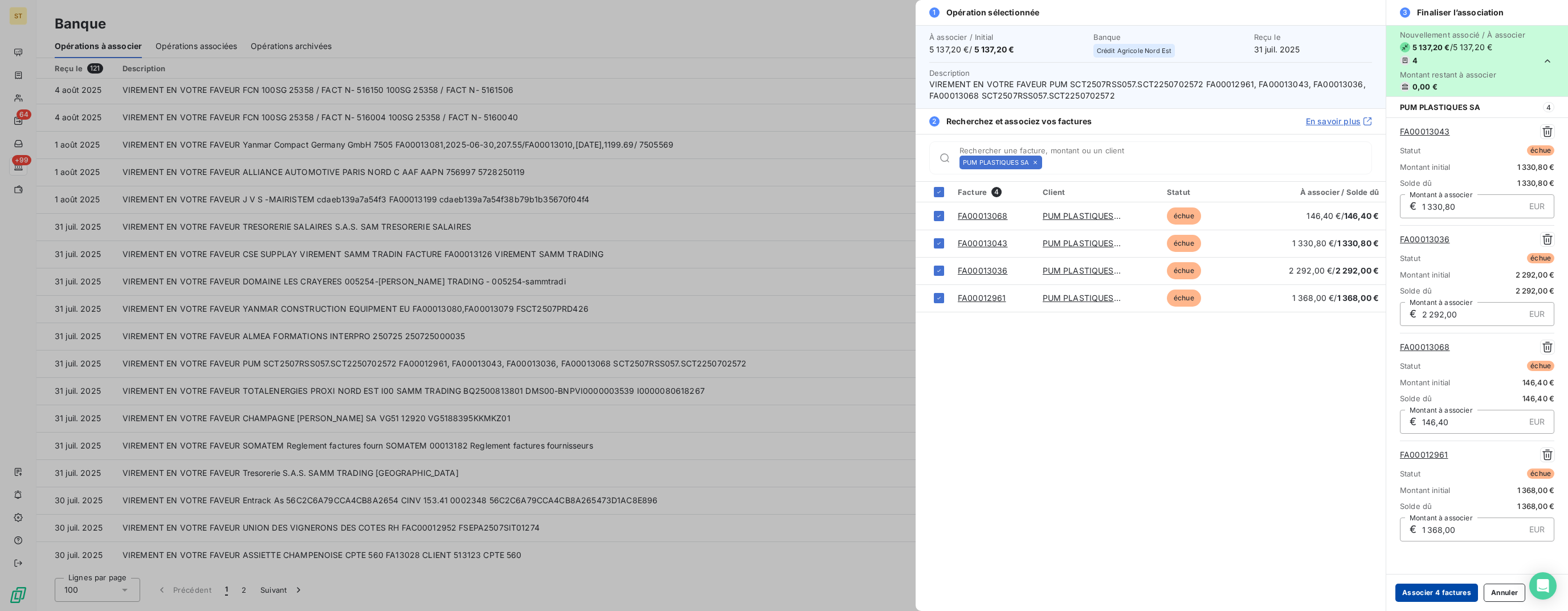
click at [1438, 597] on button "Associer 4 factures" at bounding box center [1437, 592] width 83 height 19
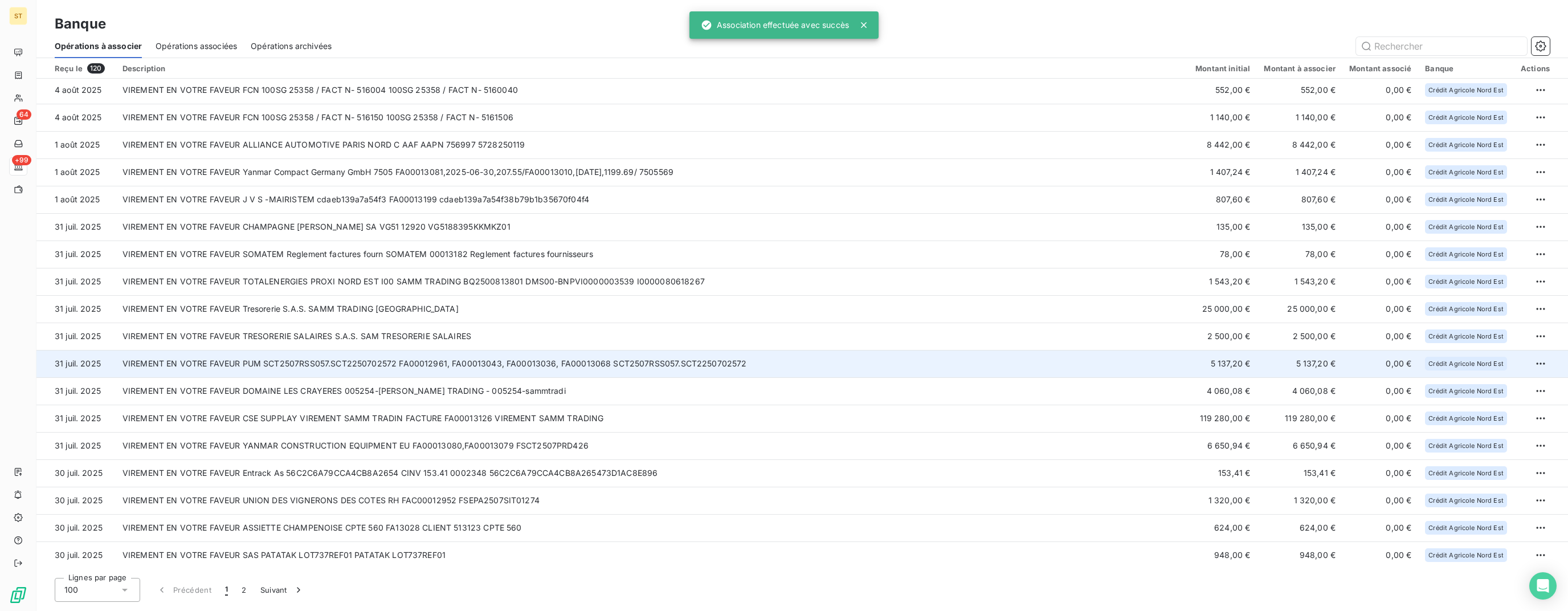
scroll to position [552, 0]
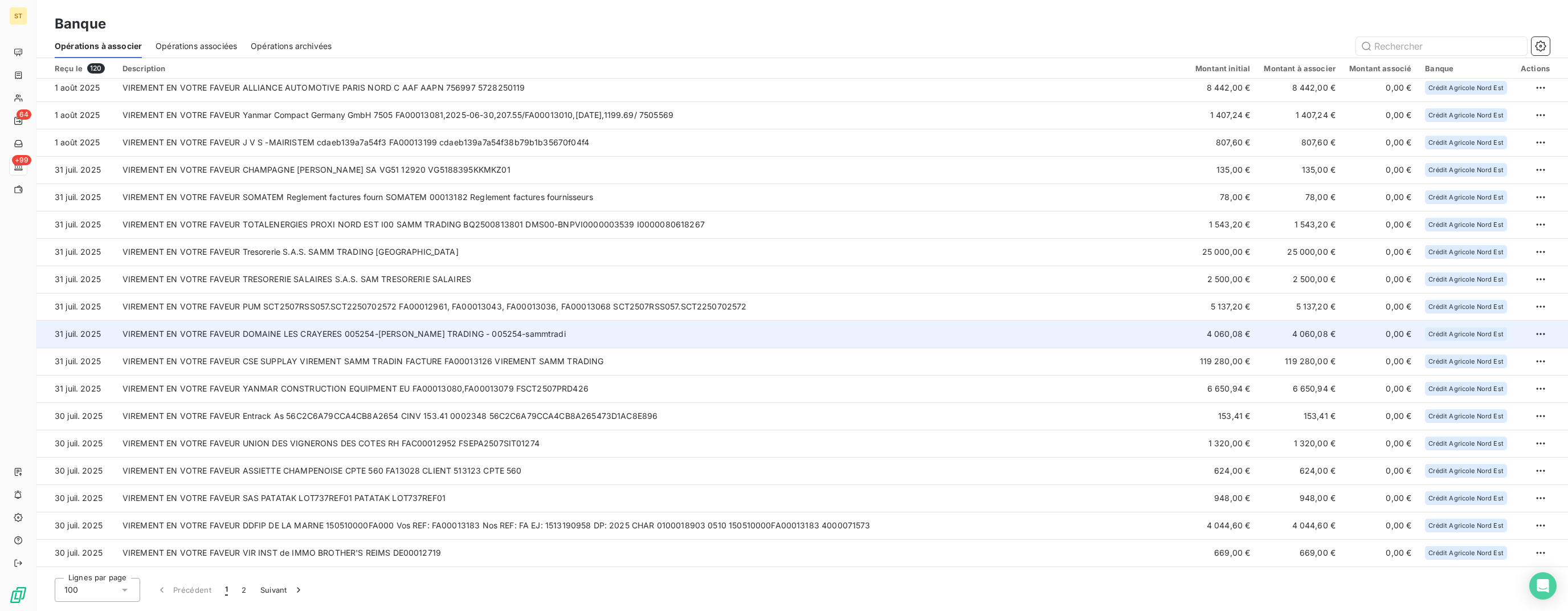
click at [278, 332] on td "VIREMENT EN VOTRE FAVEUR DOMAINE LES CRAYERES 005254-[PERSON_NAME] TRADING - 00…" at bounding box center [652, 334] width 1073 height 27
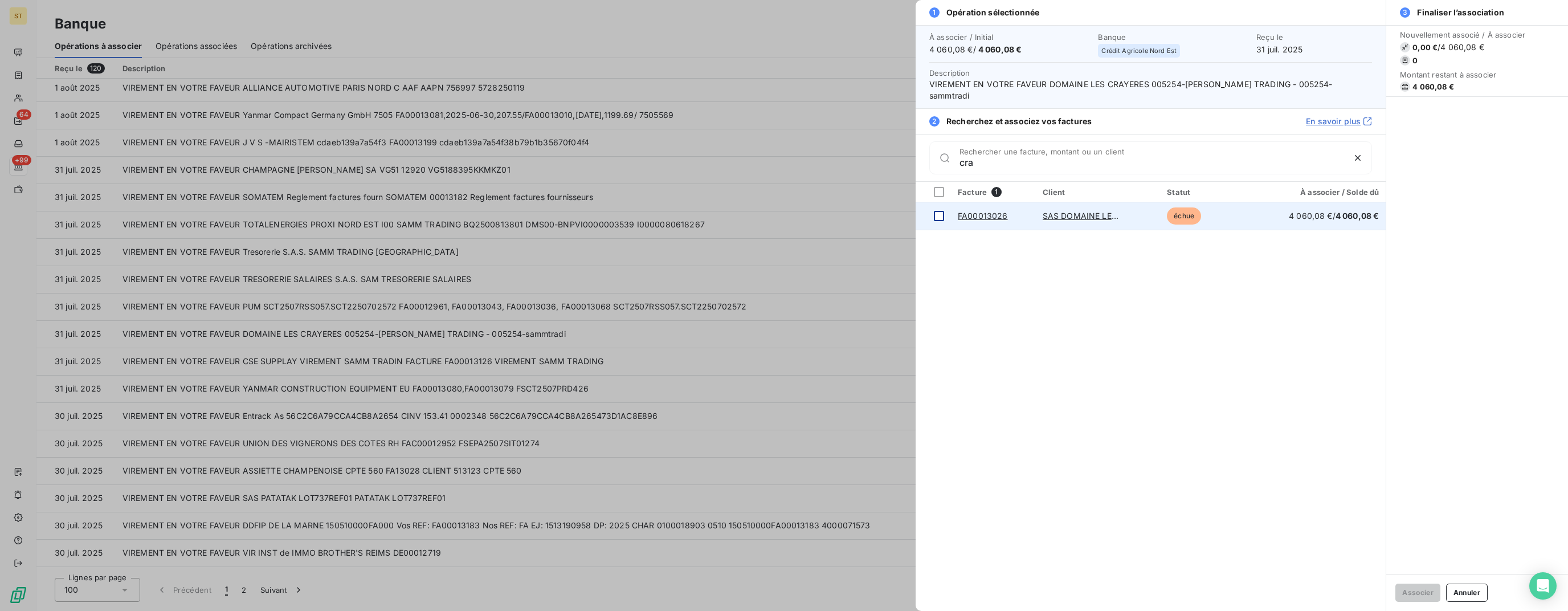
type input "cra"
click at [934, 211] on div at bounding box center [939, 216] width 10 height 10
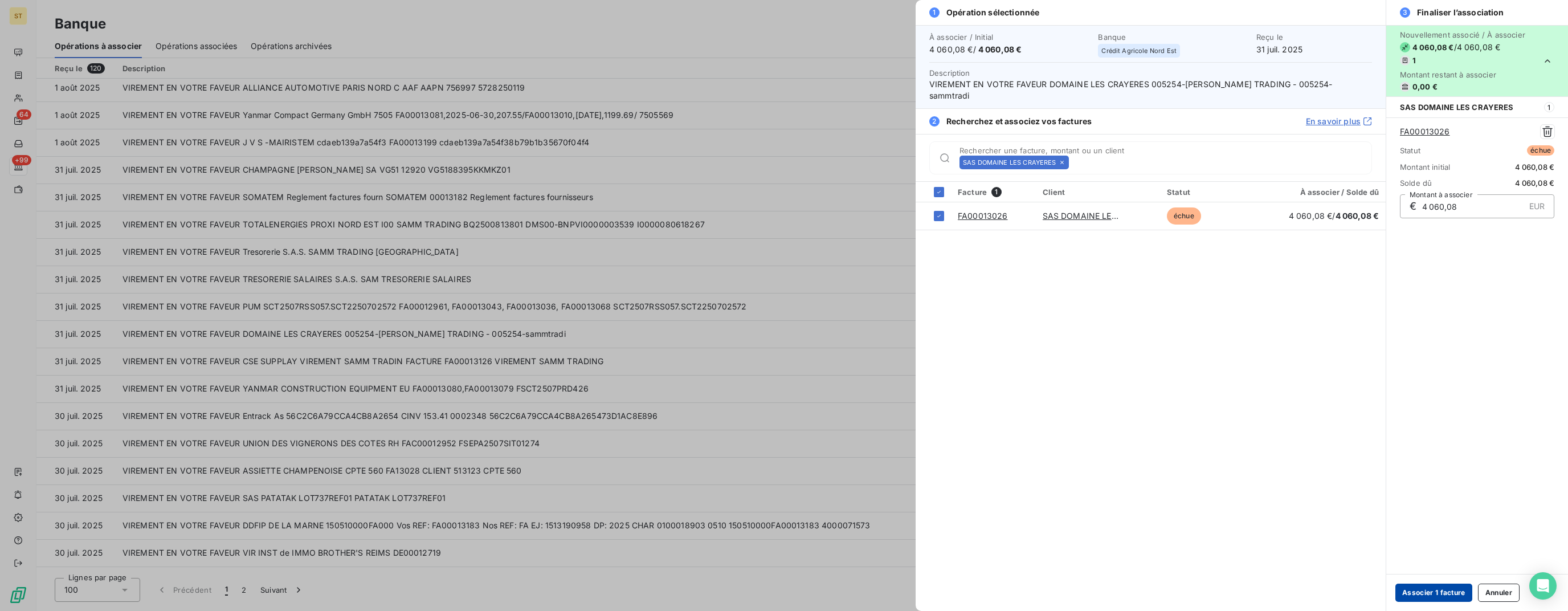
click at [1447, 587] on button "Associer 1 facture" at bounding box center [1434, 592] width 77 height 19
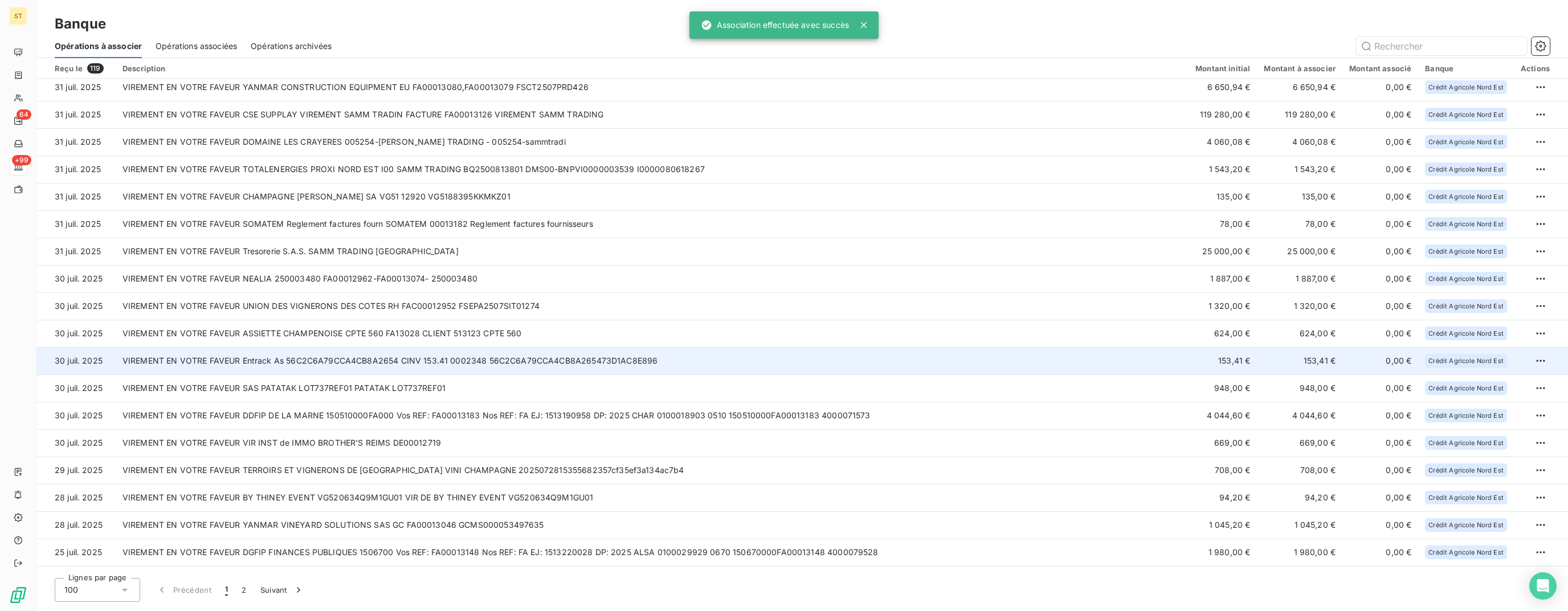
scroll to position [665, 0]
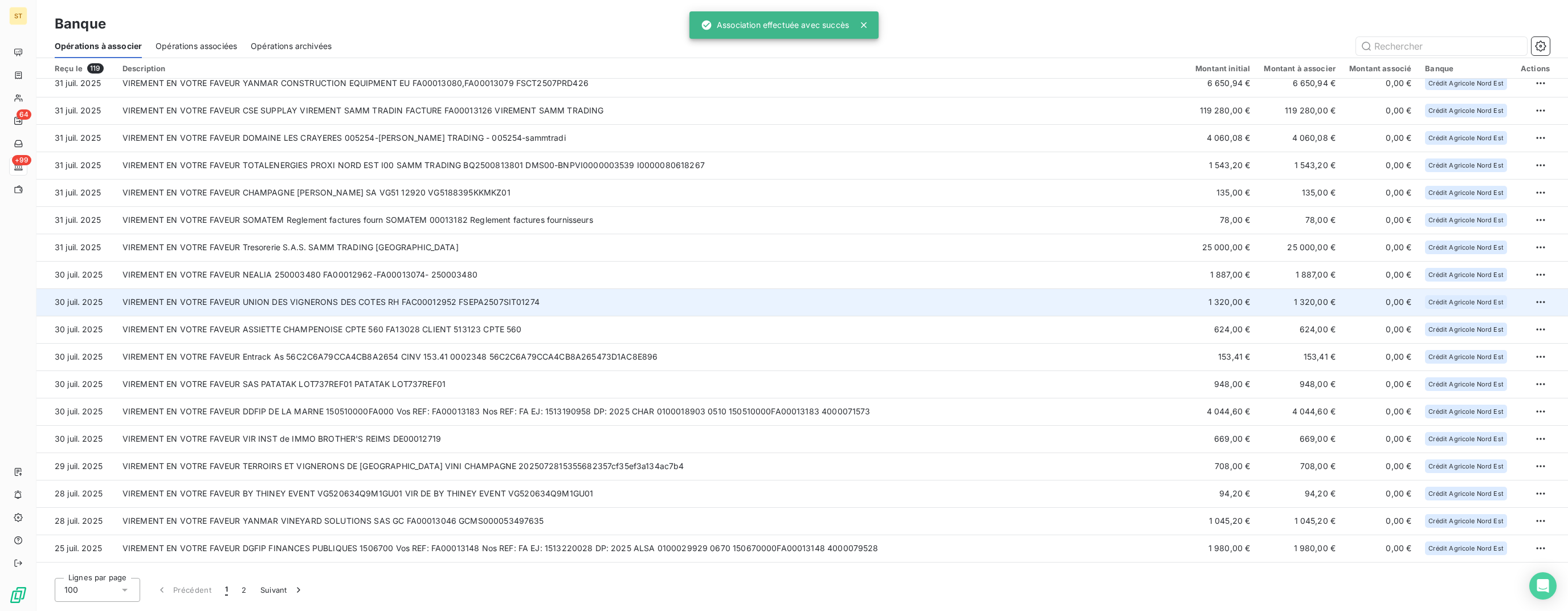
click at [374, 309] on td "VIREMENT EN VOTRE FAVEUR UNION DES VIGNERONS DES COTES RH FAC00012952 FSEPA2507…" at bounding box center [652, 302] width 1073 height 27
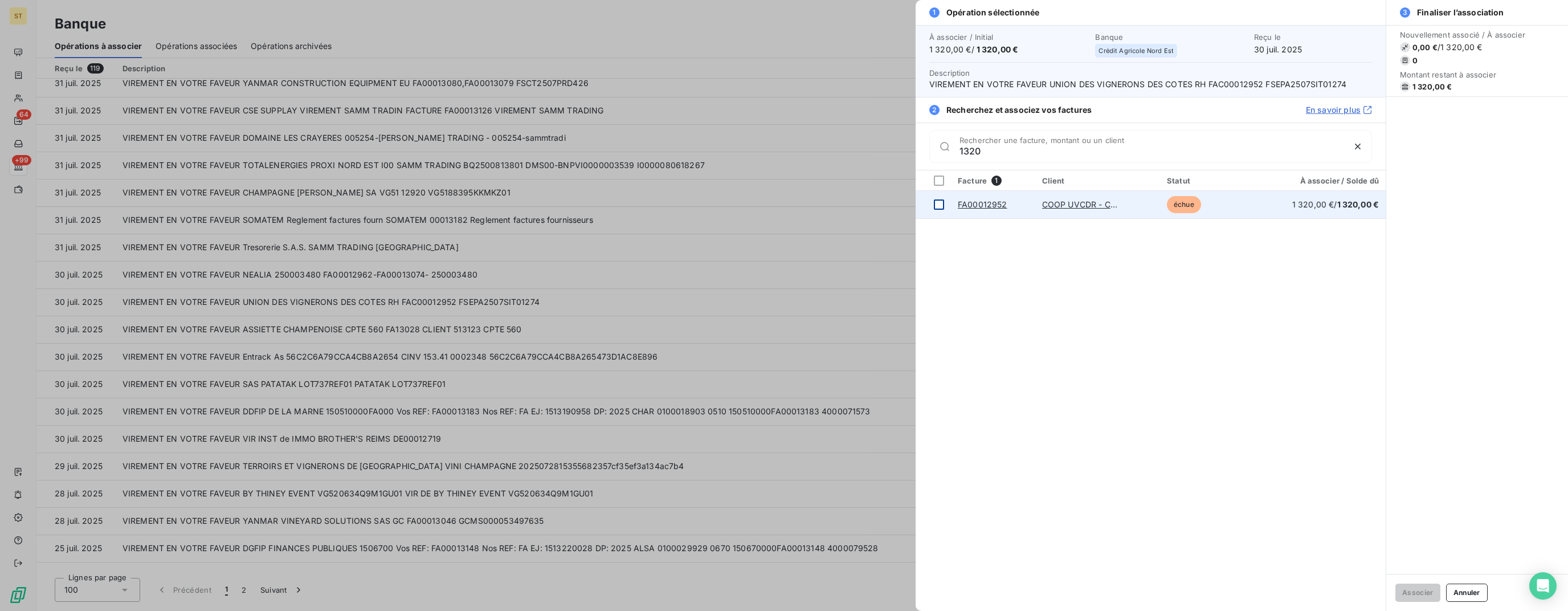
type input "1320"
click at [937, 205] on div at bounding box center [939, 204] width 10 height 10
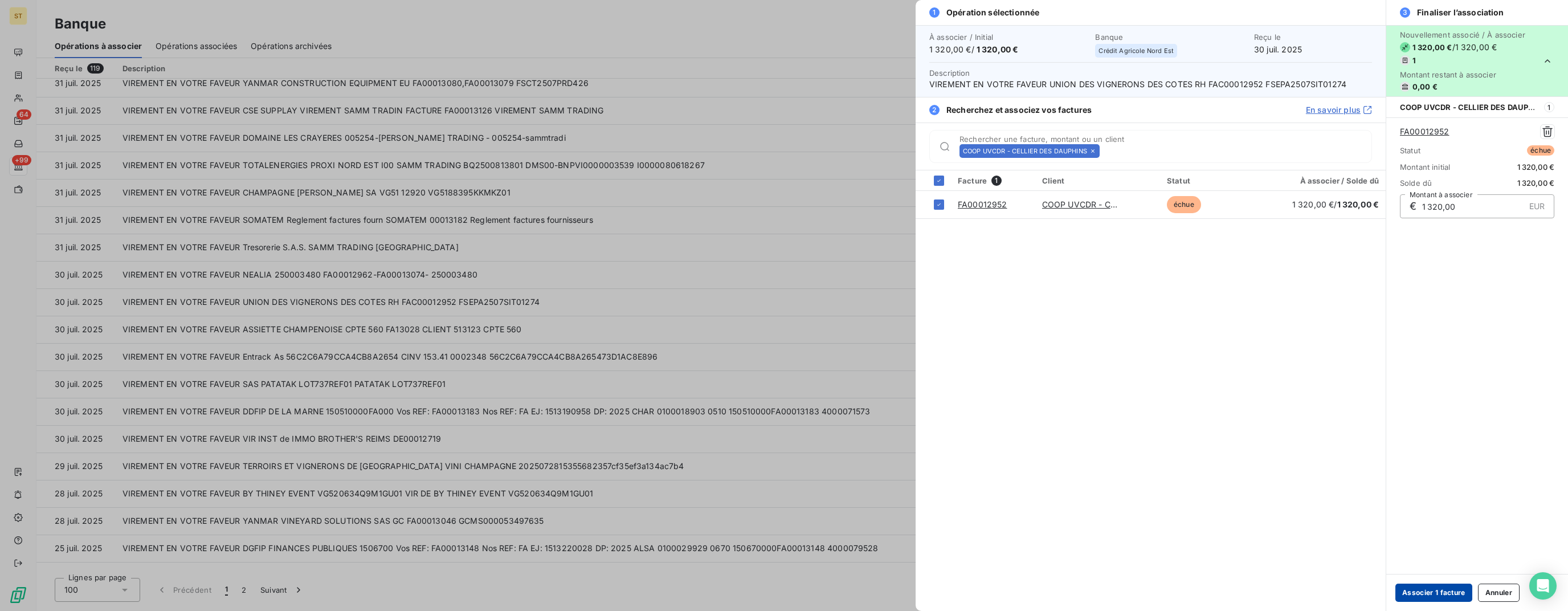
click at [1429, 594] on button "Associer 1 facture" at bounding box center [1434, 592] width 77 height 19
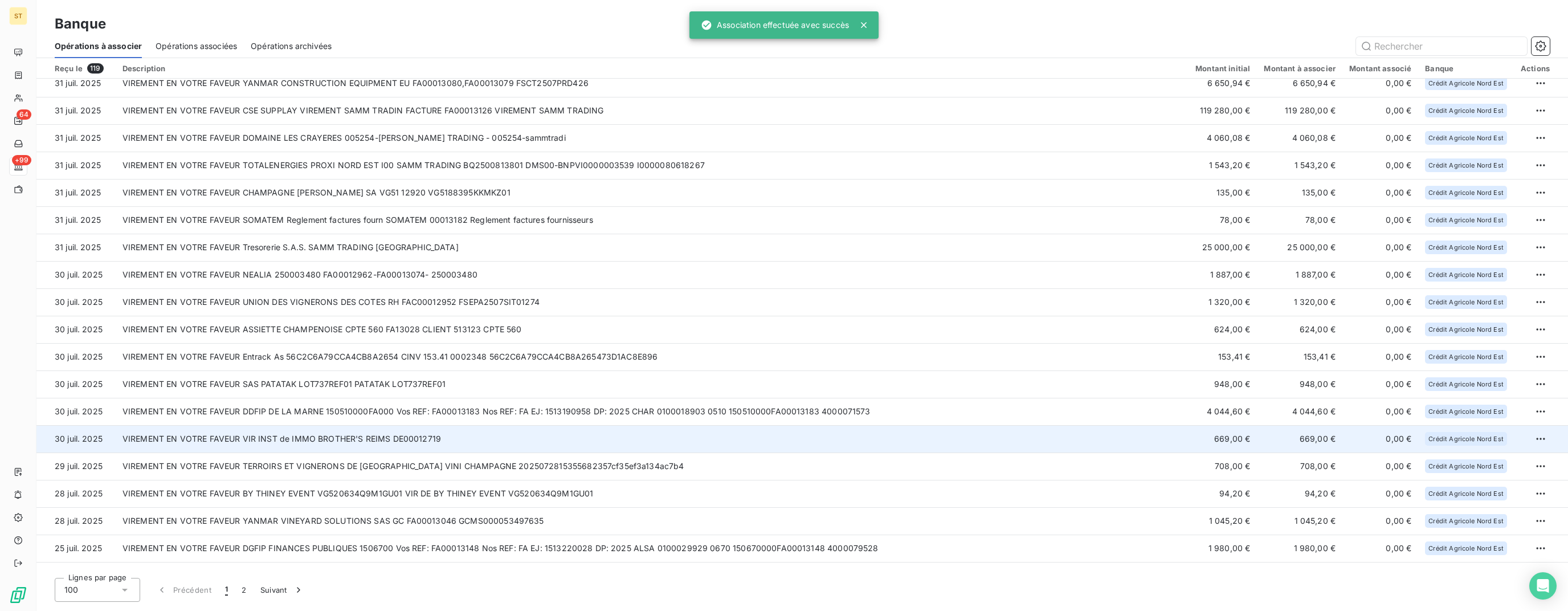
scroll to position [638, 0]
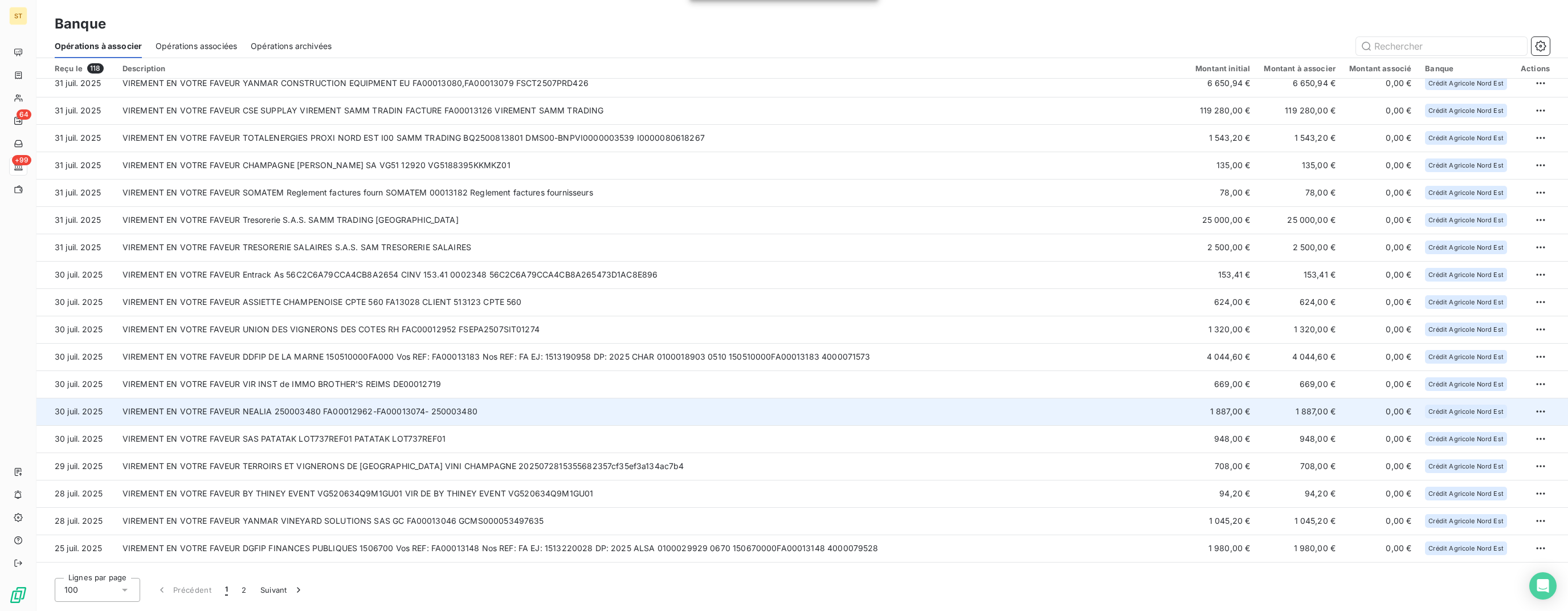
click at [331, 410] on td "VIREMENT EN VOTRE FAVEUR NEALIA 250003480 FA00012962-FA00013074- 250003480" at bounding box center [652, 411] width 1073 height 27
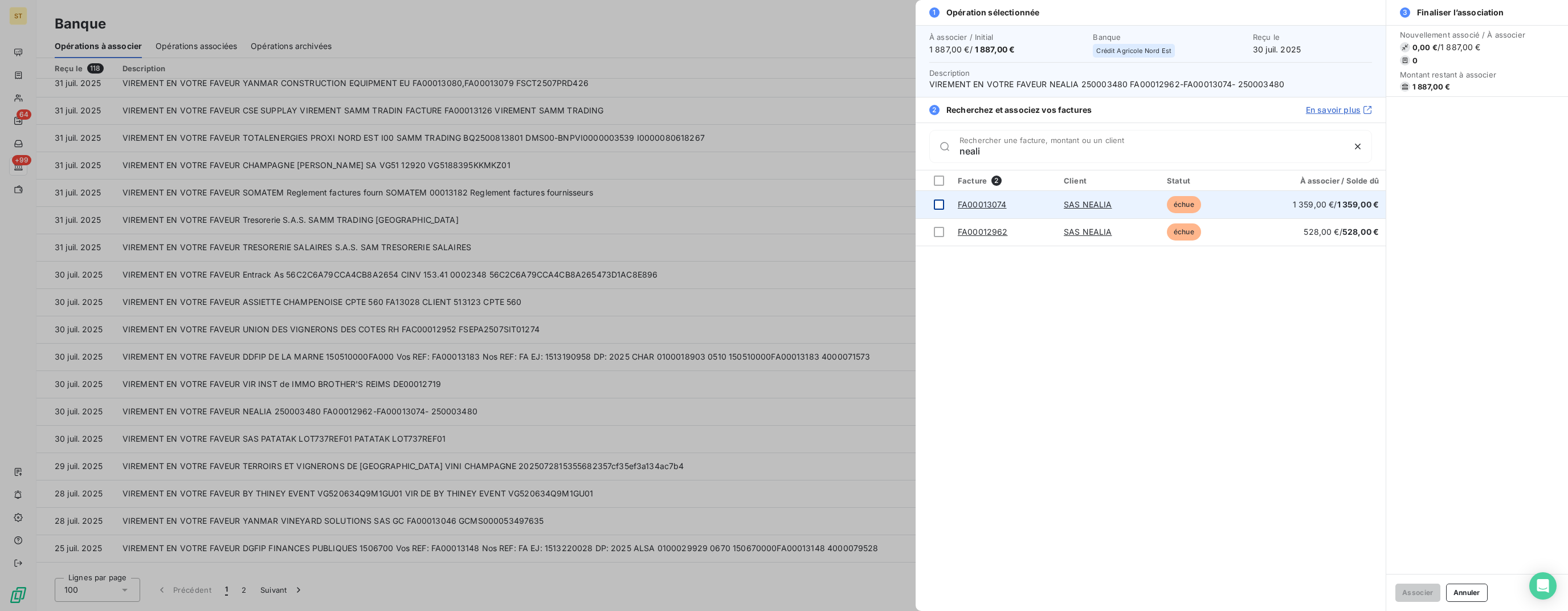
type input "neali"
click at [942, 205] on div at bounding box center [939, 204] width 10 height 10
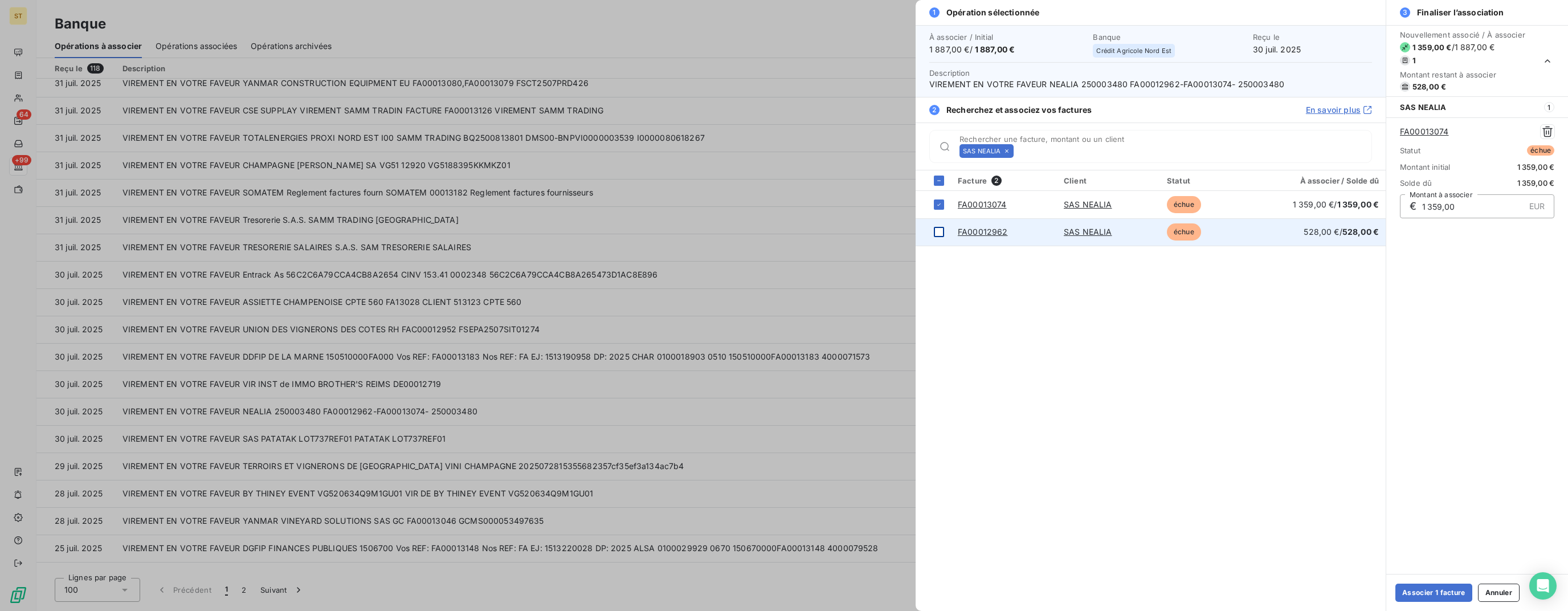
click at [941, 232] on div at bounding box center [939, 232] width 10 height 10
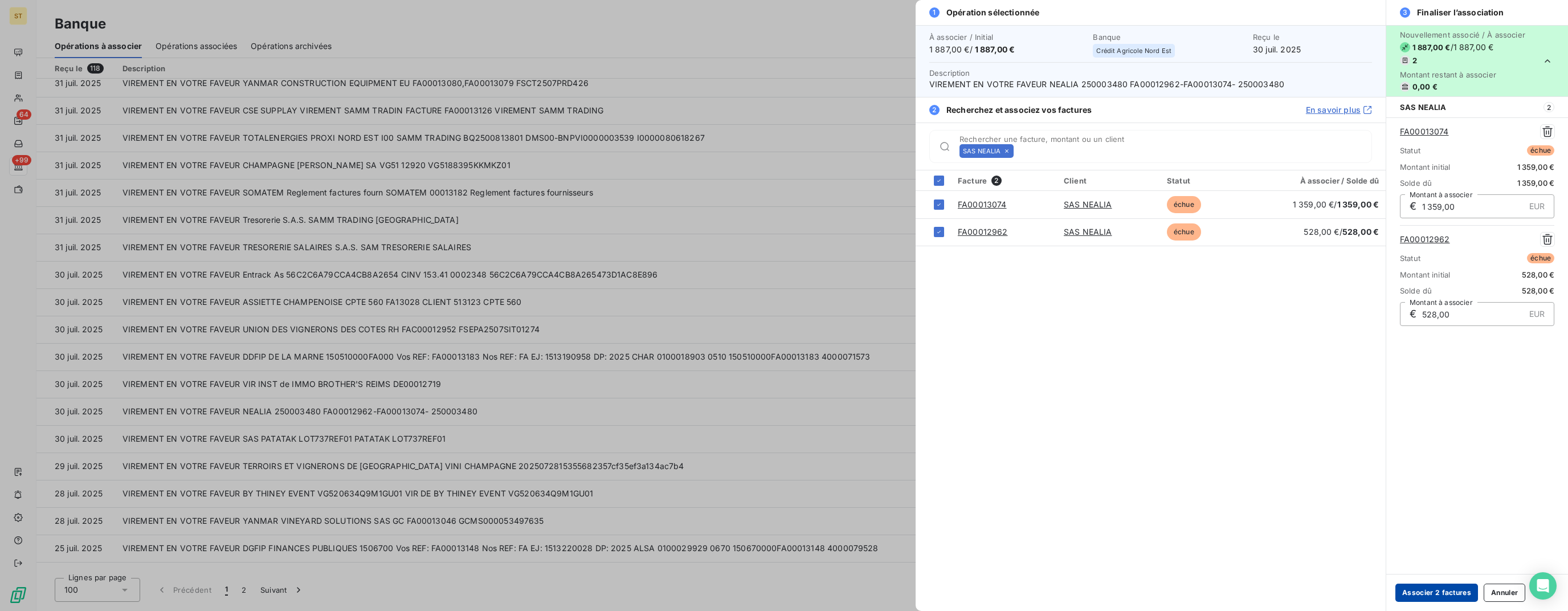
click at [1434, 590] on button "Associer 2 factures" at bounding box center [1437, 592] width 83 height 19
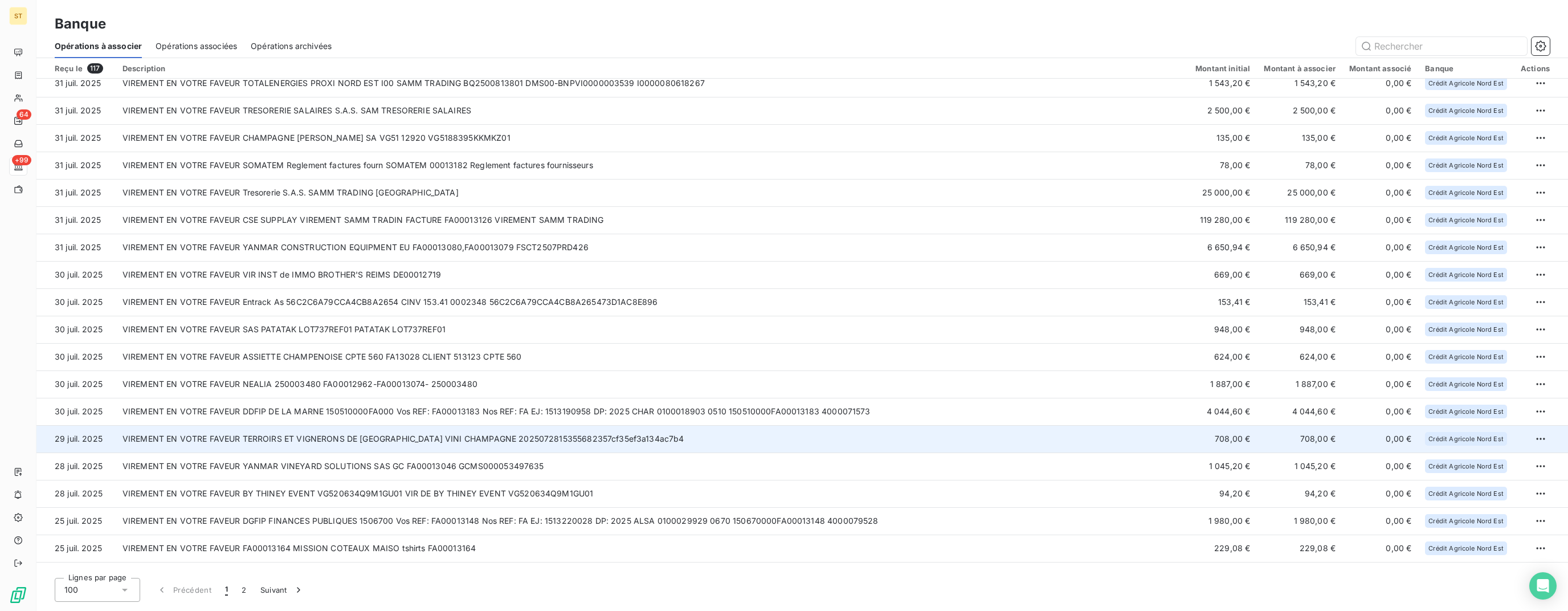
click at [430, 432] on td "VIREMENT EN VOTRE FAVEUR TERROIRS ET VIGNERONS DE [GEOGRAPHIC_DATA] VINI CHAMPA…" at bounding box center [652, 438] width 1073 height 27
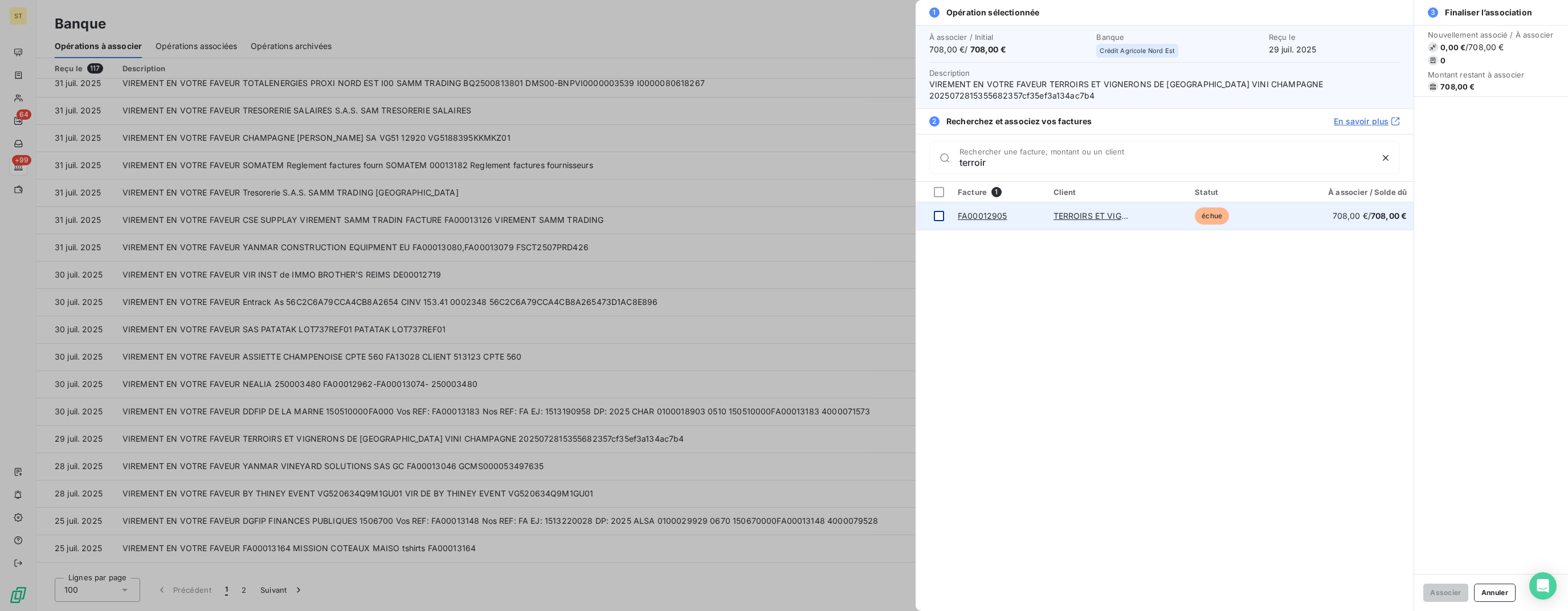
type input "terroir"
click at [939, 214] on div at bounding box center [939, 216] width 10 height 10
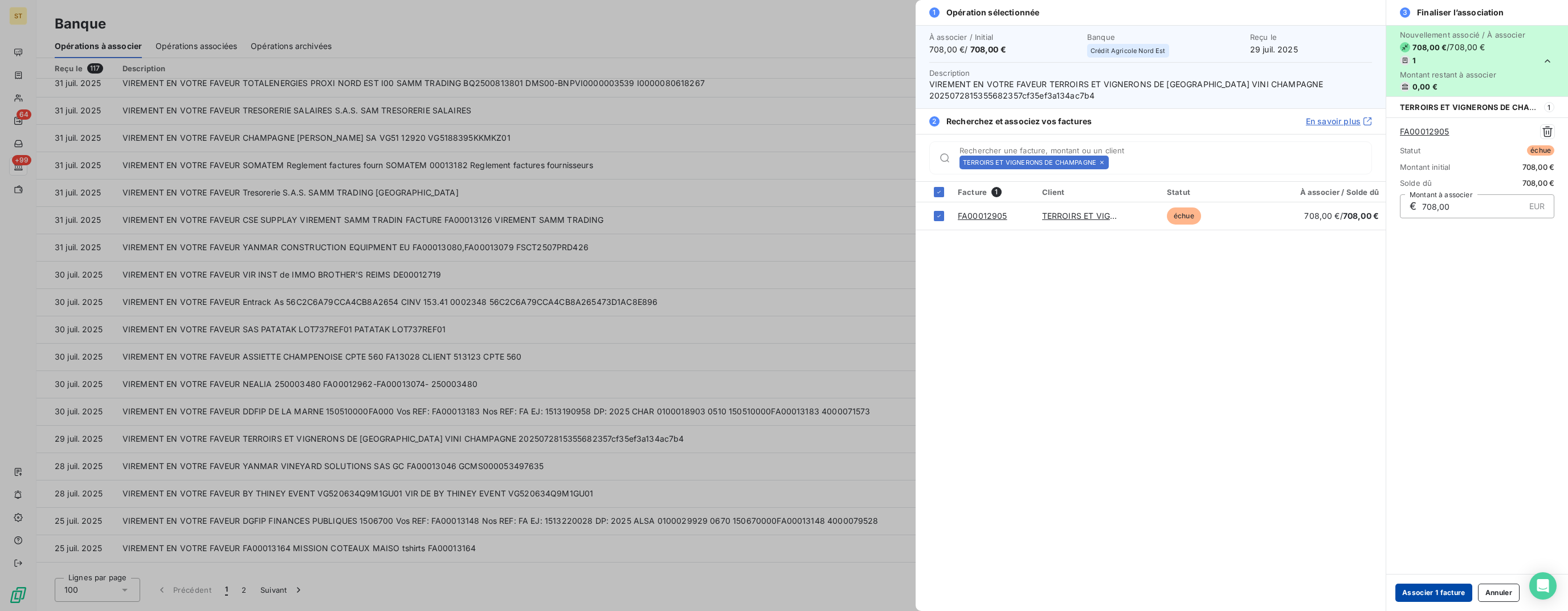
click at [1464, 592] on button "Associer 1 facture" at bounding box center [1434, 592] width 77 height 19
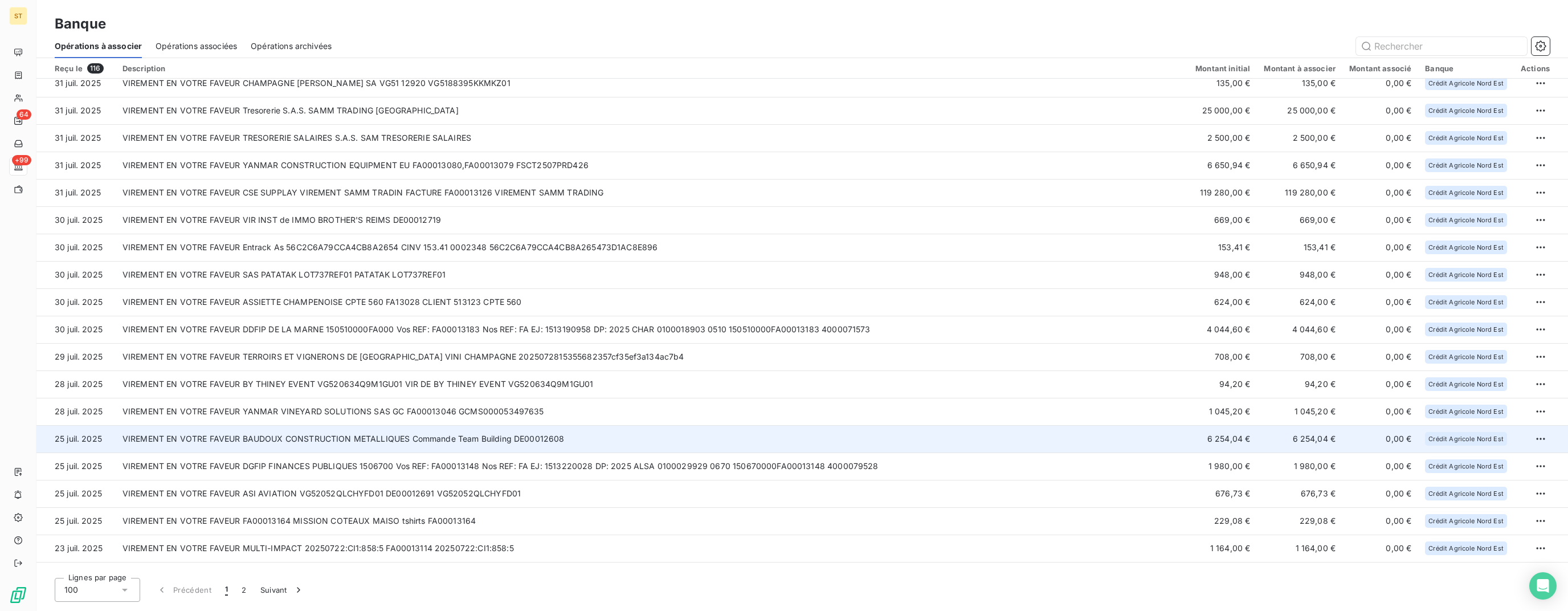
scroll to position [697, 0]
click at [313, 435] on td "VIREMENT EN VOTRE FAVEUR BAUDOUX CONSTRUCTION METALLIQUES Commande Team Buildin…" at bounding box center [652, 434] width 1073 height 27
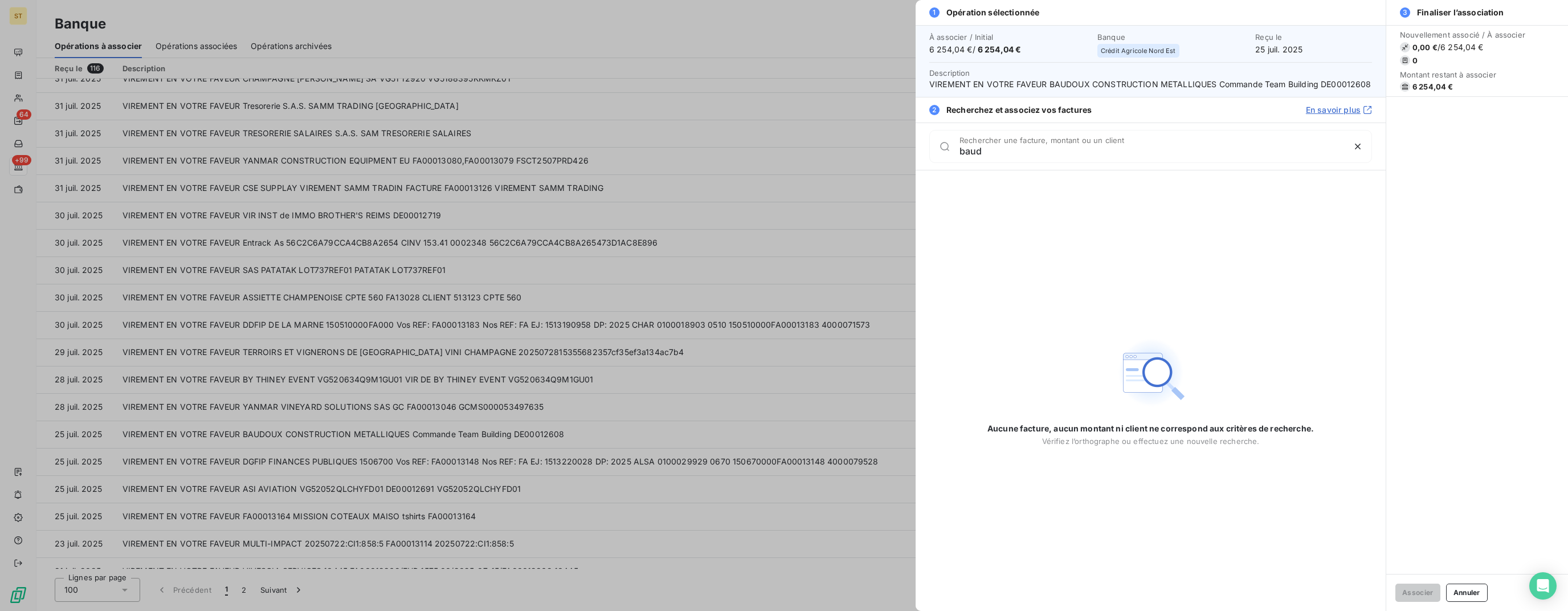
type input "baud"
click at [315, 433] on div at bounding box center [784, 306] width 1568 height 611
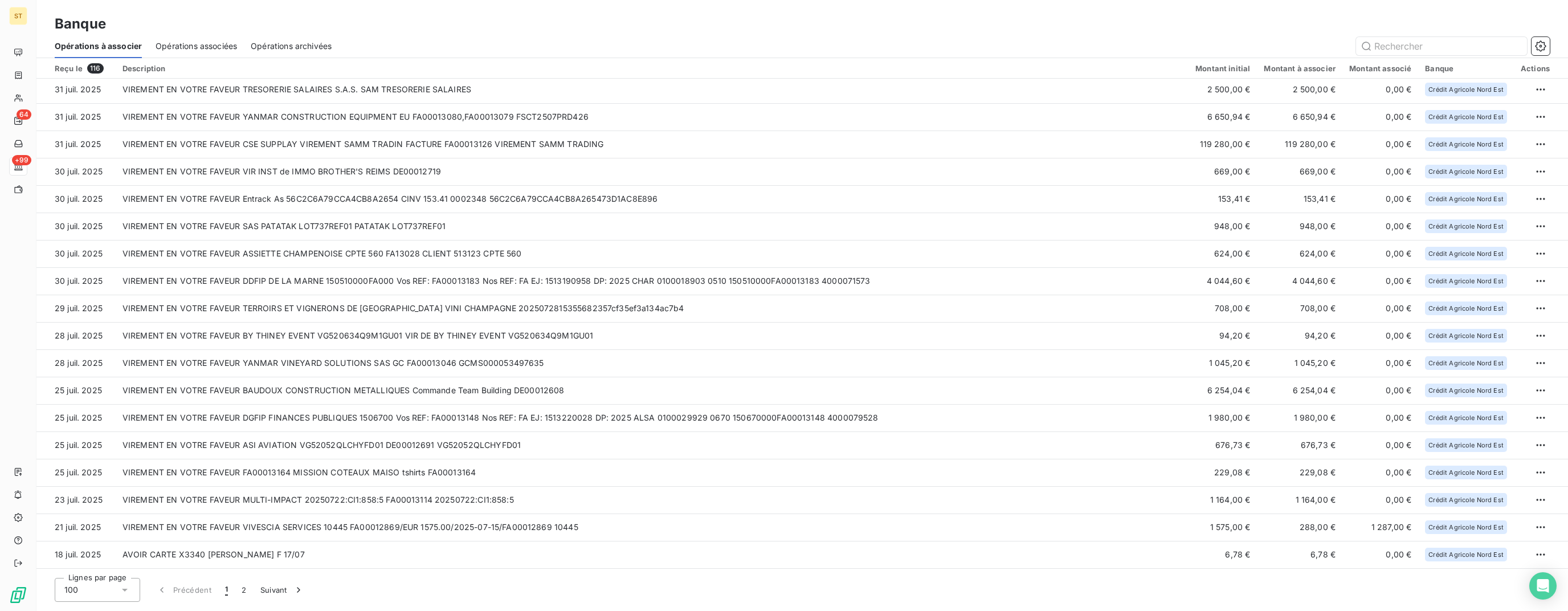
scroll to position [812, 0]
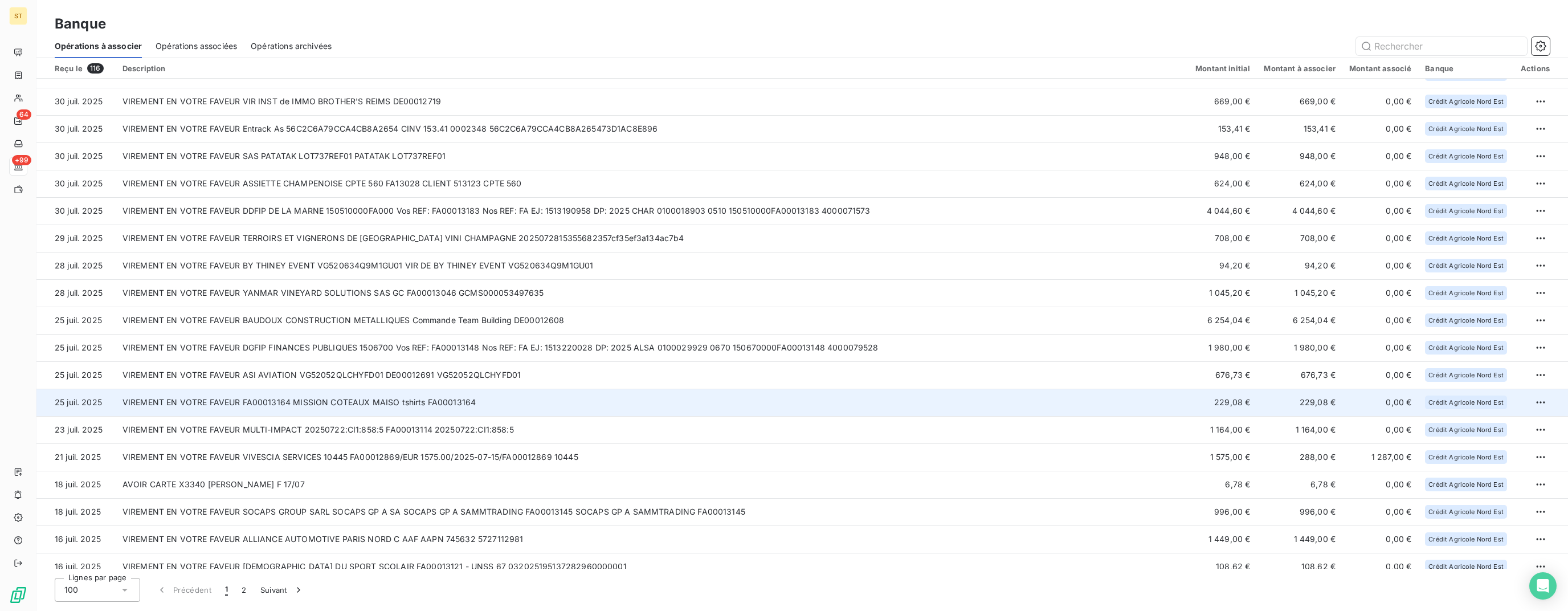
click at [287, 398] on td "VIREMENT EN VOTRE FAVEUR FA00013164 MISSION COTEAUX MAISO tshirts FA00013164" at bounding box center [652, 402] width 1073 height 27
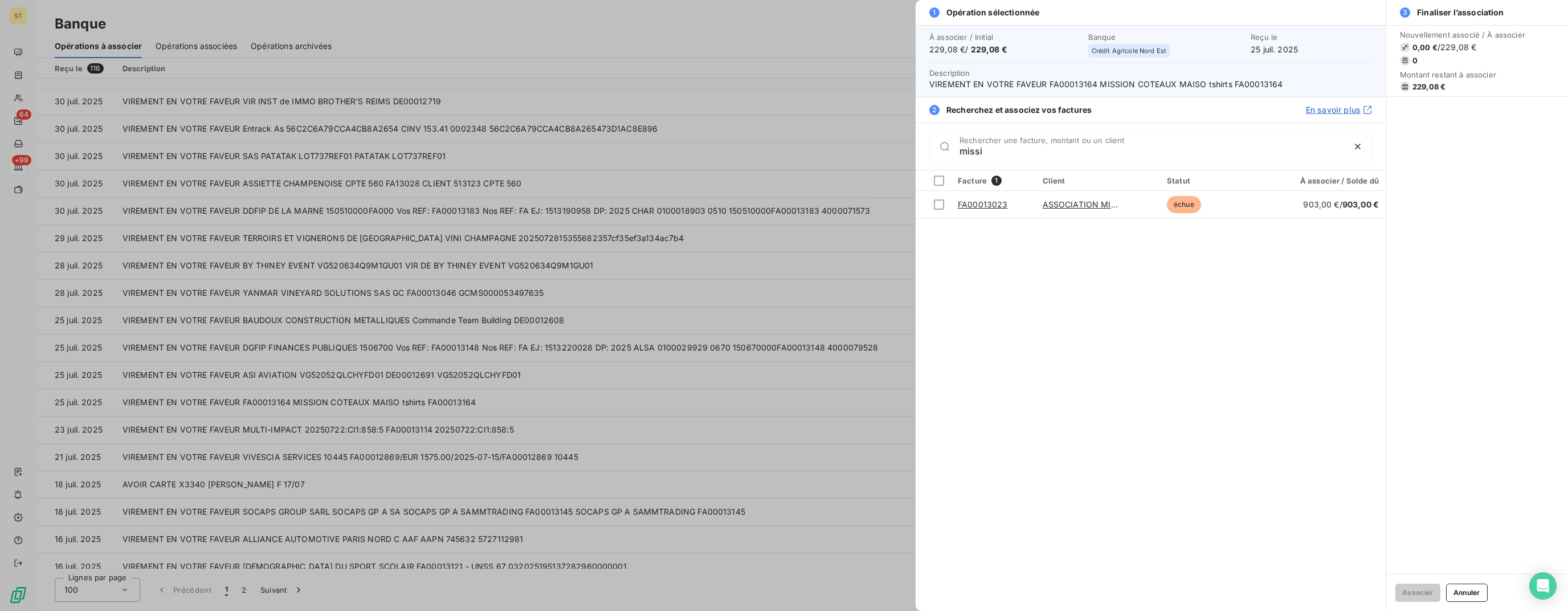
type input "missi"
click at [444, 410] on div at bounding box center [784, 306] width 1568 height 611
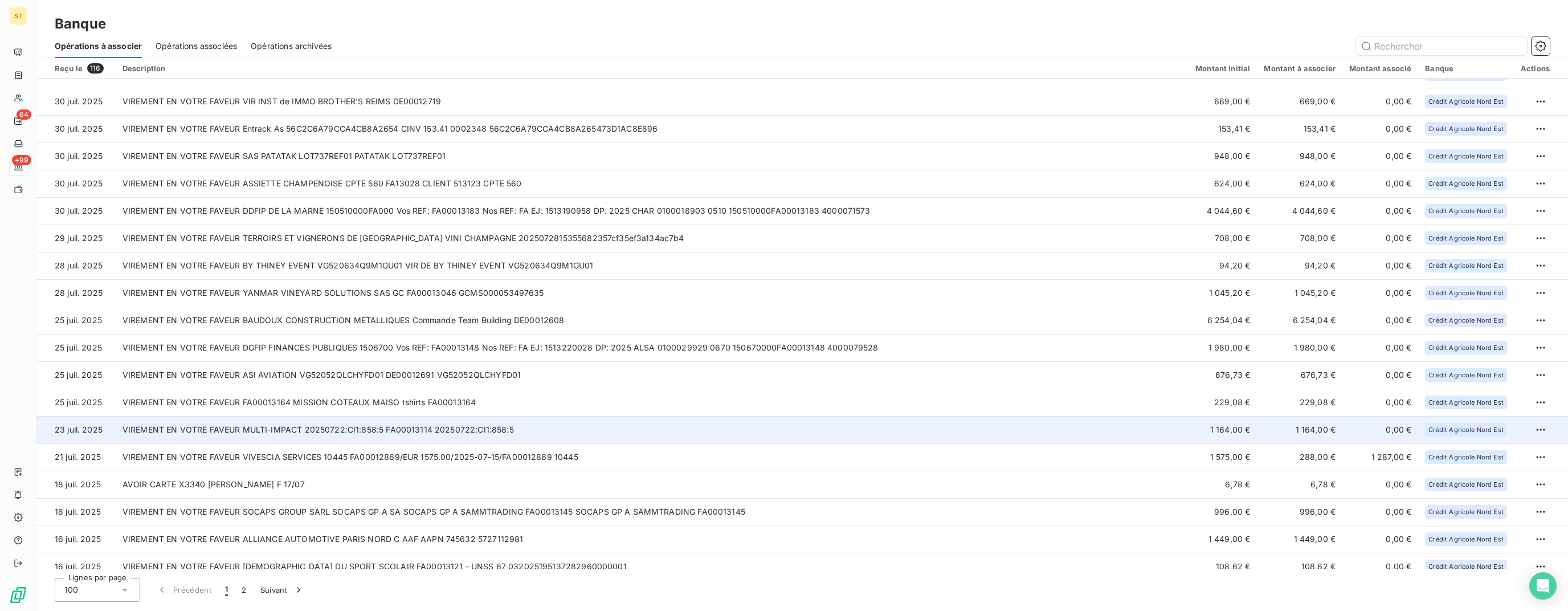
click at [357, 435] on td "VIREMENT EN VOTRE FAVEUR MULTI-IMPACT 20250722:CI1:858:5 FA00013114 20250722:CI…" at bounding box center [652, 430] width 1073 height 27
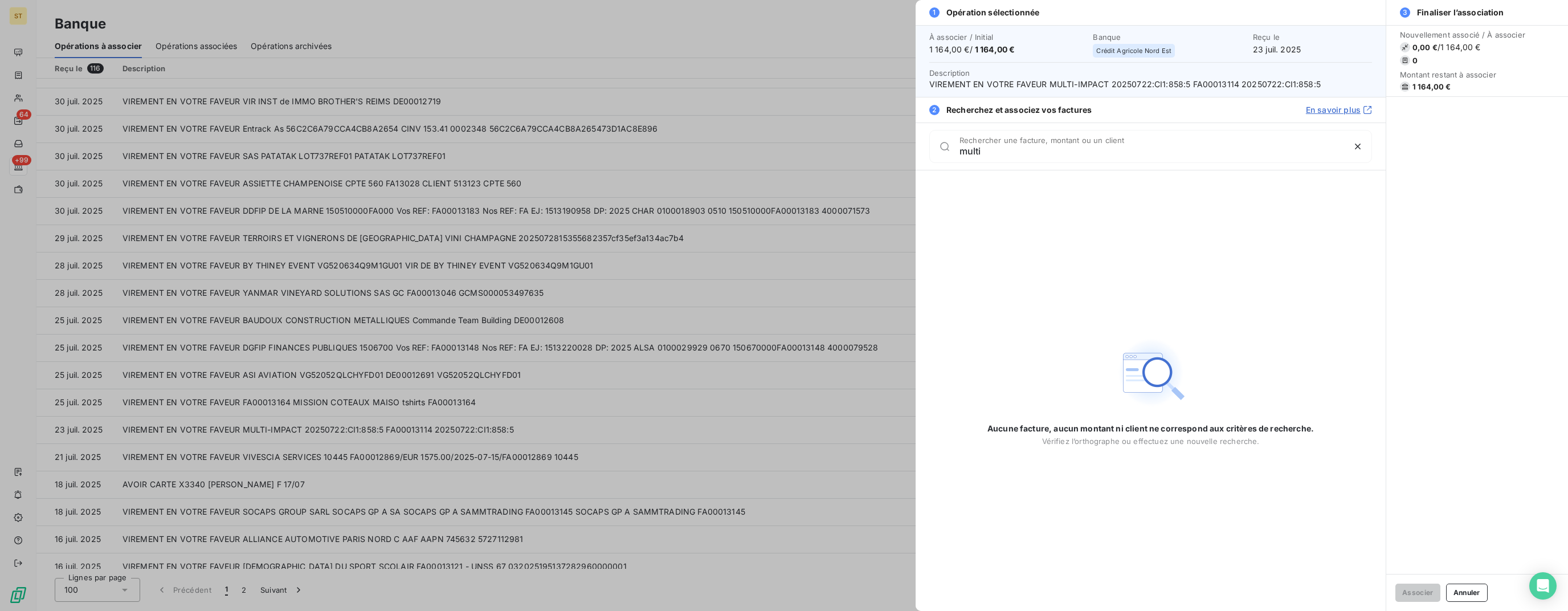
type input "multi"
click at [673, 340] on div at bounding box center [784, 306] width 1568 height 611
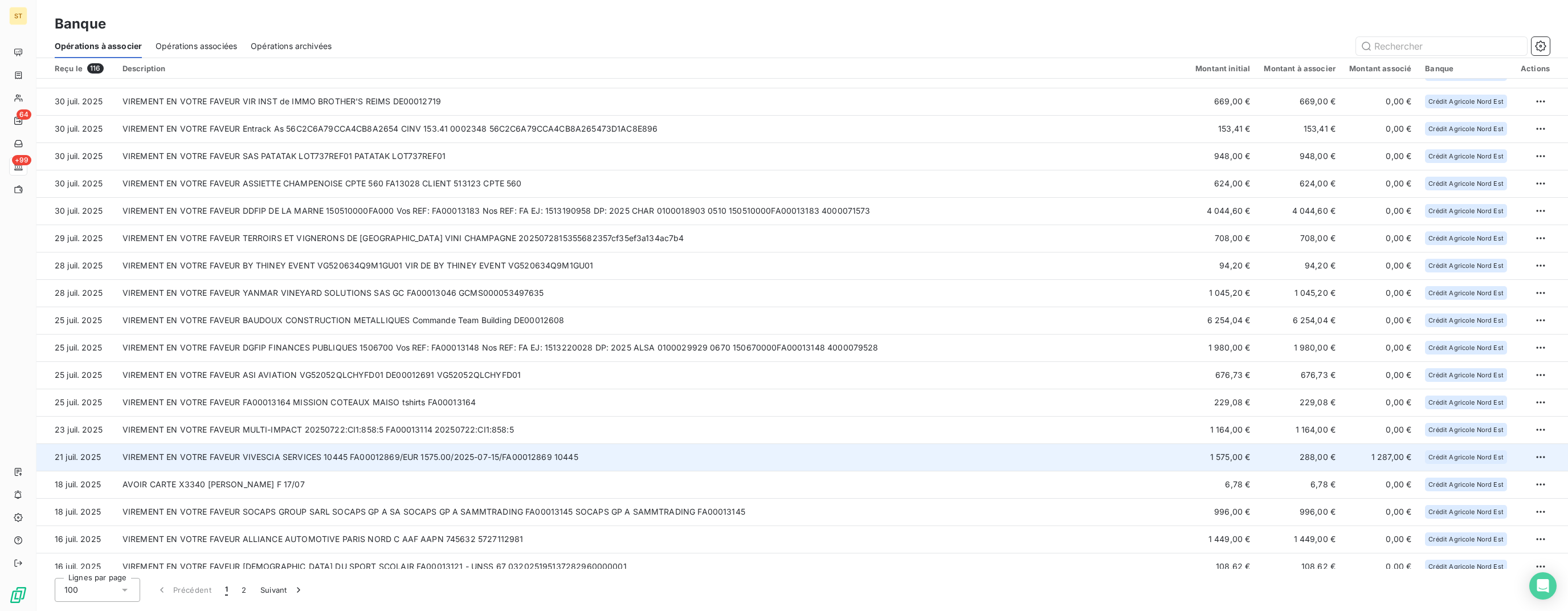
click at [346, 455] on td "VIREMENT EN VOTRE FAVEUR VIVESCIA SERVICES 10445 FA00012869/EUR 1575.00/2025-07…" at bounding box center [652, 457] width 1073 height 27
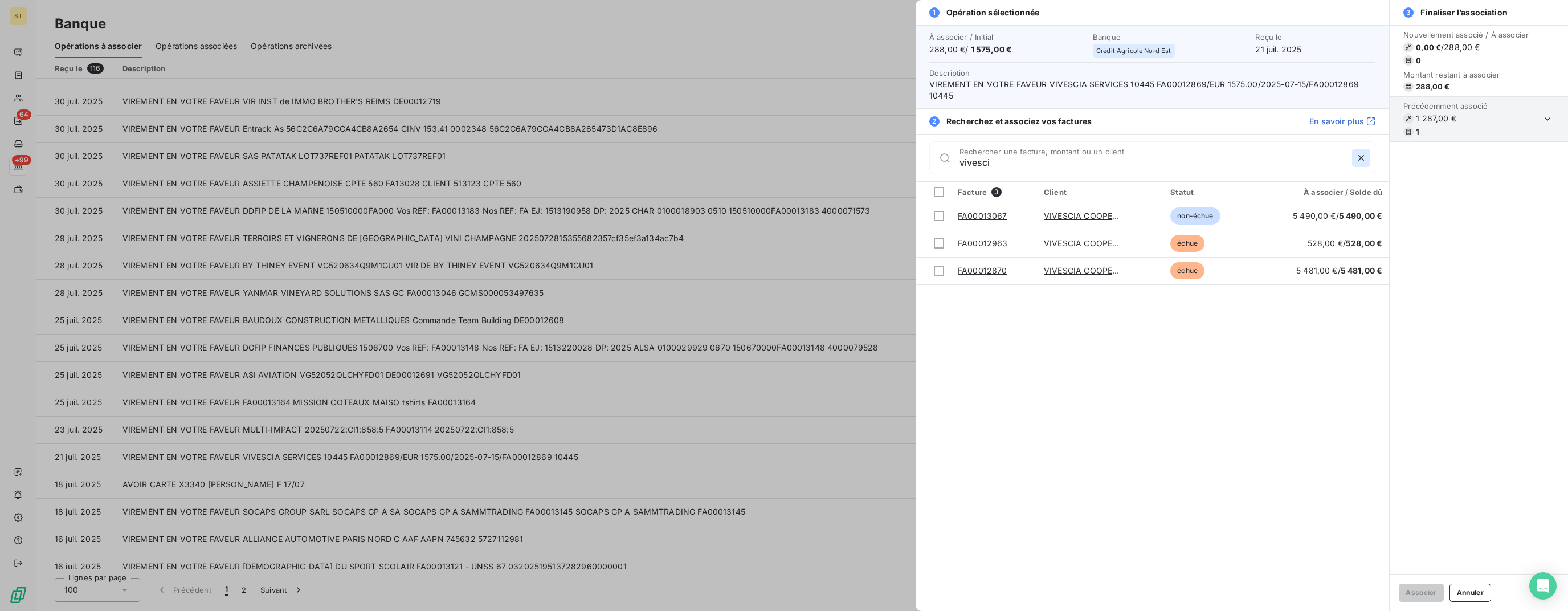
type input "vivesci"
click at [1354, 160] on button "button" at bounding box center [1362, 158] width 19 height 19
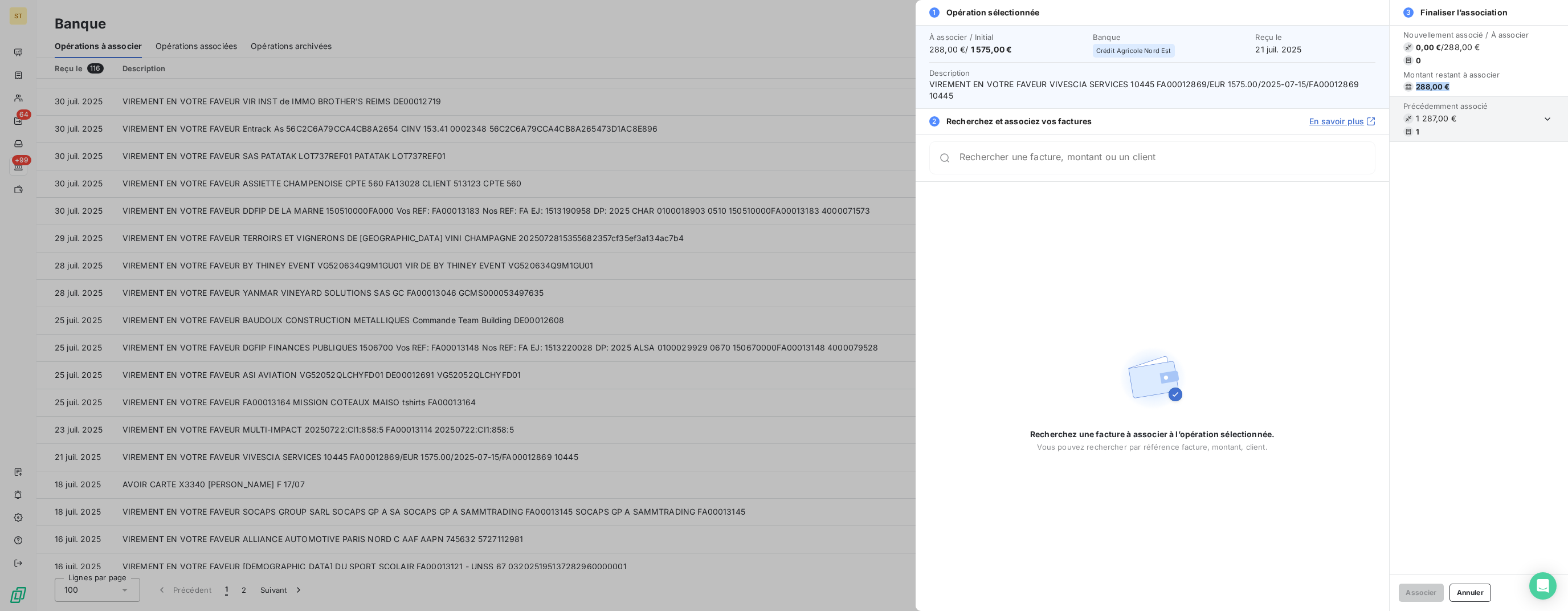
drag, startPoint x: 1455, startPoint y: 93, endPoint x: 1407, endPoint y: 91, distance: 48.0
click at [1407, 91] on section "Nouvellement associé / À associer 0,00 € / 288,00 € 0 Montant restant à associe…" at bounding box center [1479, 61] width 179 height 71
click at [825, 191] on div at bounding box center [784, 306] width 1568 height 611
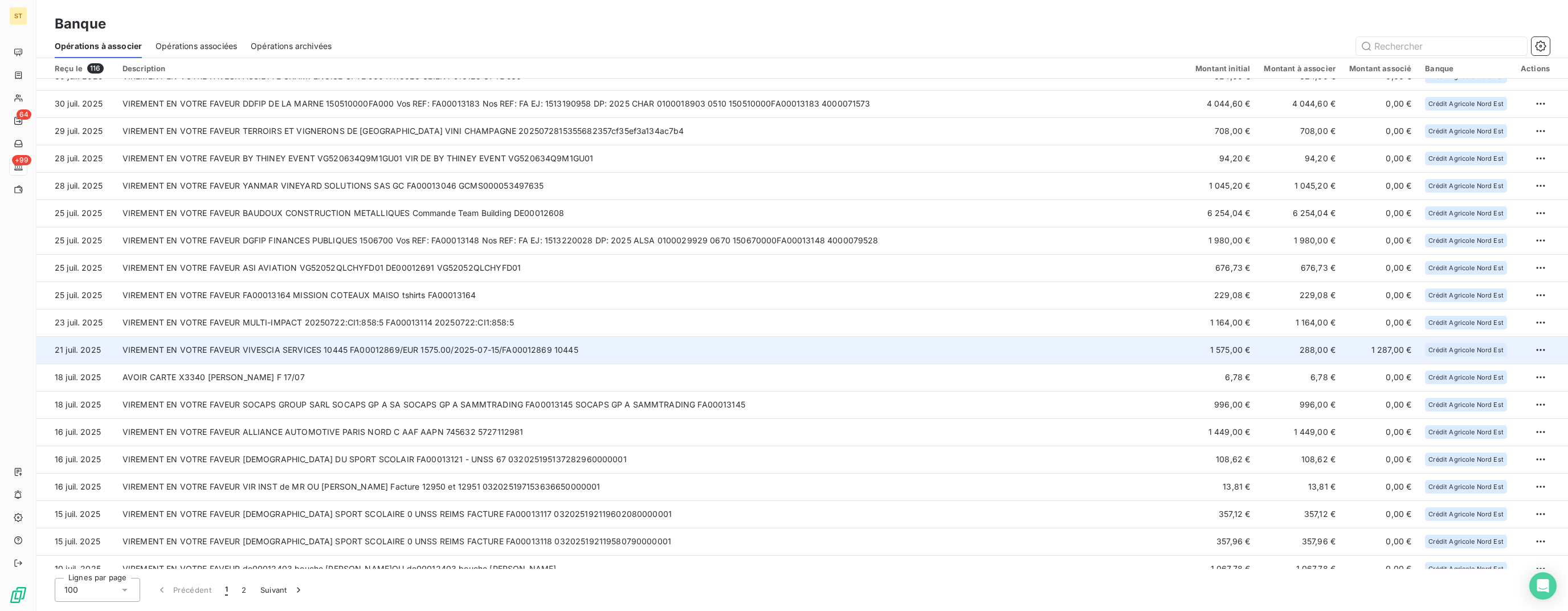
scroll to position [925, 0]
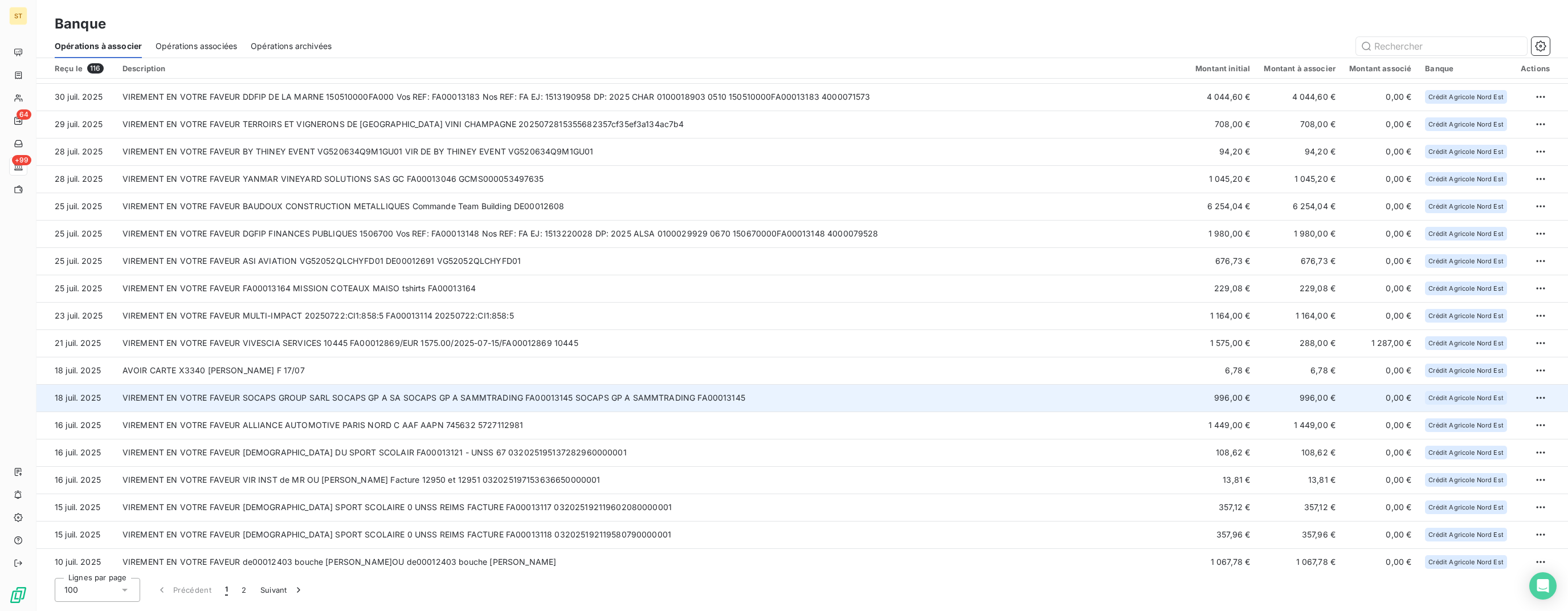
click at [368, 399] on td "VIREMENT EN VOTRE FAVEUR SOCAPS GROUP SARL SOCAPS GP A SA SOCAPS GP A SAMMTRADI…" at bounding box center [652, 398] width 1073 height 27
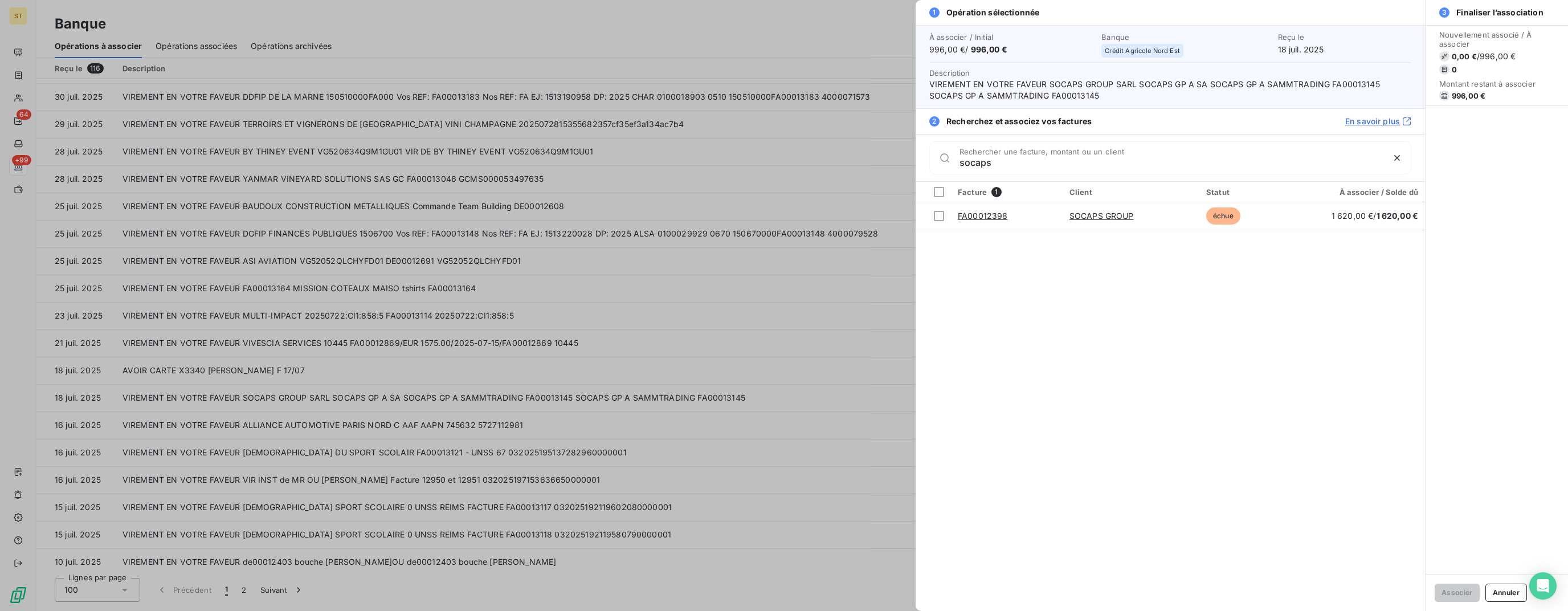
type input "socaps"
click at [641, 306] on div at bounding box center [784, 306] width 1568 height 611
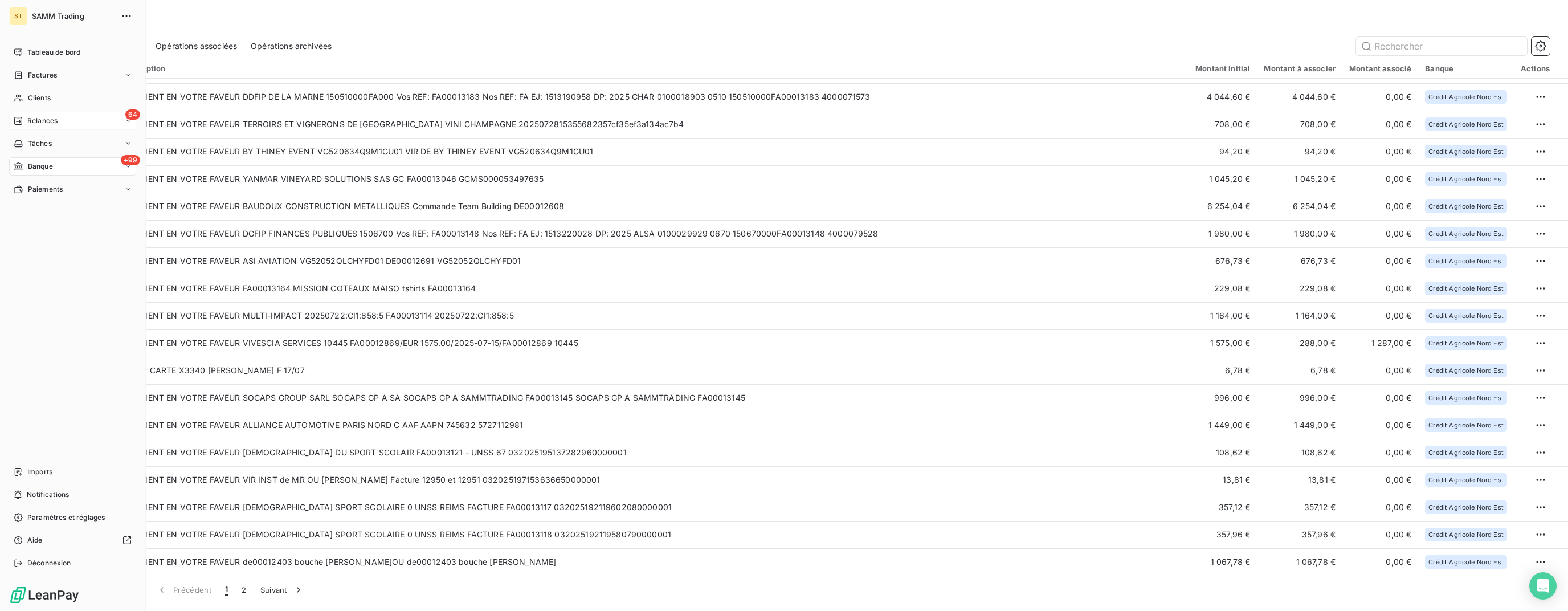
click at [36, 124] on span "Relances" at bounding box center [42, 121] width 30 height 10
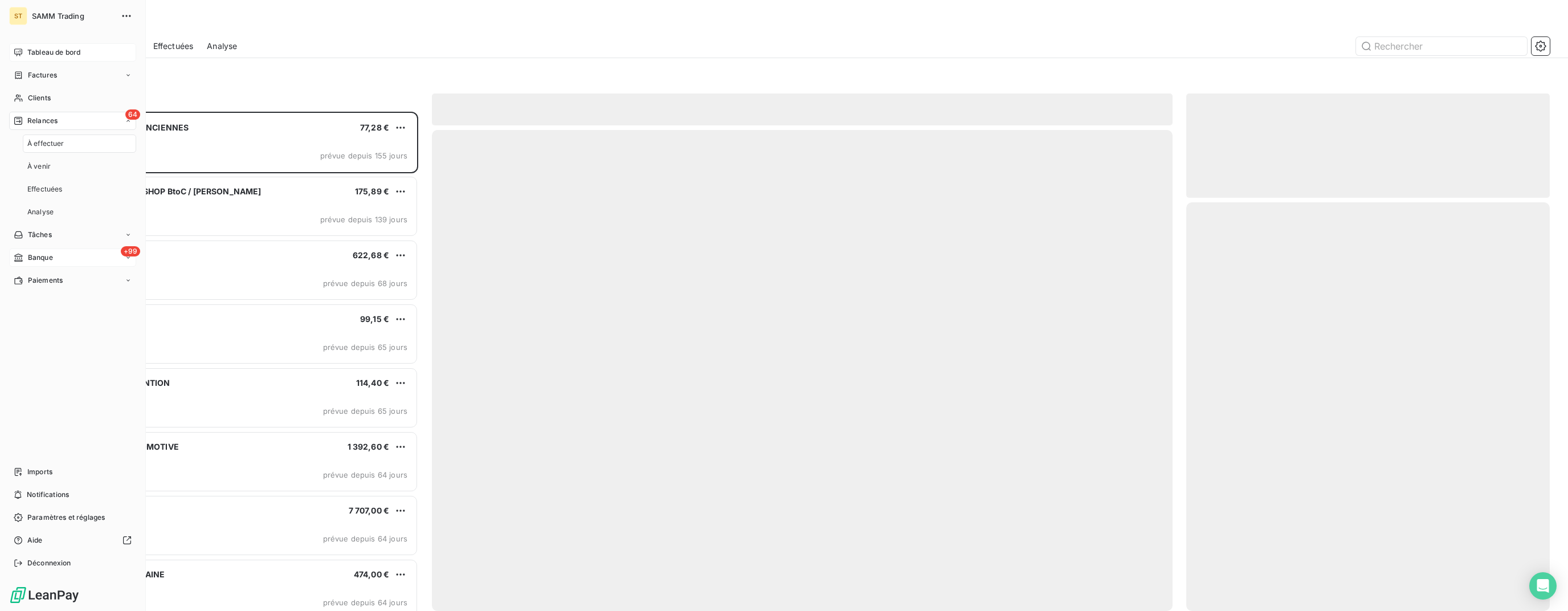
scroll to position [490, 354]
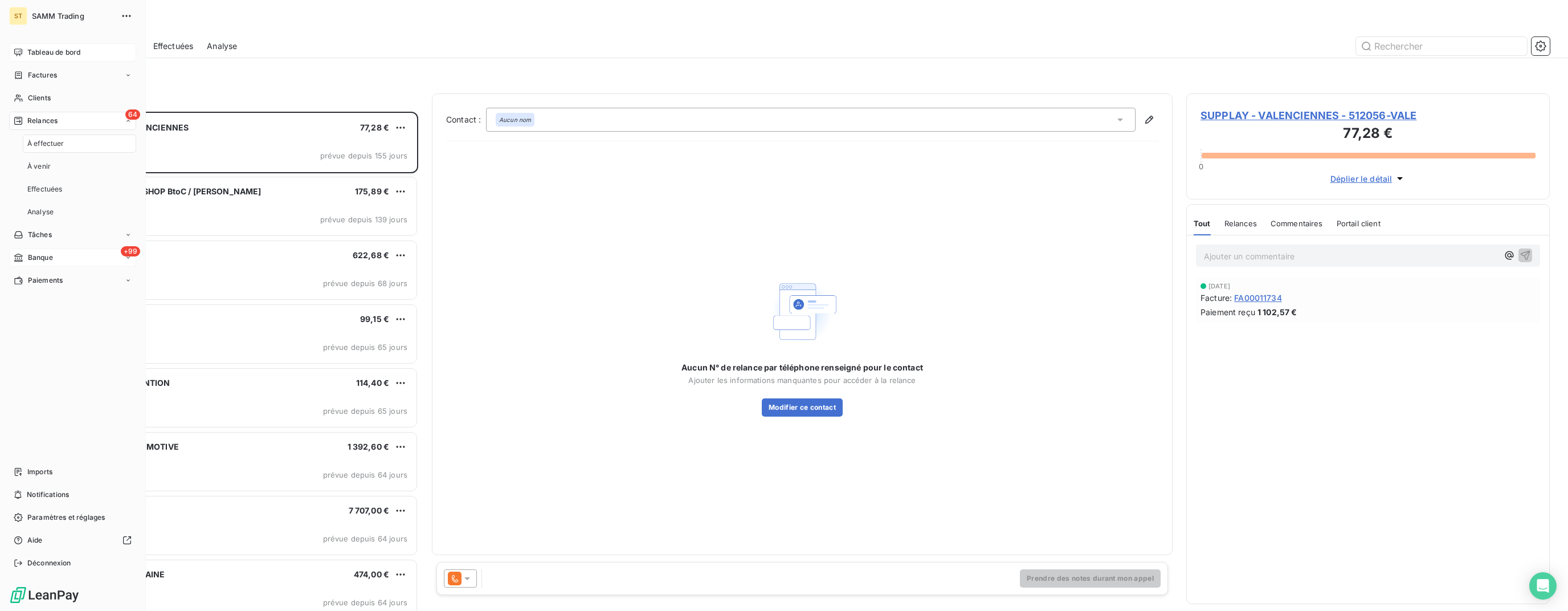
click at [77, 53] on span "Tableau de bord" at bounding box center [54, 52] width 53 height 10
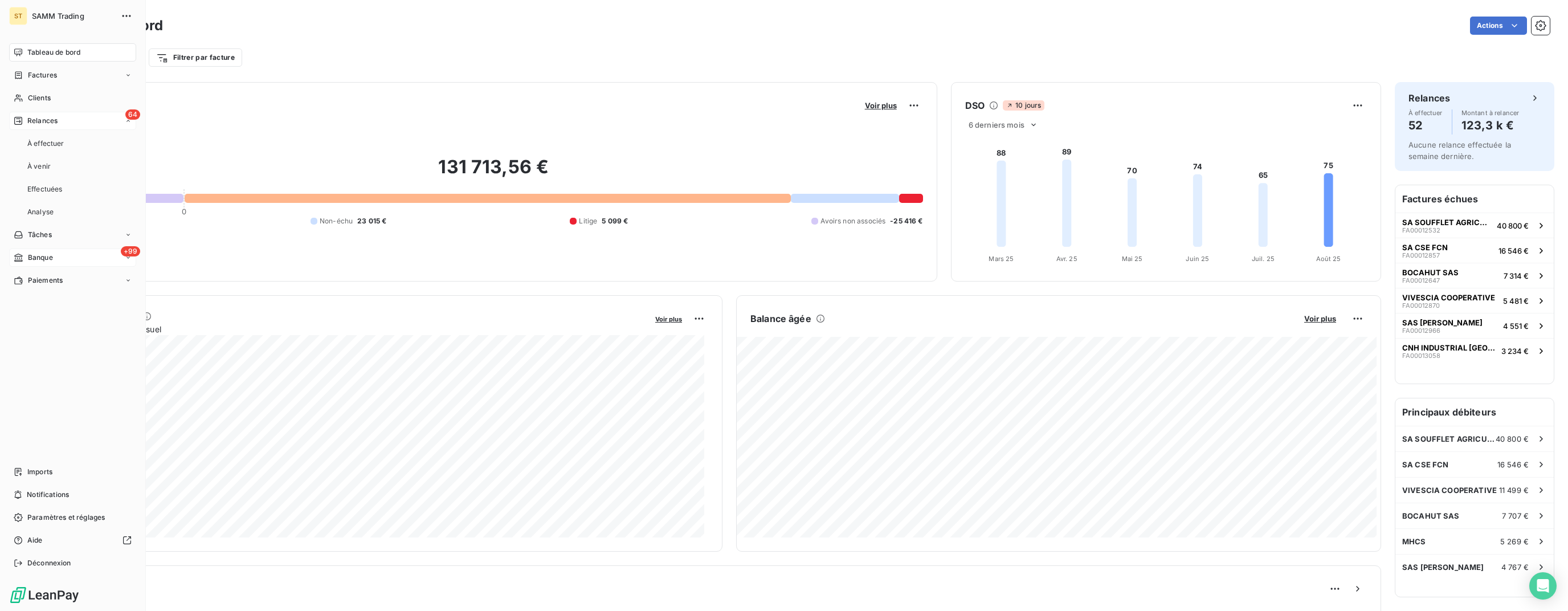
click at [78, 120] on div "64 Relances" at bounding box center [73, 121] width 127 height 19
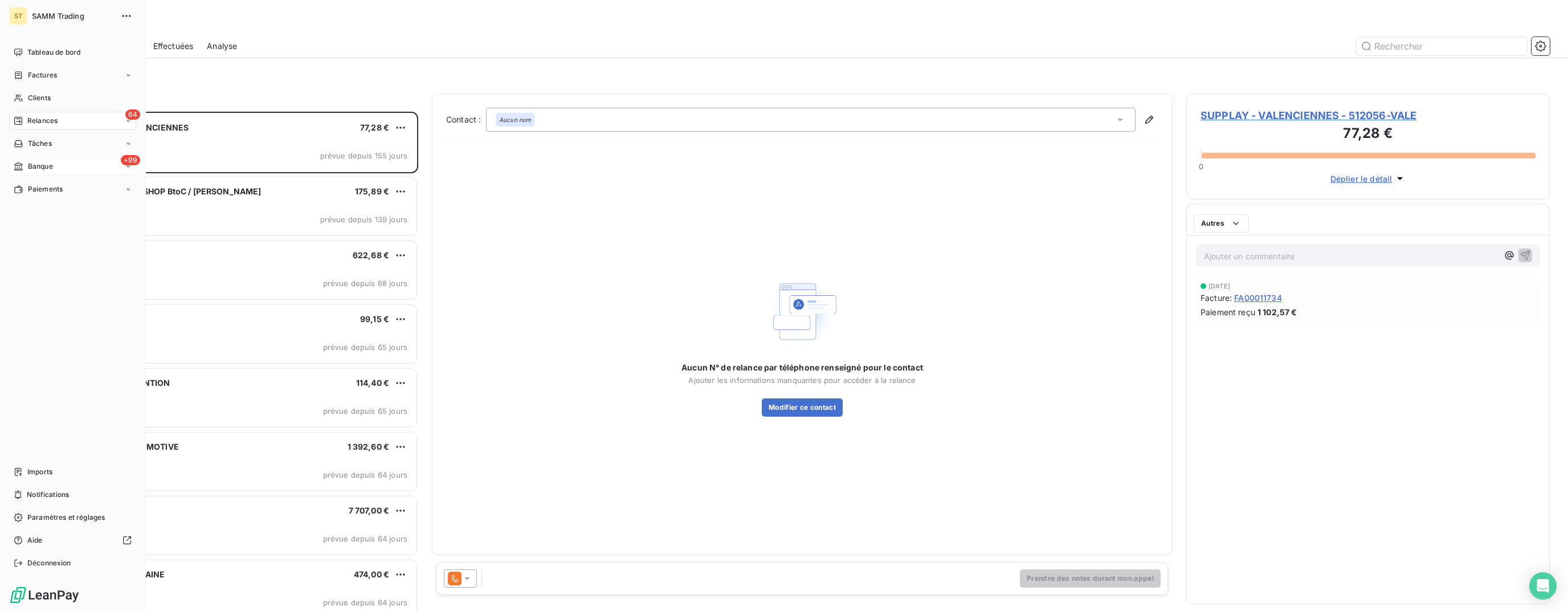
scroll to position [490, 354]
click at [59, 470] on div "Imports" at bounding box center [73, 472] width 127 height 19
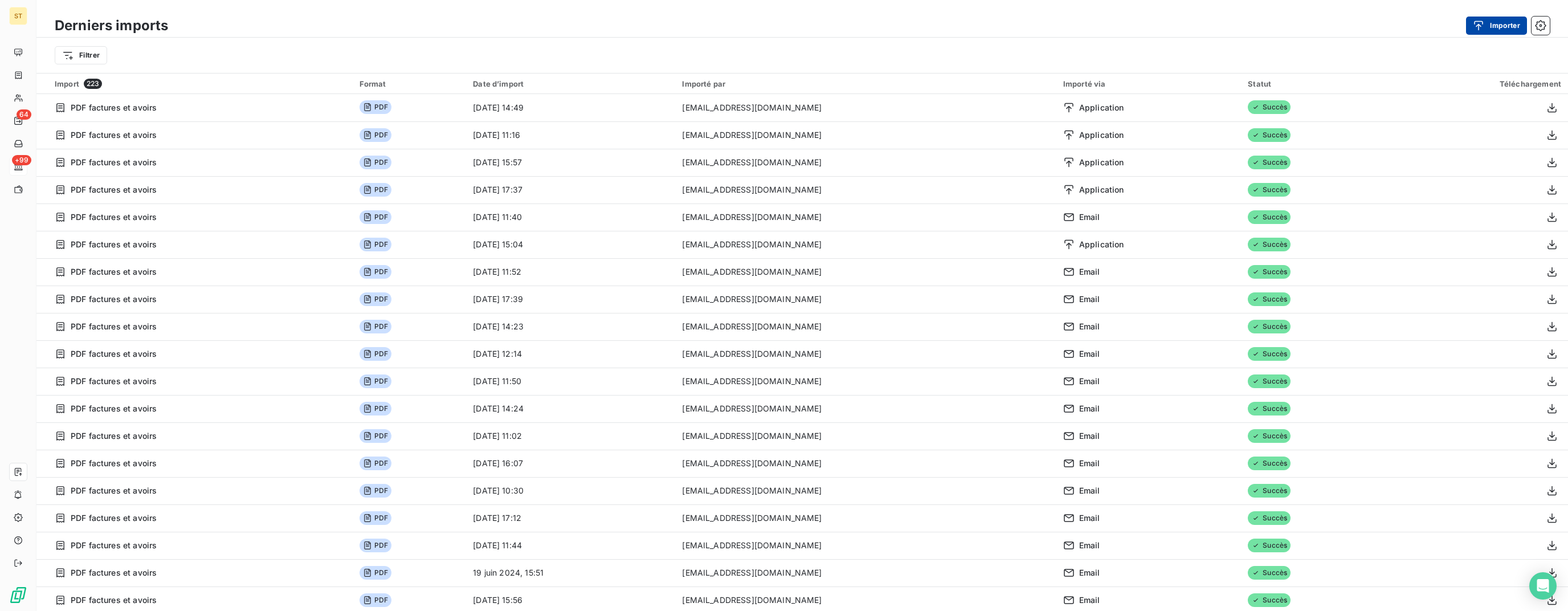
click at [1487, 29] on div "button" at bounding box center [1482, 26] width 17 height 11
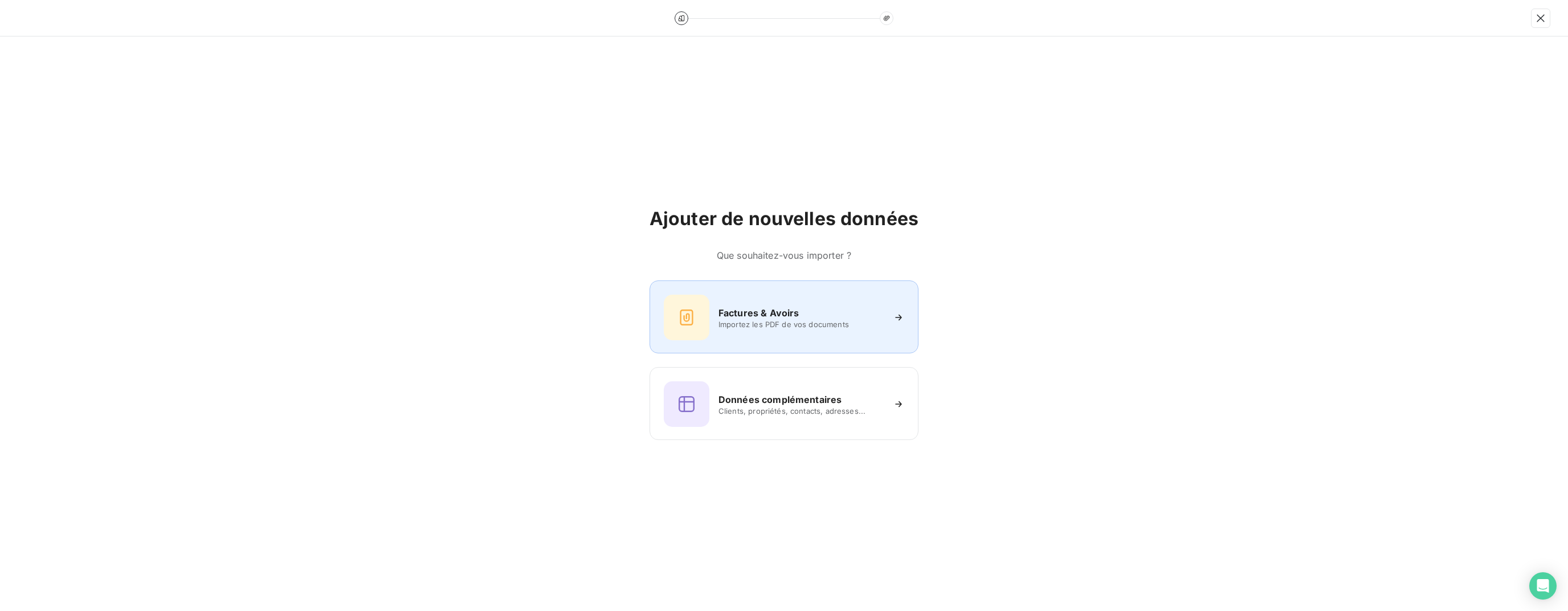
click at [842, 320] on span "Importez les PDF de vos documents" at bounding box center [800, 324] width 165 height 9
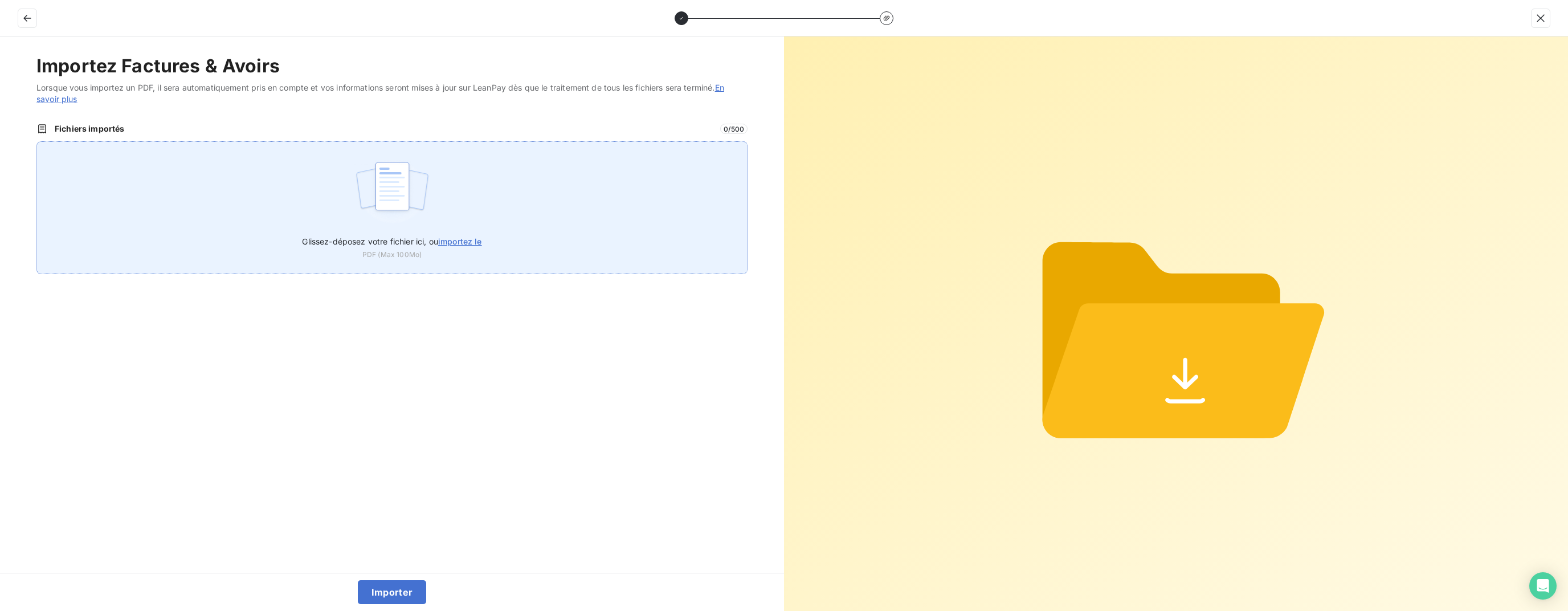
click at [383, 213] on img at bounding box center [392, 192] width 76 height 73
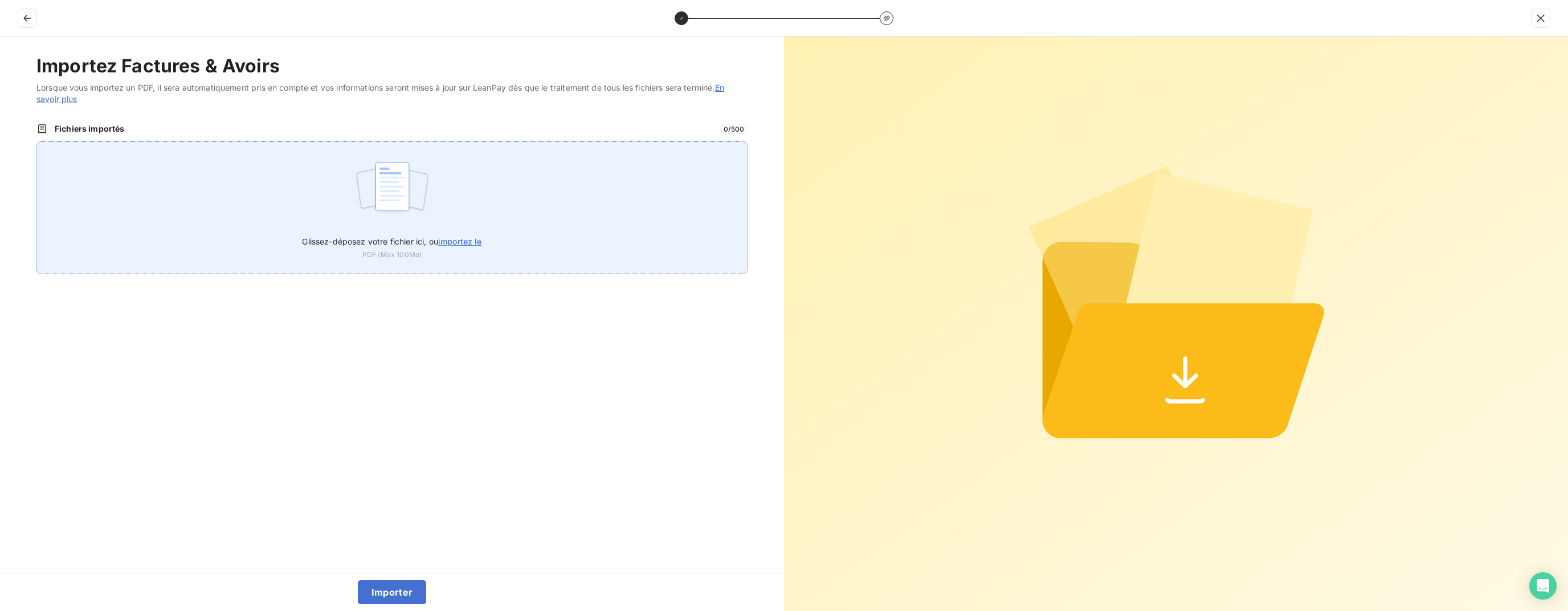
type input "C:\fakepath\Facture FA00013268 du [DATE] DANJOU [GEOGRAPHIC_DATA]pdf"
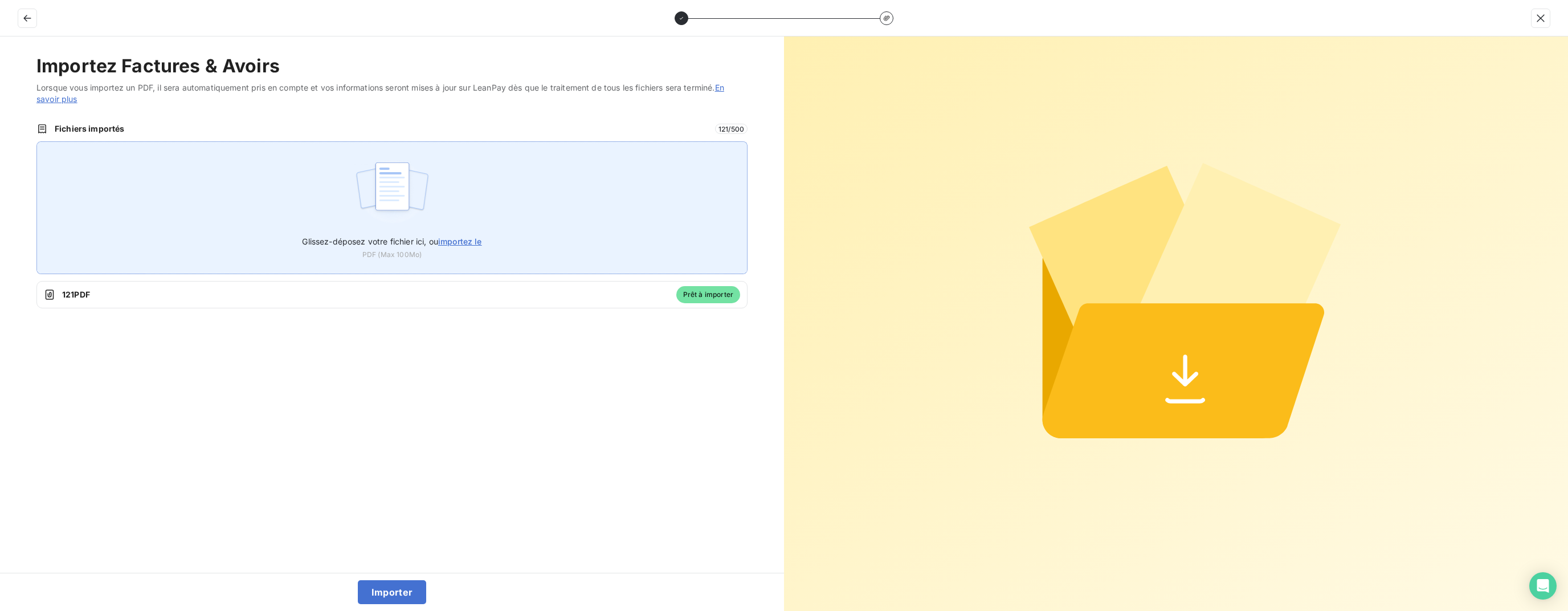
click at [366, 199] on img at bounding box center [392, 192] width 76 height 73
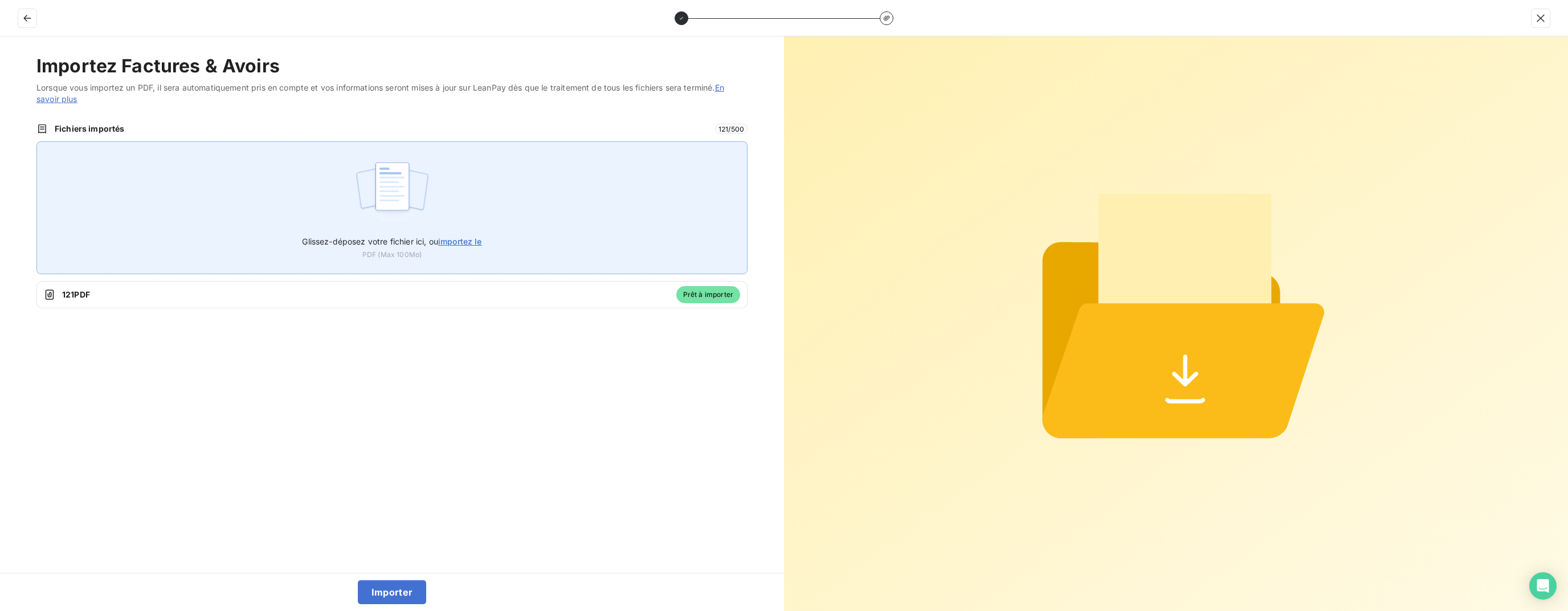
type input "C:\fakepath\Avoir AV00000884 du [DATE] GROUPE COLOCATERE.pdf"
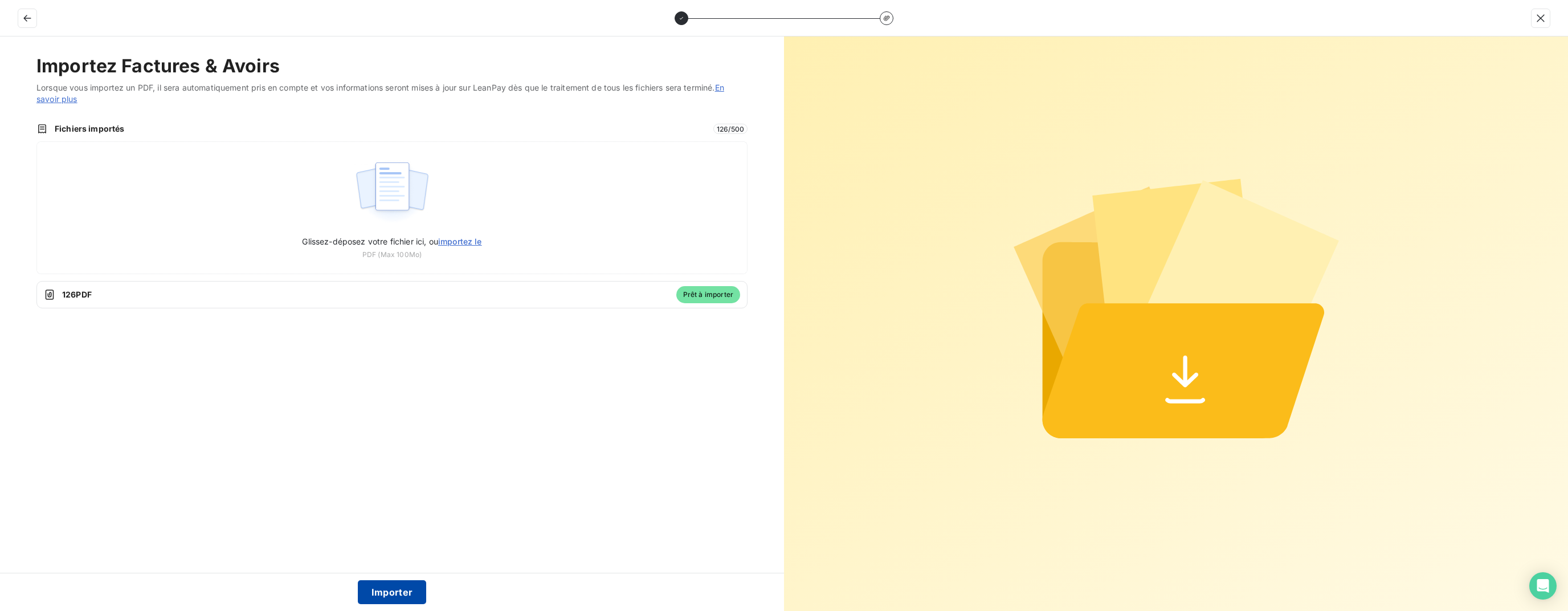
click at [384, 594] on button "Importer" at bounding box center [392, 592] width 69 height 24
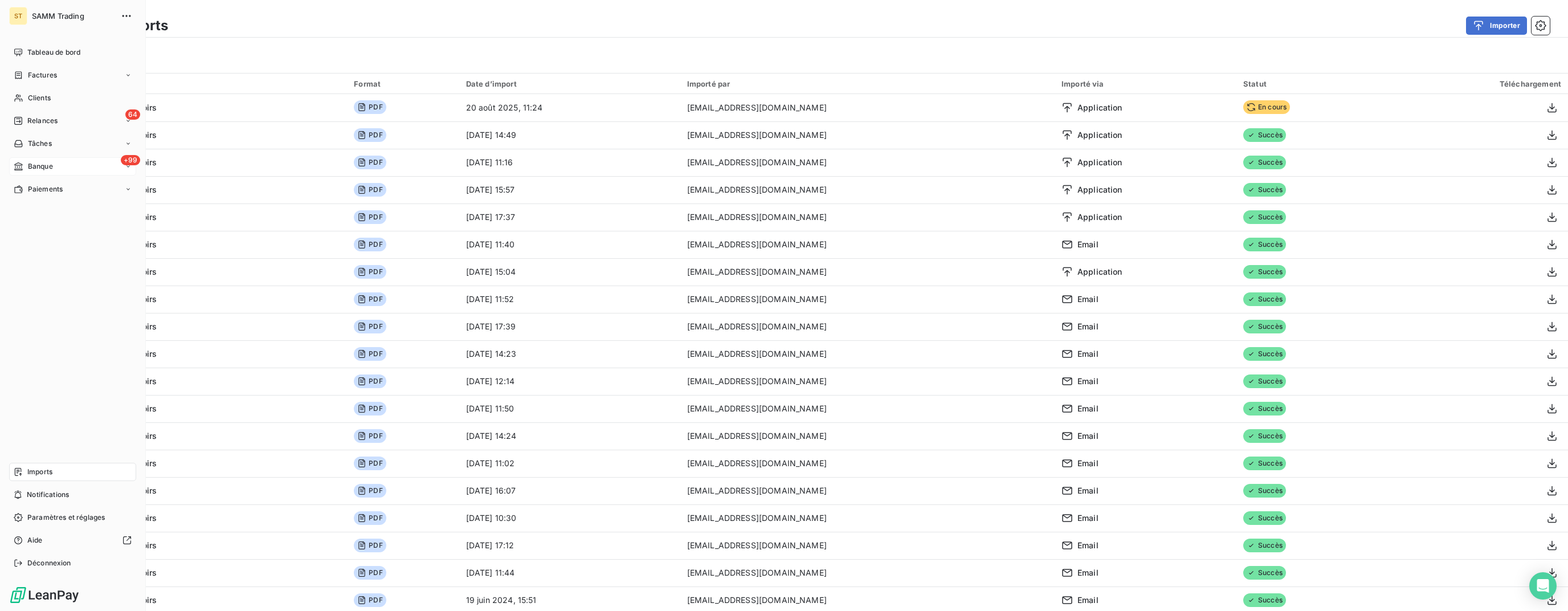
click at [32, 167] on span "Banque" at bounding box center [40, 166] width 25 height 10
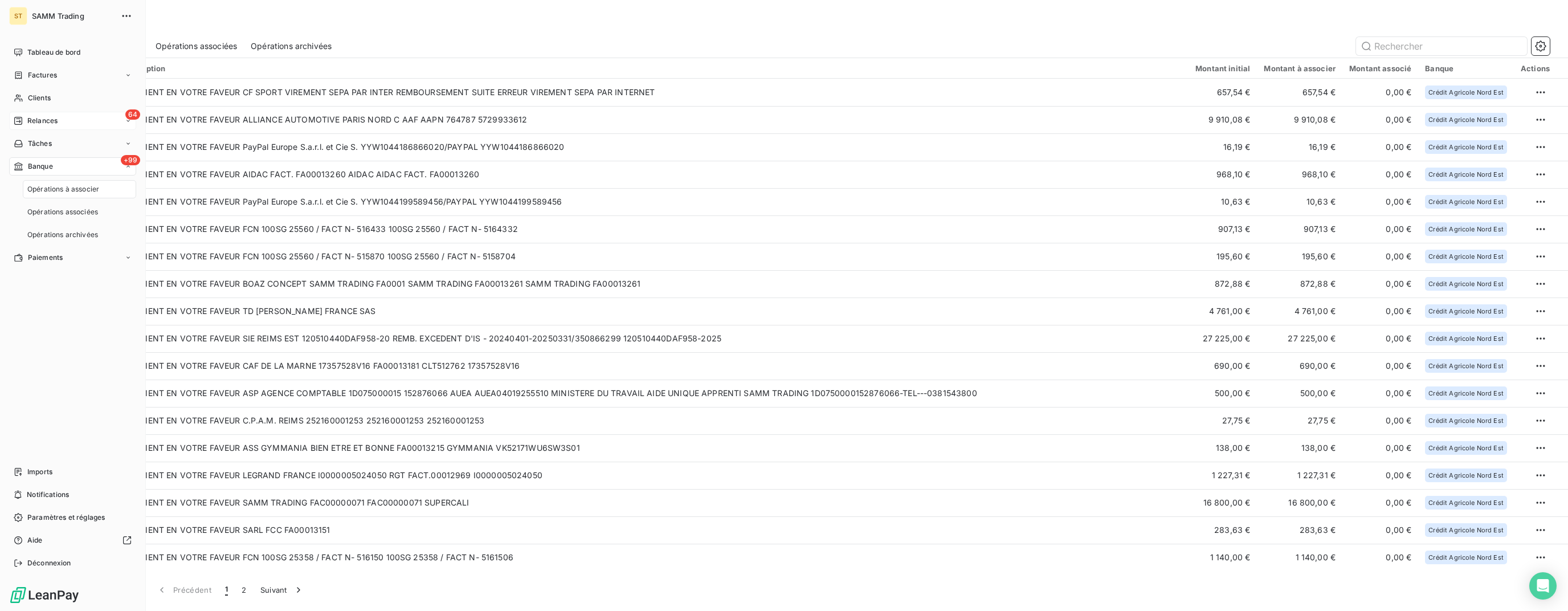
click at [55, 123] on span "Relances" at bounding box center [42, 121] width 30 height 10
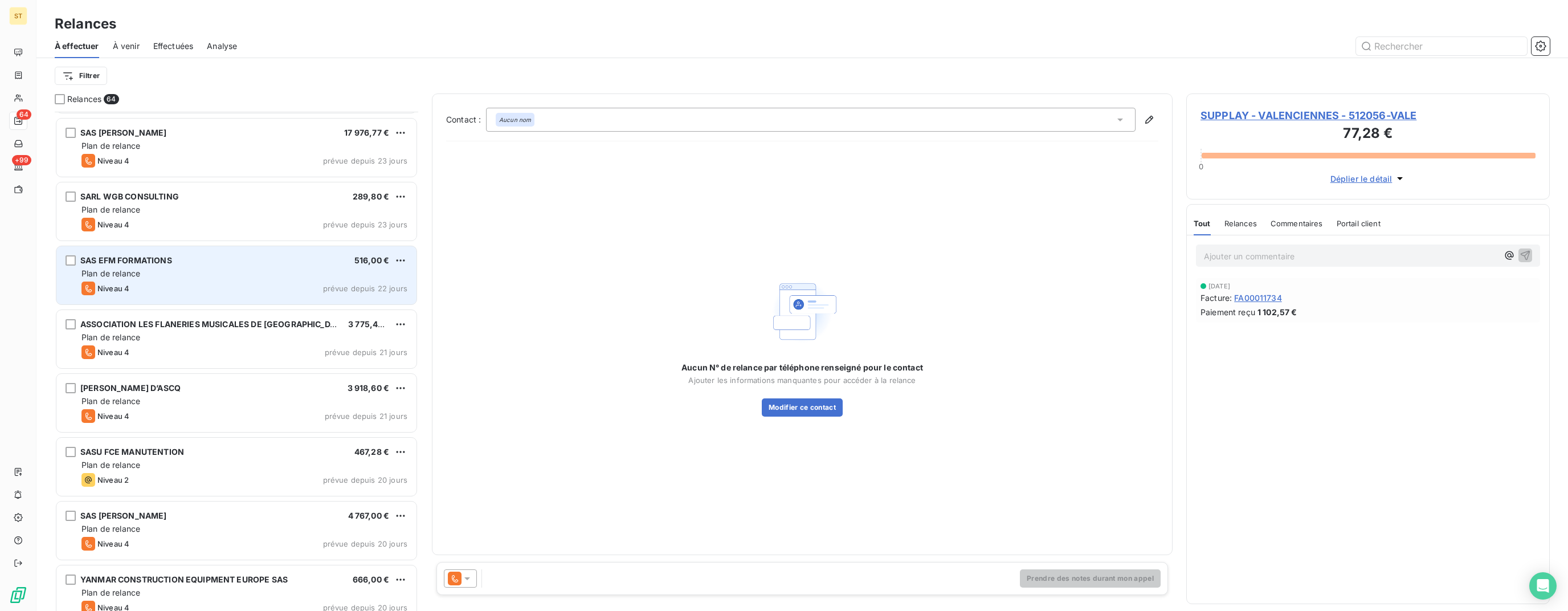
scroll to position [684, 0]
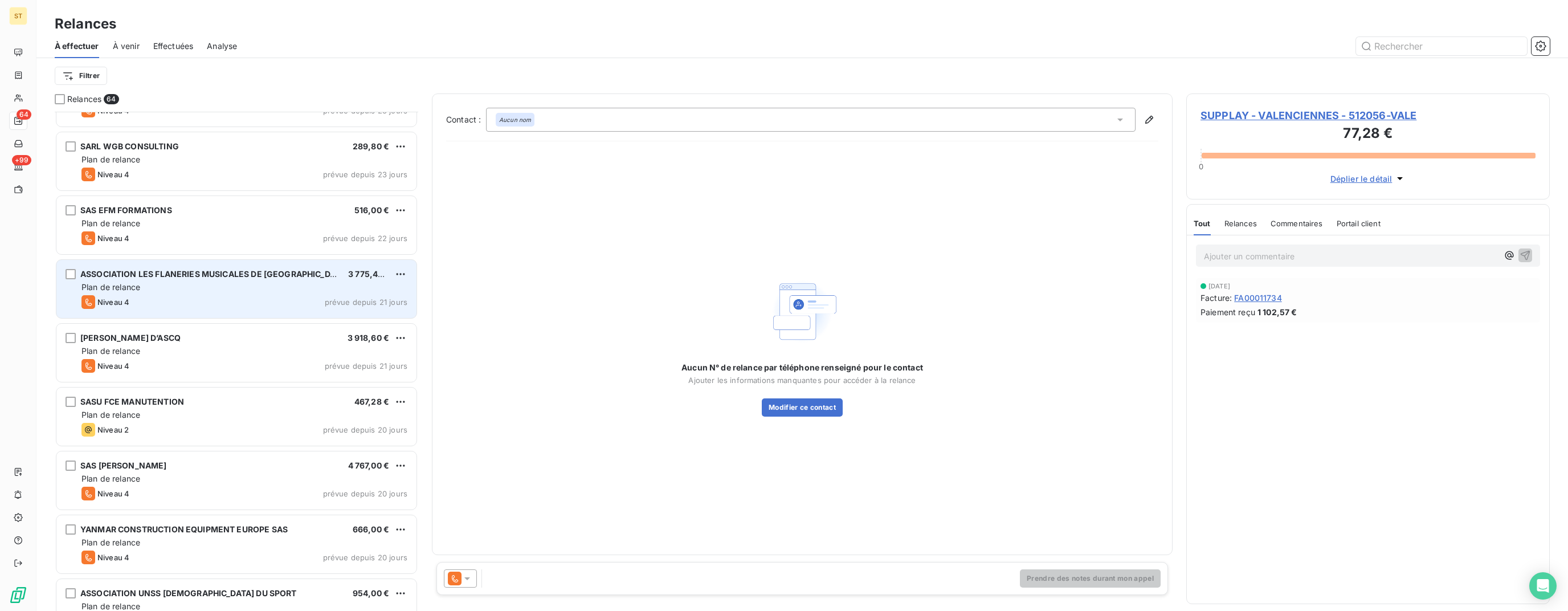
click at [235, 296] on div "Niveau 4 prévue depuis 21 jours" at bounding box center [244, 301] width 326 height 14
